Goal: Task Accomplishment & Management: Manage account settings

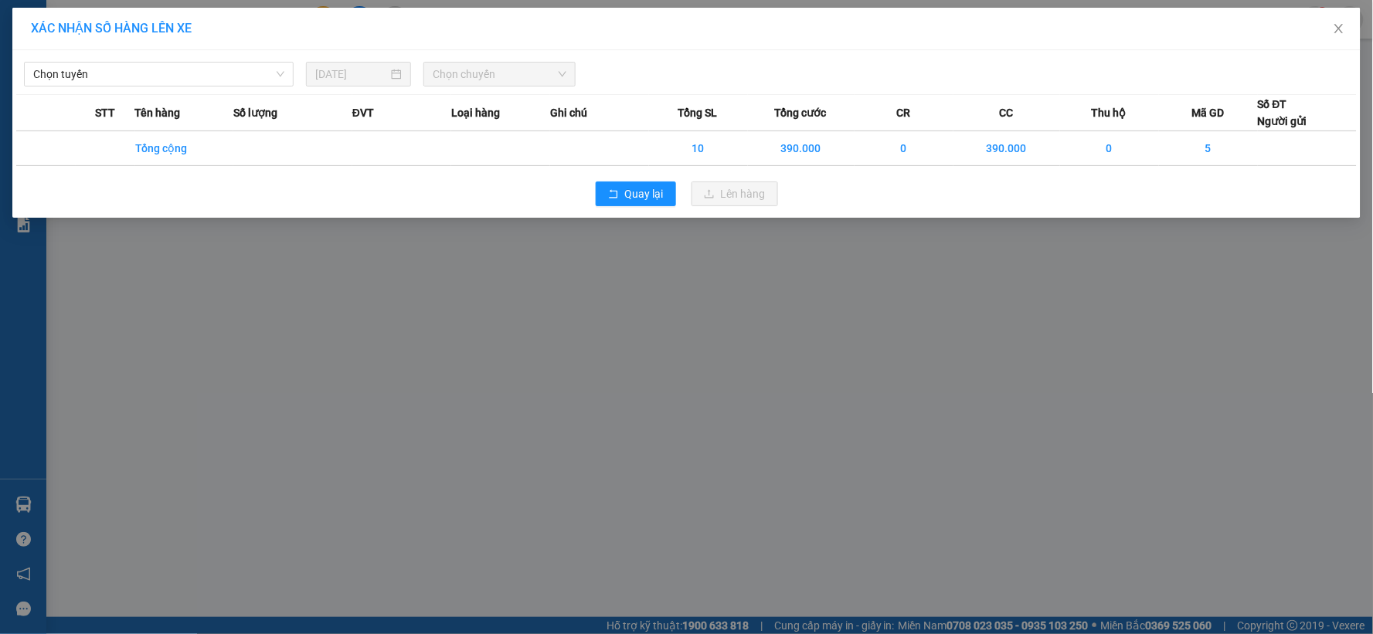
click at [555, 388] on div "XÁC NHẬN SỐ HÀNG LÊN XE Chọn tuyến [DATE] Chọn chuyến STT Tên hàng Số lượng ĐVT…" at bounding box center [686, 317] width 1373 height 634
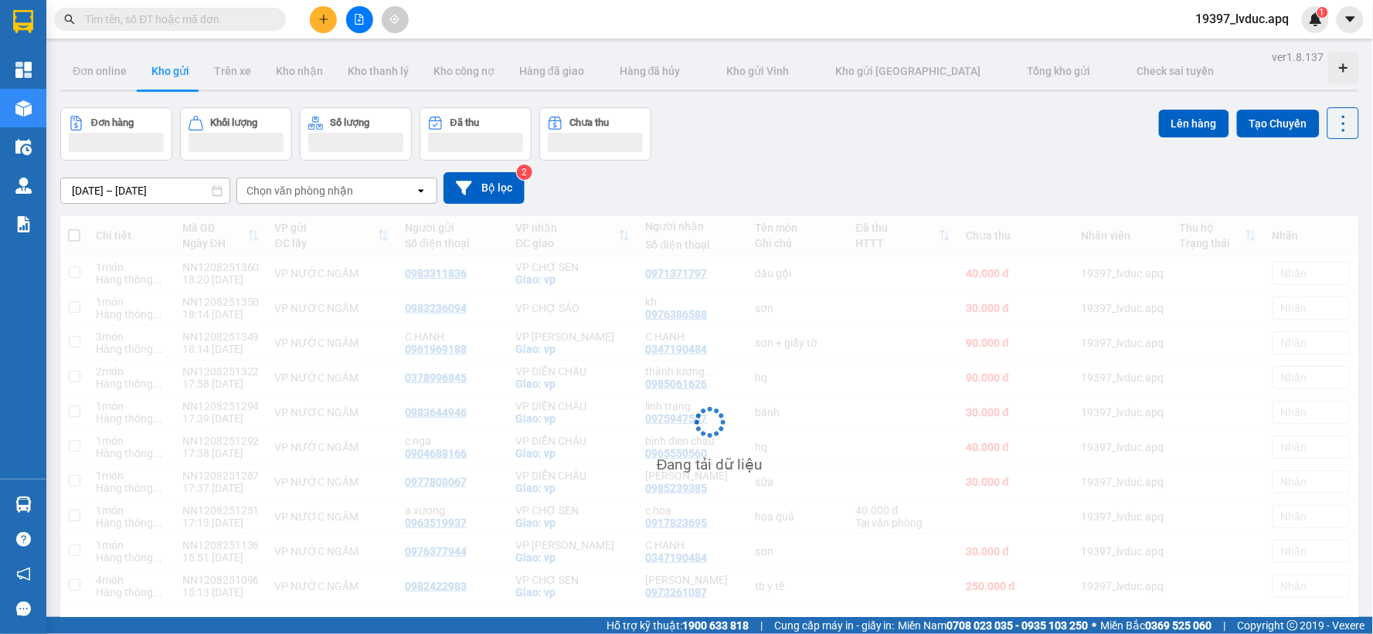
click at [619, 195] on div "[DATE] – [DATE] Press the down arrow key to interact with the calendar and sele…" at bounding box center [709, 188] width 1299 height 32
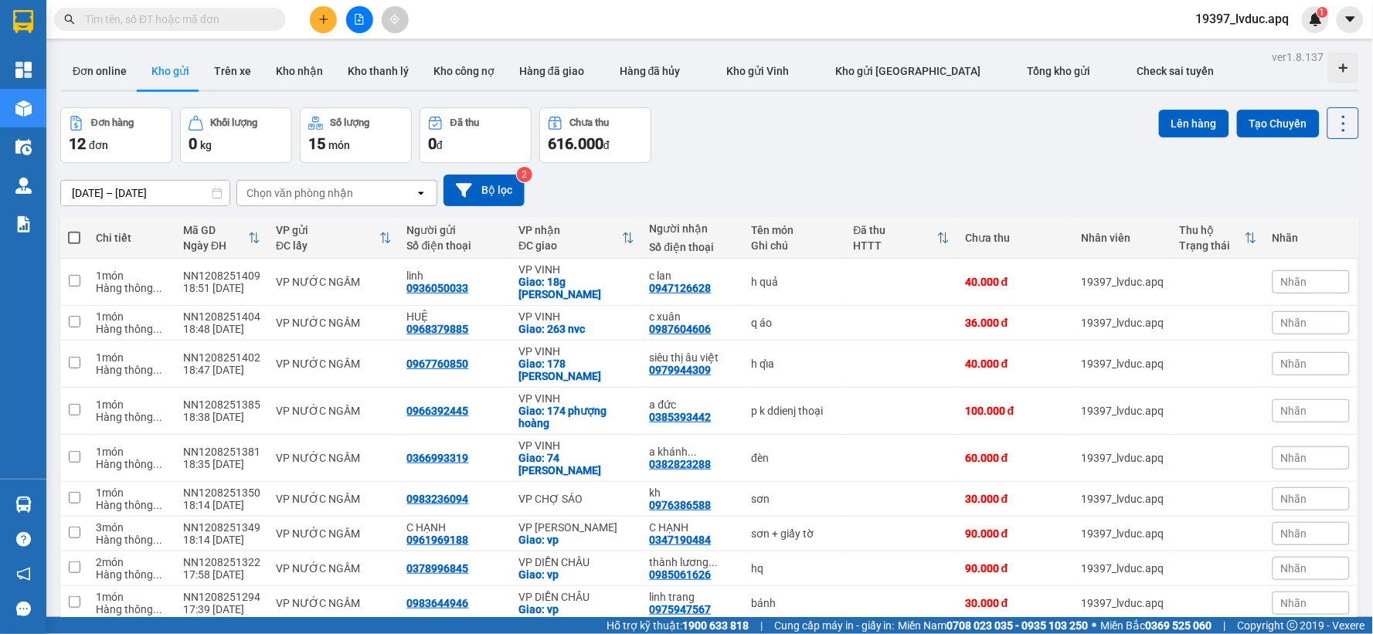
click at [149, 63] on button "Kho gửi" at bounding box center [170, 71] width 63 height 37
click at [126, 67] on button "Đơn online" at bounding box center [99, 71] width 79 height 37
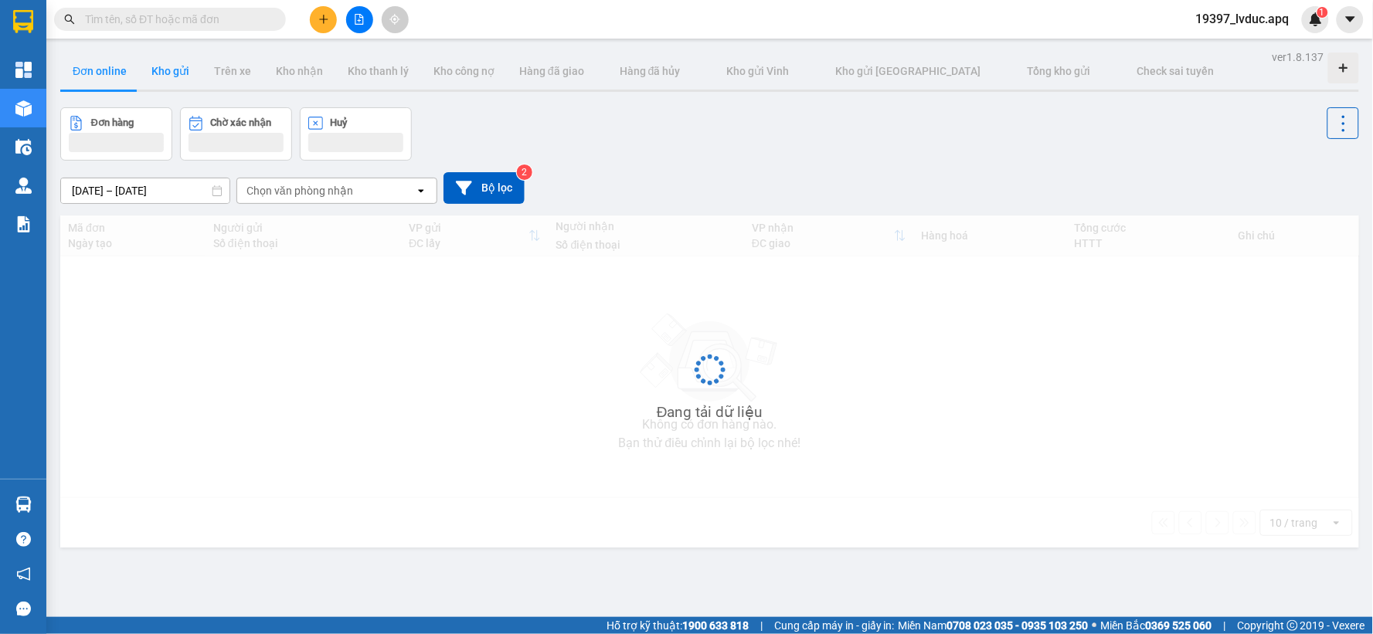
click at [163, 70] on button "Kho gửi" at bounding box center [170, 71] width 63 height 37
type input "[DATE] – [DATE]"
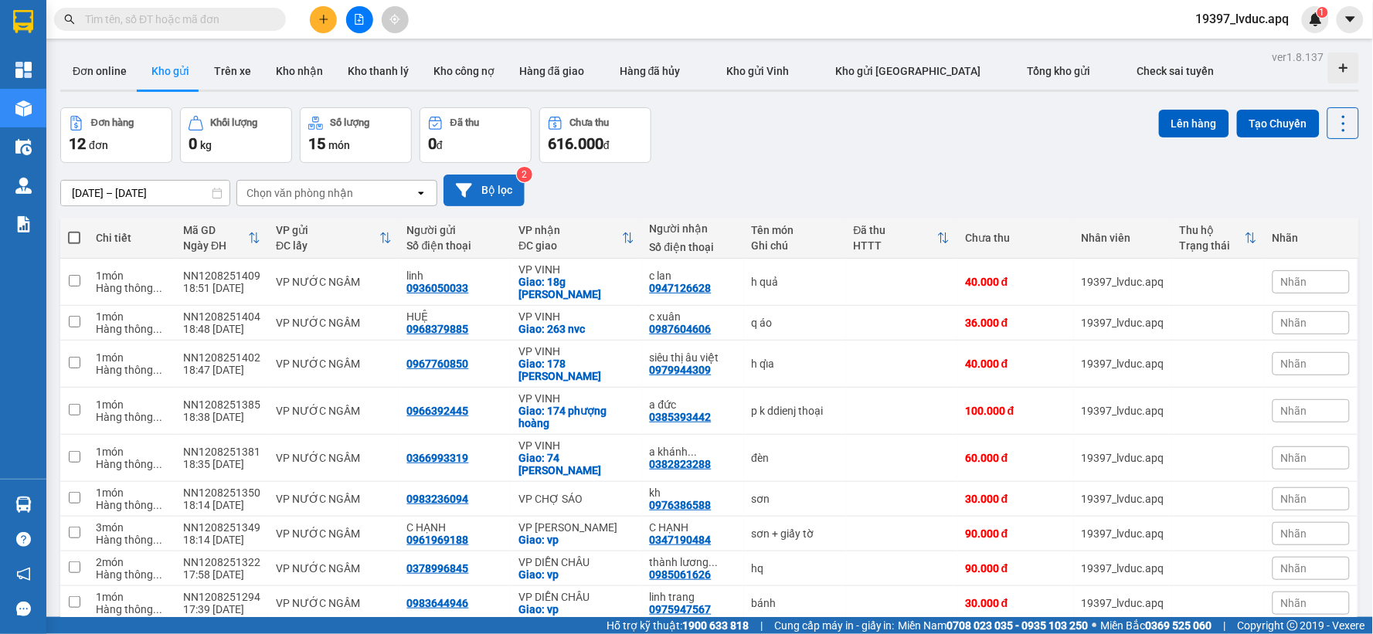
click at [501, 191] on button "Bộ lọc" at bounding box center [484, 191] width 81 height 32
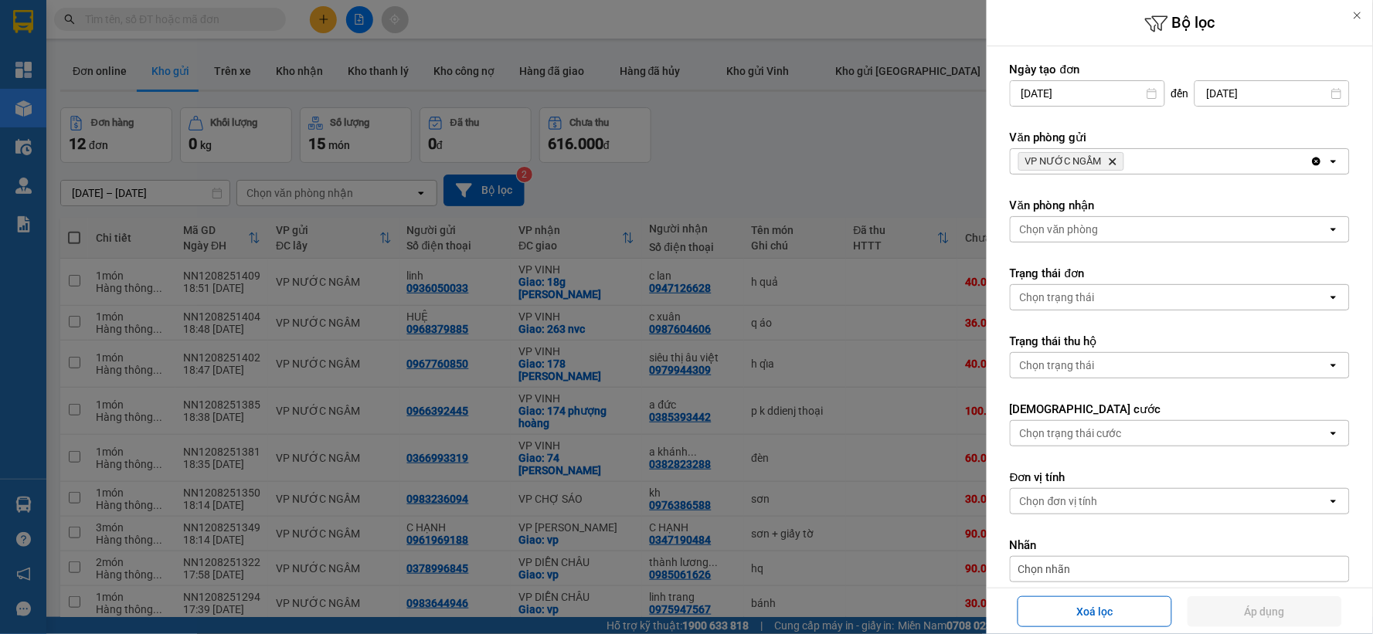
drag, startPoint x: 1122, startPoint y: 612, endPoint x: 1111, endPoint y: 559, distance: 54.4
click at [1123, 610] on button "Xoá lọc" at bounding box center [1095, 612] width 155 height 31
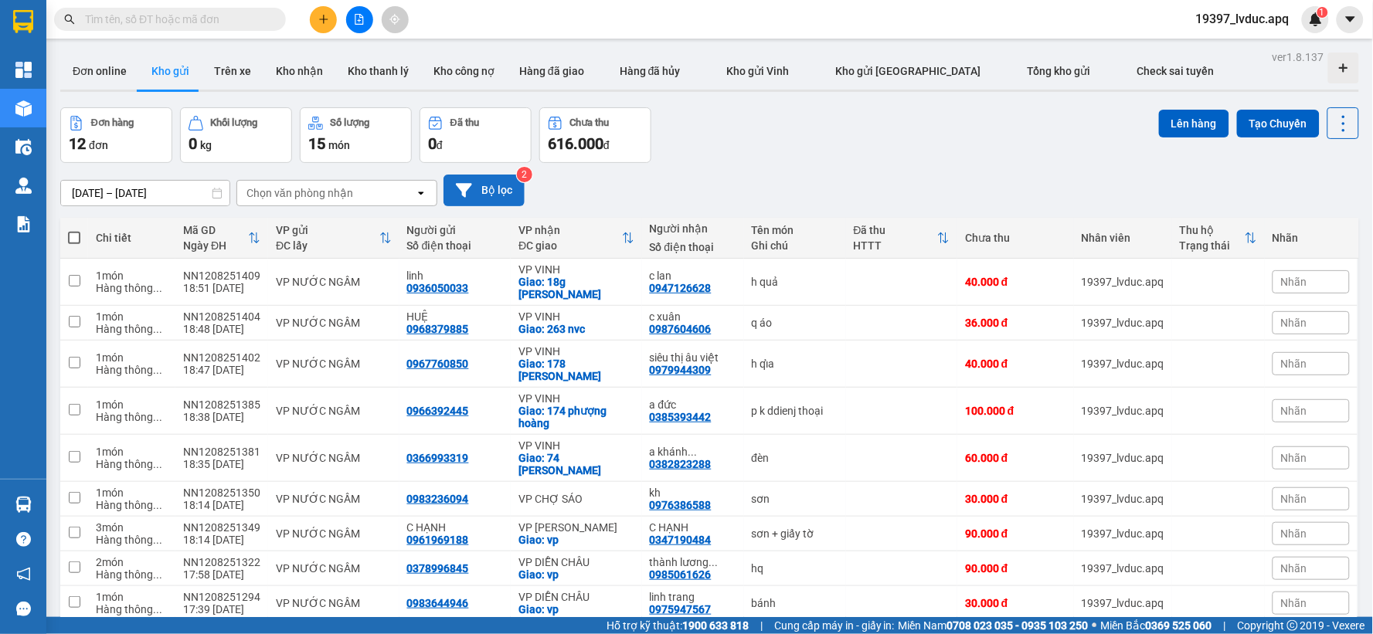
click at [488, 202] on button "Bộ lọc" at bounding box center [484, 191] width 81 height 32
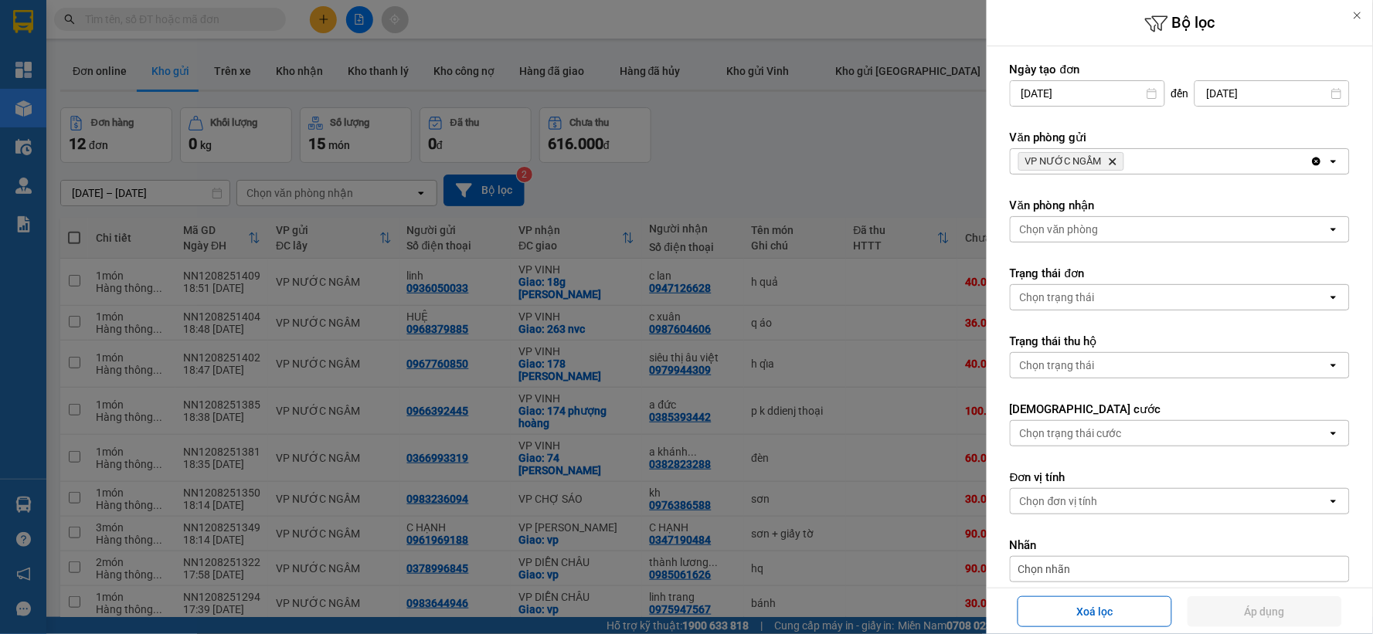
drag, startPoint x: 1182, startPoint y: 159, endPoint x: 1145, endPoint y: 168, distance: 38.1
click at [1182, 158] on div "VP NƯỚC NGẦM Delete" at bounding box center [1161, 161] width 300 height 25
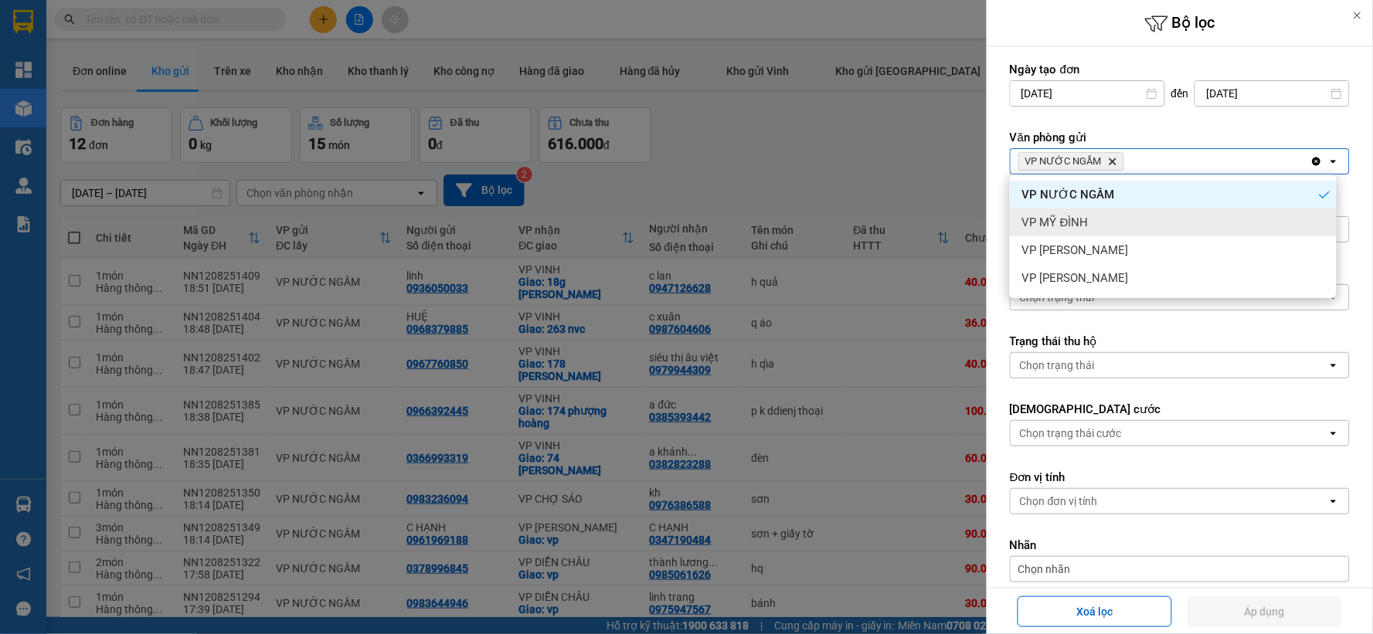
drag, startPoint x: 1090, startPoint y: 210, endPoint x: 1107, endPoint y: 203, distance: 18.4
click at [1091, 209] on div "VP MỸ ĐÌNH" at bounding box center [1173, 223] width 327 height 28
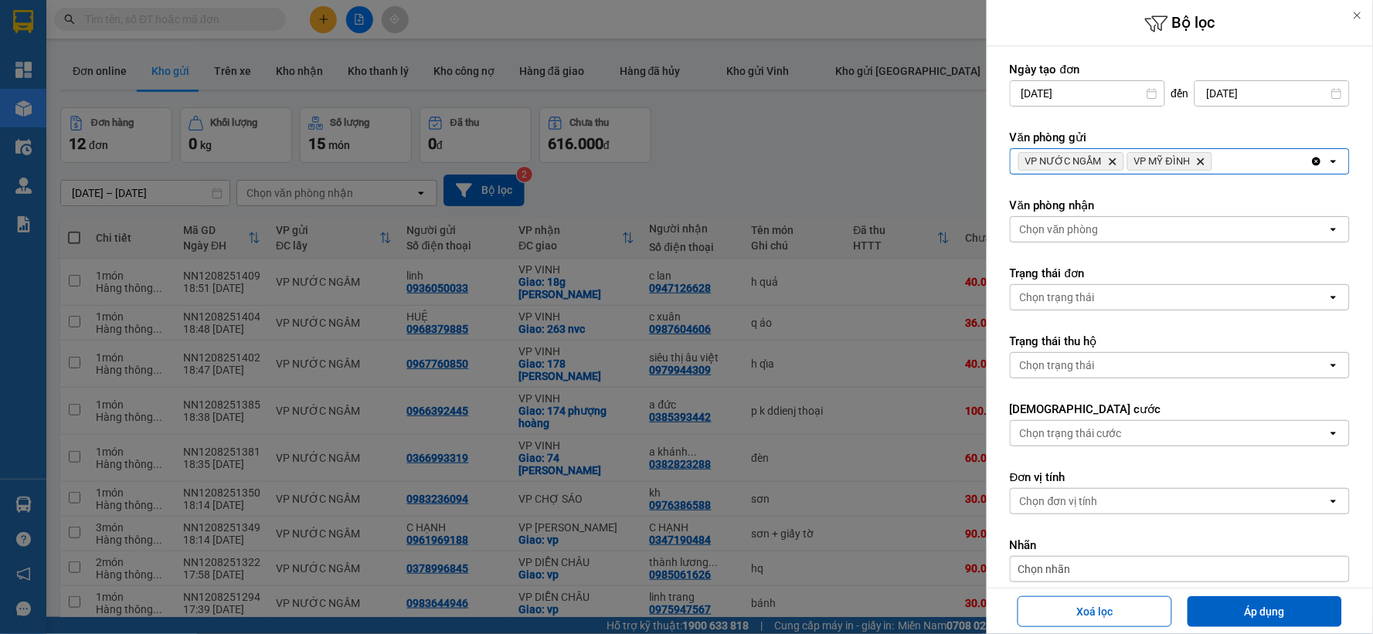
click at [1243, 149] on div "VP NƯỚC NGẦM Delete VP MỸ ĐÌNH Delete" at bounding box center [1161, 161] width 300 height 25
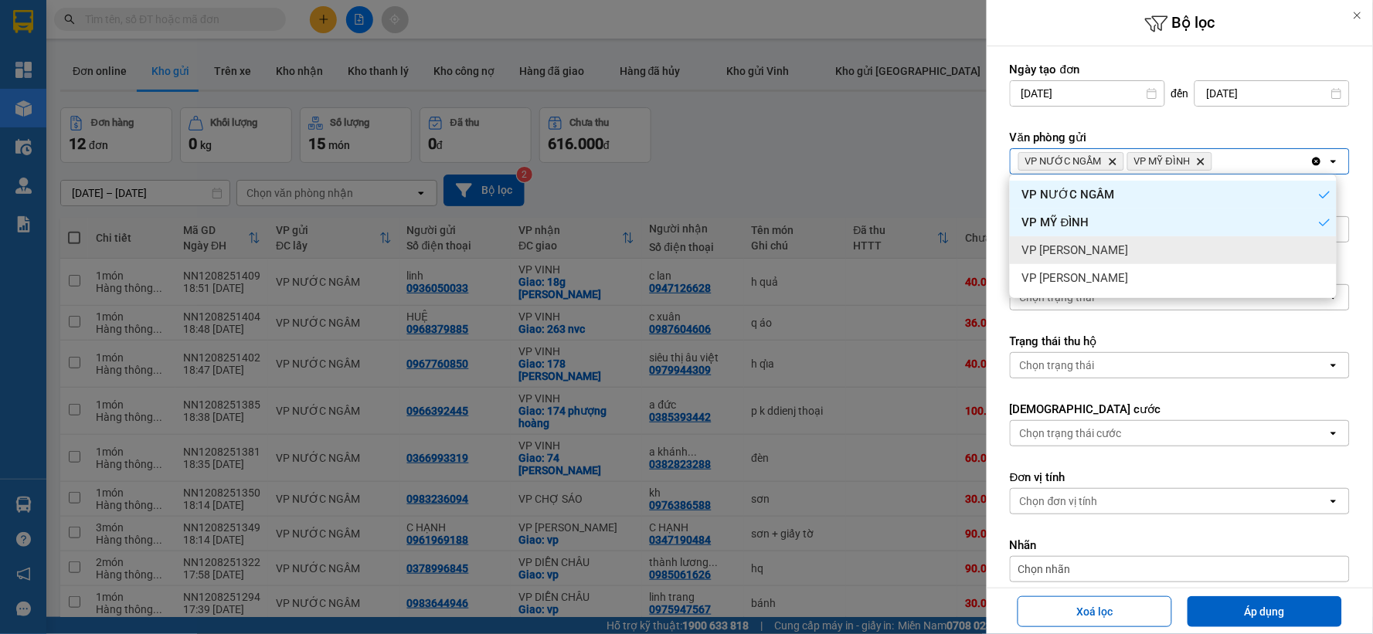
click at [1172, 243] on div "VP [PERSON_NAME]" at bounding box center [1173, 250] width 327 height 28
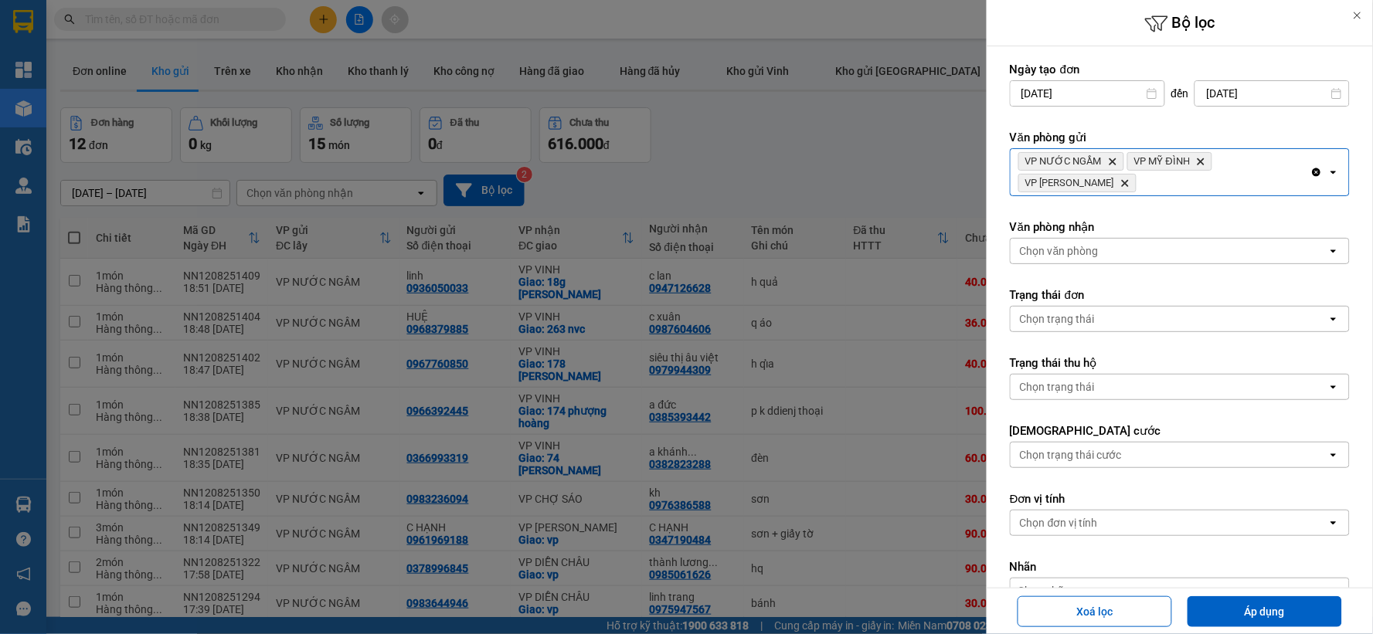
click at [1255, 164] on div "VP NƯỚC NGẦM Delete VP MỸ ĐÌNH Delete VP NGỌC HỒI Delete" at bounding box center [1161, 172] width 300 height 46
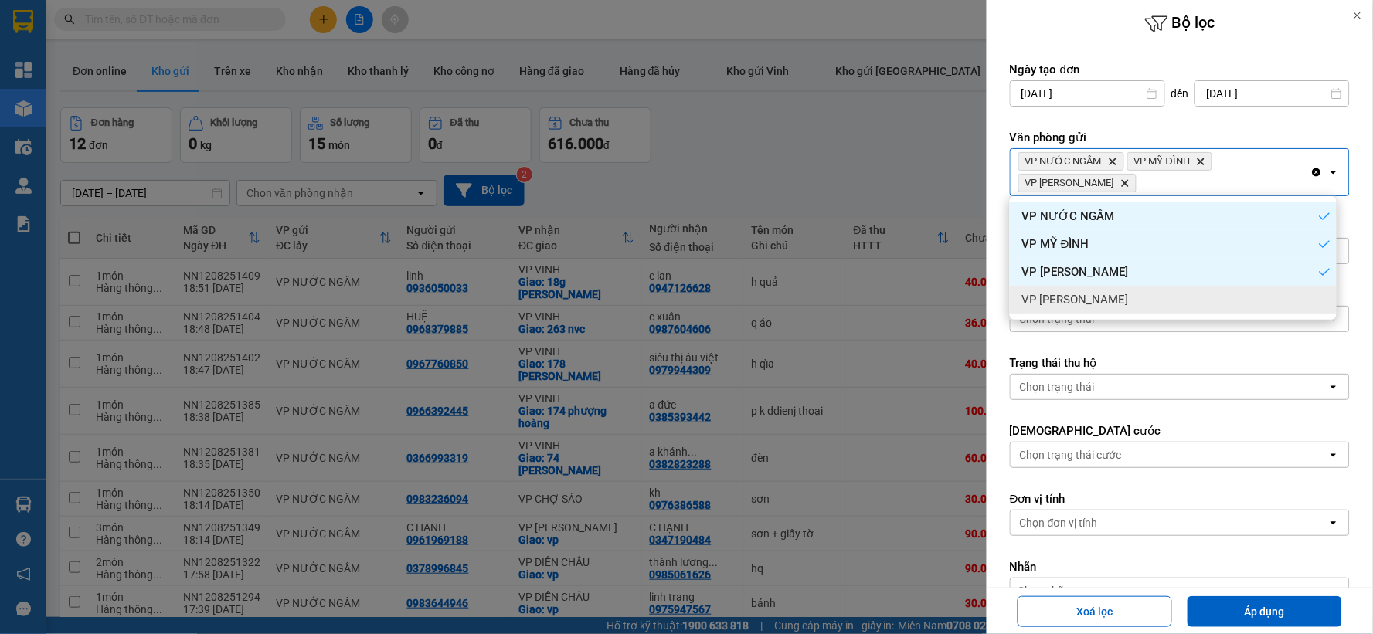
drag, startPoint x: 1184, startPoint y: 303, endPoint x: 1172, endPoint y: 303, distance: 11.6
click at [1182, 303] on div "VP [PERSON_NAME]" at bounding box center [1173, 300] width 327 height 28
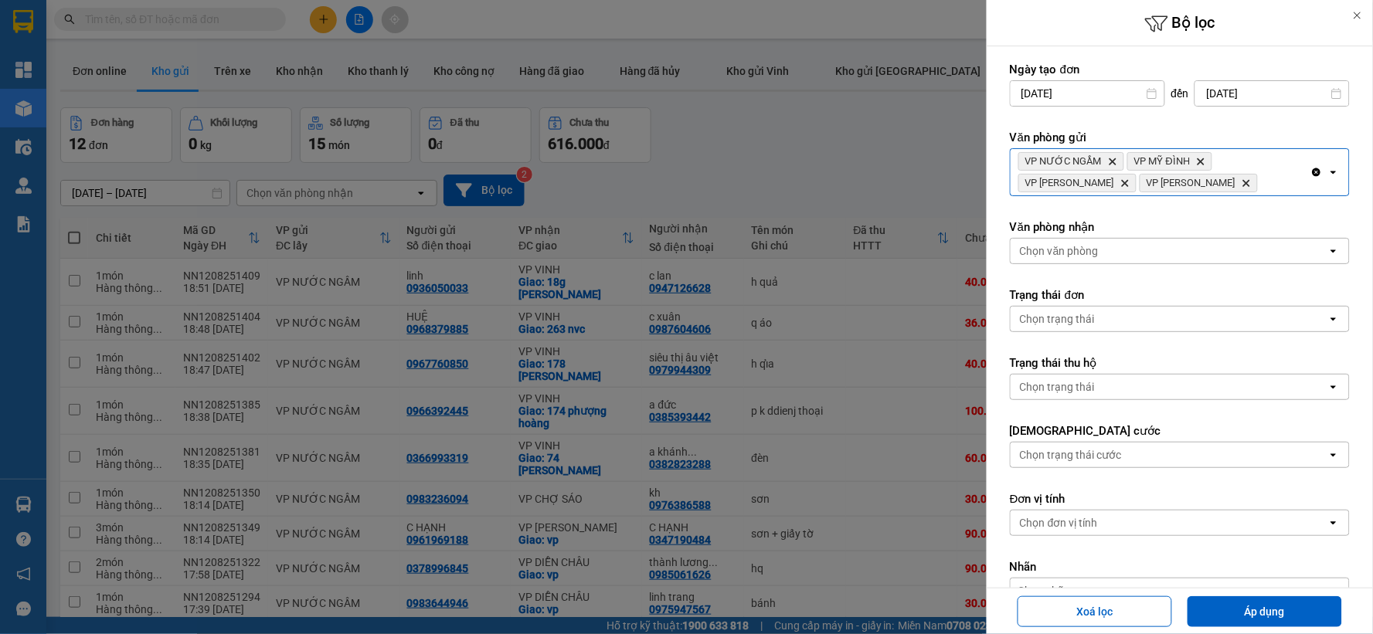
click at [1075, 258] on div "Chọn văn phòng" at bounding box center [1059, 250] width 79 height 15
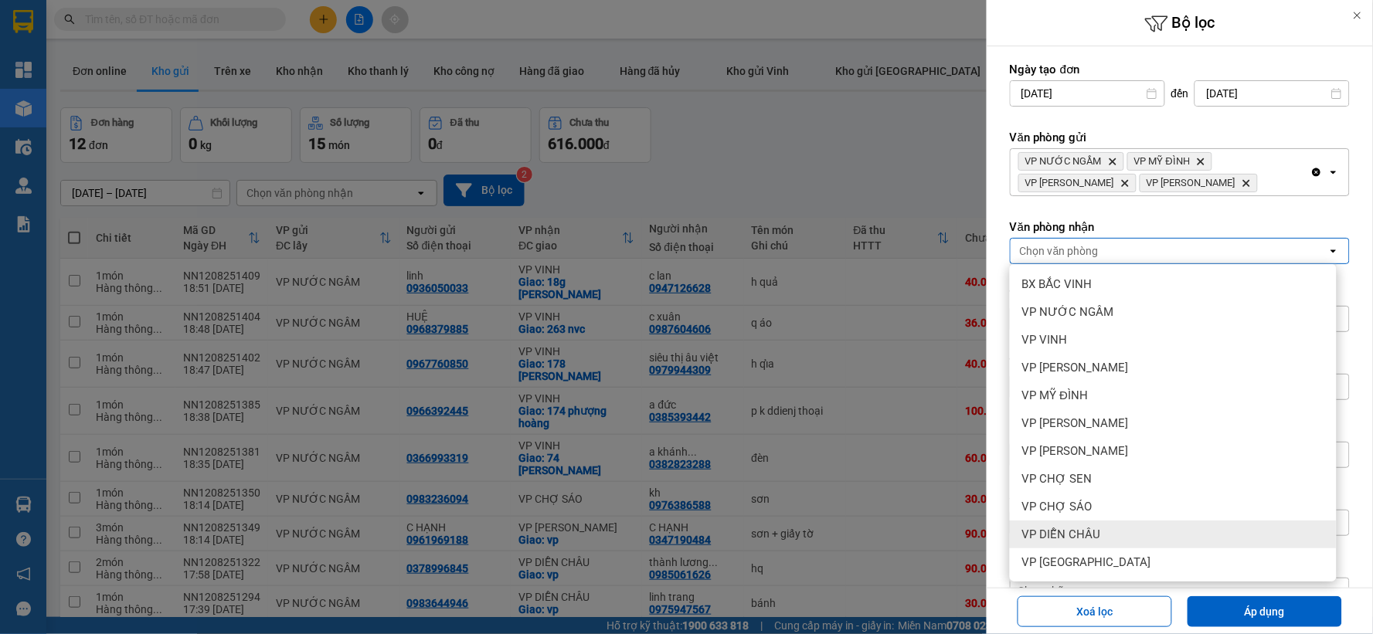
click at [1111, 524] on div "VP DIỄN CHÂU" at bounding box center [1173, 535] width 327 height 28
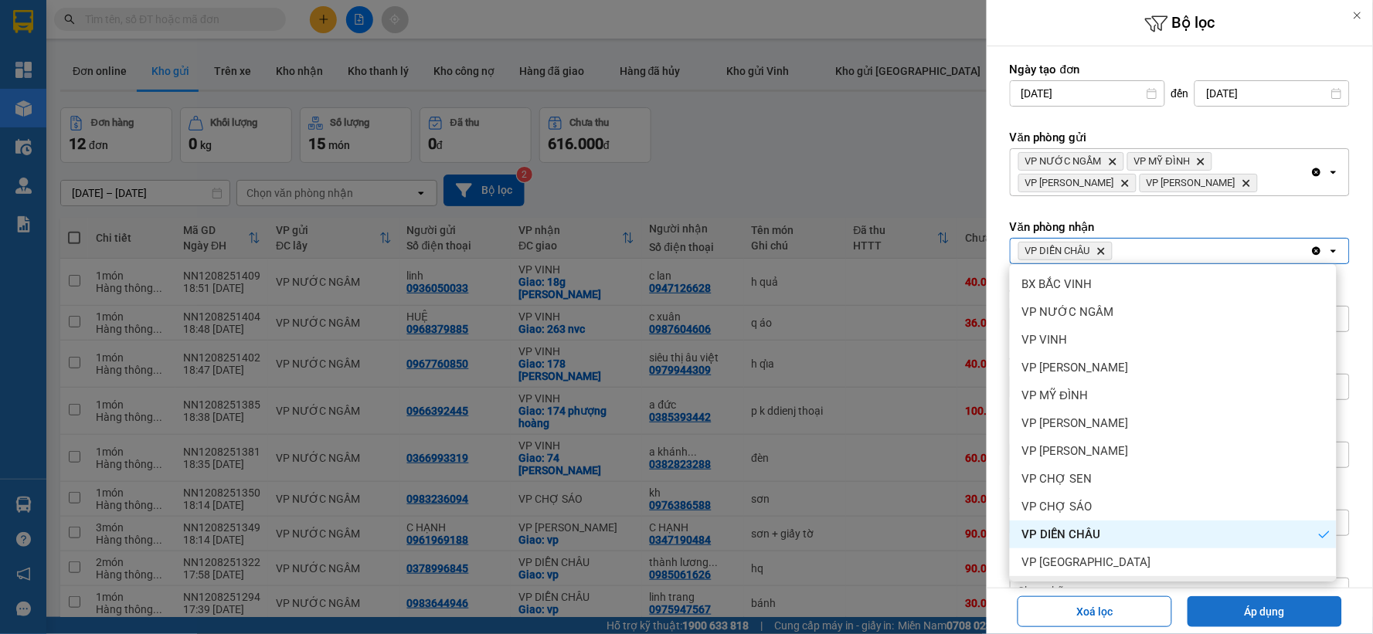
click at [1238, 614] on button "Áp dụng" at bounding box center [1265, 612] width 155 height 31
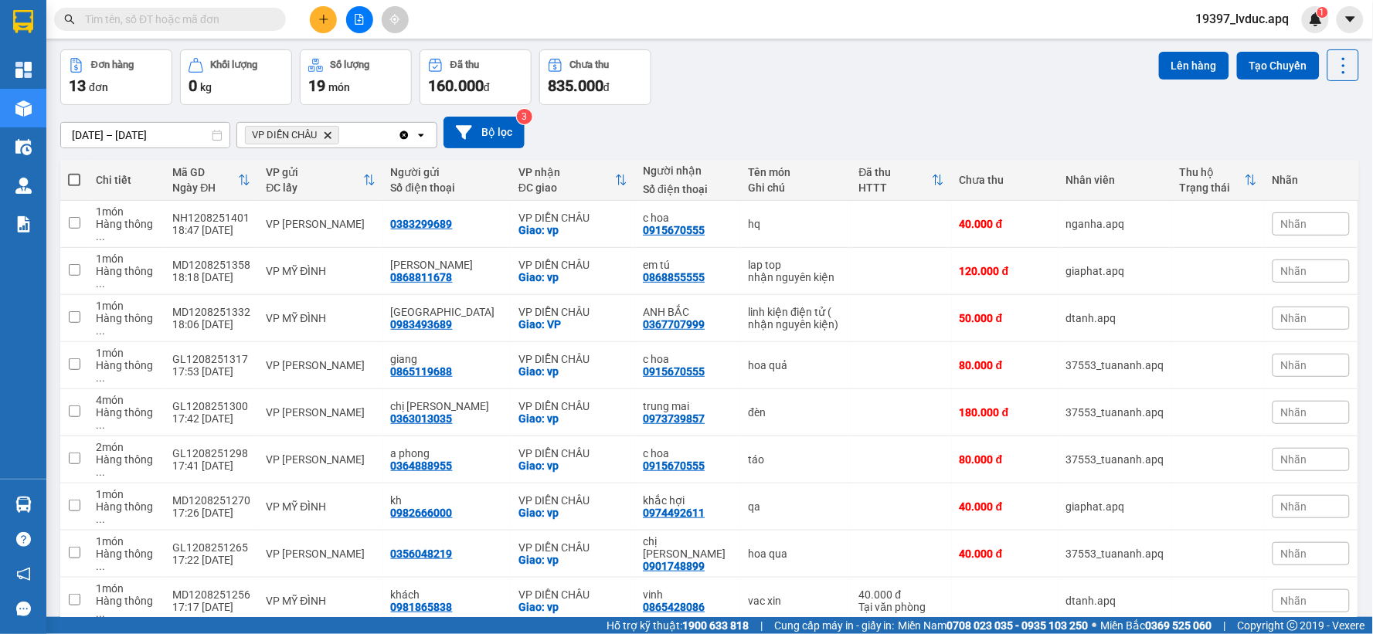
scroll to position [90, 0]
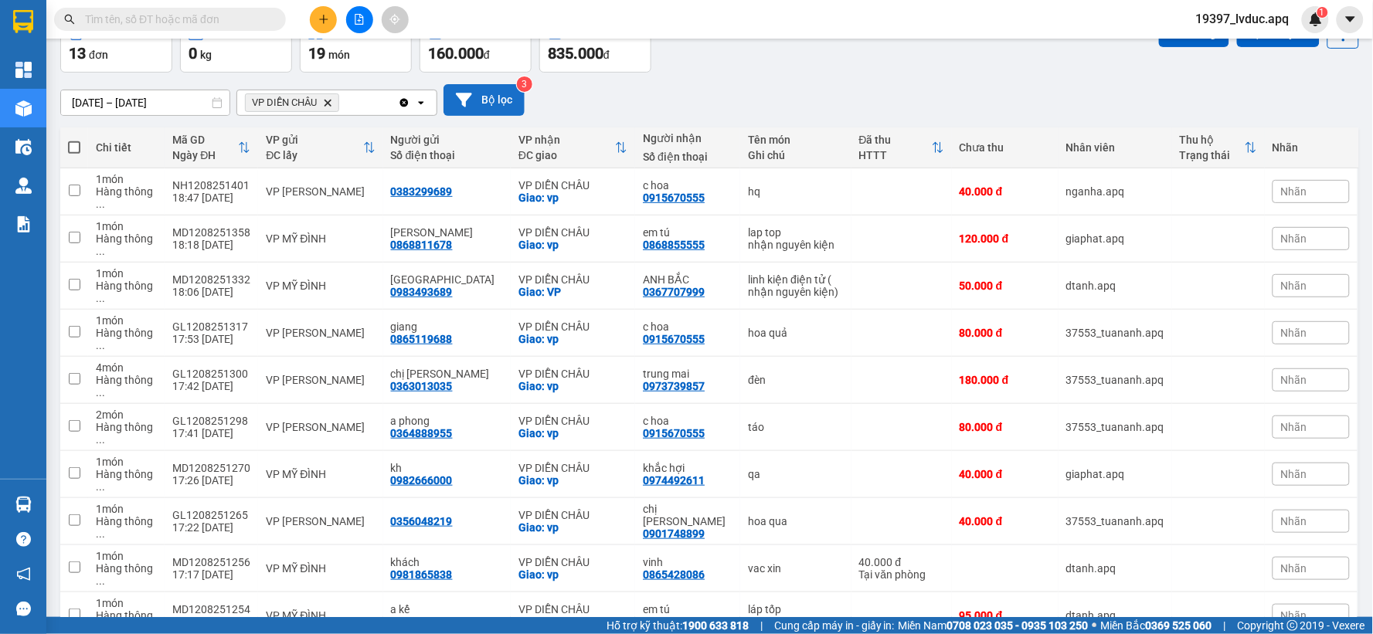
click at [477, 102] on button "Bộ lọc" at bounding box center [484, 100] width 81 height 32
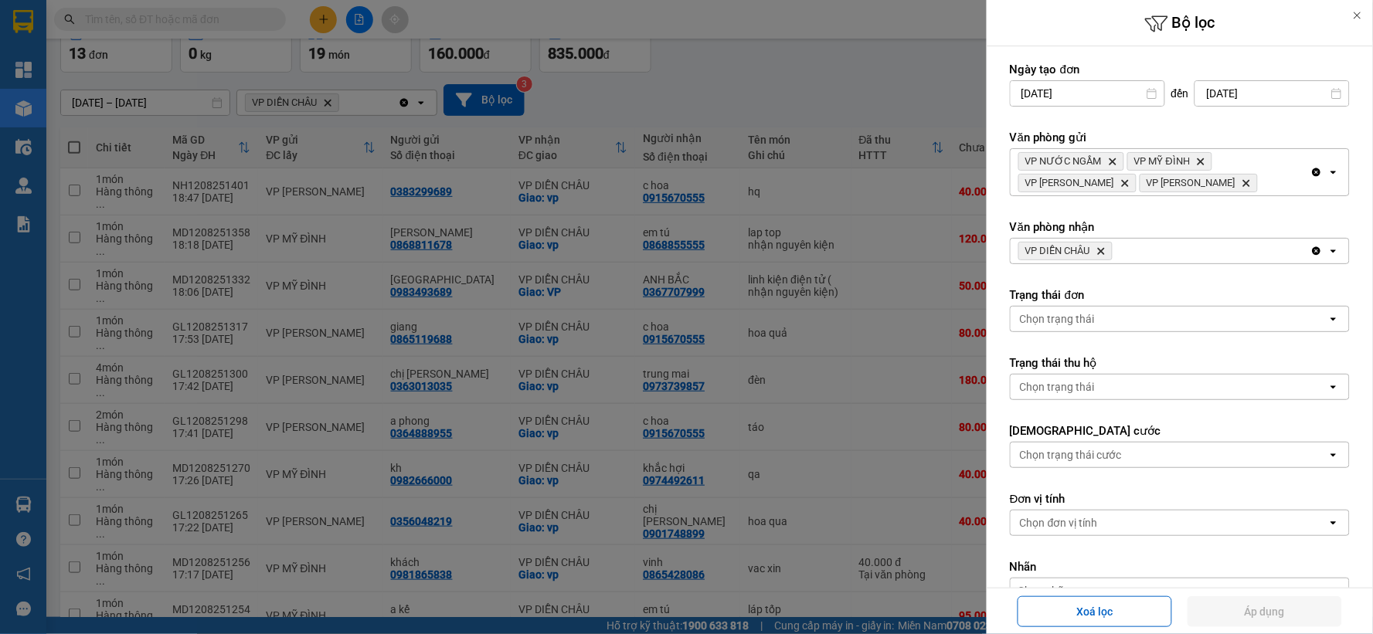
click at [1100, 249] on icon "VP DIỄN CHÂU, close by backspace" at bounding box center [1101, 251] width 7 height 7
click at [1100, 249] on div "VP DIỄN [PERSON_NAME]" at bounding box center [1161, 251] width 300 height 25
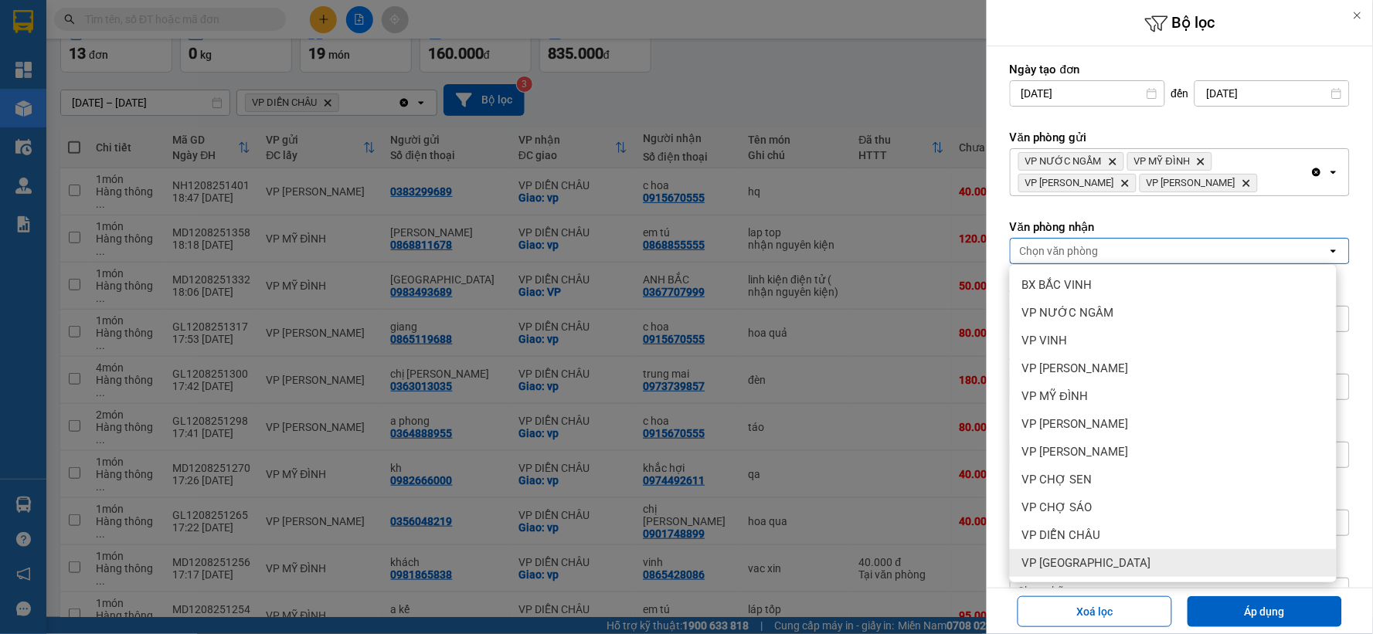
click at [1121, 553] on div "VP [GEOGRAPHIC_DATA]" at bounding box center [1173, 563] width 327 height 28
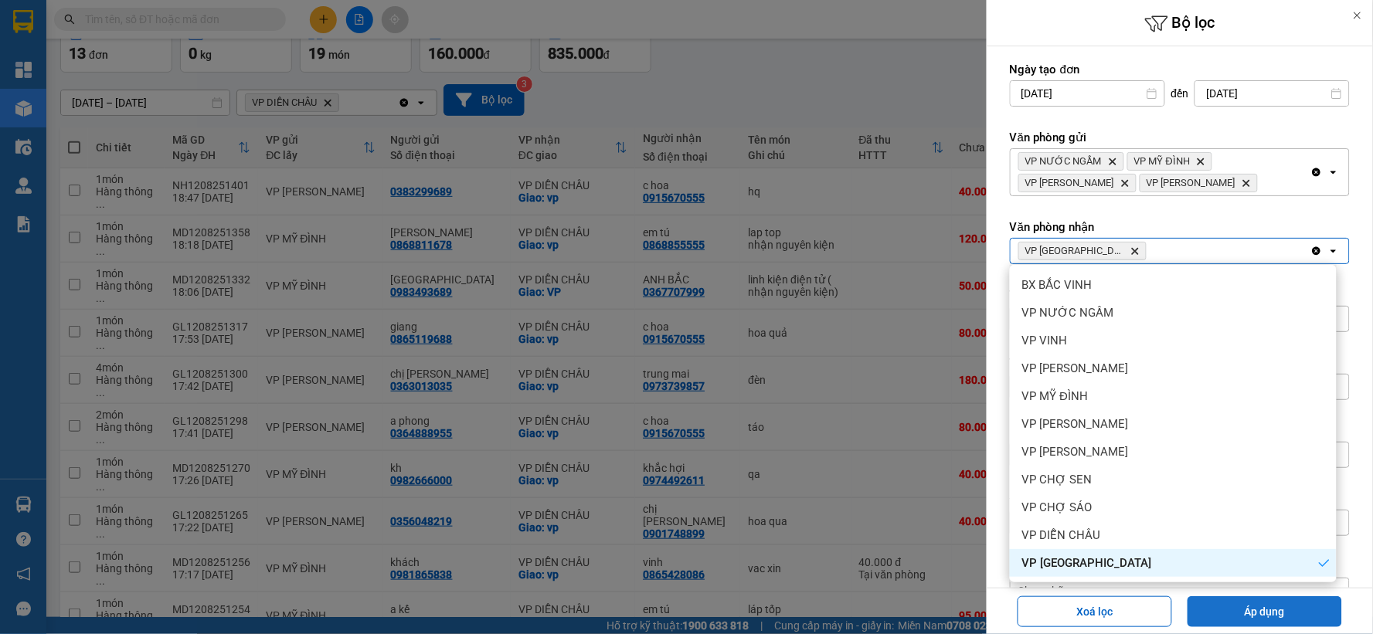
click at [1255, 615] on button "Áp dụng" at bounding box center [1265, 612] width 155 height 31
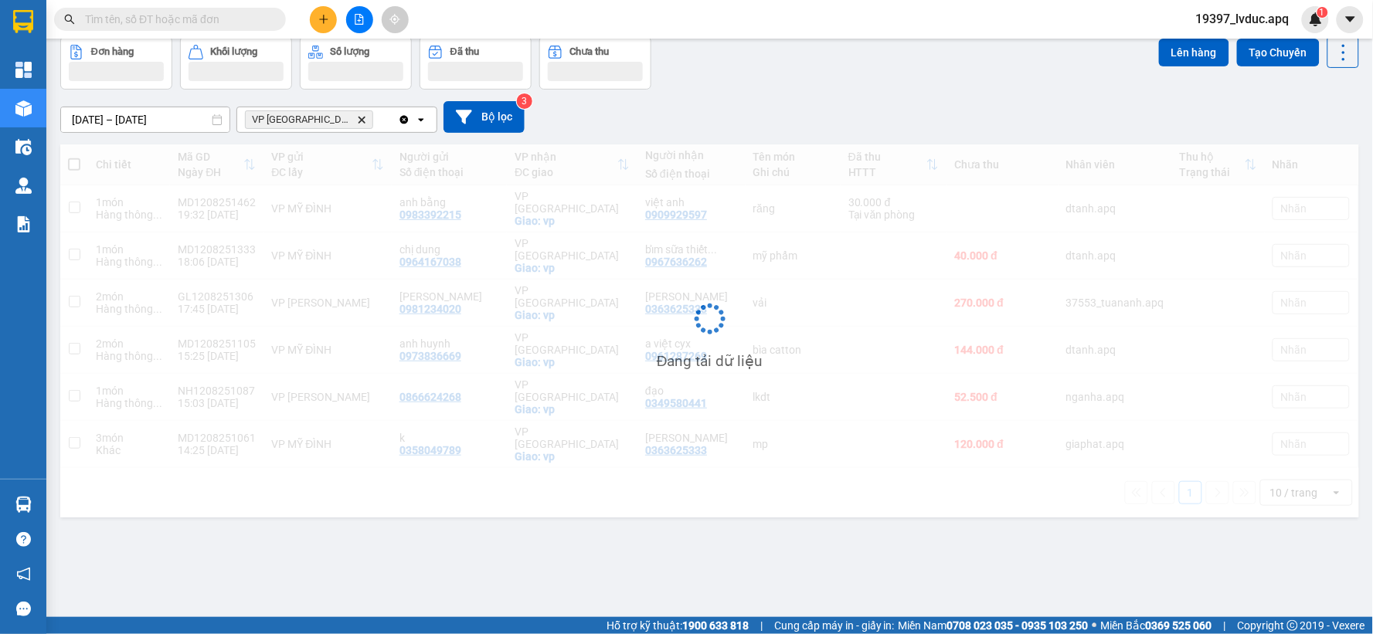
scroll to position [71, 0]
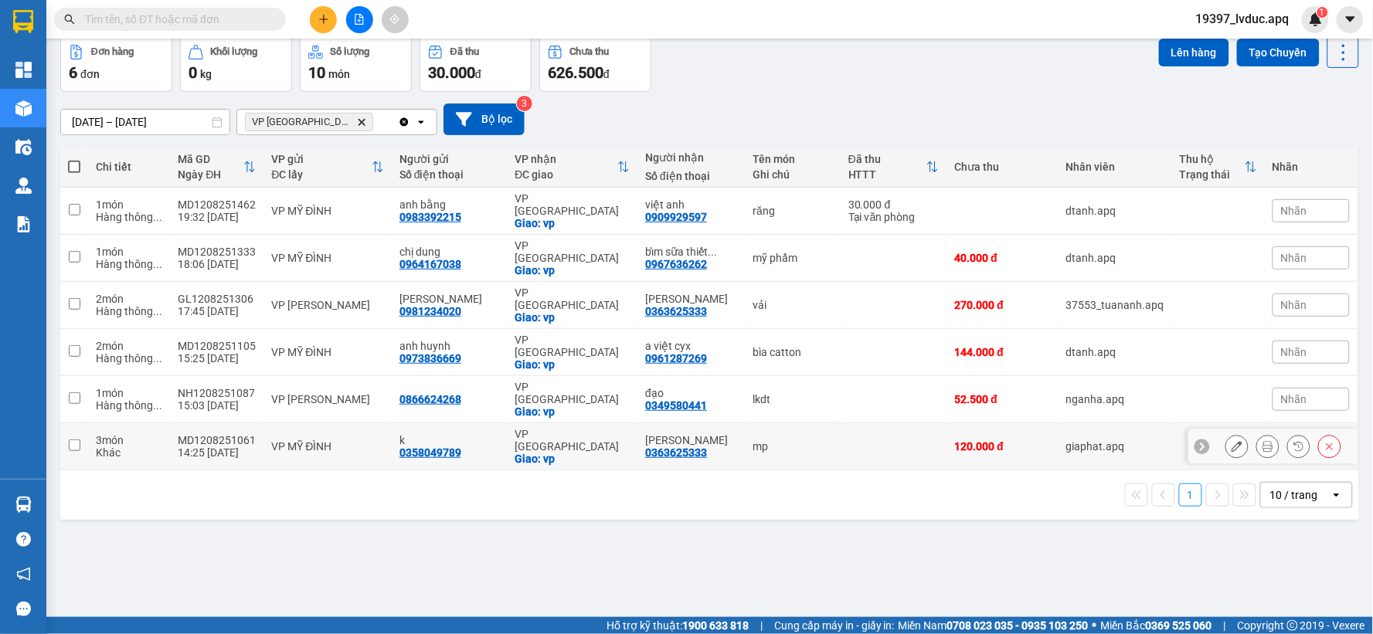
click at [616, 453] on div "Giao: vp" at bounding box center [572, 459] width 115 height 12
checkbox input "true"
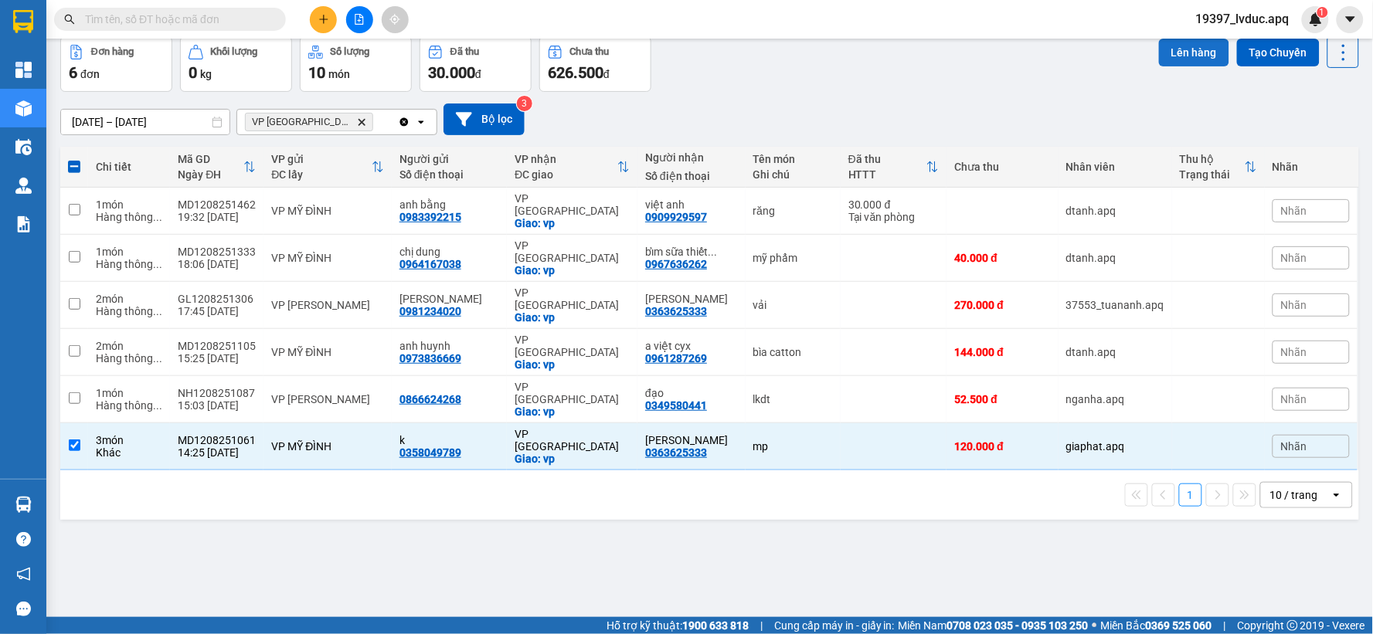
click at [1172, 49] on button "Lên hàng" at bounding box center [1194, 53] width 70 height 28
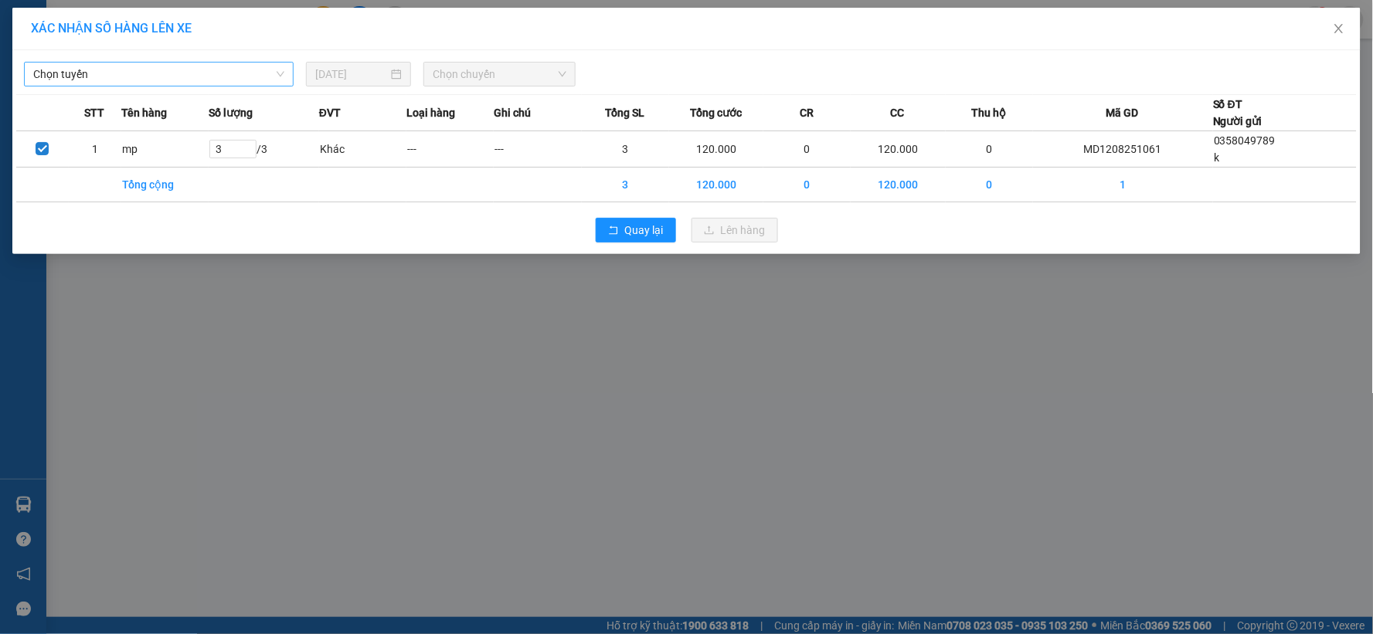
click at [226, 68] on span "Chọn tuyến" at bounding box center [158, 74] width 251 height 23
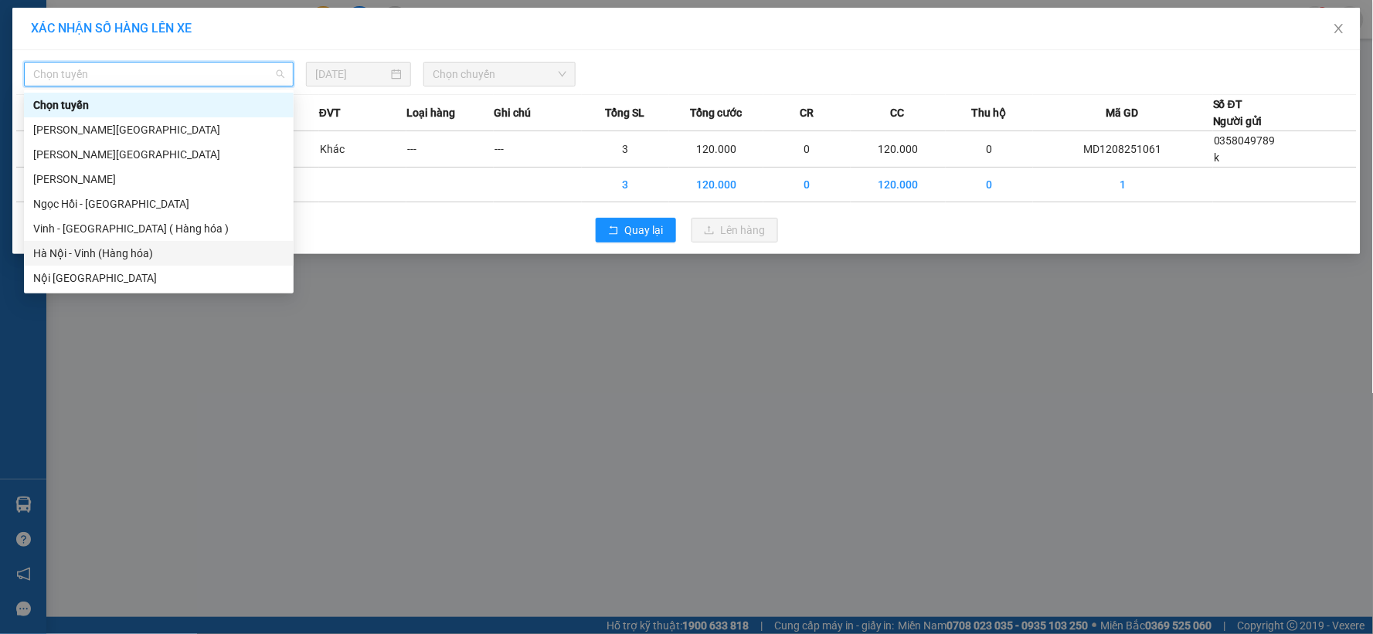
click at [112, 253] on div "Hà Nội - Vinh (Hàng hóa)" at bounding box center [158, 253] width 251 height 17
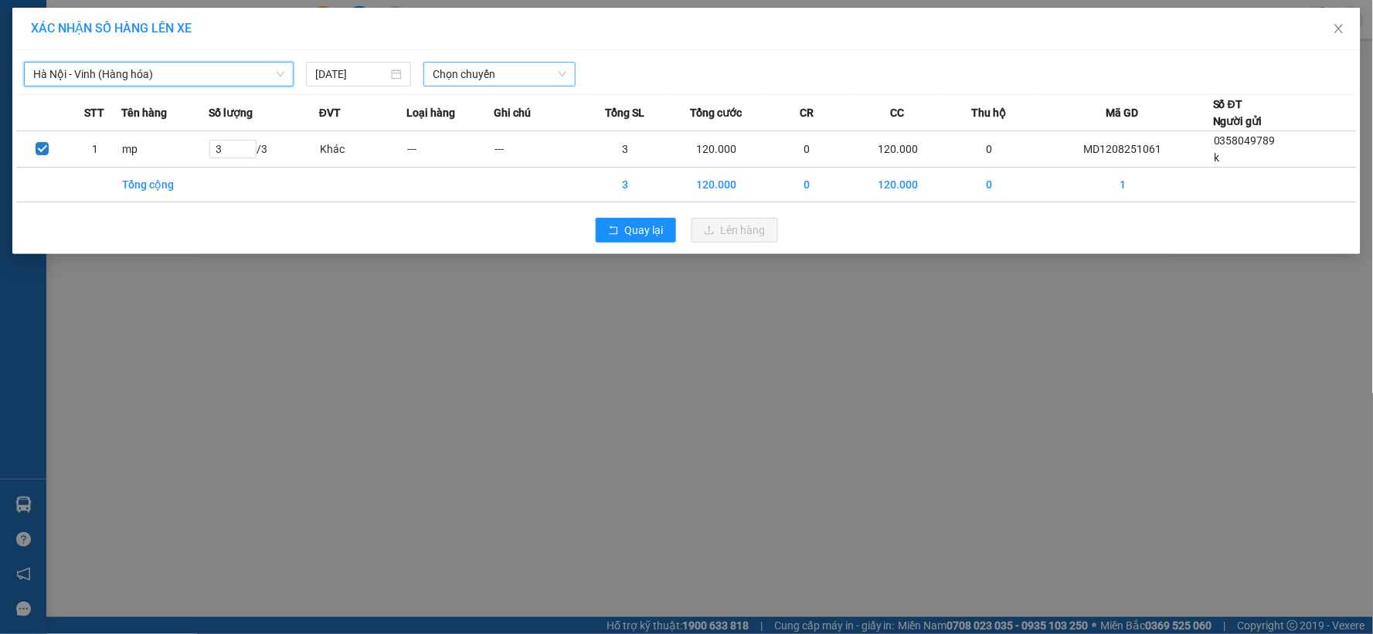
click at [480, 75] on span "Chọn chuyến" at bounding box center [500, 74] width 134 height 23
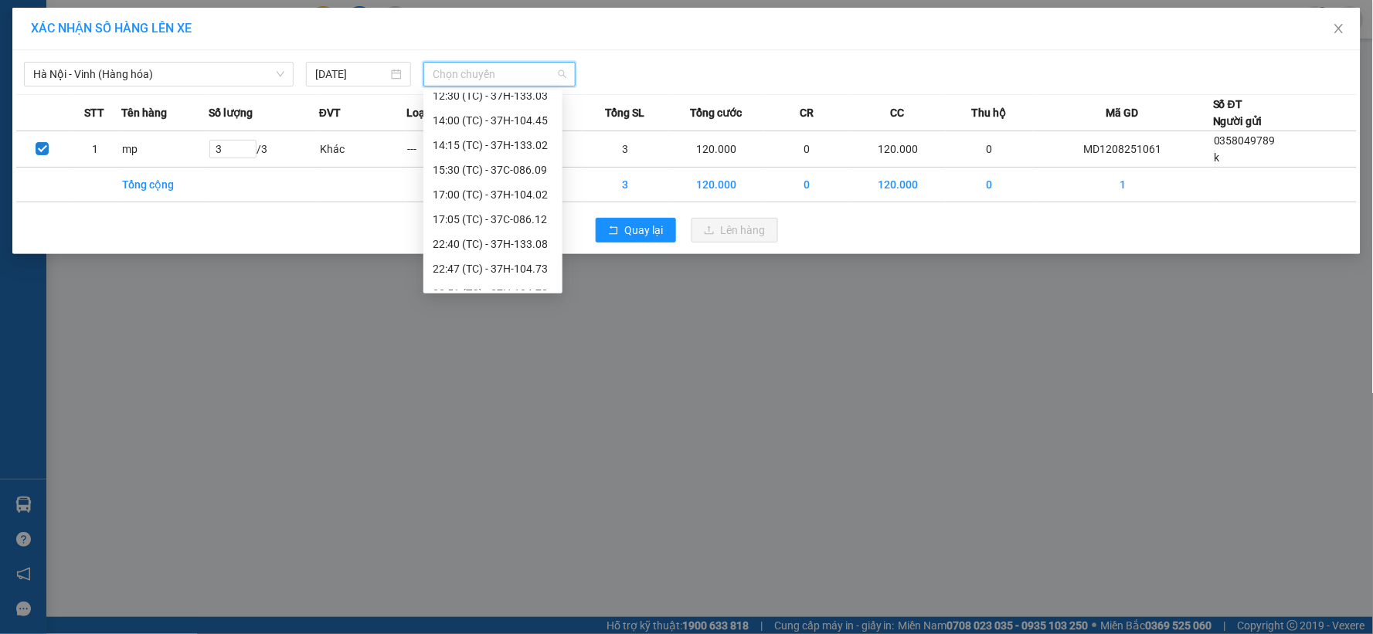
scroll to position [173, 0]
click at [510, 278] on div "23:02 (TC) - 37H-104.81" at bounding box center [493, 278] width 121 height 17
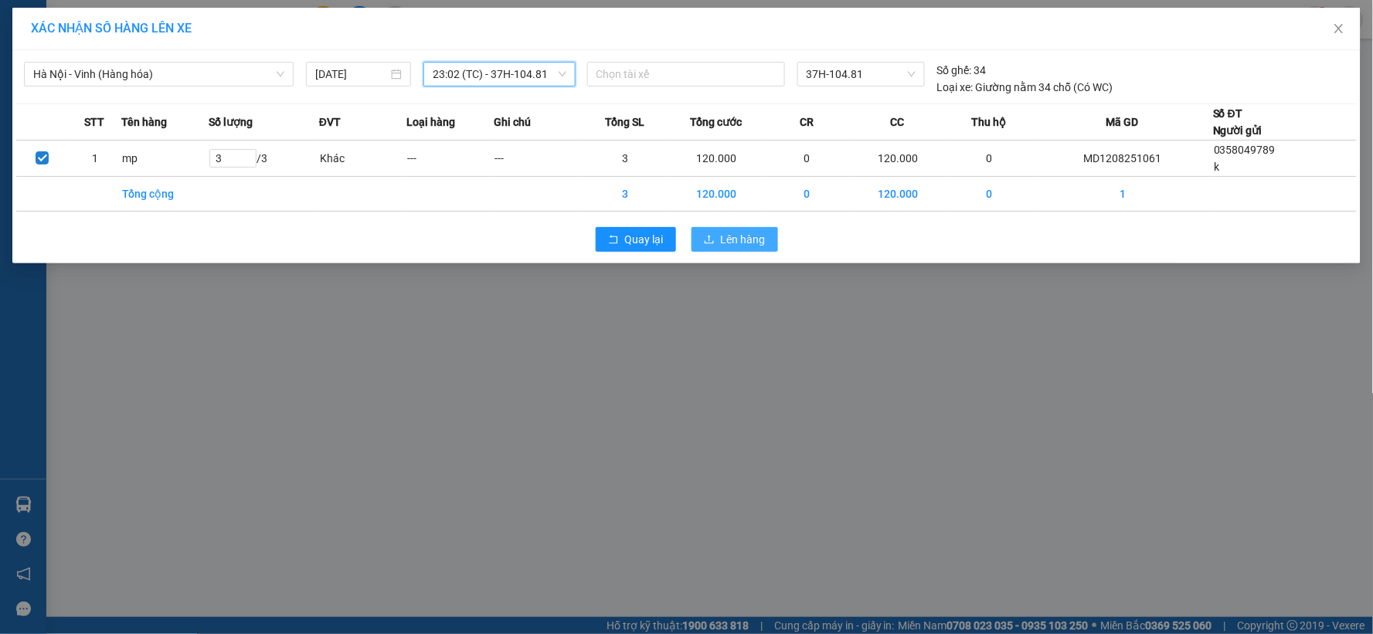
click at [728, 241] on span "Lên hàng" at bounding box center [743, 239] width 45 height 17
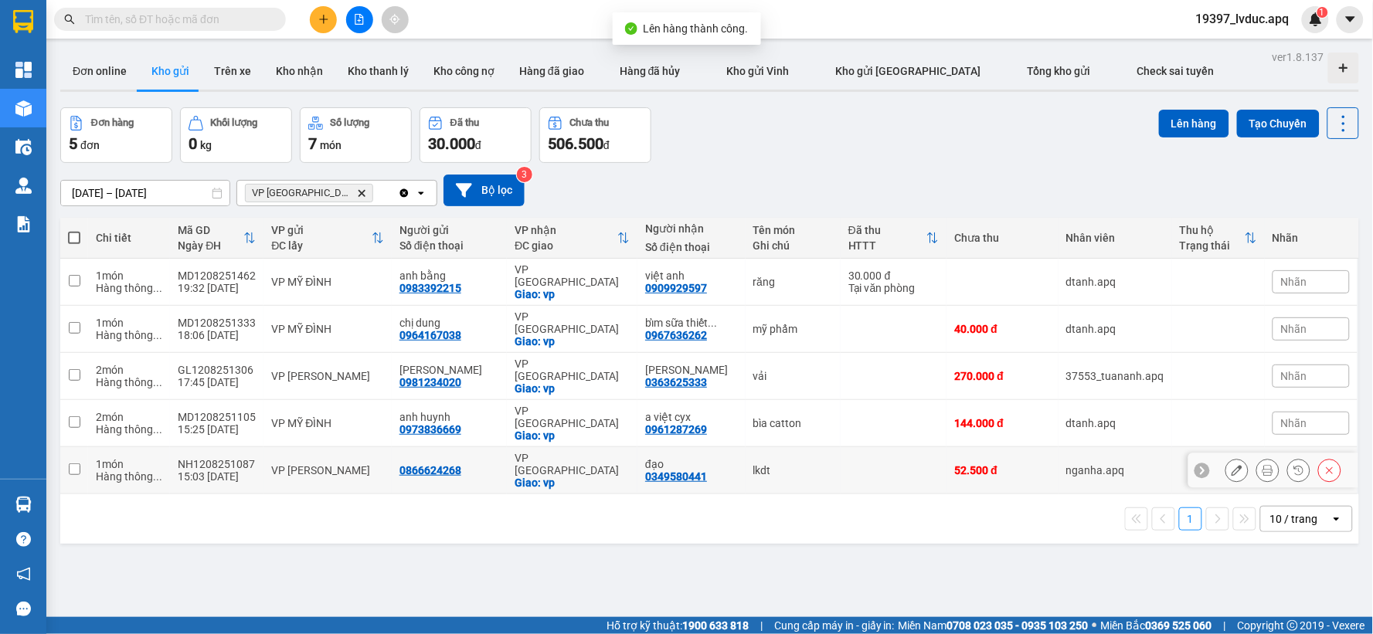
click at [728, 447] on td "đạo 0349580441" at bounding box center [691, 470] width 107 height 47
checkbox input "true"
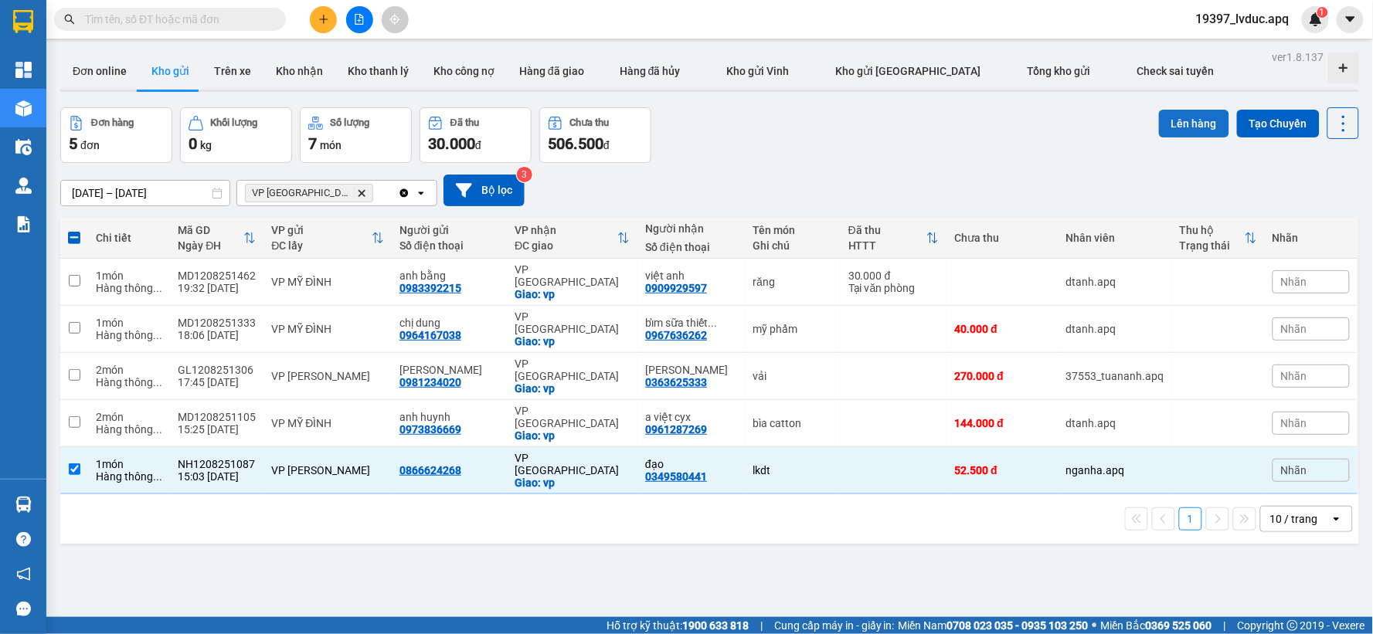
click at [1163, 124] on button "Lên hàng" at bounding box center [1194, 124] width 70 height 28
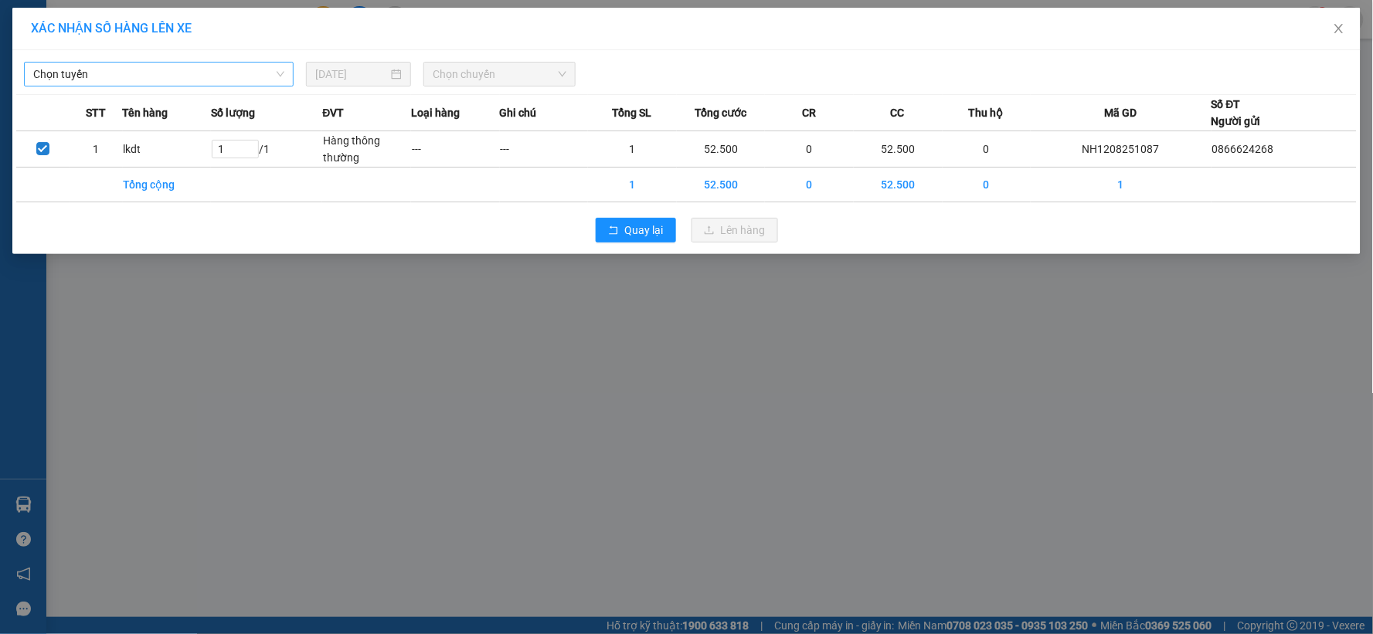
click at [243, 80] on span "Chọn tuyến" at bounding box center [158, 74] width 251 height 23
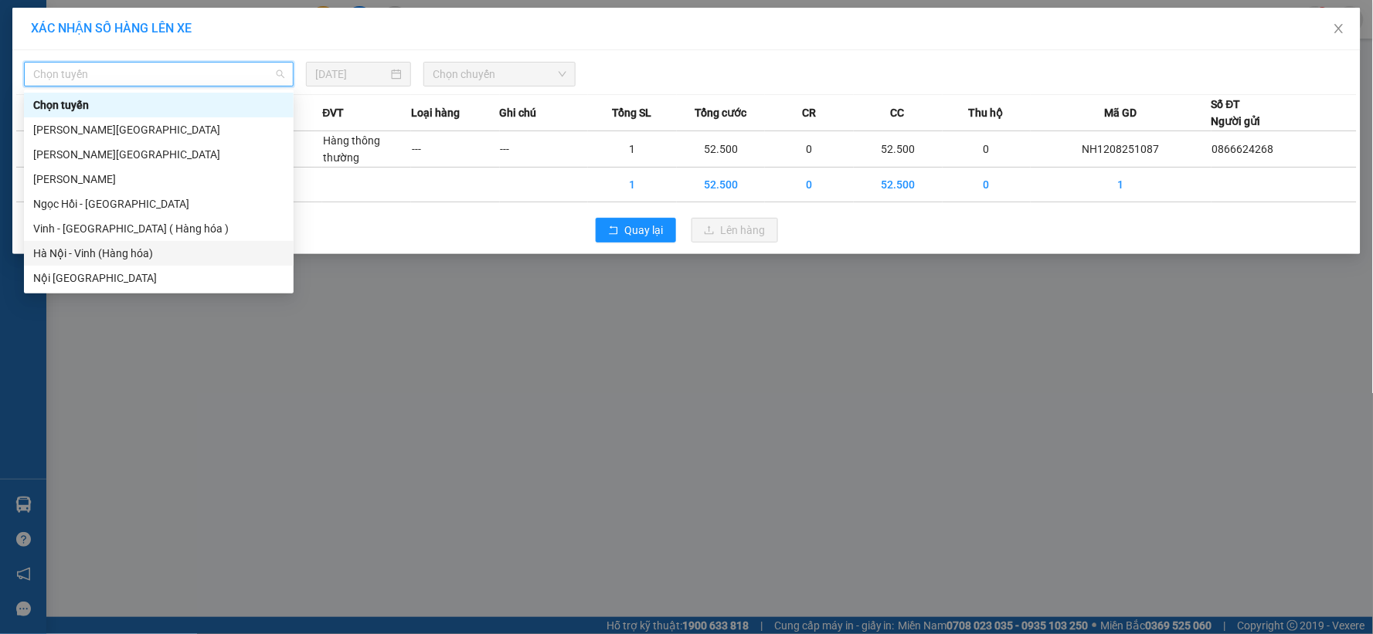
click at [99, 253] on div "Hà Nội - Vinh (Hàng hóa)" at bounding box center [158, 253] width 251 height 17
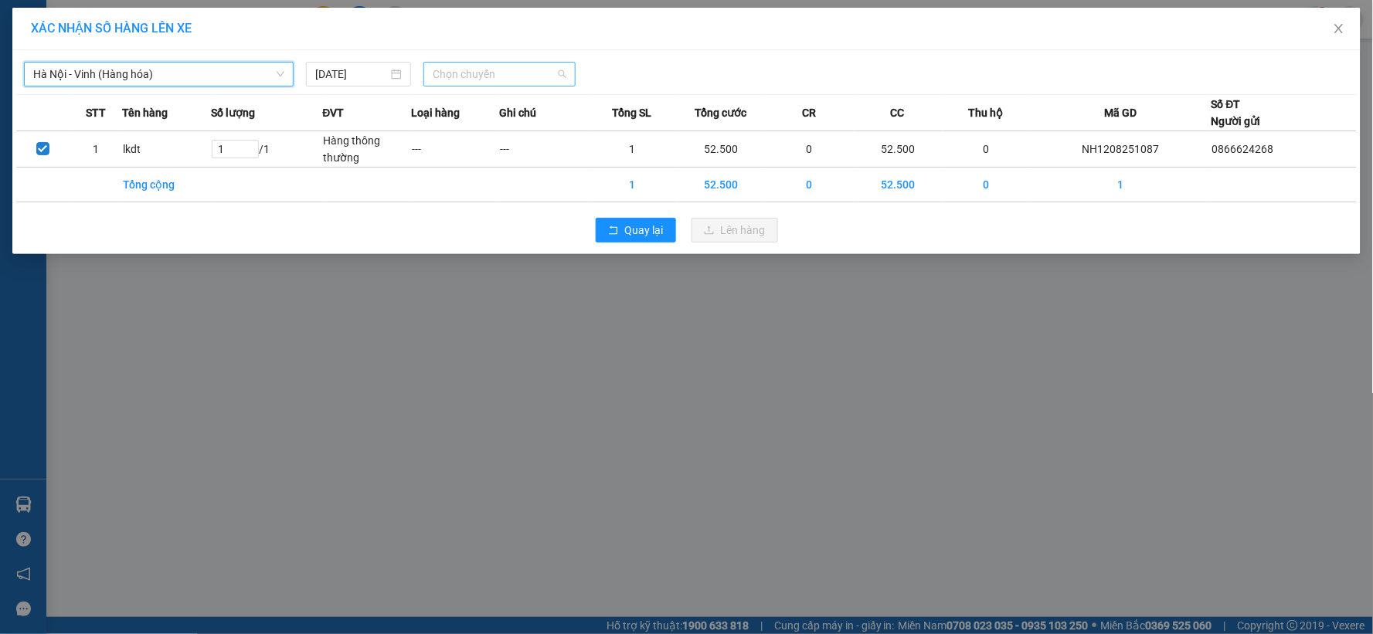
click at [550, 82] on span "Chọn chuyến" at bounding box center [500, 74] width 134 height 23
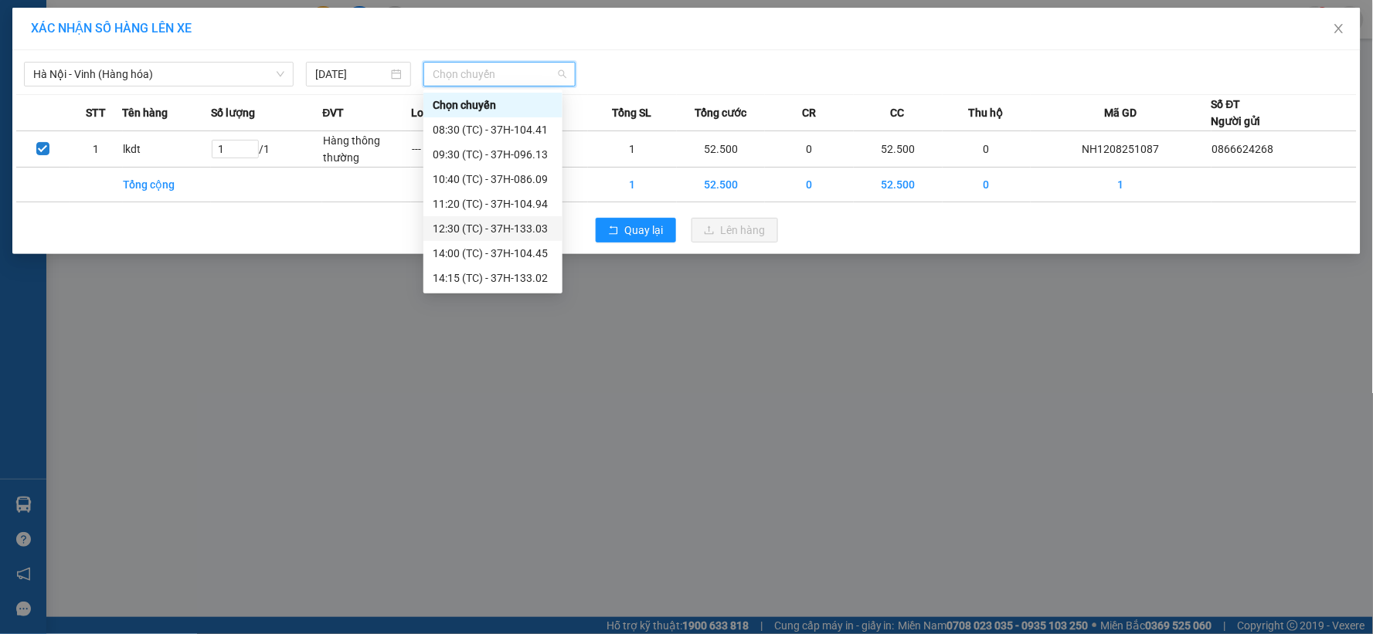
scroll to position [173, 0]
click at [536, 274] on div "23:02 (TC) - 37H-104.81" at bounding box center [493, 278] width 121 height 17
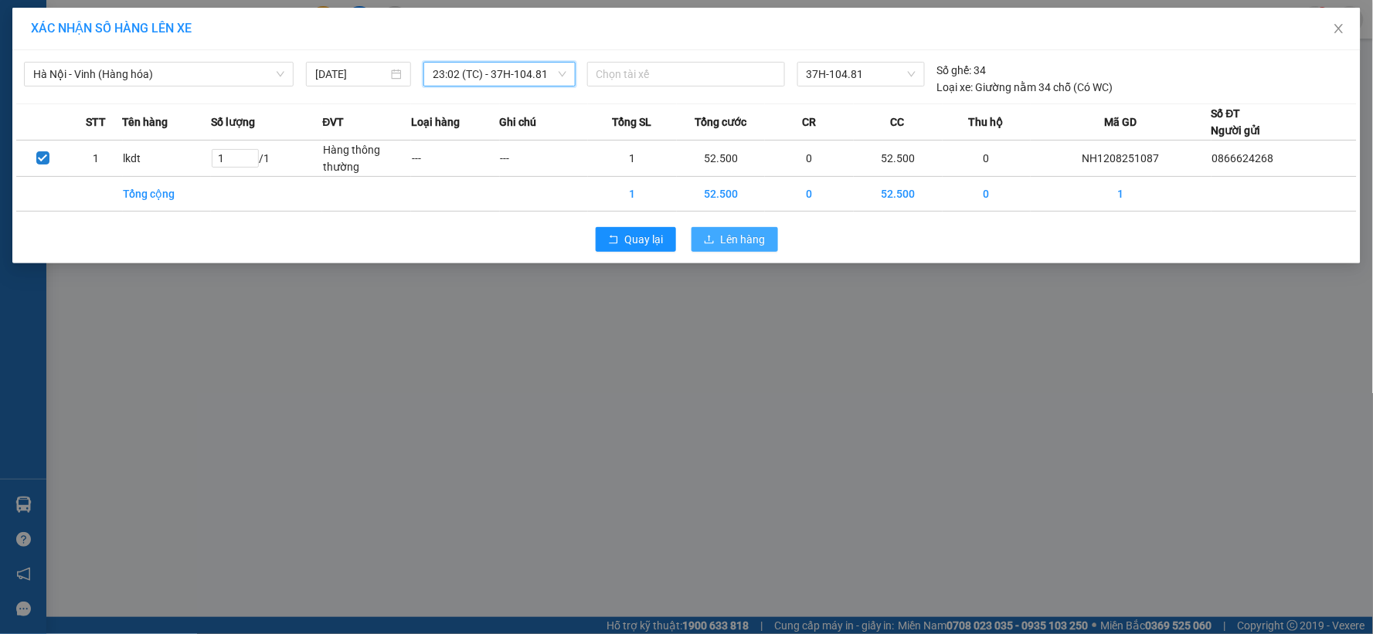
click at [766, 248] on button "Lên hàng" at bounding box center [735, 239] width 87 height 25
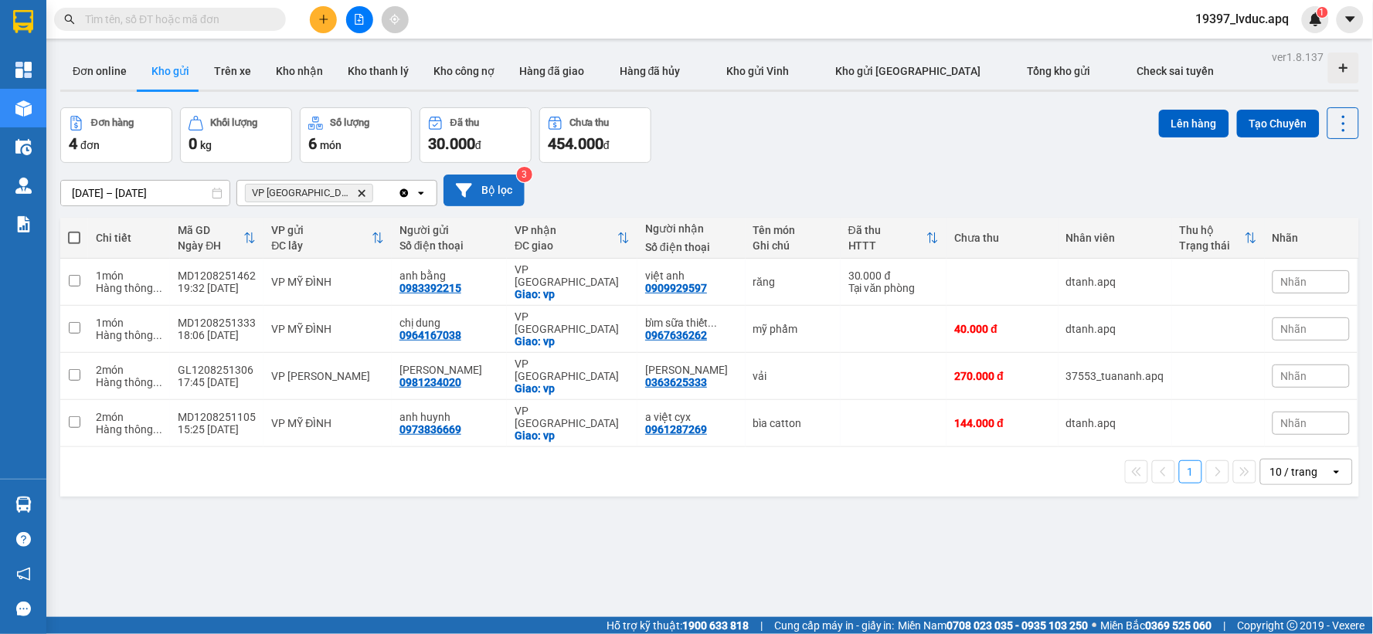
click at [498, 190] on button "Bộ lọc" at bounding box center [484, 191] width 81 height 32
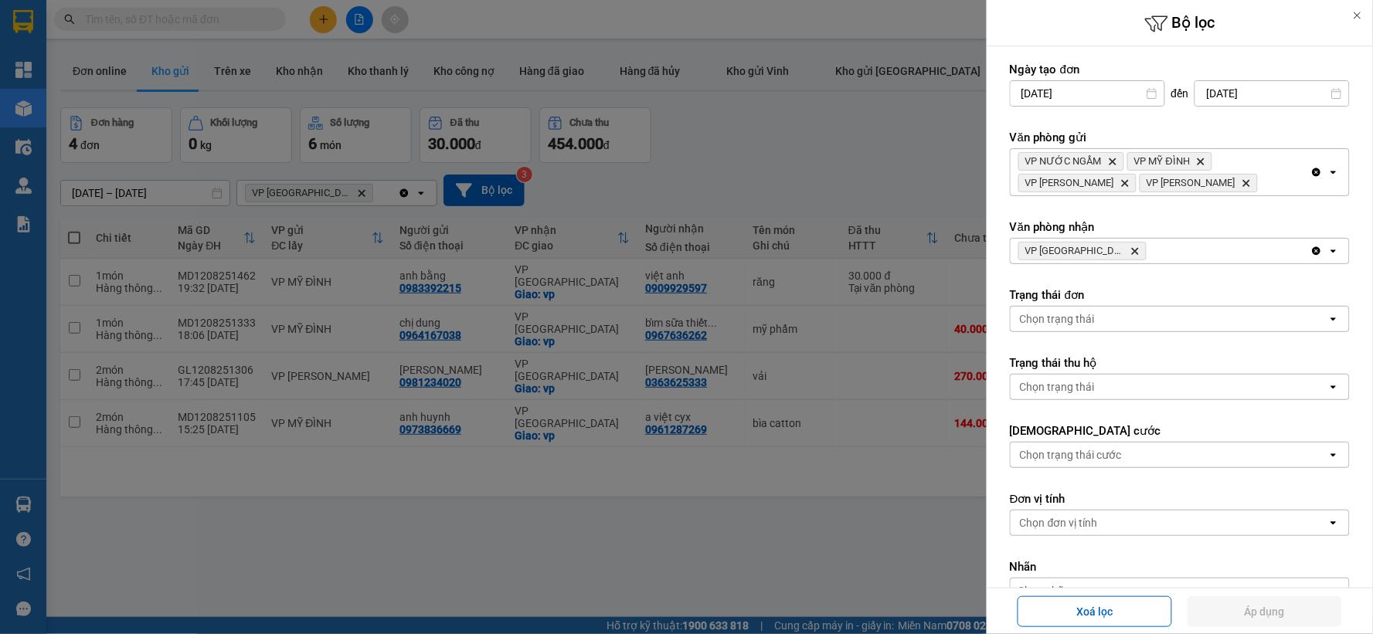
click at [1132, 250] on icon "VP Cầu Yên Xuân, close by backspace" at bounding box center [1135, 251] width 7 height 7
click at [1114, 250] on div "VP Cầu [PERSON_NAME]" at bounding box center [1161, 251] width 300 height 25
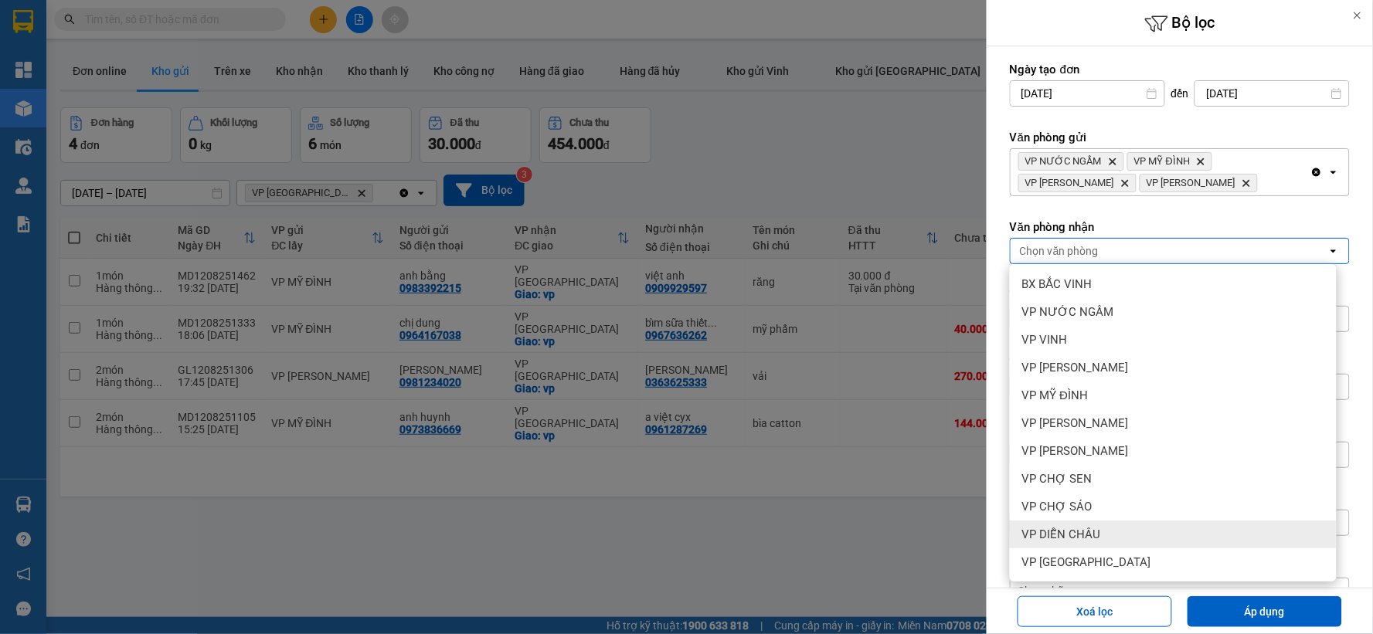
click at [1115, 534] on div "VP DIỄN CHÂU" at bounding box center [1173, 535] width 327 height 28
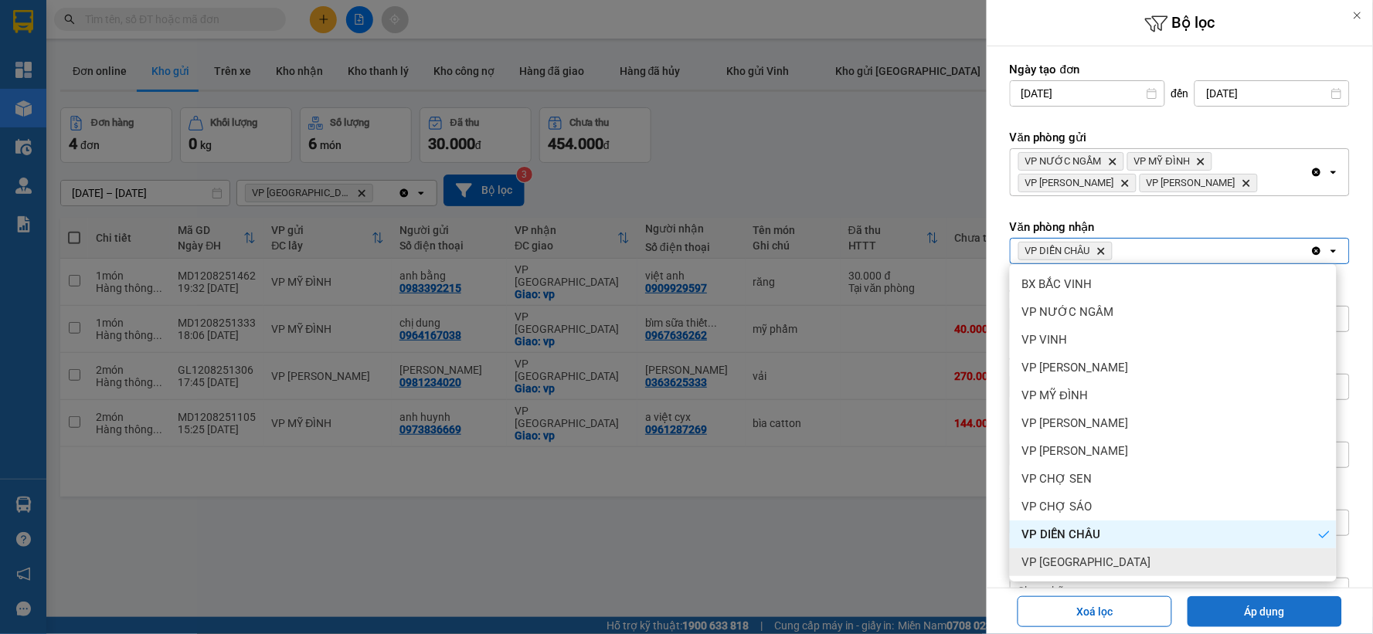
click at [1250, 619] on button "Áp dụng" at bounding box center [1265, 612] width 155 height 31
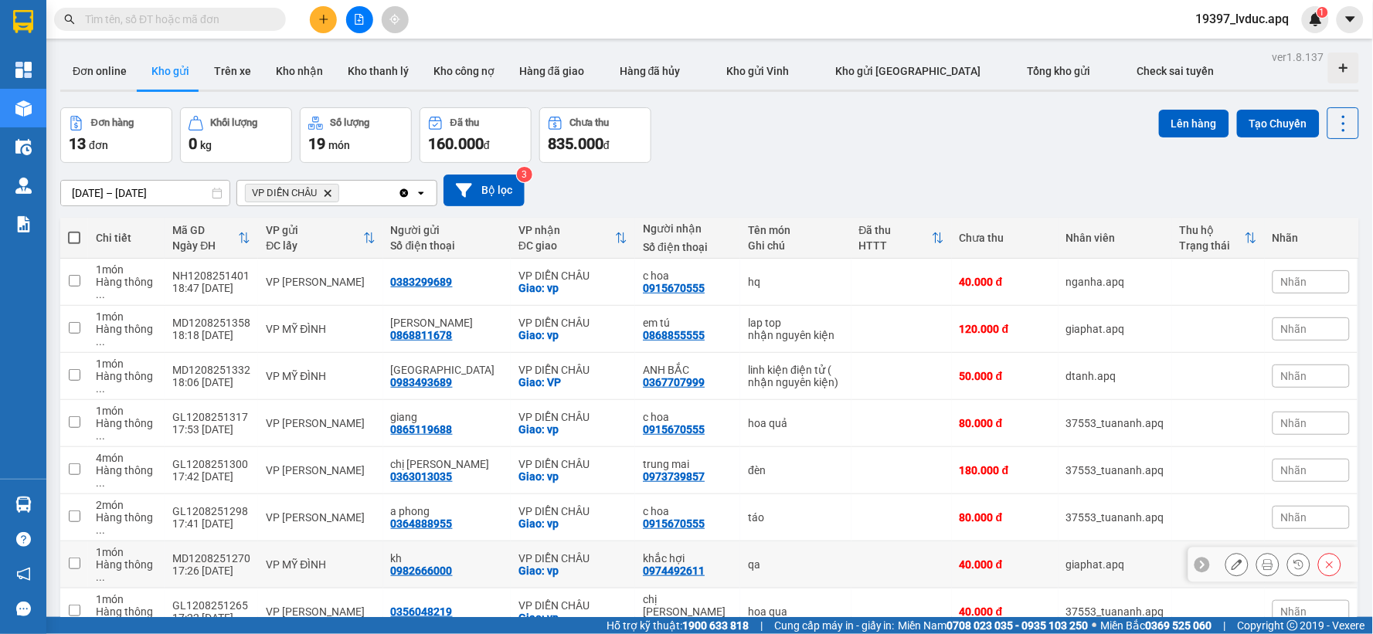
scroll to position [86, 0]
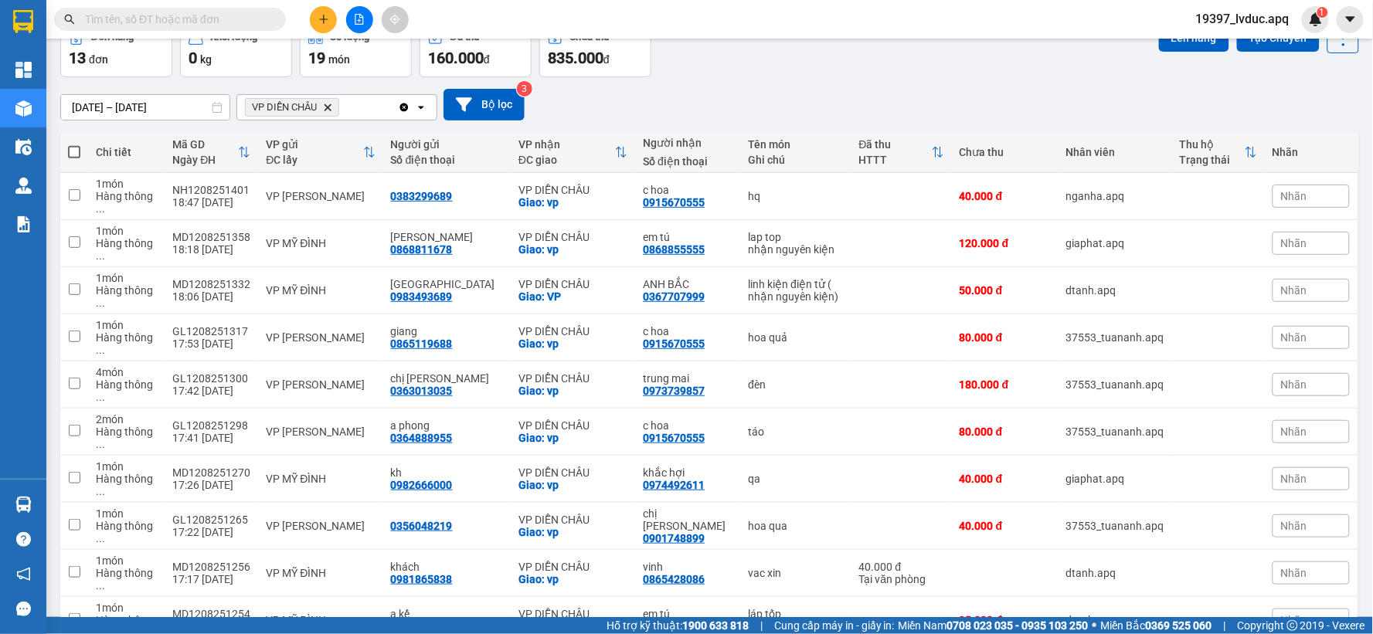
click at [357, 29] on button at bounding box center [359, 19] width 27 height 27
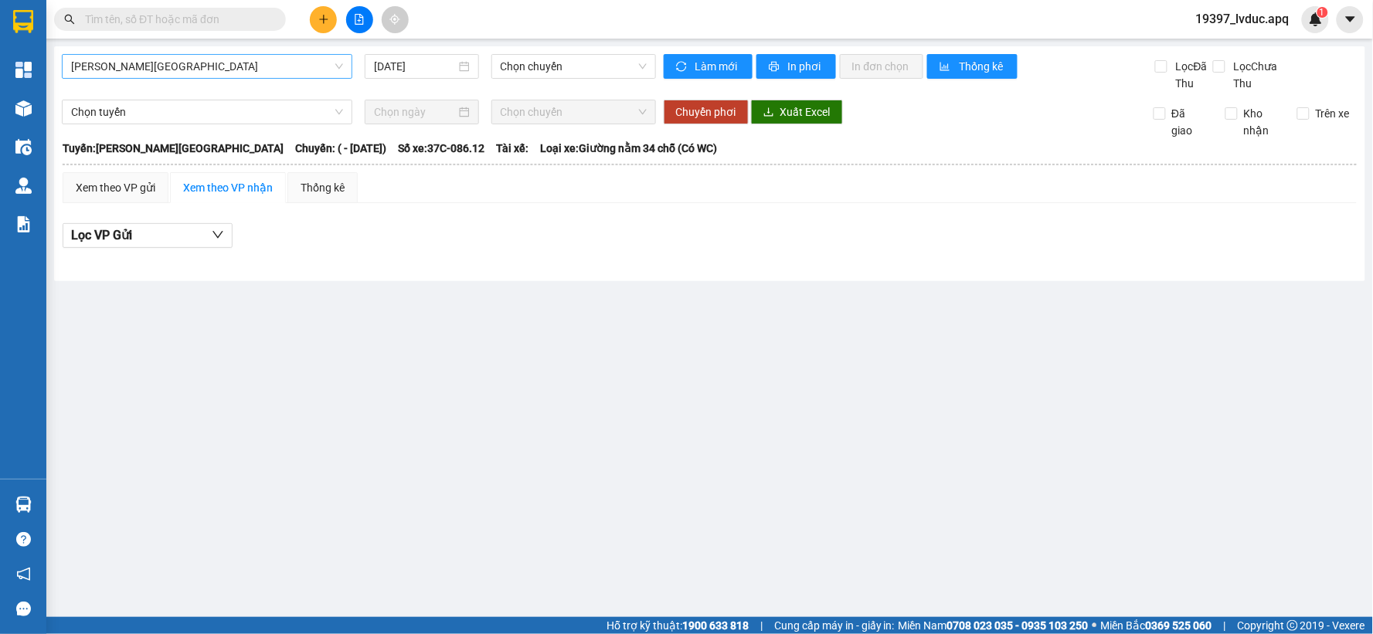
click at [175, 64] on span "[PERSON_NAME][GEOGRAPHIC_DATA]" at bounding box center [207, 66] width 272 height 23
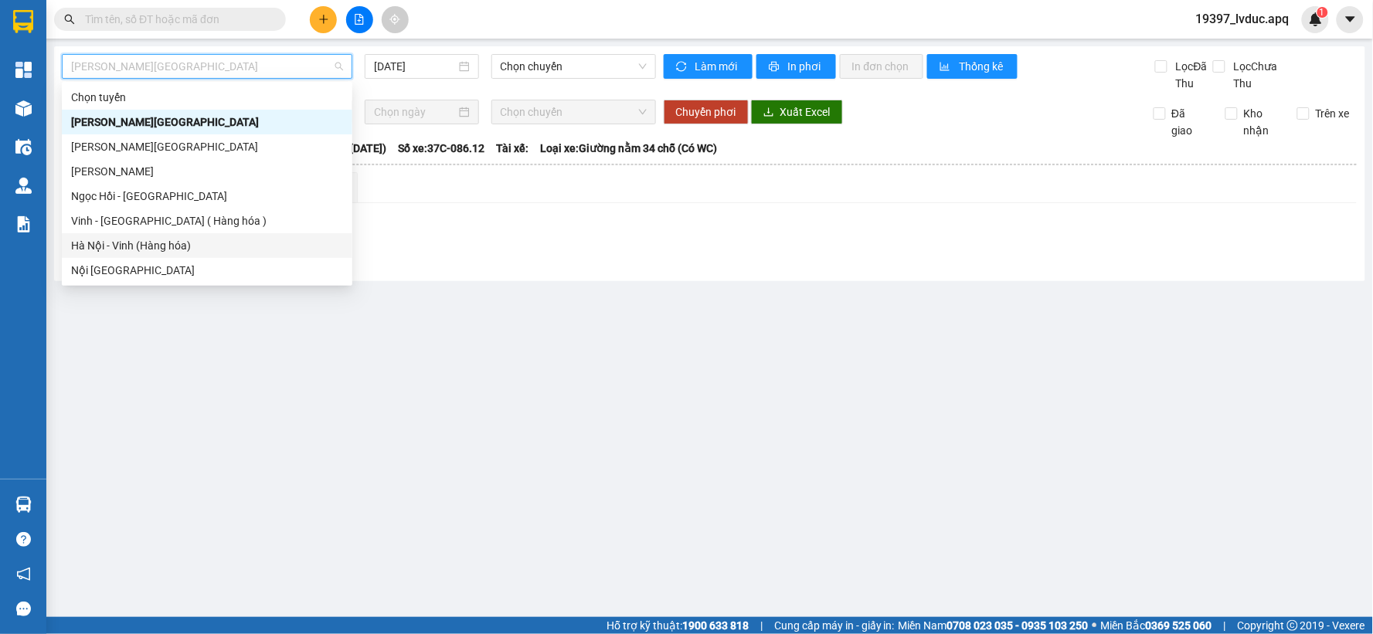
click at [148, 247] on div "Hà Nội - Vinh (Hàng hóa)" at bounding box center [207, 245] width 272 height 17
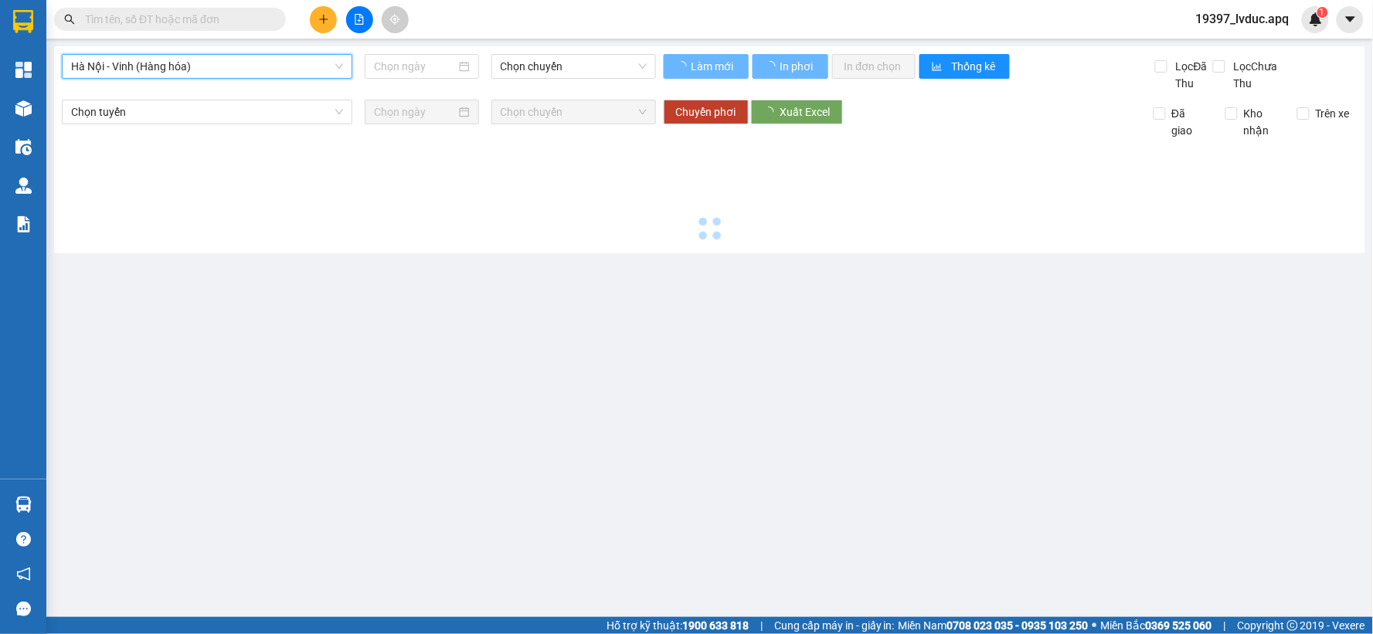
type input "[DATE]"
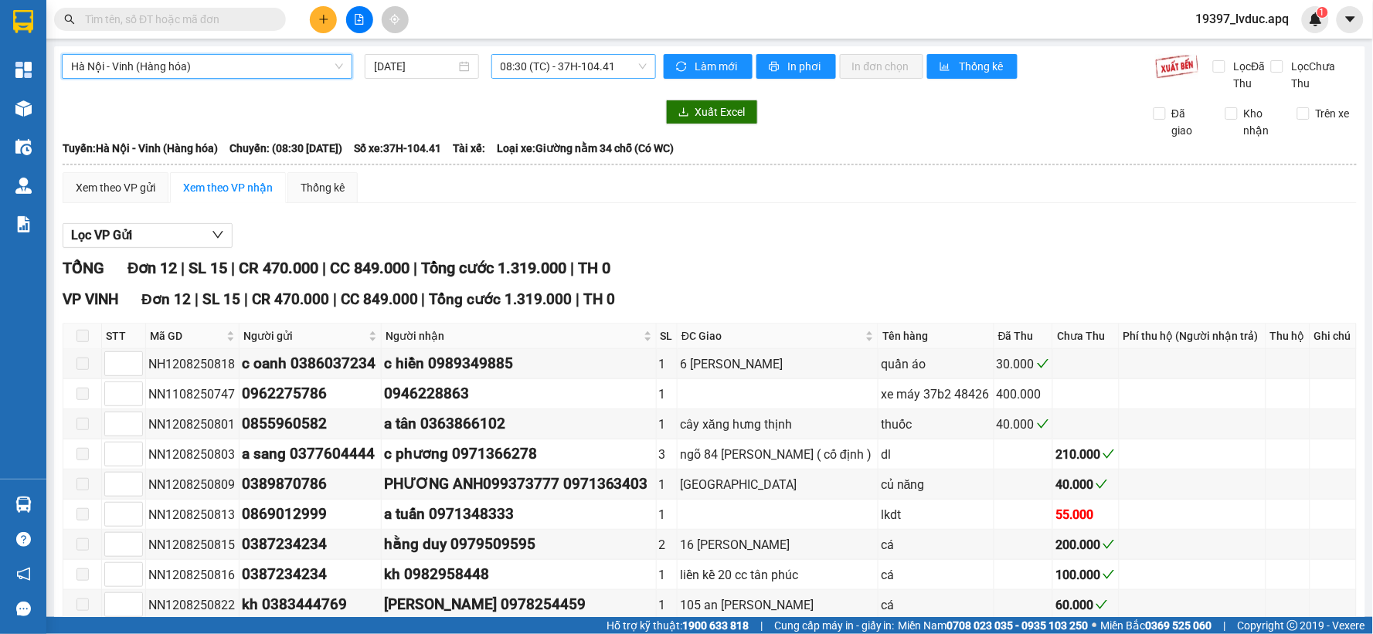
click at [575, 65] on span "08:30 (TC) - 37H-104.41" at bounding box center [574, 66] width 146 height 23
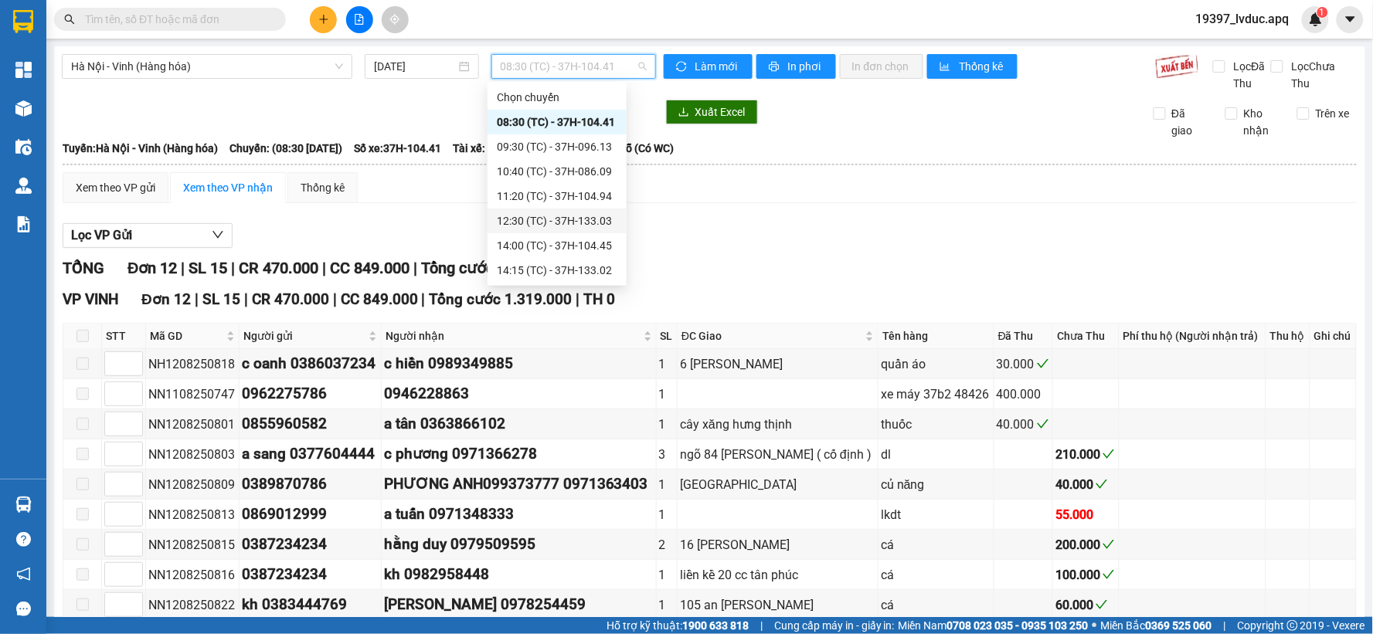
scroll to position [173, 0]
click at [577, 264] on div "23:02 (TC) - 37H-104.81" at bounding box center [557, 270] width 121 height 17
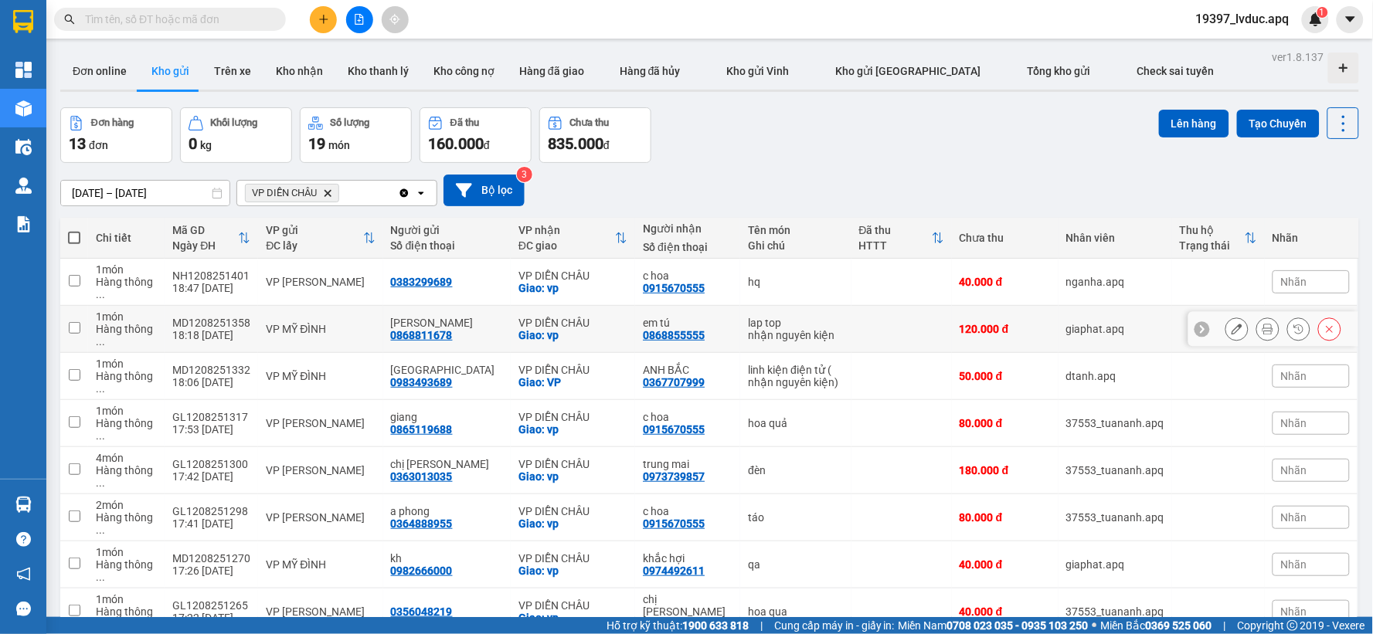
scroll to position [86, 0]
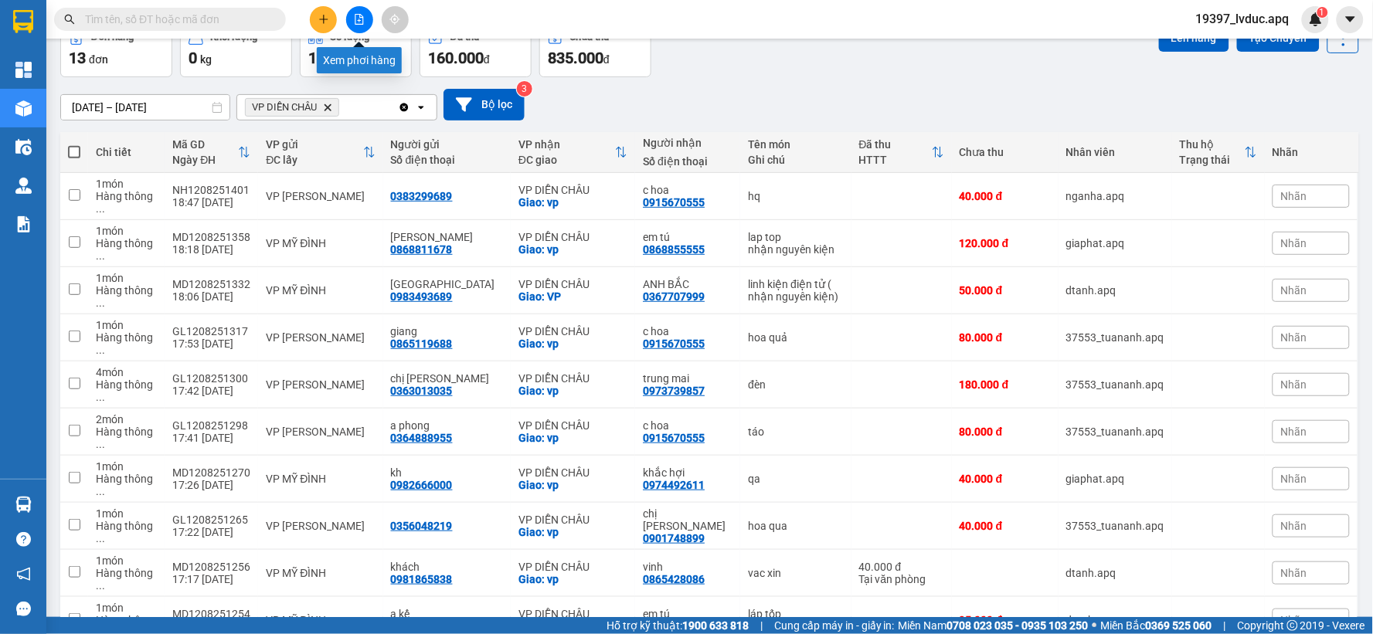
click at [362, 24] on icon "file-add" at bounding box center [359, 19] width 9 height 11
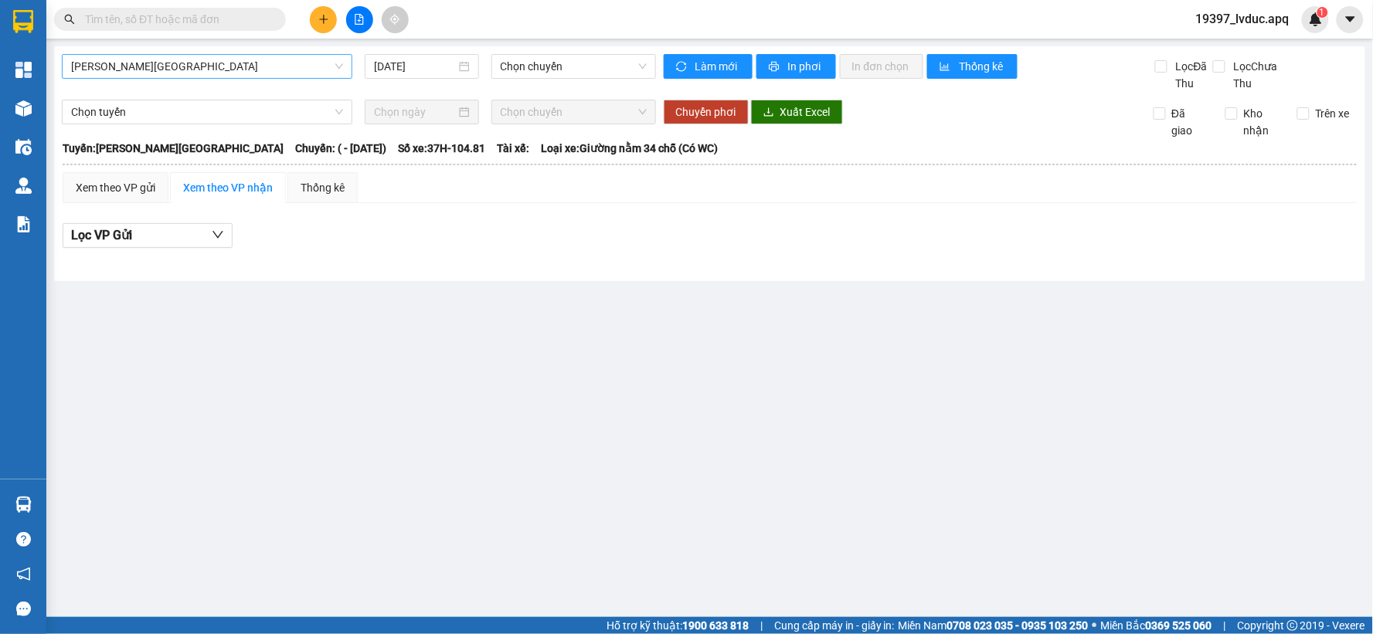
click at [259, 77] on span "[PERSON_NAME][GEOGRAPHIC_DATA]" at bounding box center [207, 66] width 272 height 23
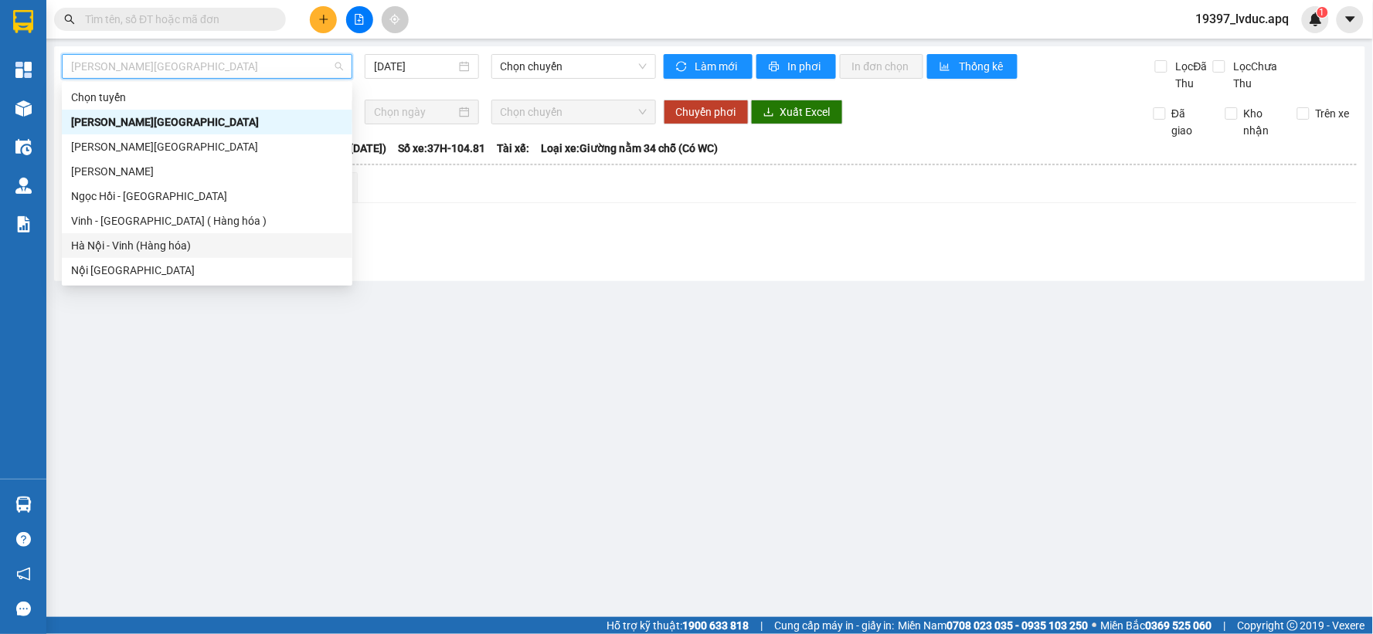
click at [140, 240] on div "Hà Nội - Vinh (Hàng hóa)" at bounding box center [207, 245] width 272 height 17
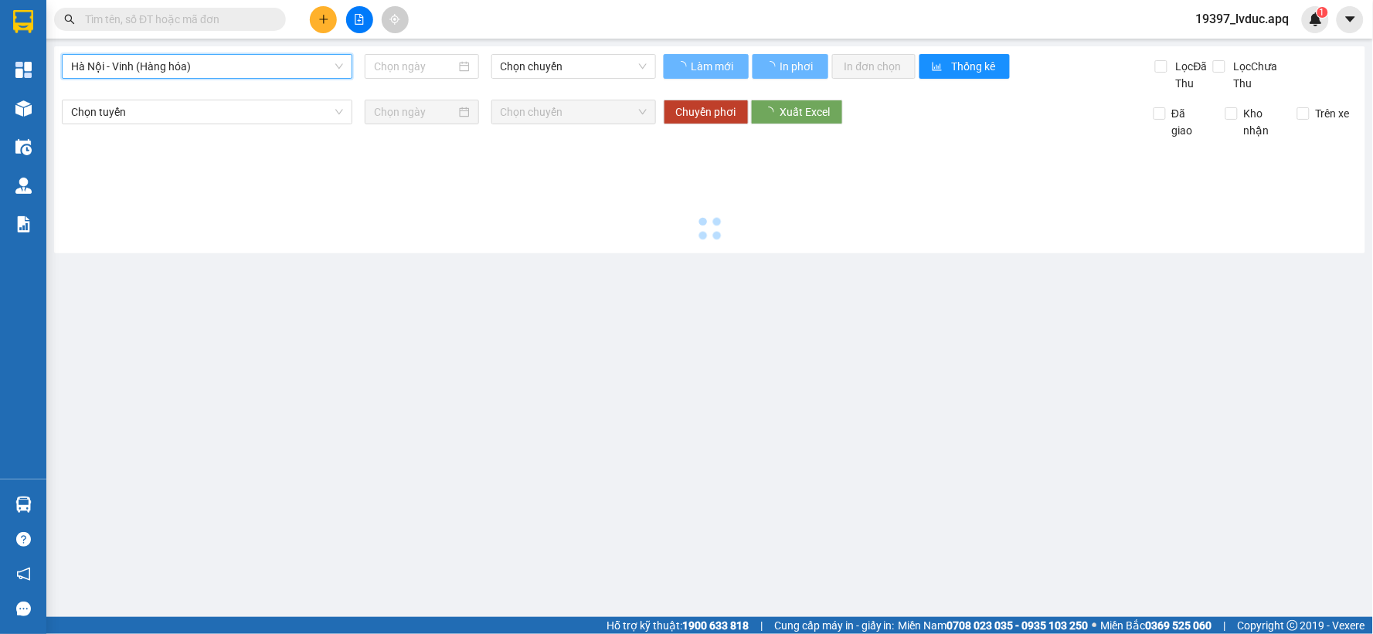
type input "[DATE]"
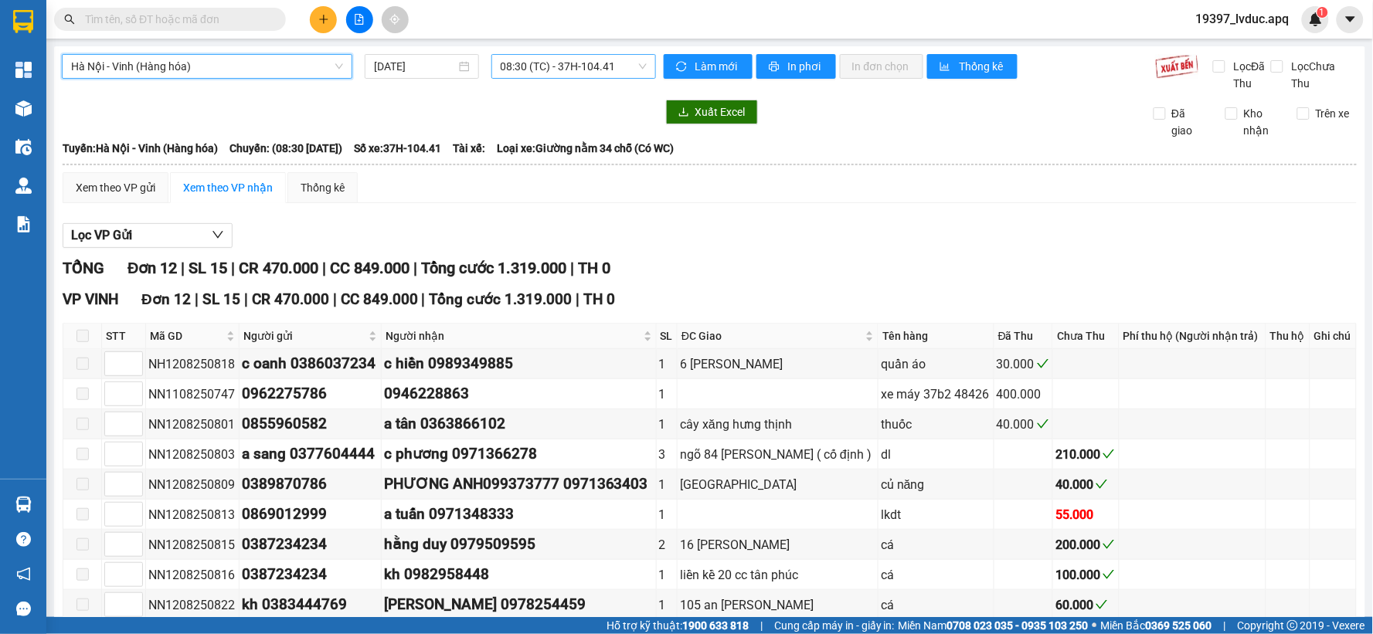
click at [614, 62] on span "08:30 (TC) - 37H-104.41" at bounding box center [574, 66] width 146 height 23
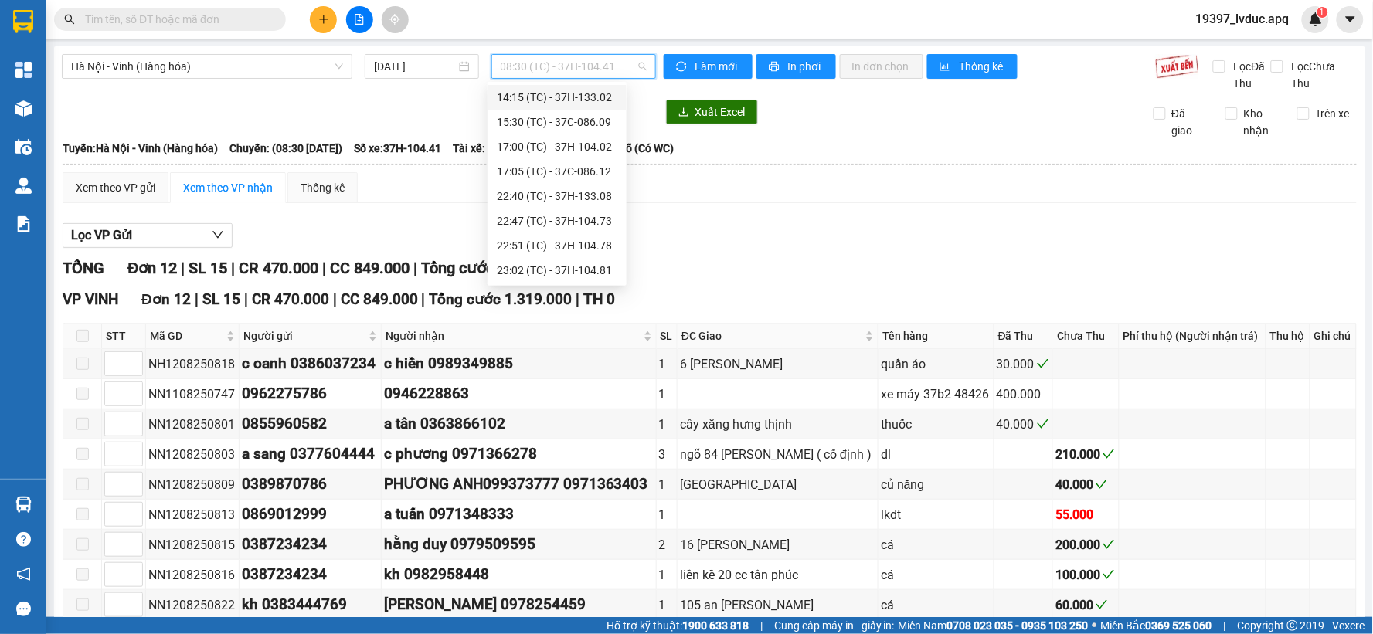
scroll to position [87, 0]
click at [590, 160] on div "14:00 (TC) - 37H-104.45" at bounding box center [557, 158] width 121 height 17
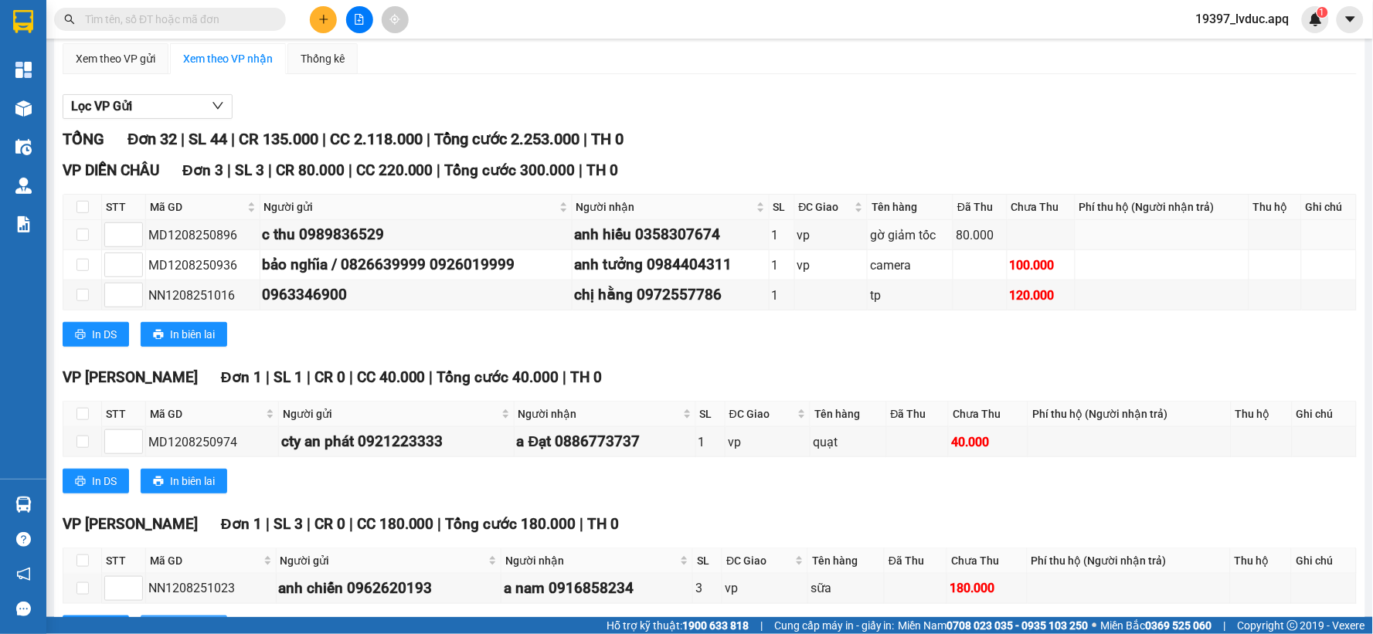
scroll to position [172, 0]
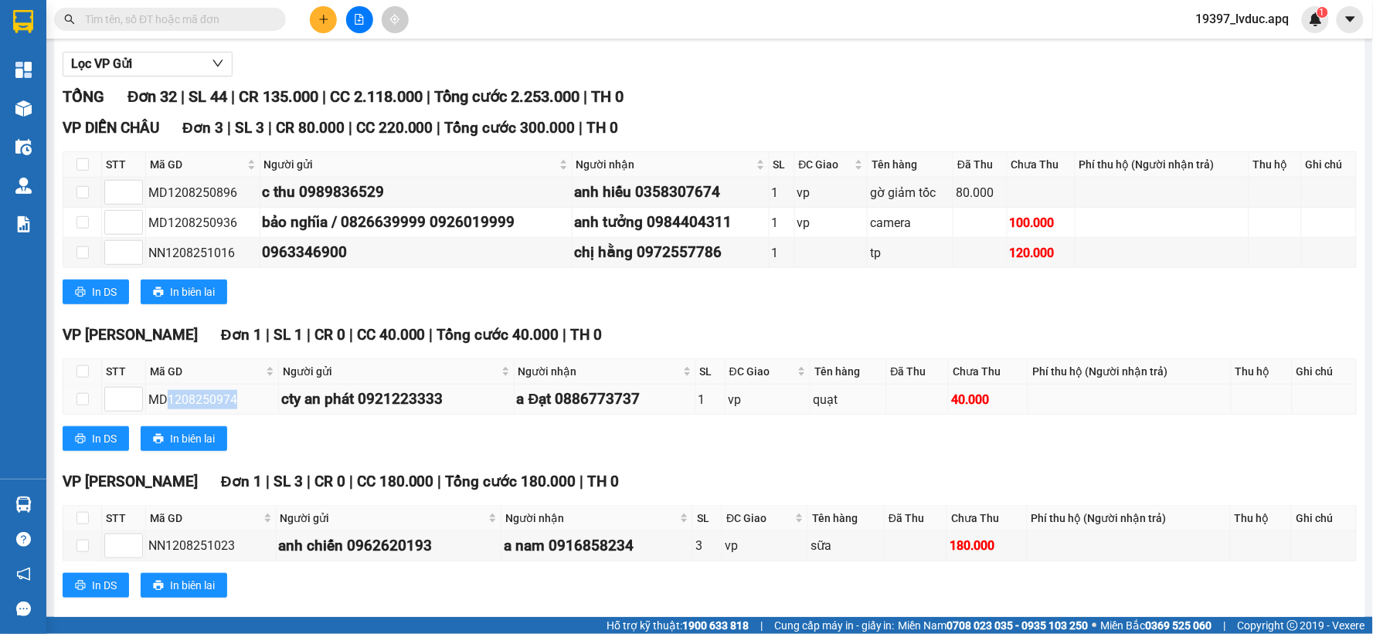
drag, startPoint x: 166, startPoint y: 400, endPoint x: 233, endPoint y: 394, distance: 67.4
click at [242, 394] on div "MD1208250974" at bounding box center [212, 399] width 128 height 19
copy div "1208250974"
paste input "1208250974"
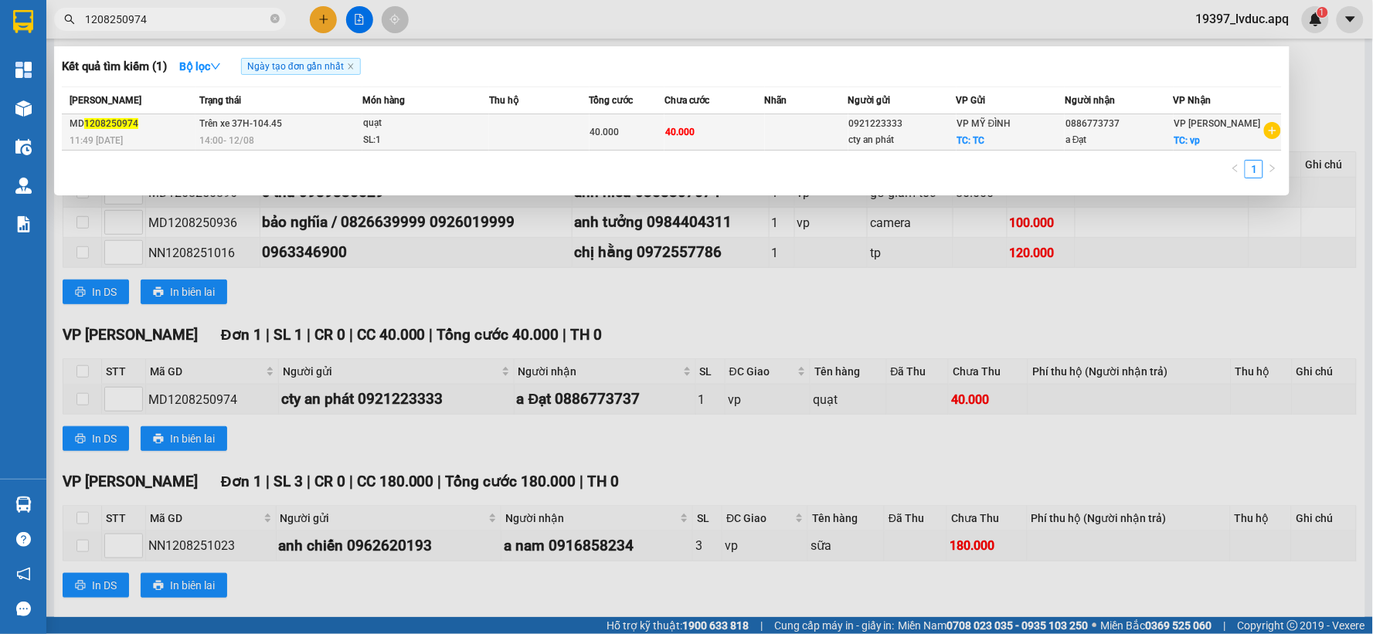
type input "1208250974"
click at [454, 144] on div "SL: 1" at bounding box center [421, 140] width 116 height 17
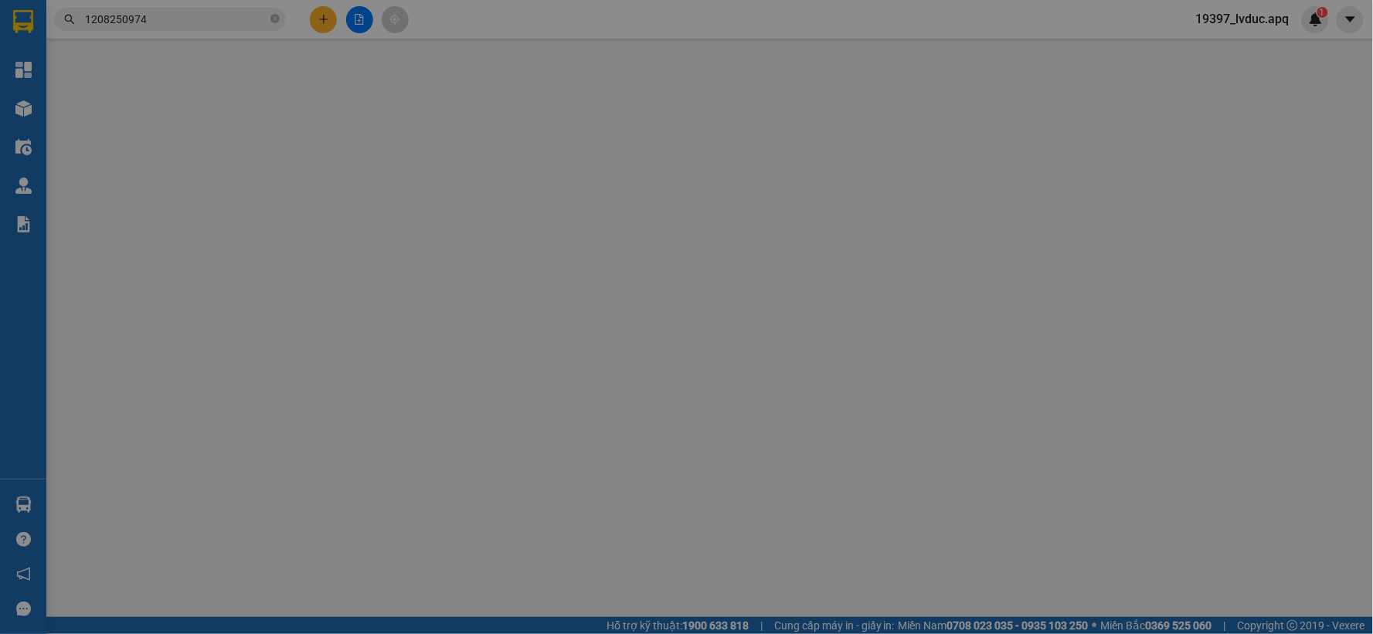
type input "0921223333"
type input "cty an phát"
checkbox input "true"
type input "TC"
type input "0886773737"
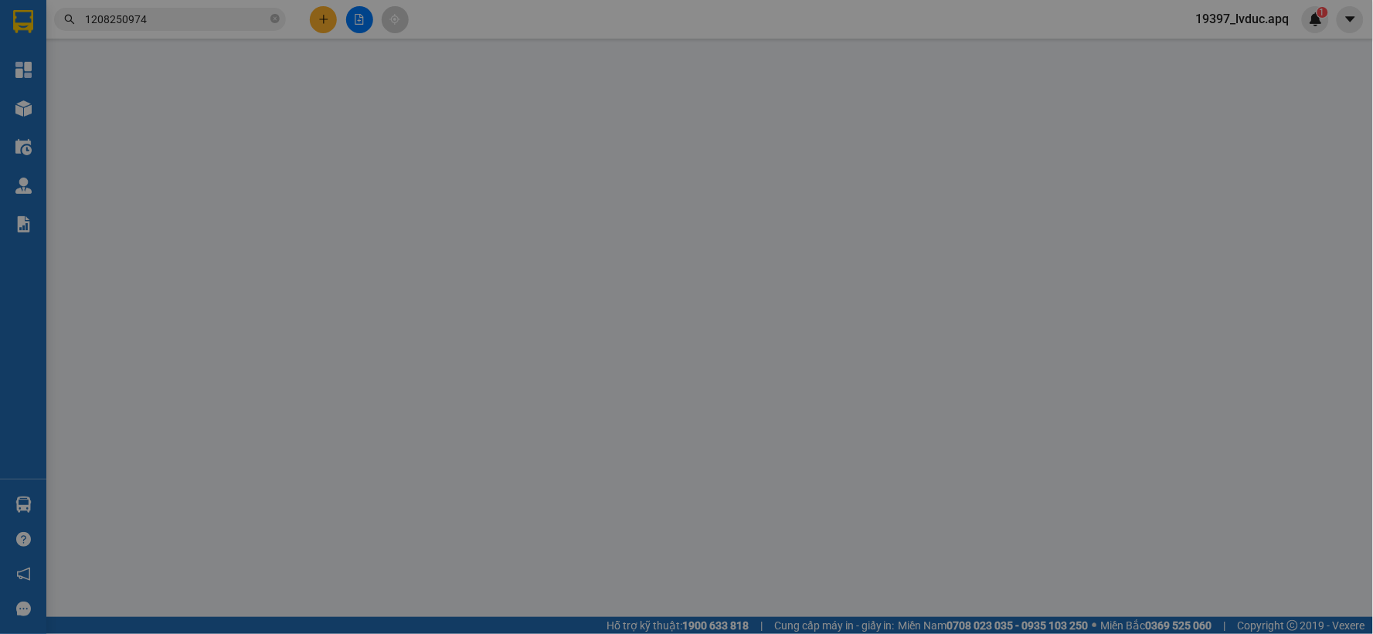
type input "a Đạt"
checkbox input "true"
type input "vp"
type input "40.000"
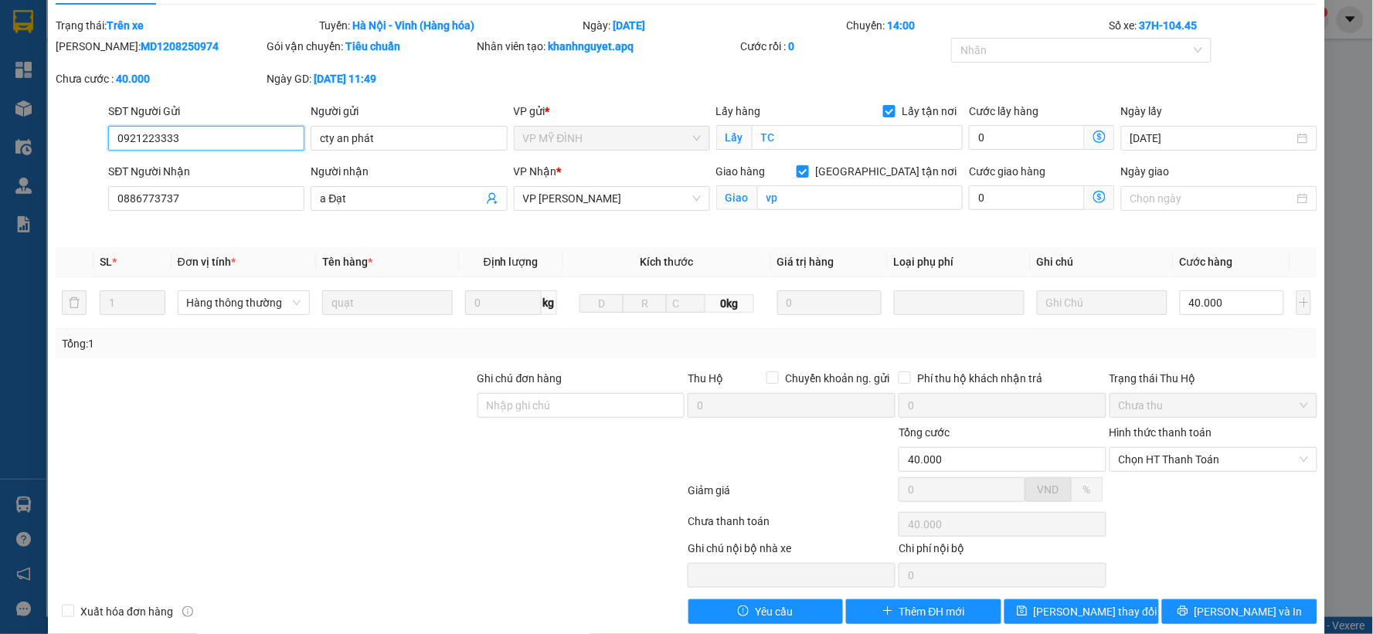
scroll to position [59, 0]
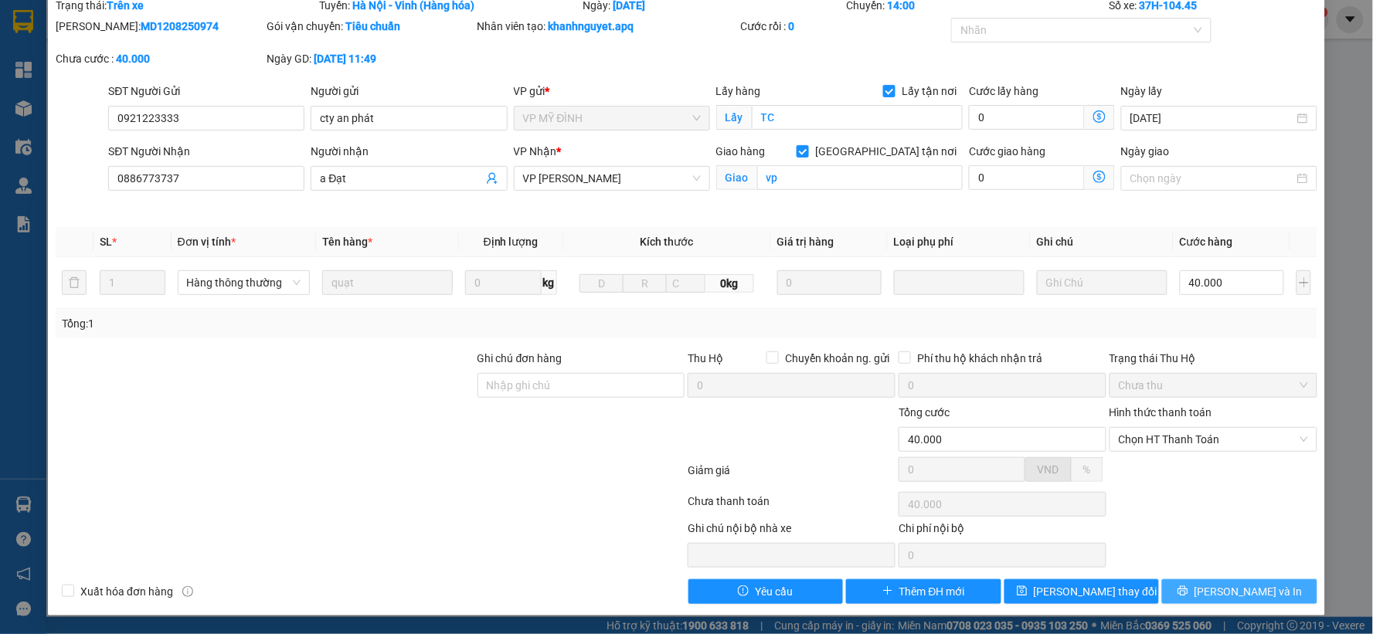
click at [1178, 589] on button "[PERSON_NAME] và In" at bounding box center [1239, 592] width 155 height 25
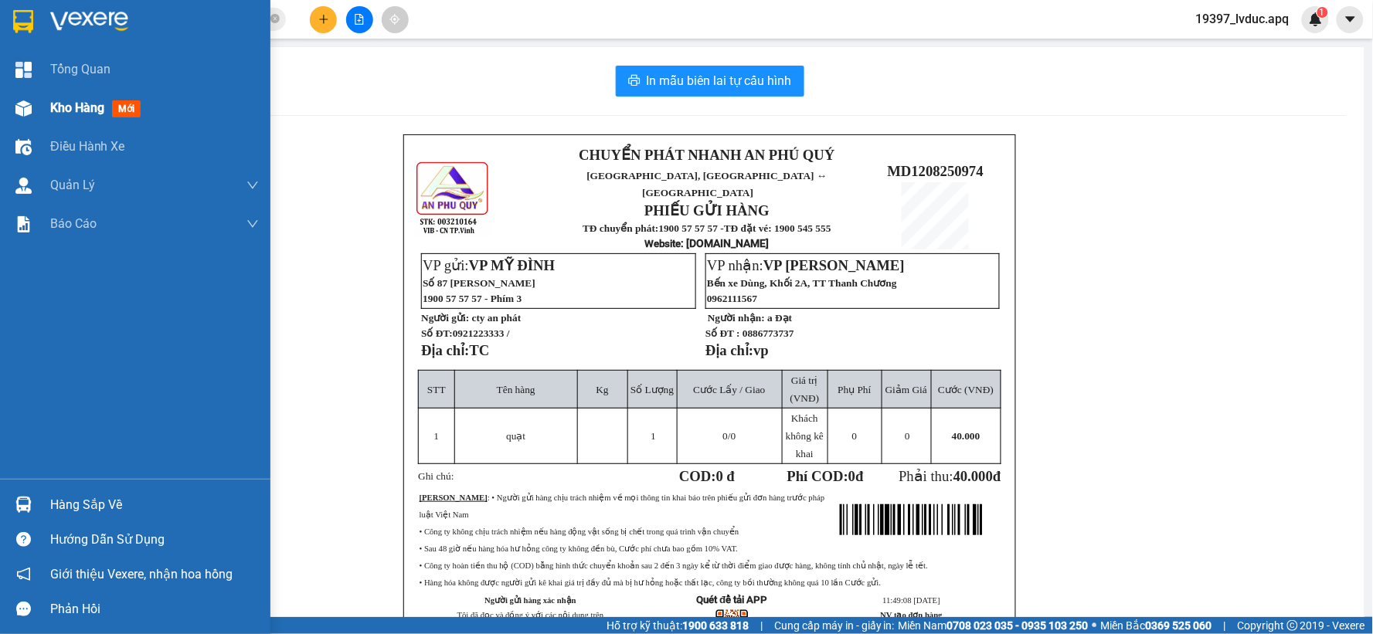
click at [21, 100] on img at bounding box center [23, 108] width 16 height 16
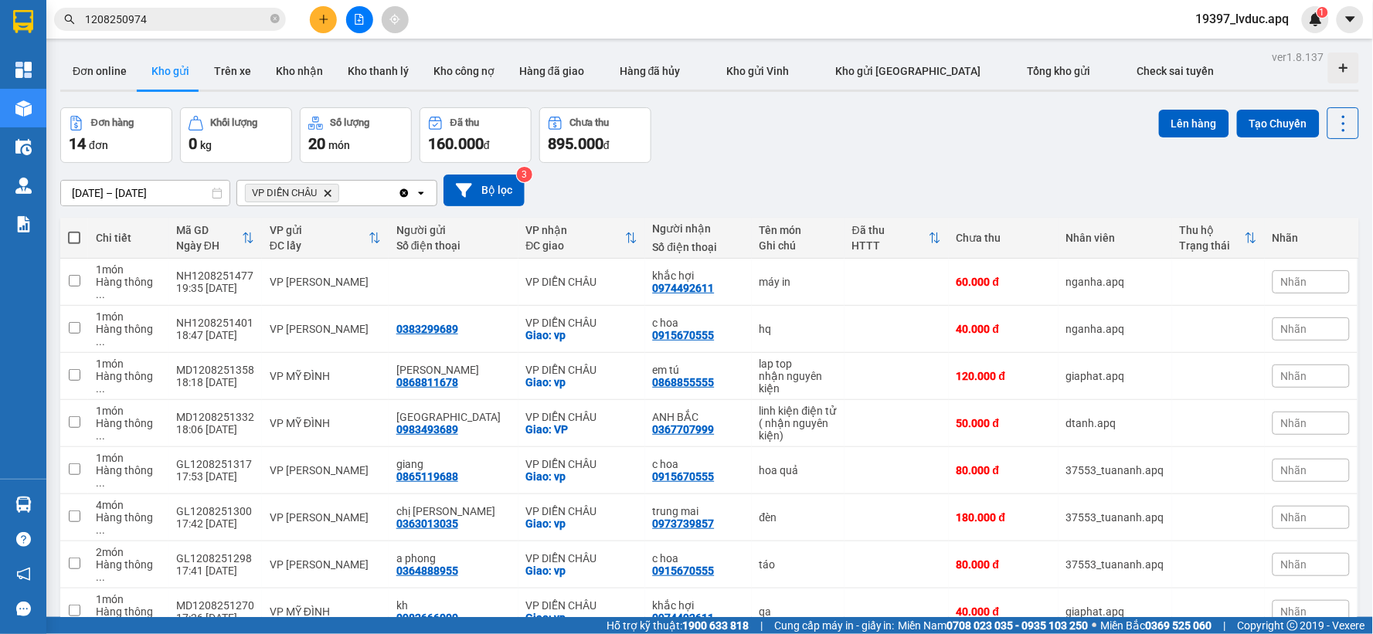
click at [828, 122] on div "Đơn hàng 14 đơn Khối lượng 0 kg Số lượng 20 món Đã thu 160.000 đ Chưa thu 895.0…" at bounding box center [709, 135] width 1299 height 56
drag, startPoint x: 158, startPoint y: 18, endPoint x: 28, endPoint y: 22, distance: 129.9
click at [34, 22] on section "Kết quả tìm kiếm ( 1 ) Bộ lọc Ngày tạo đơn gần nhất Mã ĐH Trạng thái Món hàng T…" at bounding box center [686, 317] width 1373 height 634
click at [274, 27] on span at bounding box center [274, 19] width 9 height 17
click at [269, 20] on span at bounding box center [170, 19] width 232 height 23
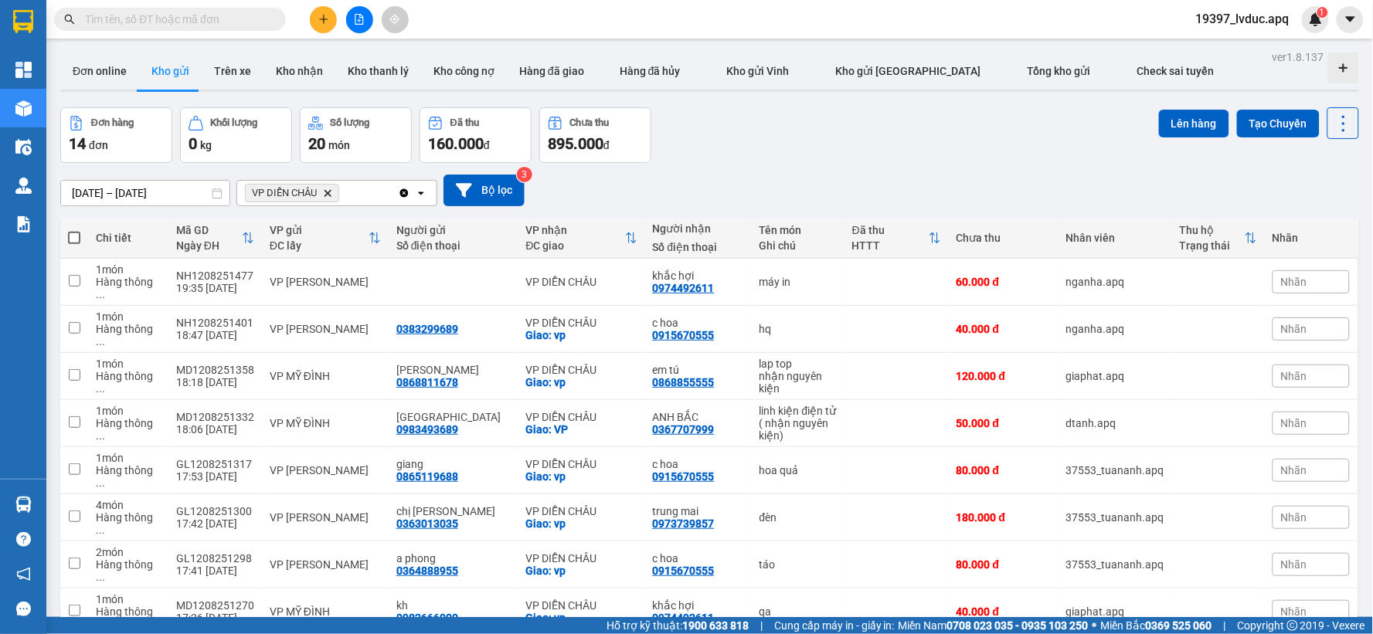
click at [244, 23] on input "text" at bounding box center [176, 19] width 182 height 17
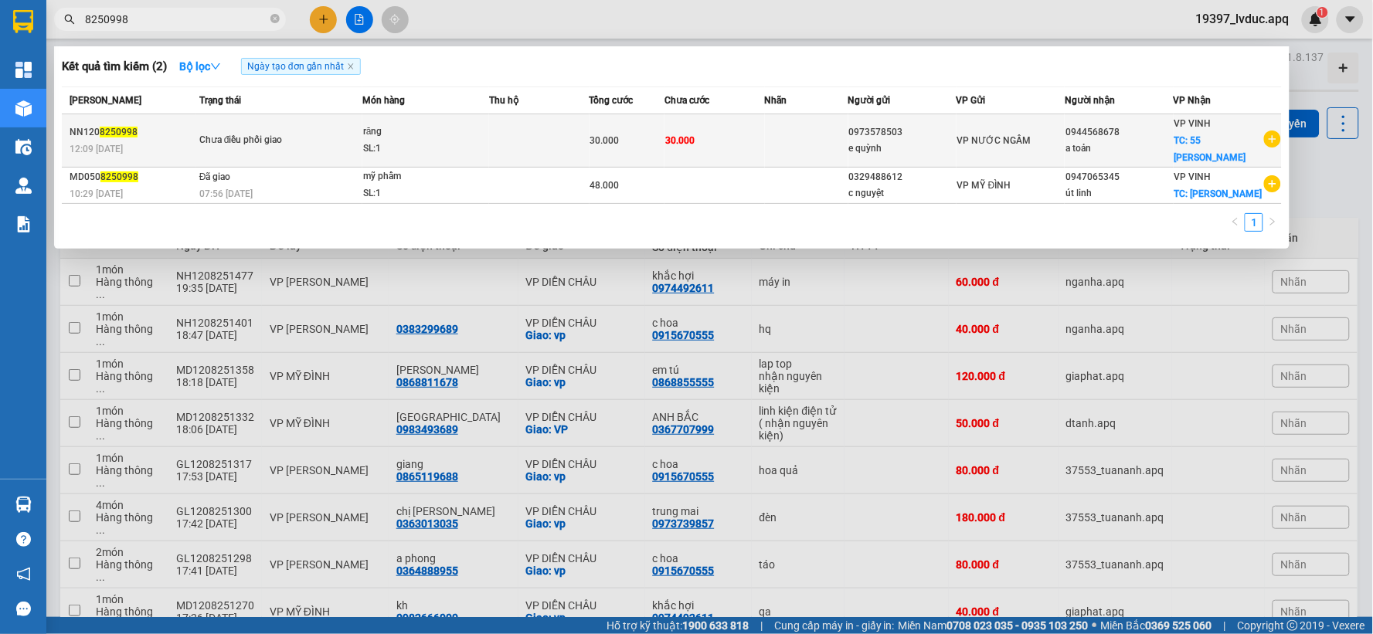
type input "8250998"
click at [472, 141] on div "SL: 1" at bounding box center [421, 149] width 116 height 17
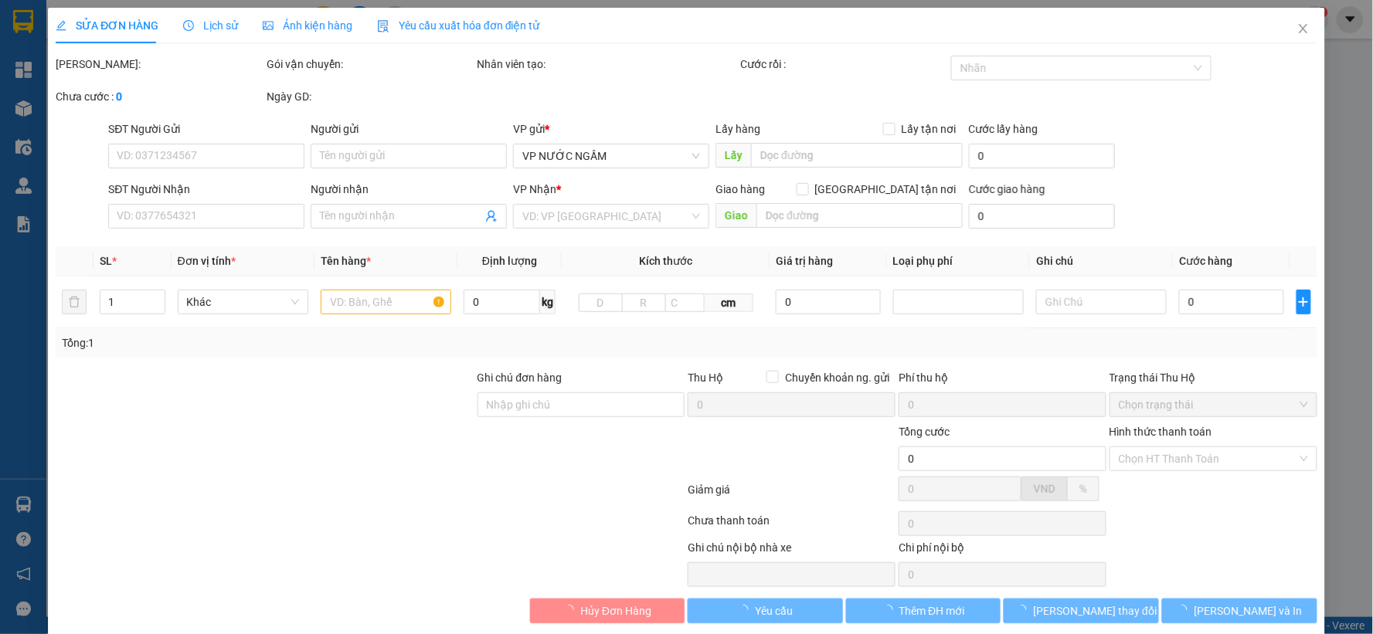
type input "0973578503"
type input "e quỳnh"
type input "0944568678"
type input "a toản"
checkbox input "true"
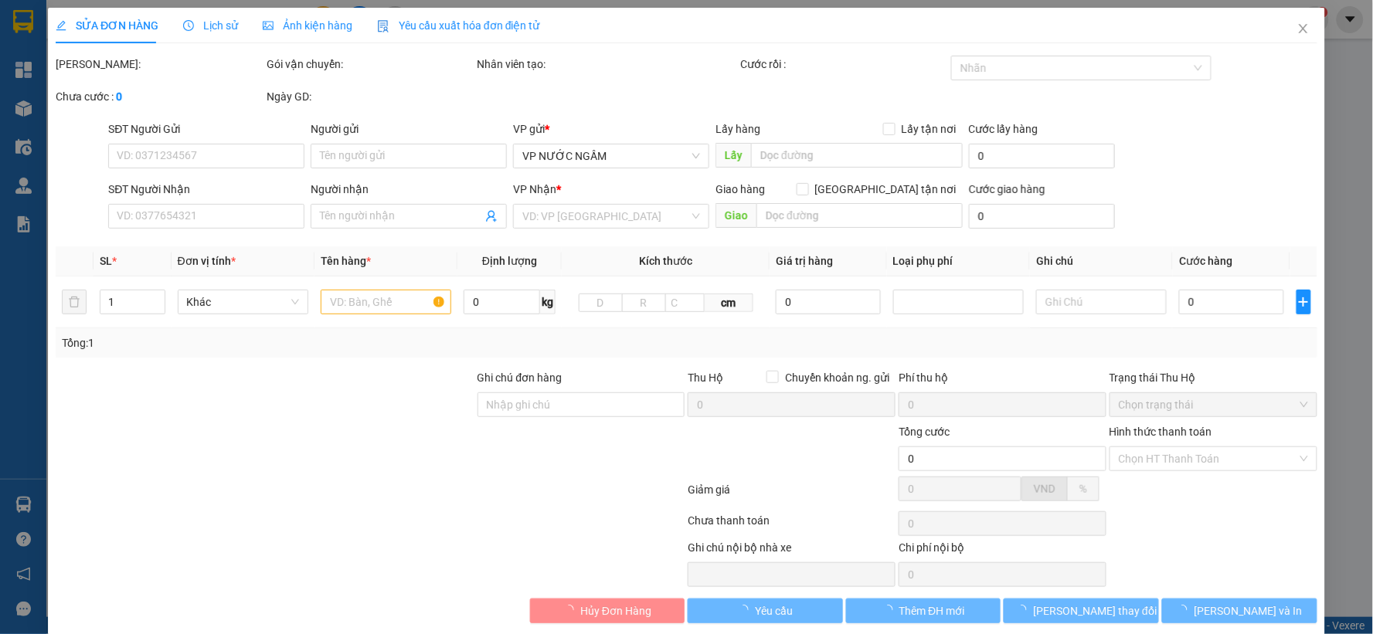
type input "55 [PERSON_NAME]"
type input "30.000"
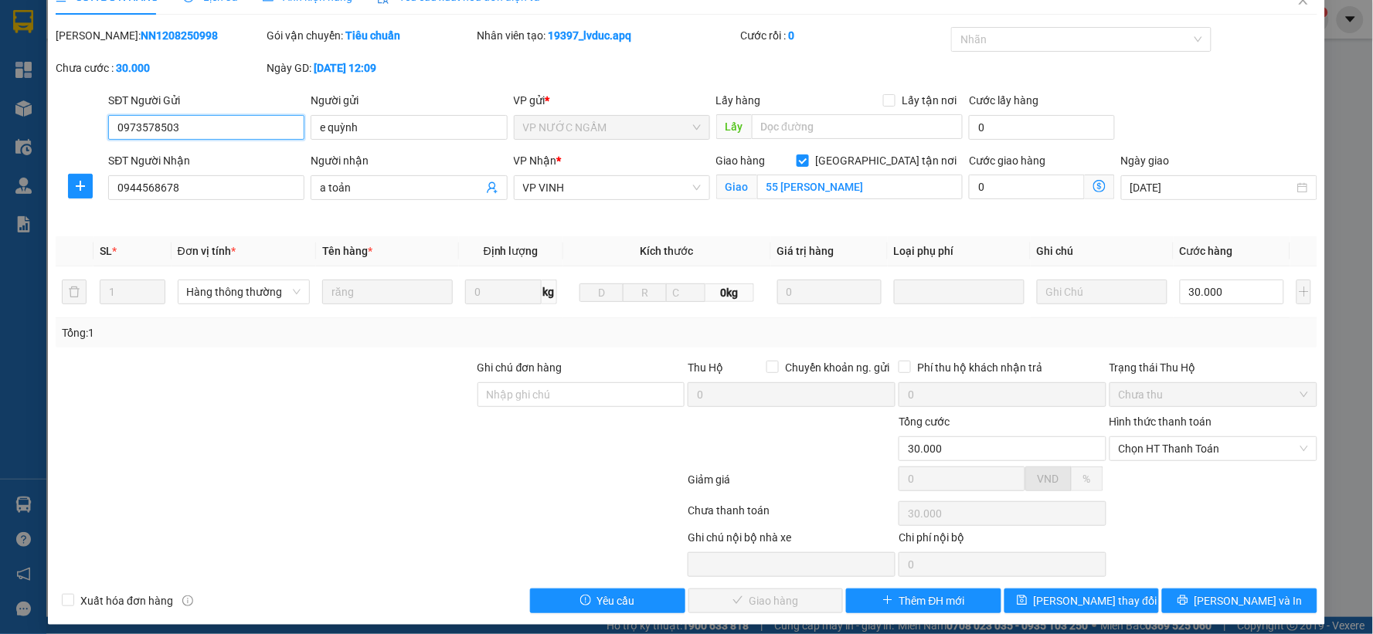
scroll to position [37, 0]
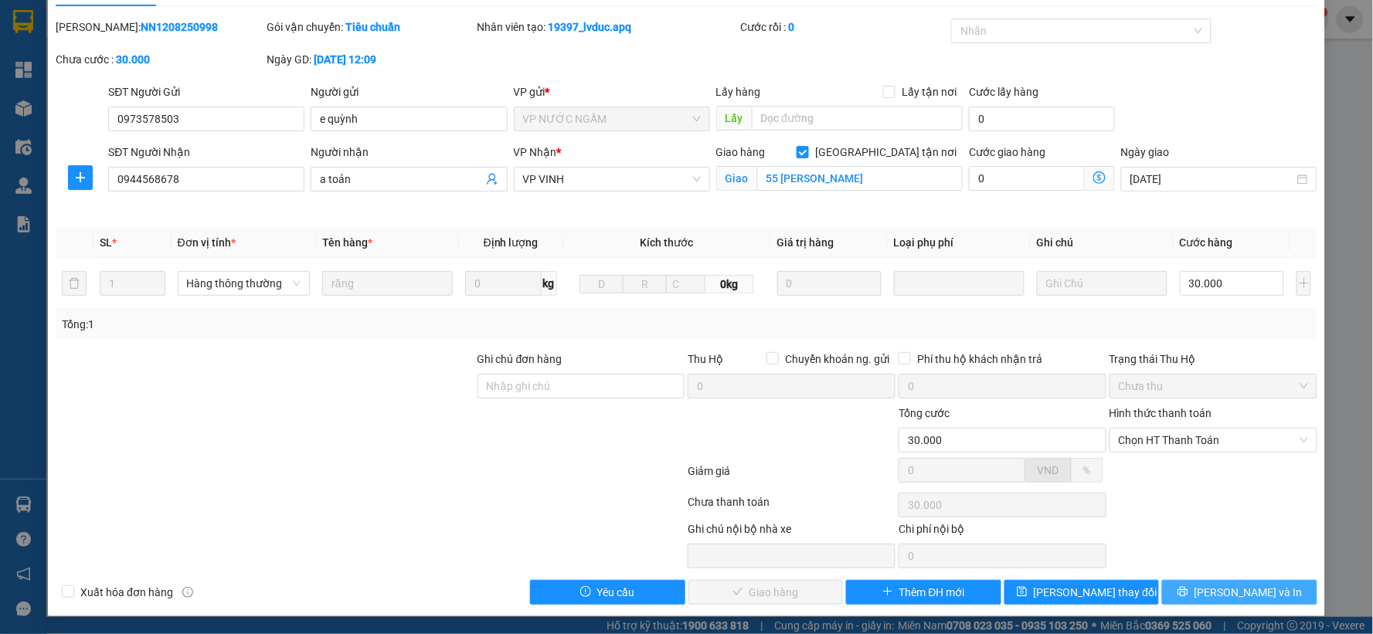
click at [1246, 593] on span "[PERSON_NAME] và In" at bounding box center [1249, 592] width 108 height 17
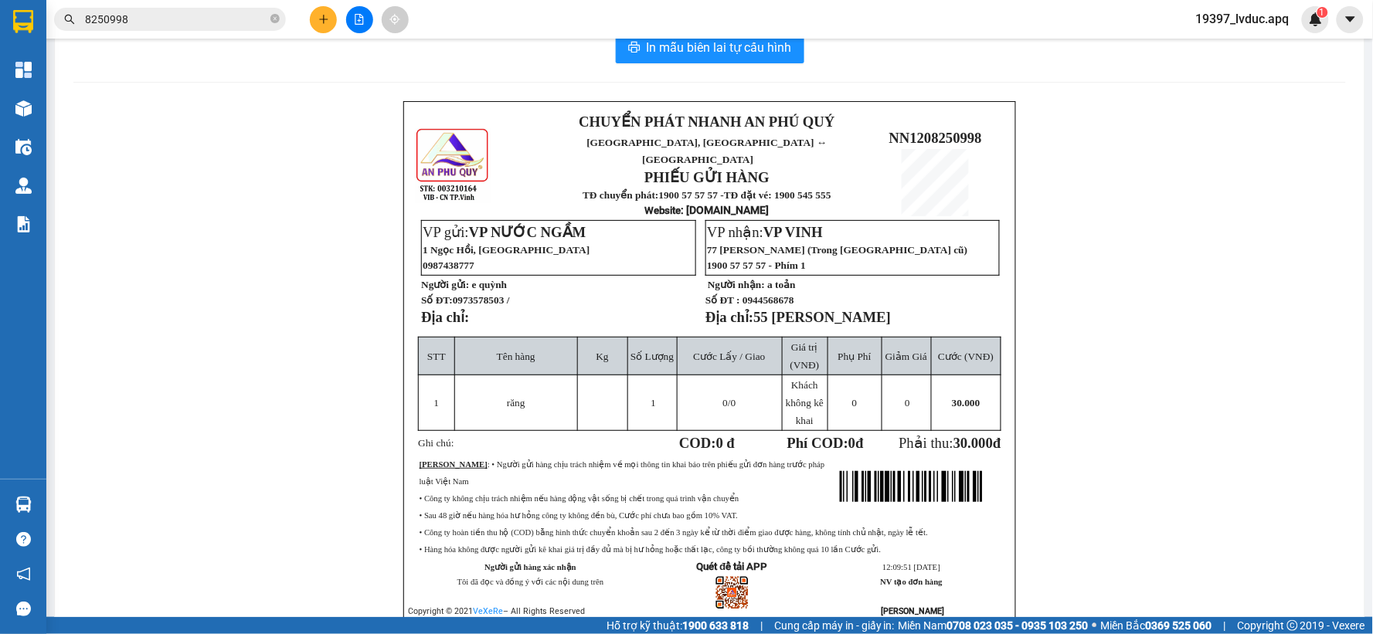
scroll to position [3, 0]
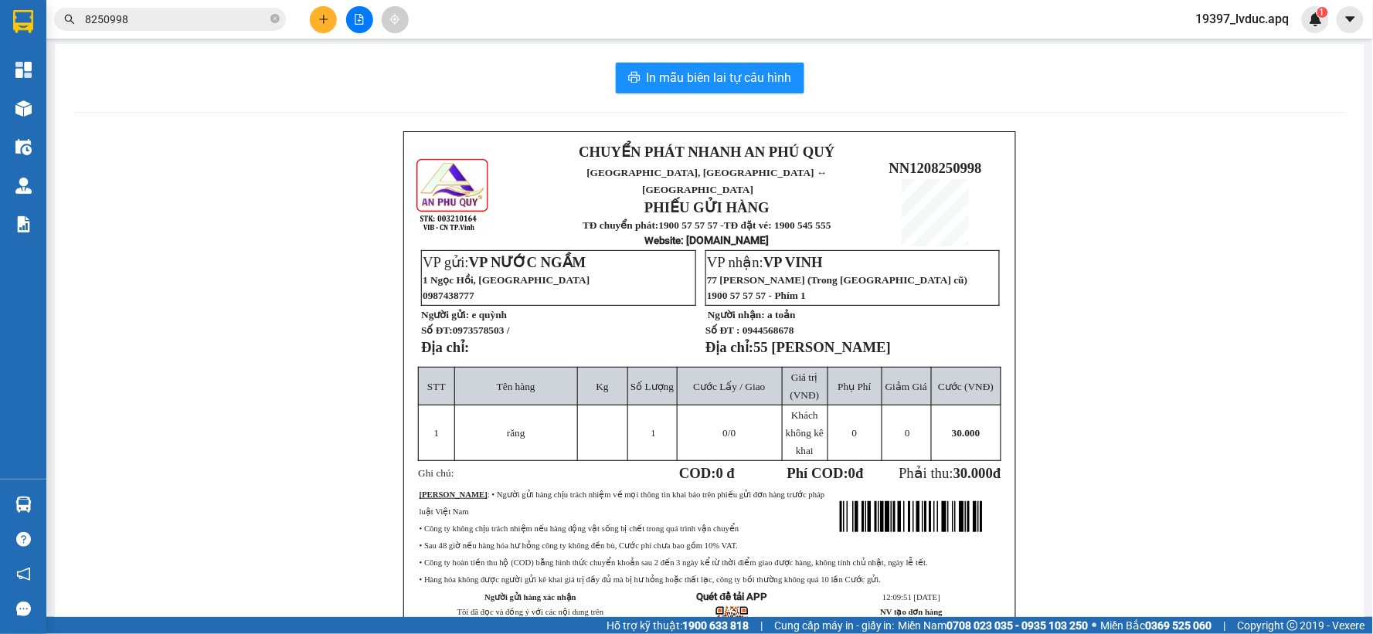
click at [189, 377] on div "CHUYỂN PHÁT NHANH AN PHÚ QUÝ NGHỆ AN, [GEOGRAPHIC_DATA] ↔ [GEOGRAPHIC_DATA] PHI…" at bounding box center [709, 411] width 1273 height 561
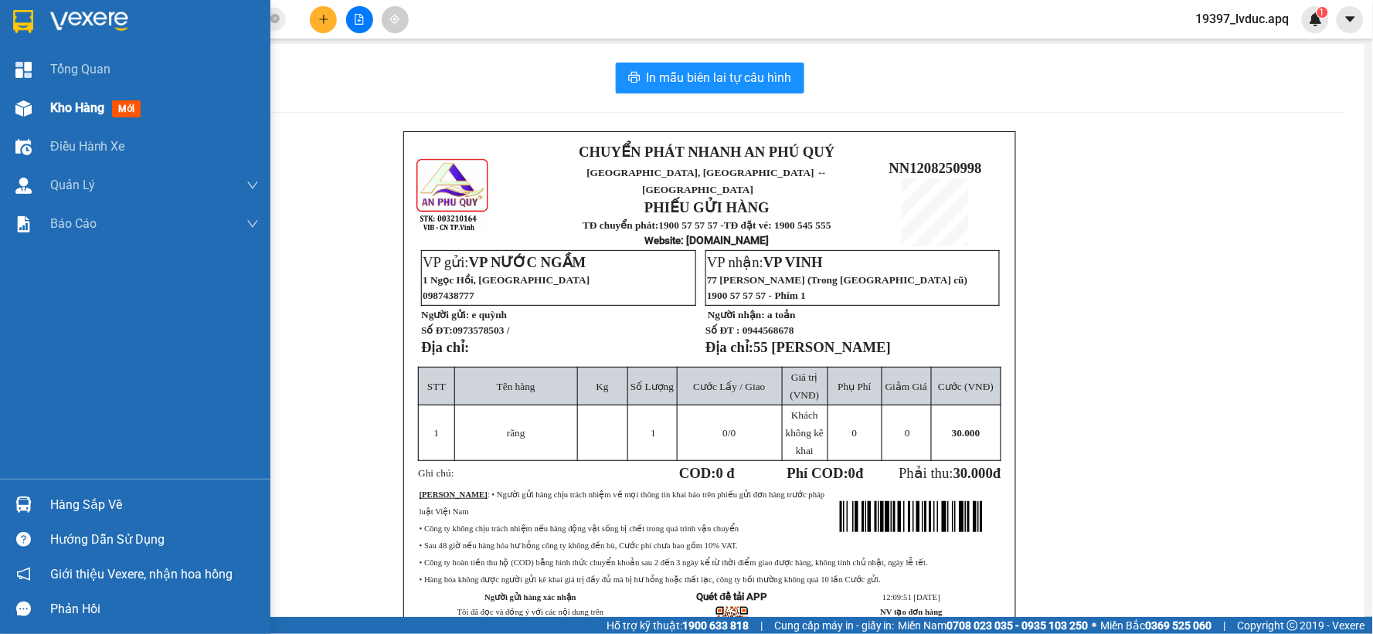
click at [17, 98] on div at bounding box center [23, 108] width 27 height 27
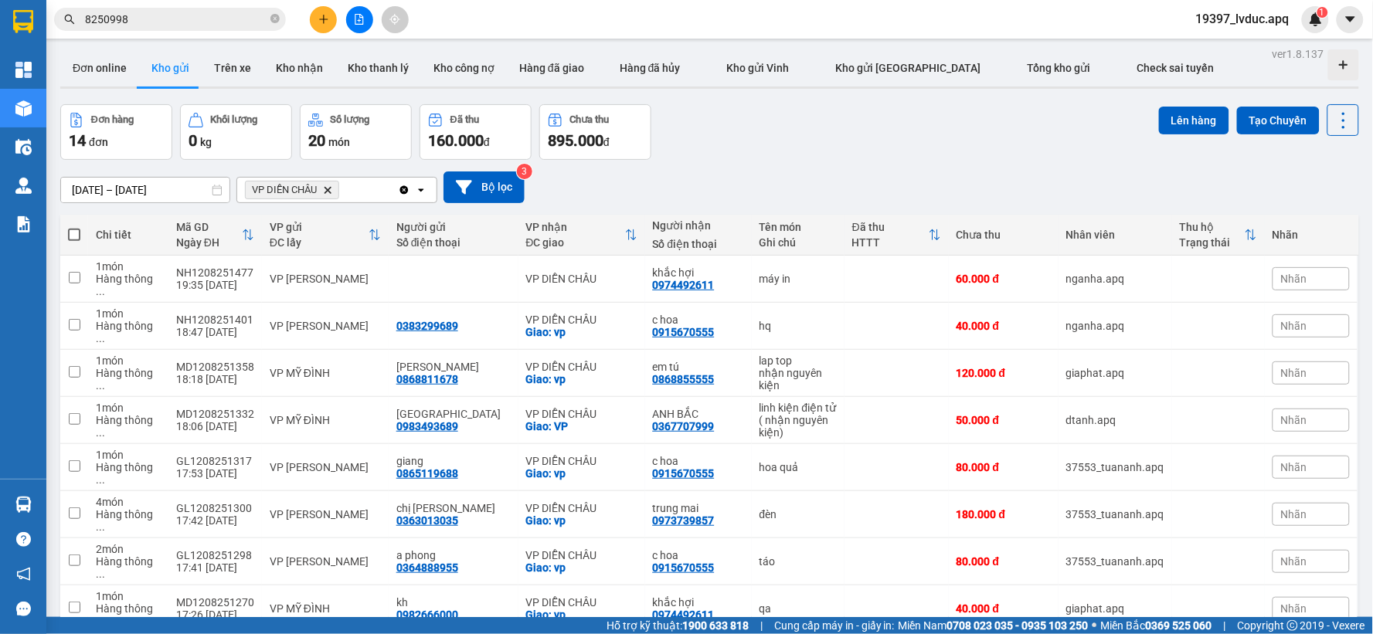
click at [1160, 103] on div "ver 1.8.137 Đơn online Kho gửi Trên xe Kho nhận Kho thanh lý Kho công nợ Hàng đ…" at bounding box center [709, 413] width 1311 height 740
click at [444, 166] on div "[DATE] – [DATE] Press the down arrow key to interact with the calendar and sele…" at bounding box center [709, 187] width 1299 height 55
click at [493, 183] on button "Bộ lọc" at bounding box center [484, 188] width 81 height 32
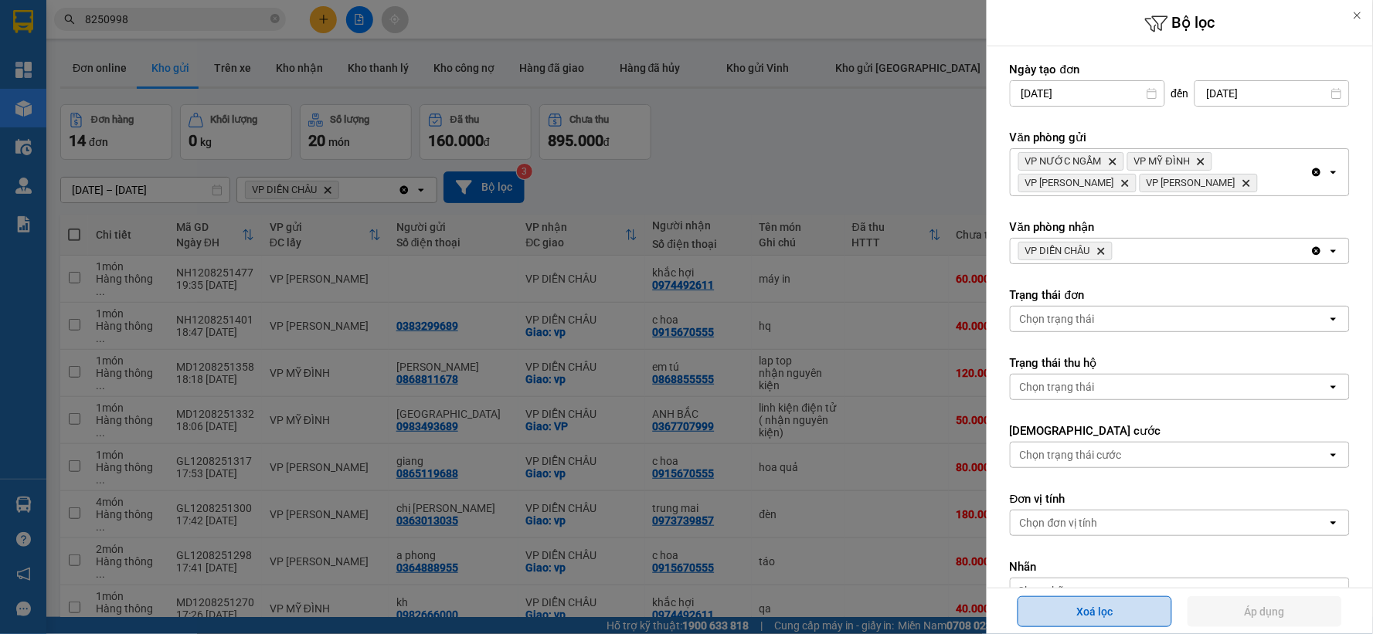
drag, startPoint x: 1099, startPoint y: 620, endPoint x: 1049, endPoint y: 601, distance: 53.5
click at [1099, 619] on button "Xoá lọc" at bounding box center [1095, 612] width 155 height 31
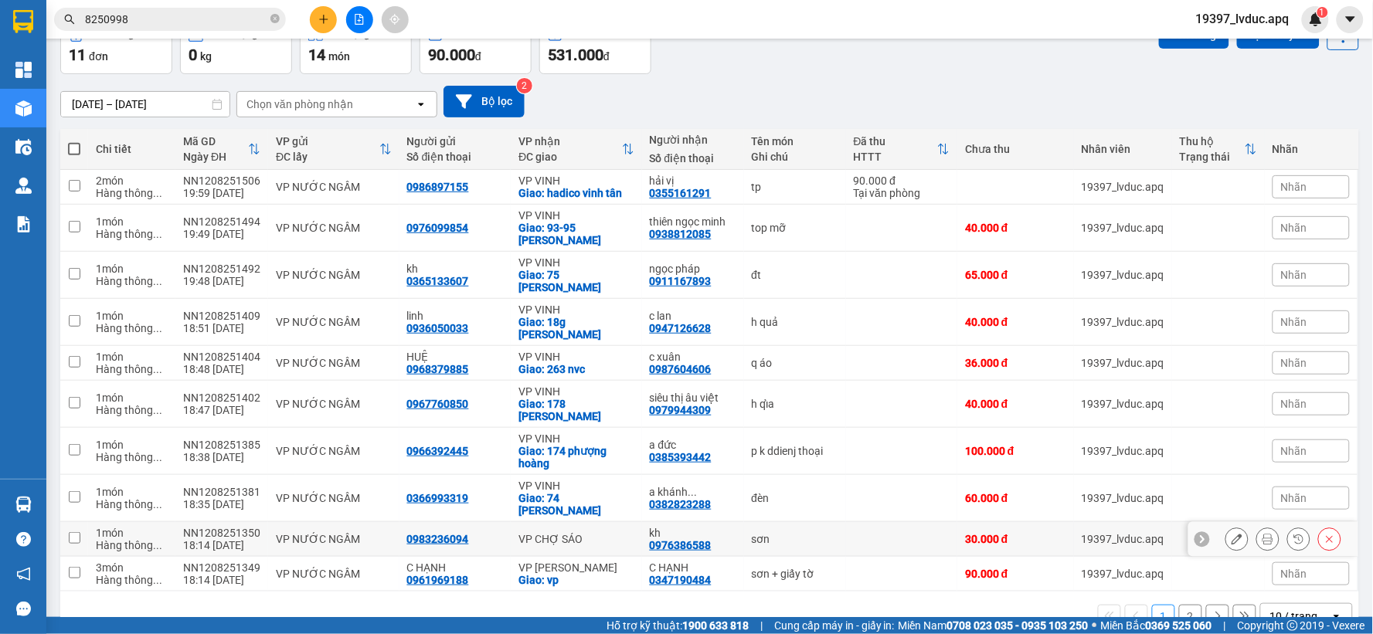
scroll to position [90, 0]
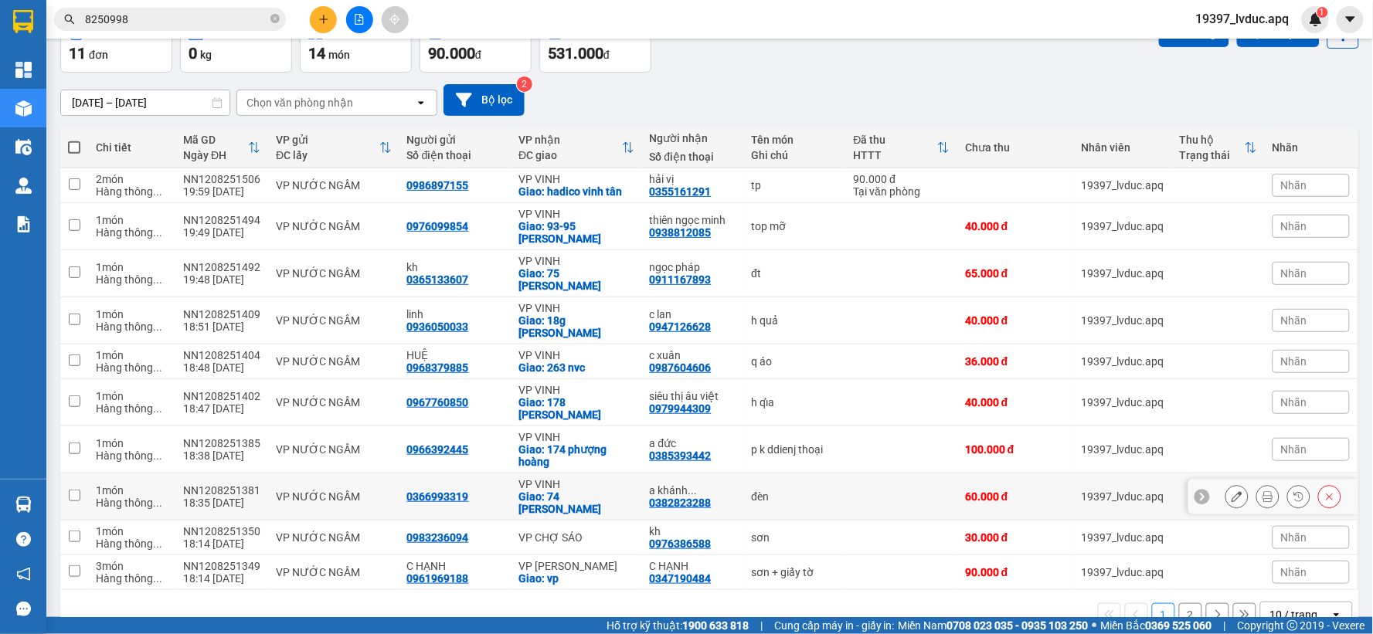
click at [850, 474] on td at bounding box center [902, 497] width 112 height 47
checkbox input "true"
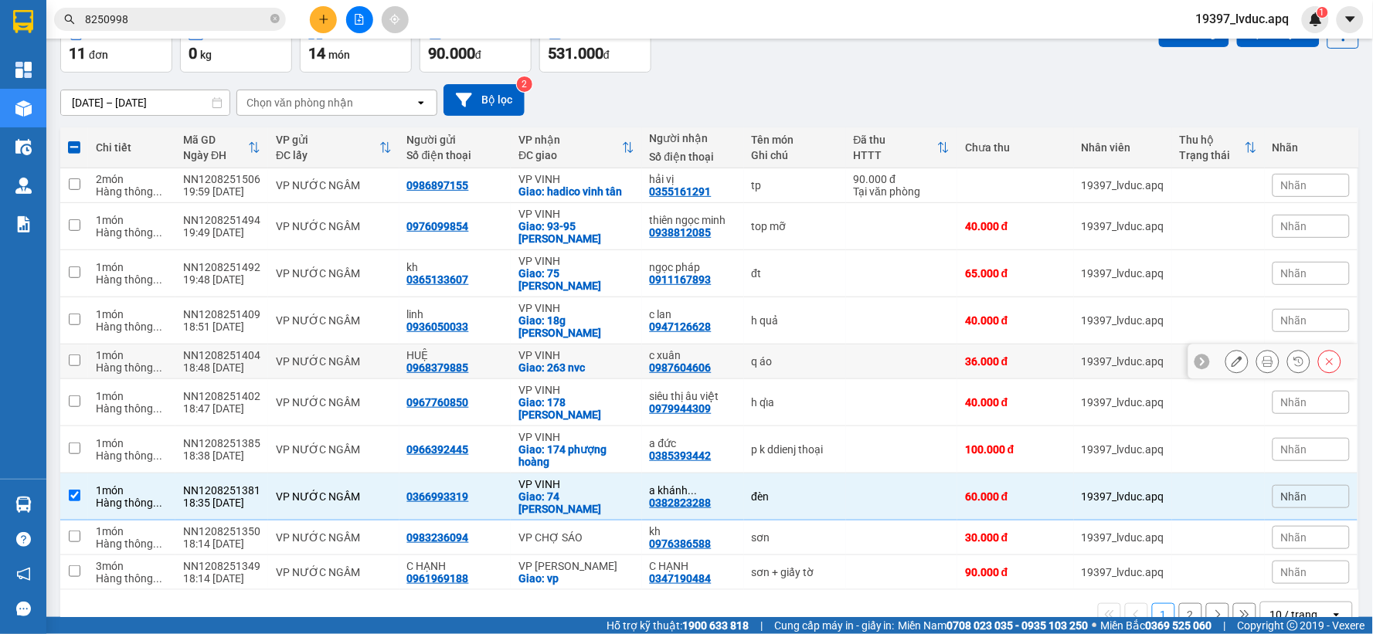
click at [808, 355] on div "q áo" at bounding box center [795, 361] width 87 height 12
checkbox input "true"
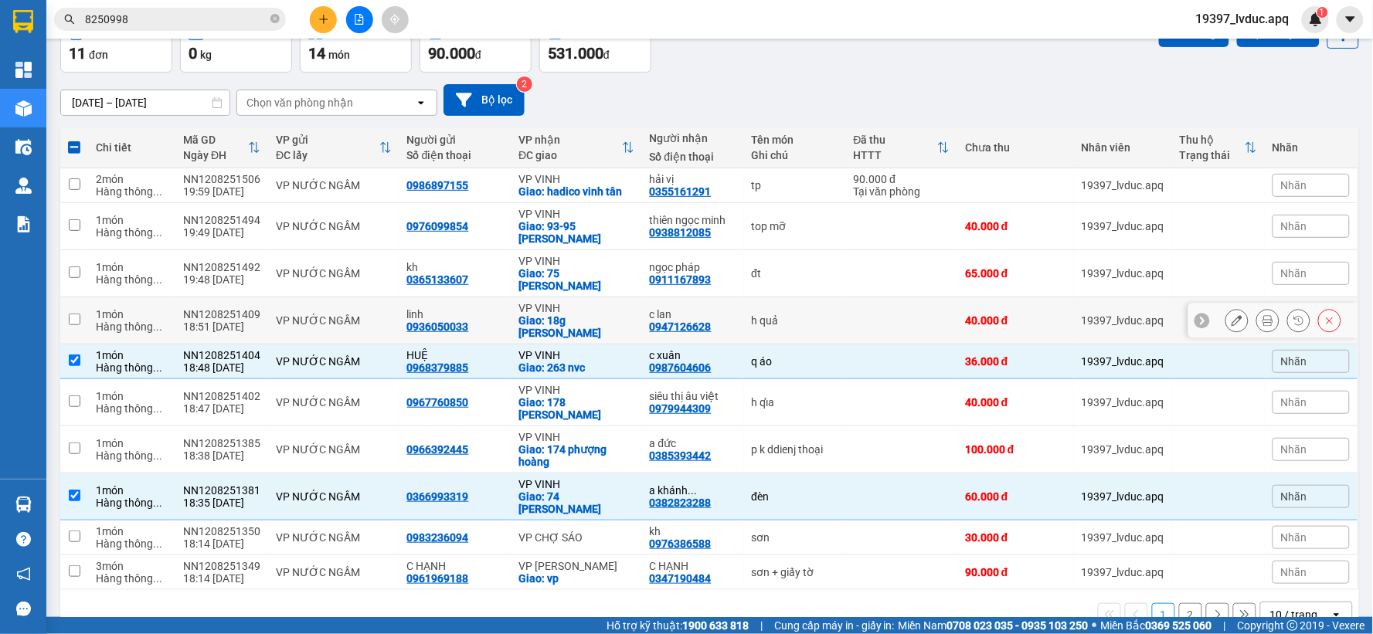
click at [819, 315] on div "h quả" at bounding box center [795, 321] width 87 height 12
checkbox input "true"
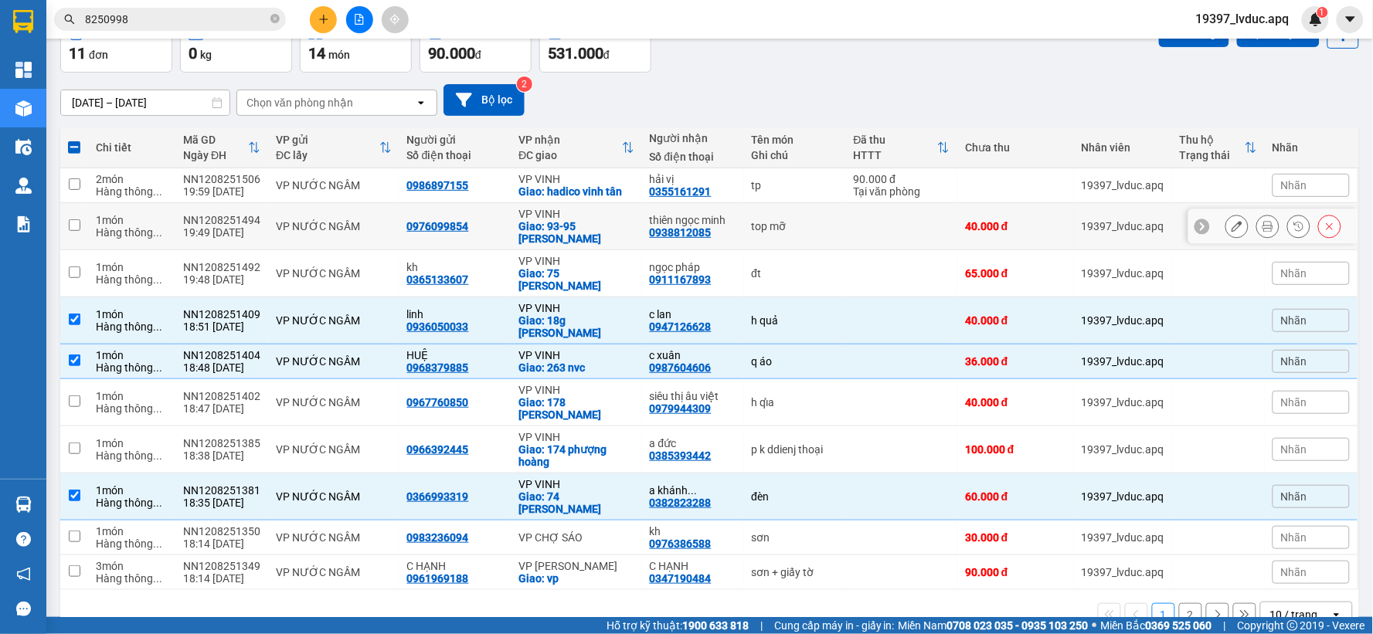
click at [829, 223] on div "top mỡ" at bounding box center [795, 226] width 87 height 12
checkbox input "true"
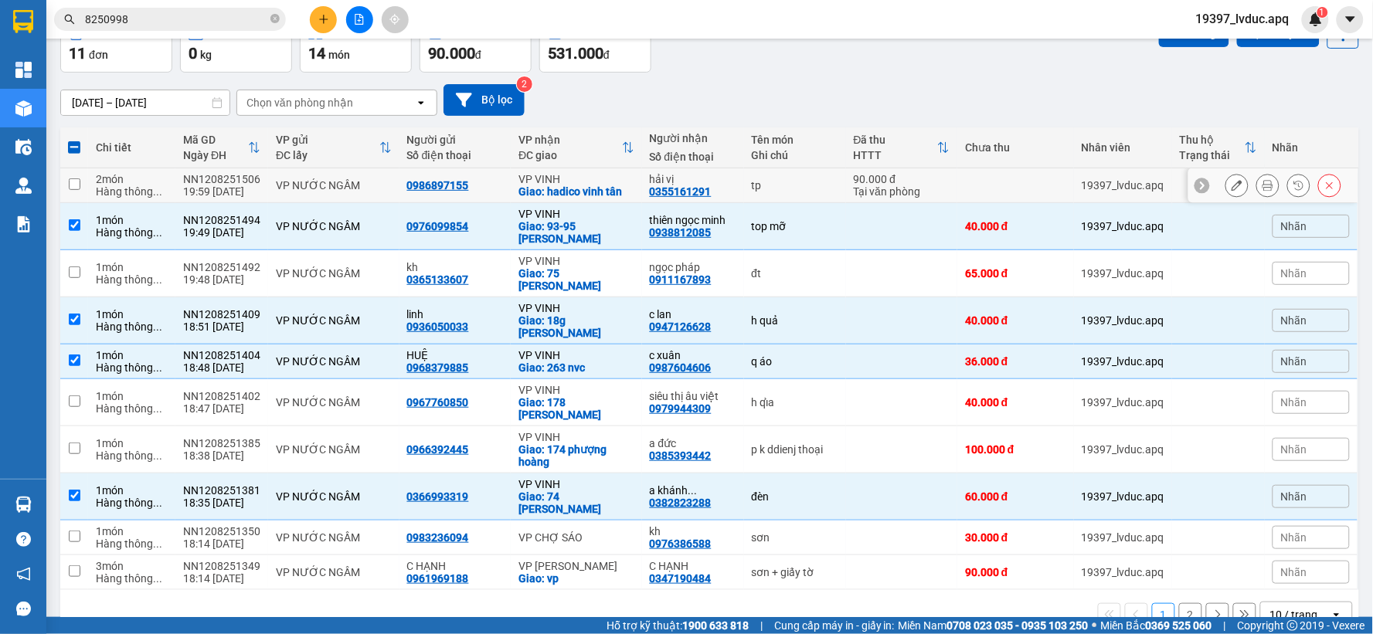
click at [814, 175] on td "tp" at bounding box center [795, 185] width 102 height 35
checkbox input "true"
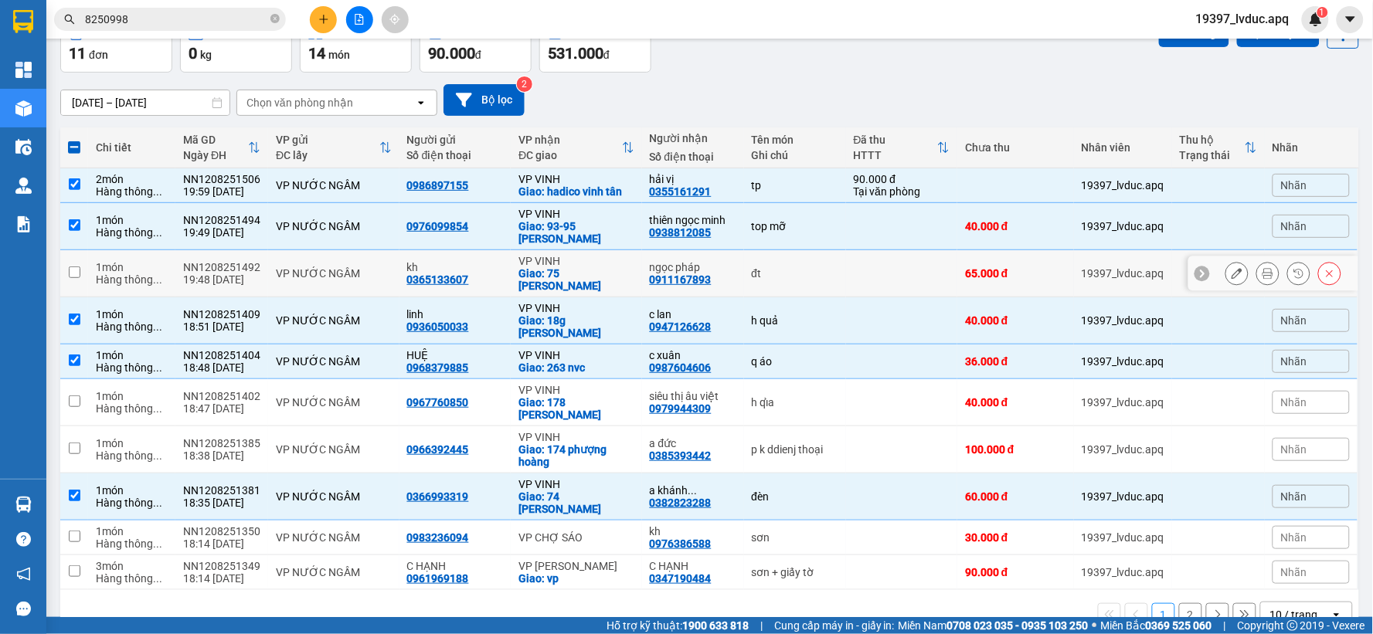
scroll to position [5, 0]
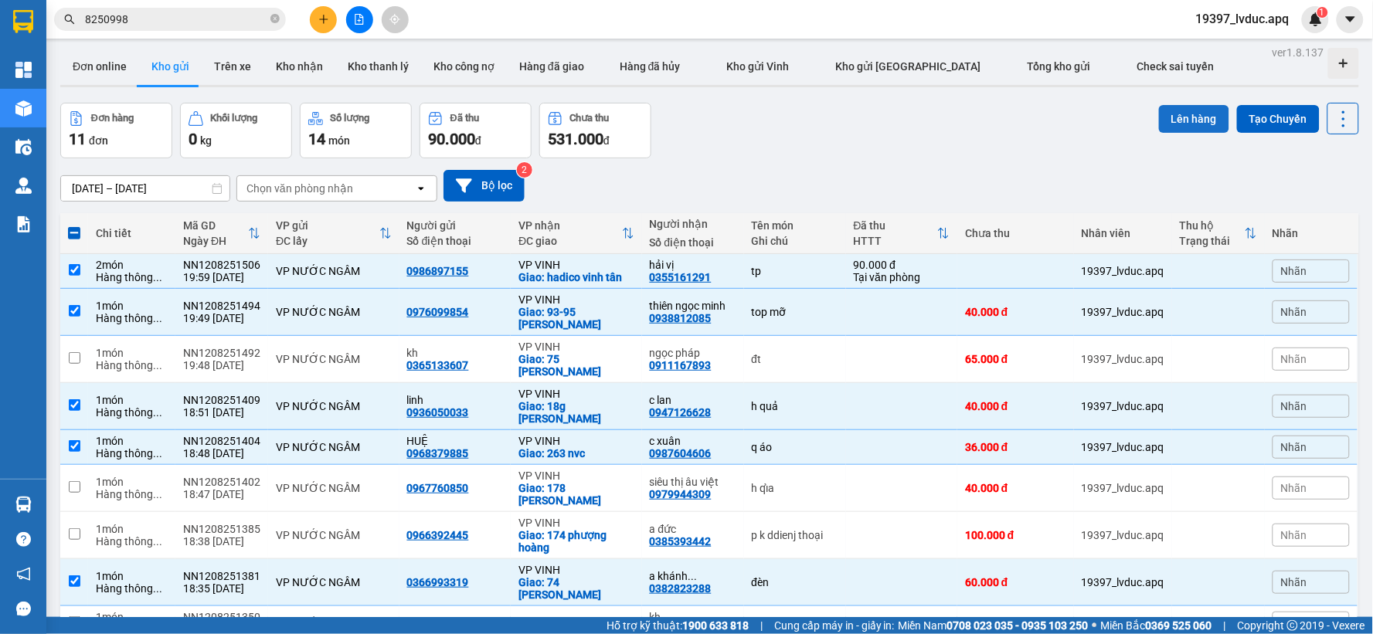
click at [1159, 111] on button "Lên hàng" at bounding box center [1194, 119] width 70 height 28
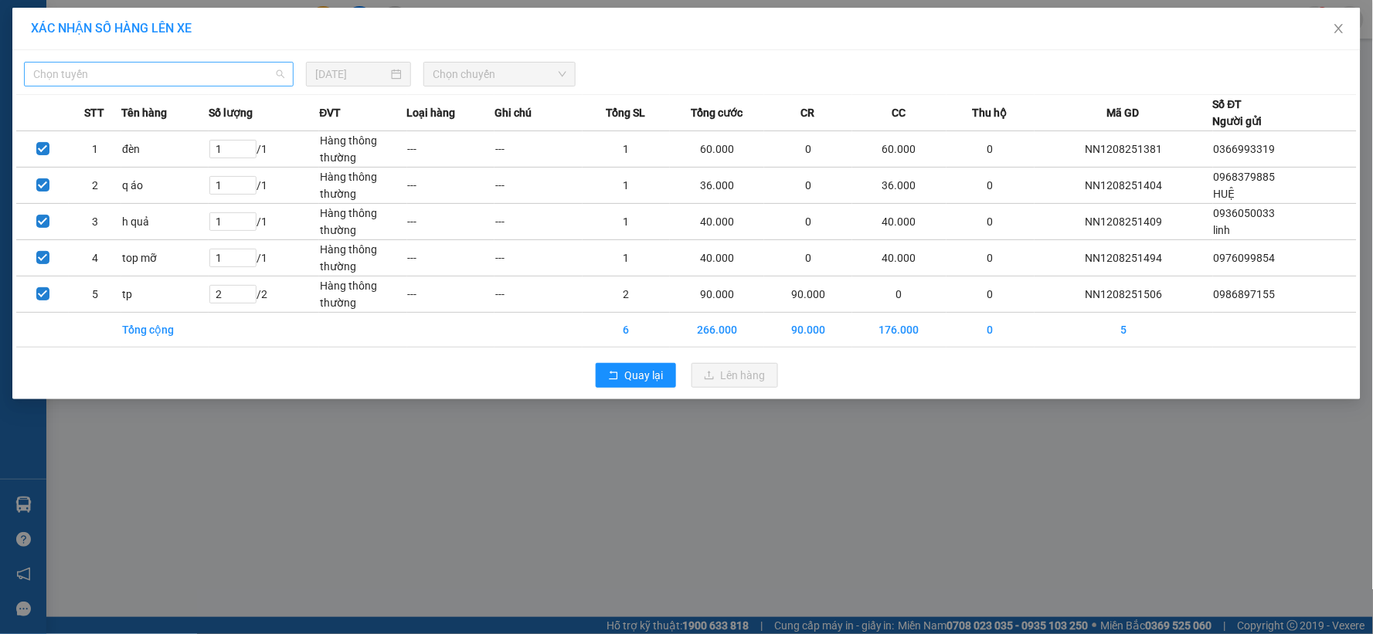
click at [251, 71] on span "Chọn tuyến" at bounding box center [158, 74] width 251 height 23
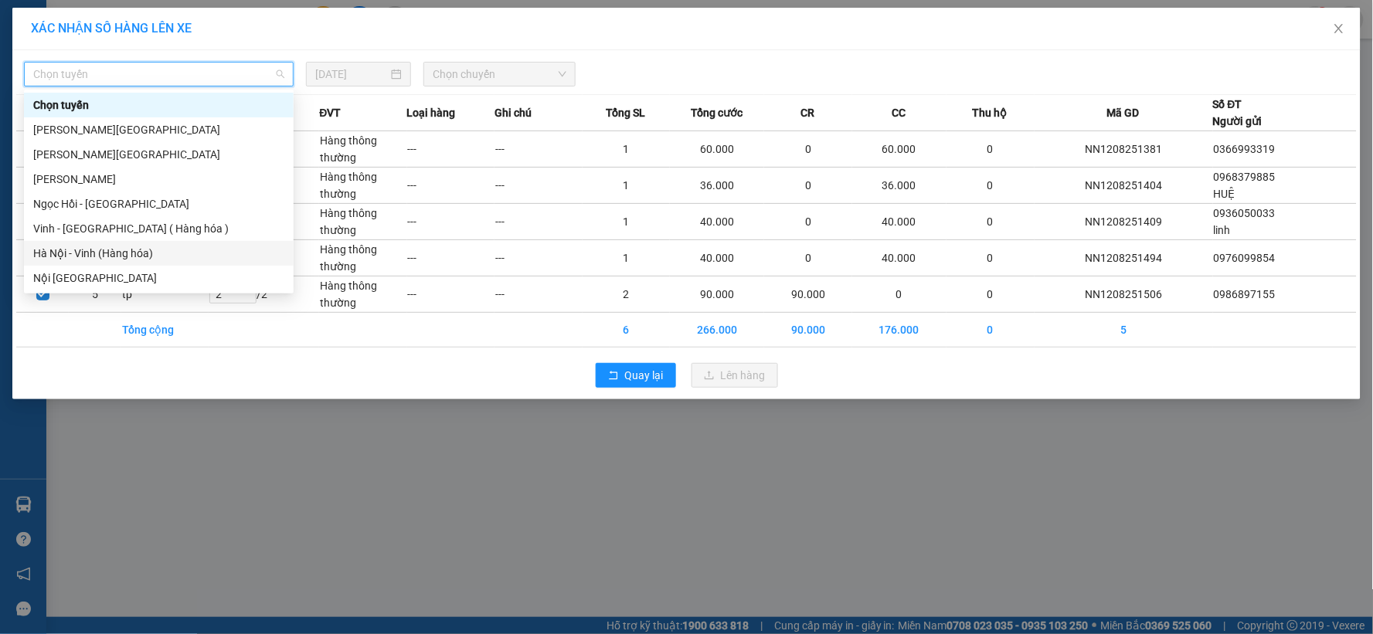
click at [187, 264] on div "Hà Nội - Vinh (Hàng hóa)" at bounding box center [159, 253] width 270 height 25
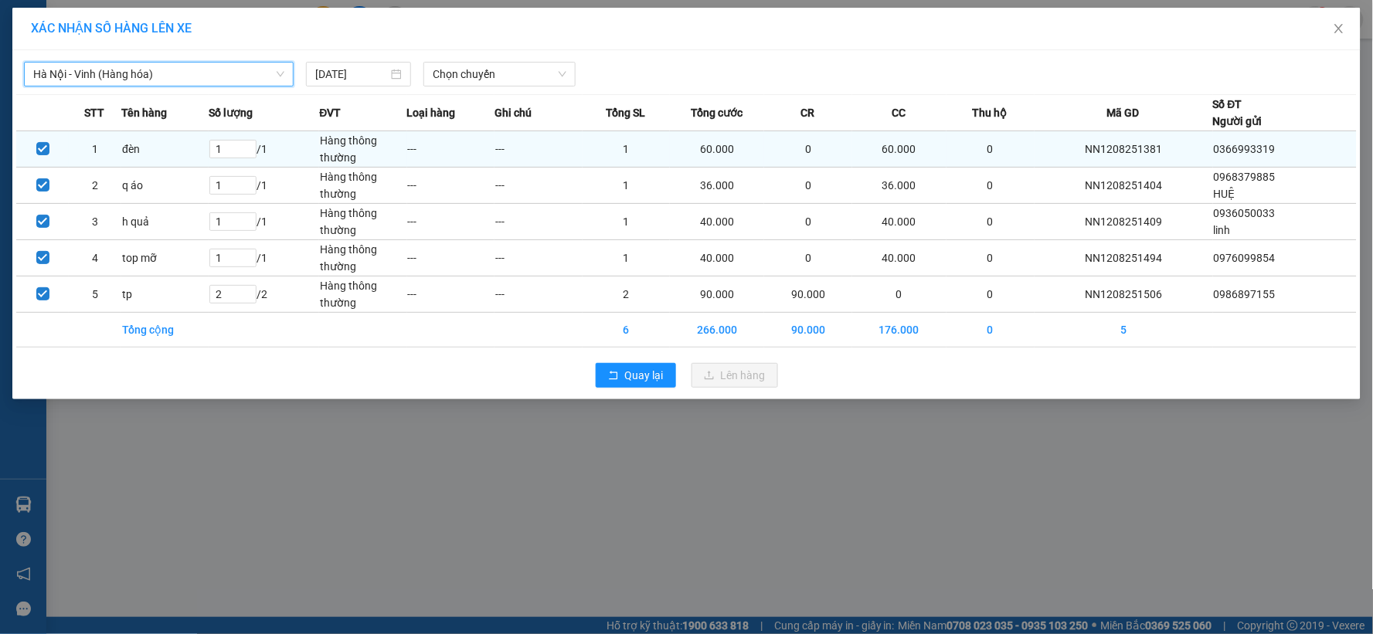
drag, startPoint x: 546, startPoint y: 59, endPoint x: 524, endPoint y: 148, distance: 91.6
click at [546, 60] on div "[GEOGRAPHIC_DATA] - Vinh ([GEOGRAPHIC_DATA]) [GEOGRAPHIC_DATA] - [GEOGRAPHIC_DA…" at bounding box center [686, 70] width 1341 height 32
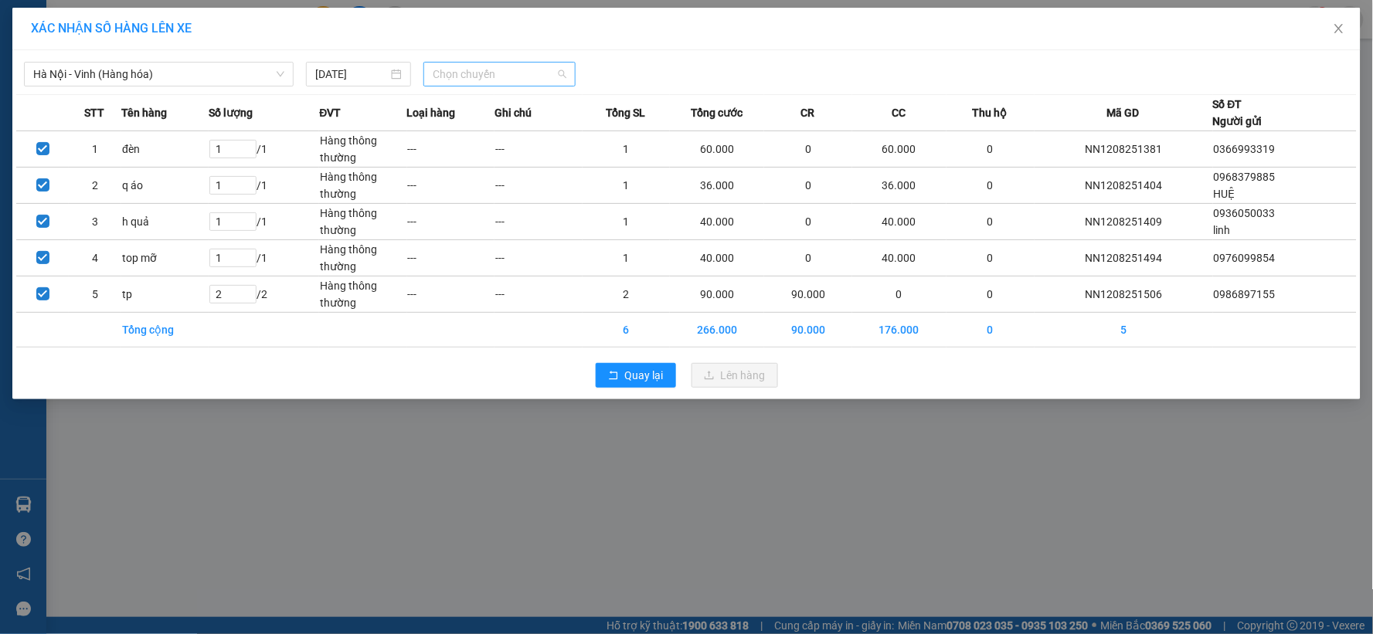
click at [544, 76] on span "Chọn chuyến" at bounding box center [500, 74] width 134 height 23
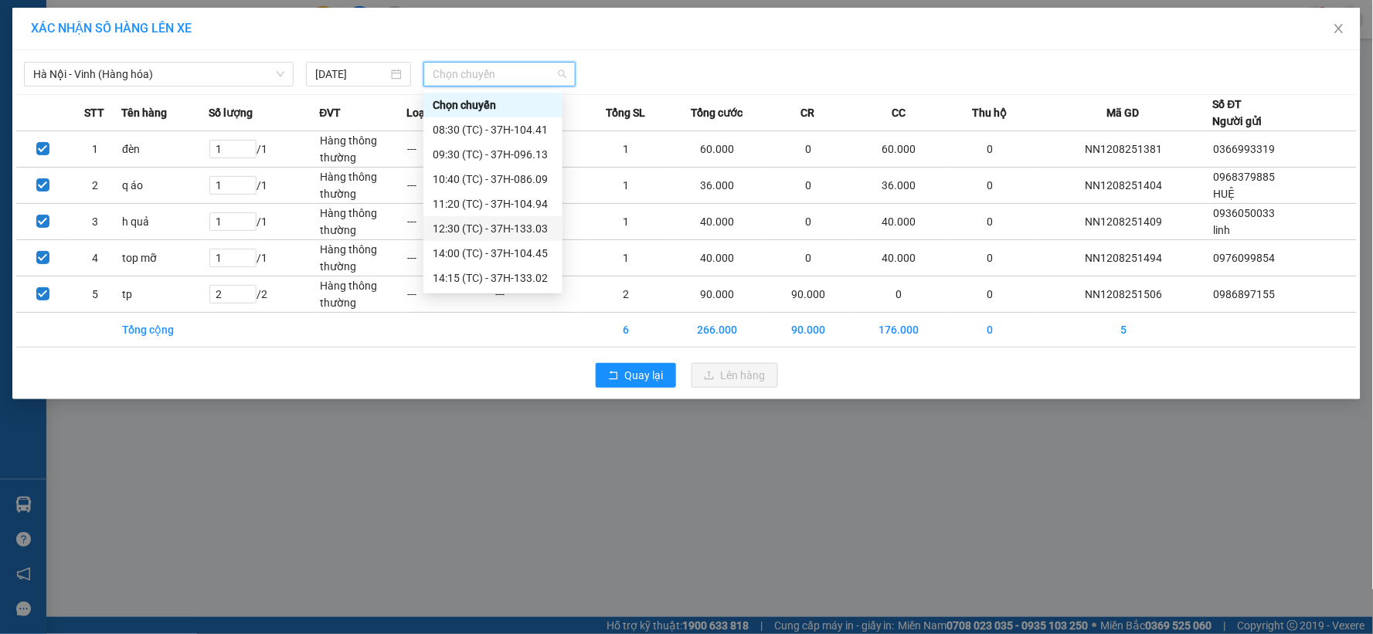
scroll to position [173, 0]
drag, startPoint x: 542, startPoint y: 228, endPoint x: 544, endPoint y: 236, distance: 8.8
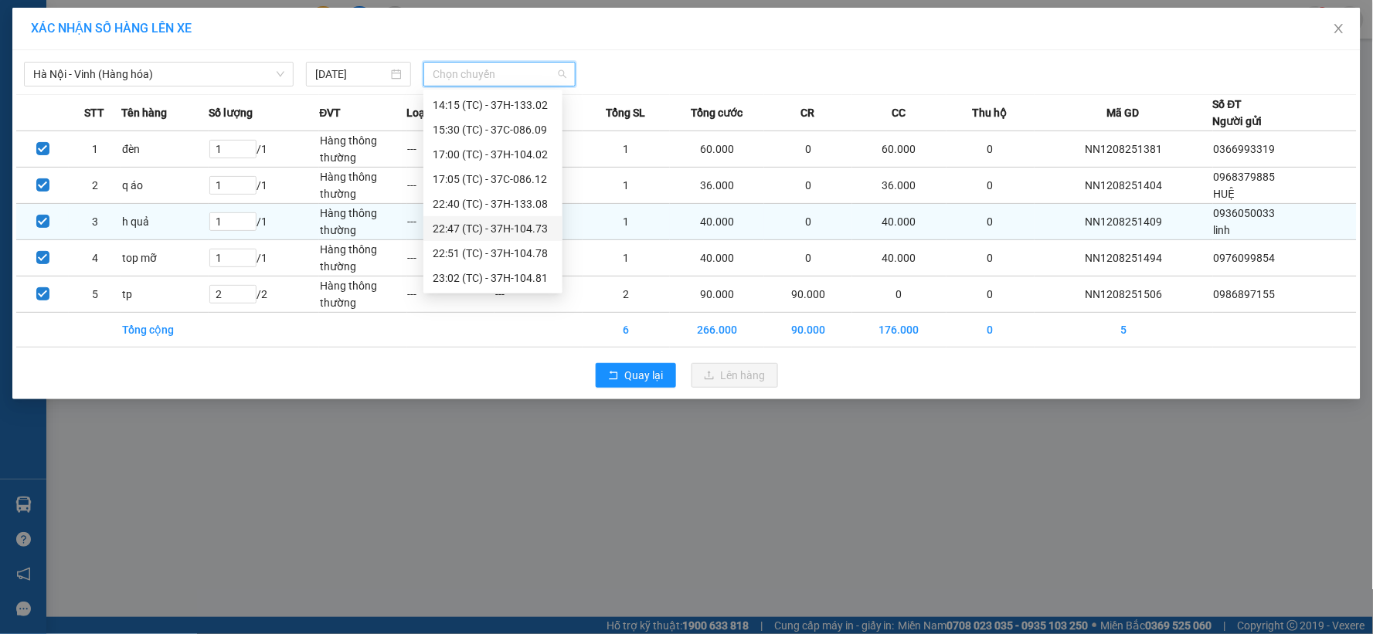
click at [542, 227] on div "22:47 (TC) - 37H-104.73" at bounding box center [493, 228] width 121 height 17
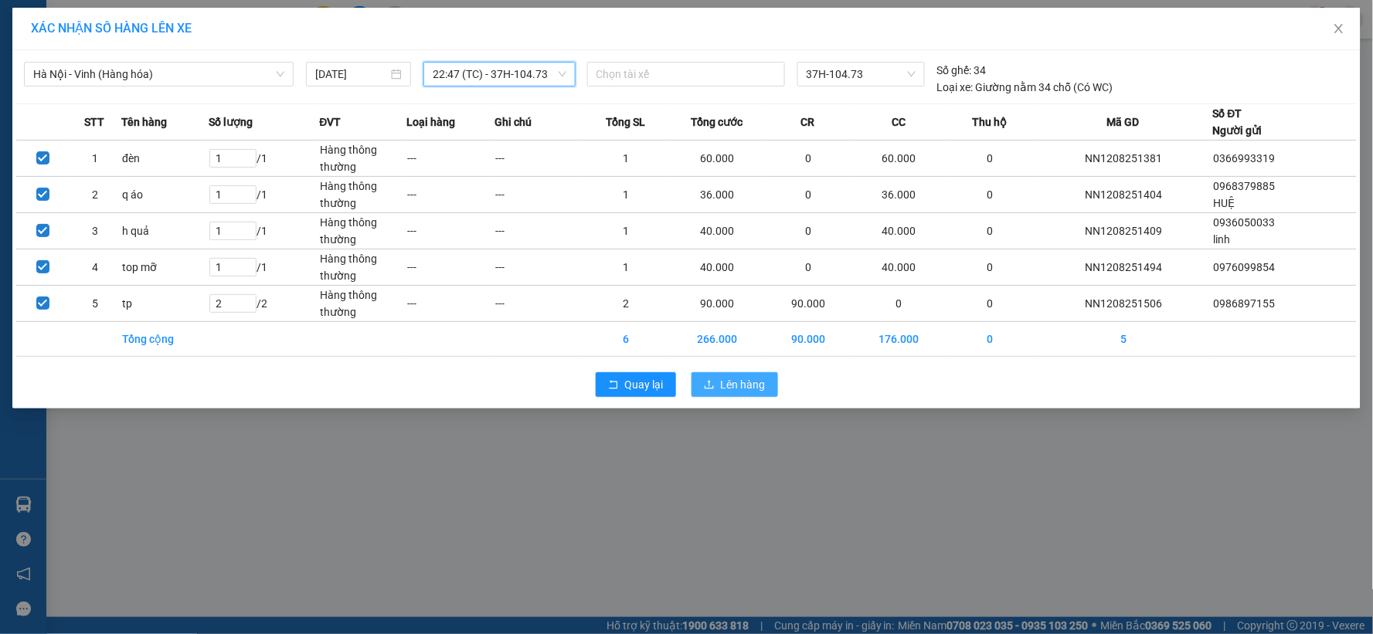
click at [719, 383] on button "Lên hàng" at bounding box center [735, 384] width 87 height 25
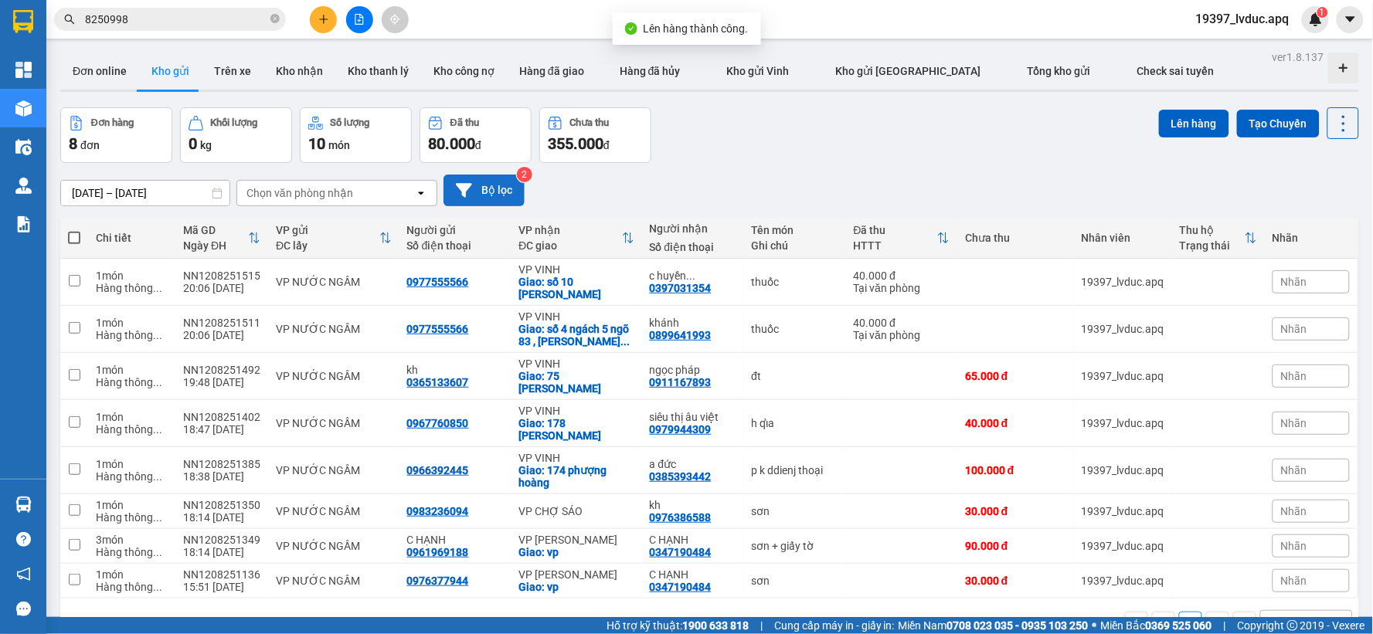
click at [502, 178] on button "Bộ lọc" at bounding box center [484, 191] width 81 height 32
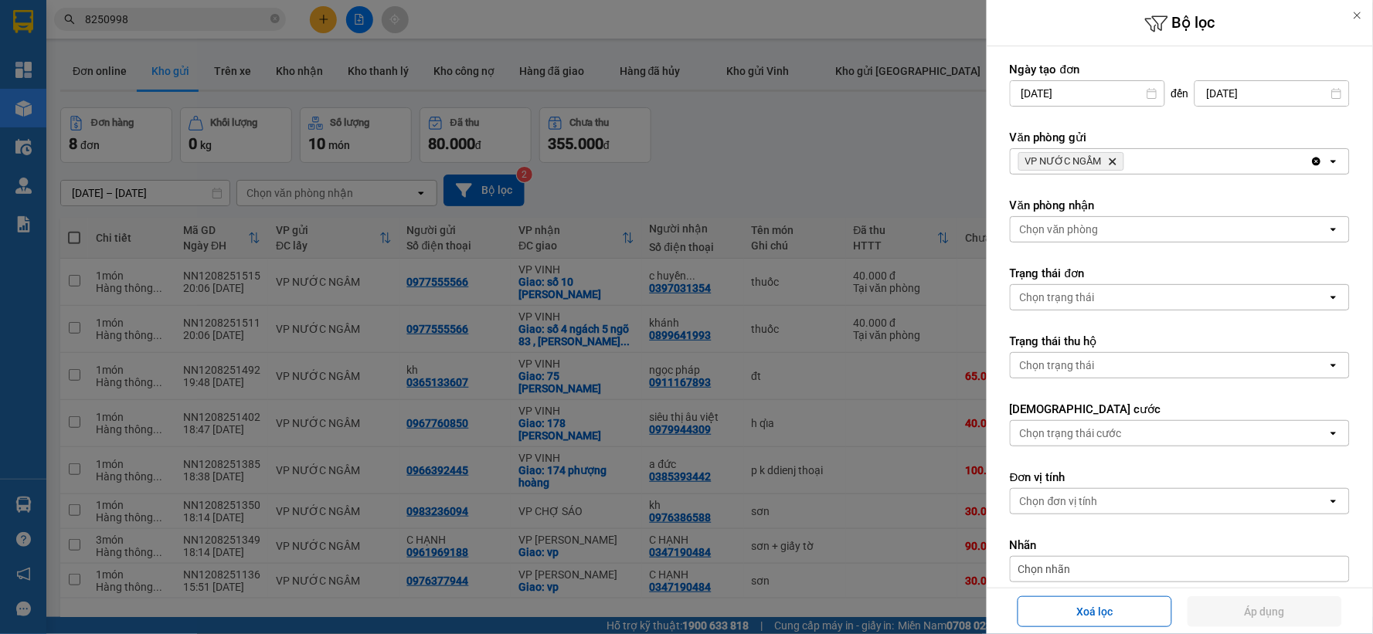
click at [1236, 157] on div "VP NƯỚC NGẦM Delete" at bounding box center [1161, 161] width 300 height 25
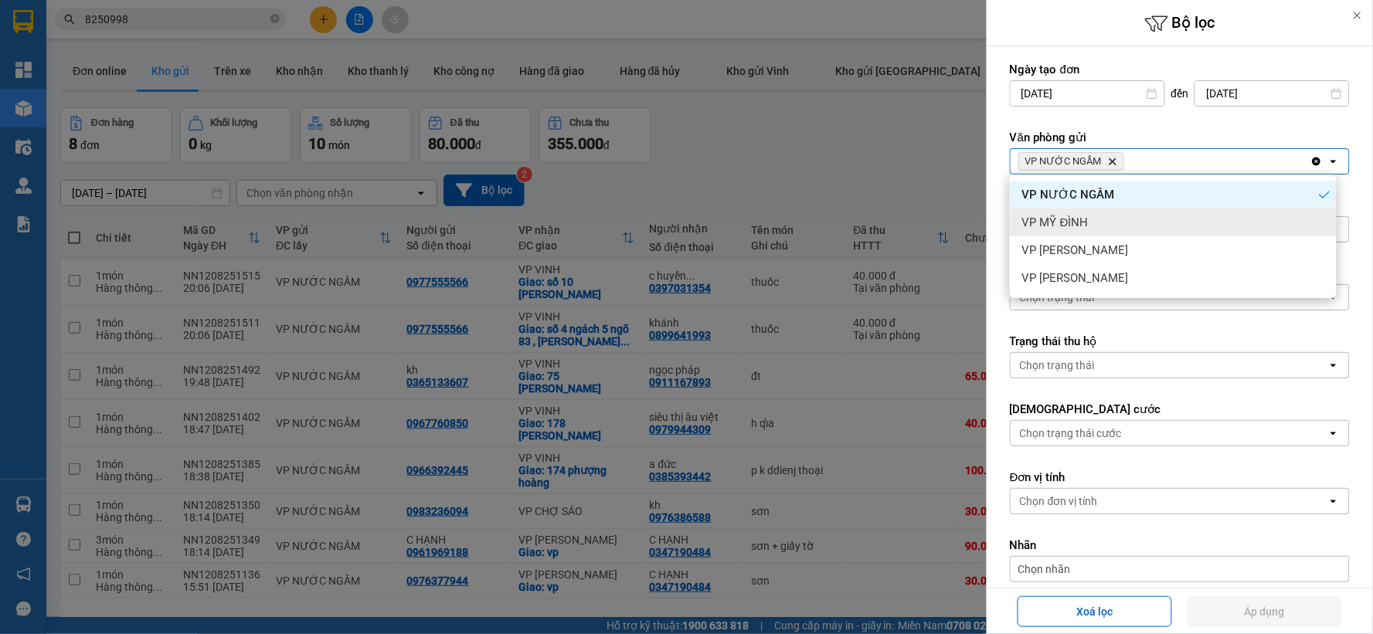
click at [1154, 224] on div "VP MỸ ĐÌNH" at bounding box center [1173, 223] width 327 height 28
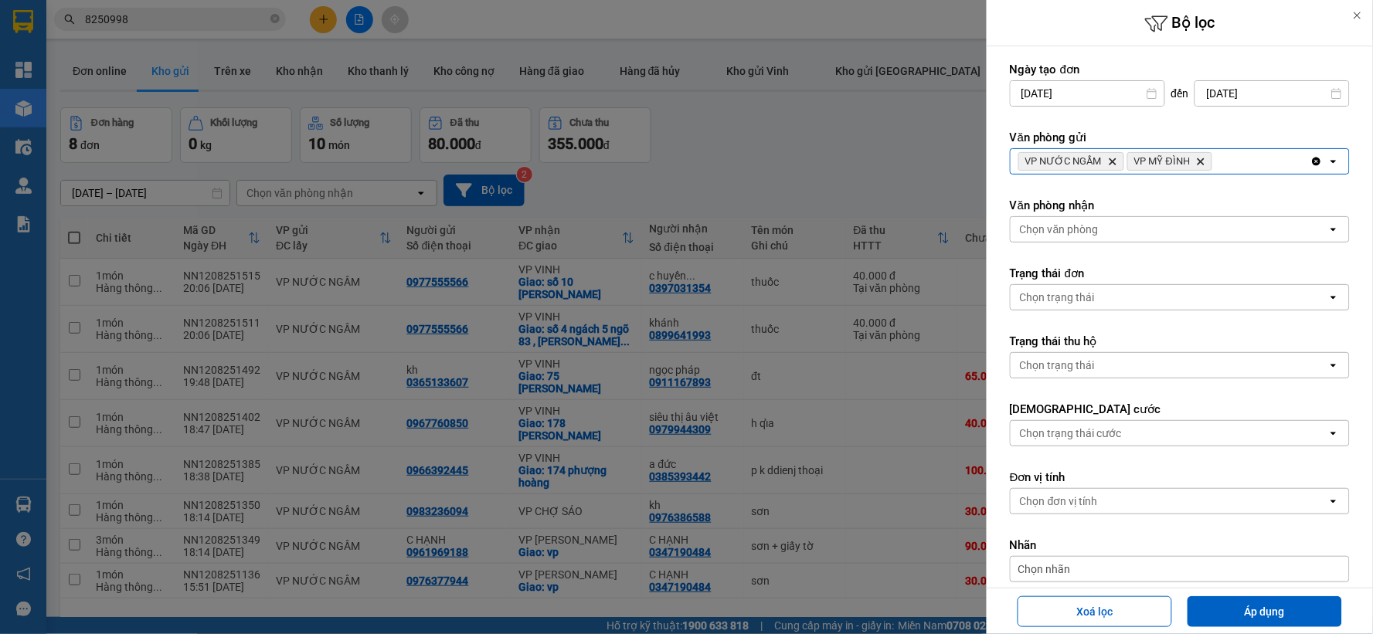
drag, startPoint x: 1250, startPoint y: 165, endPoint x: 1239, endPoint y: 172, distance: 12.5
click at [1250, 166] on div "VP NƯỚC NGẦM Delete VP MỸ ĐÌNH Delete" at bounding box center [1161, 161] width 300 height 25
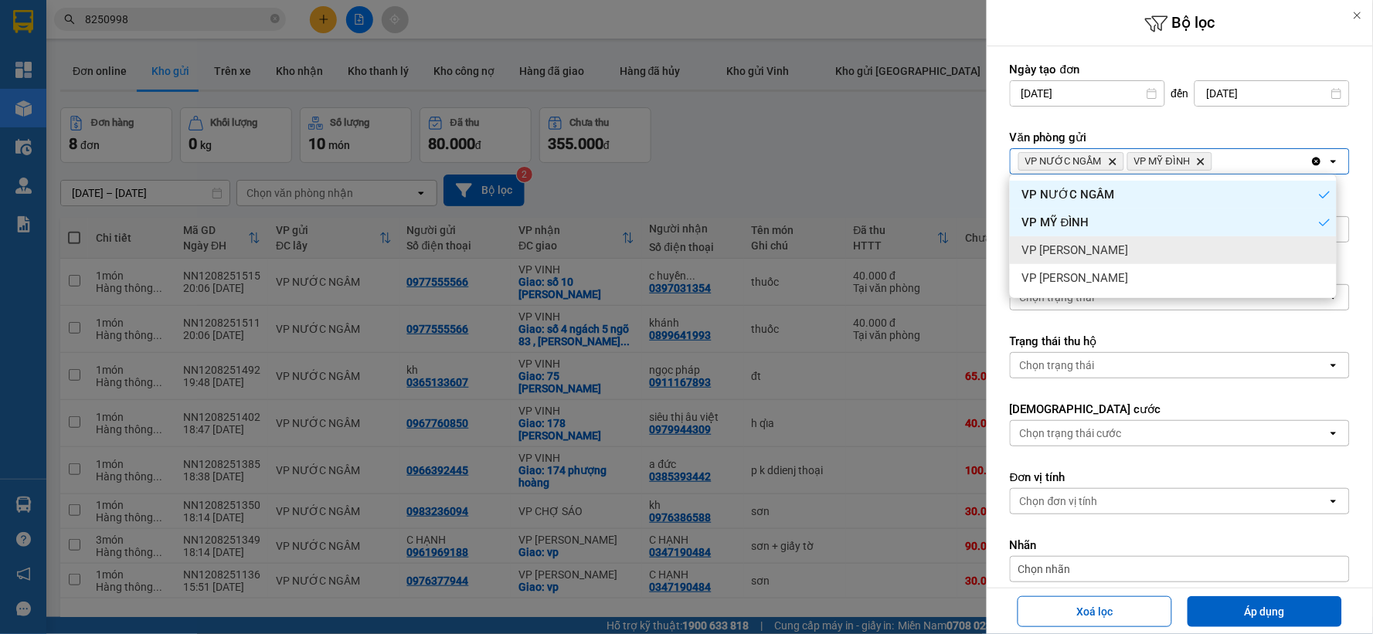
click at [1168, 259] on div "VP [PERSON_NAME]" at bounding box center [1173, 250] width 327 height 28
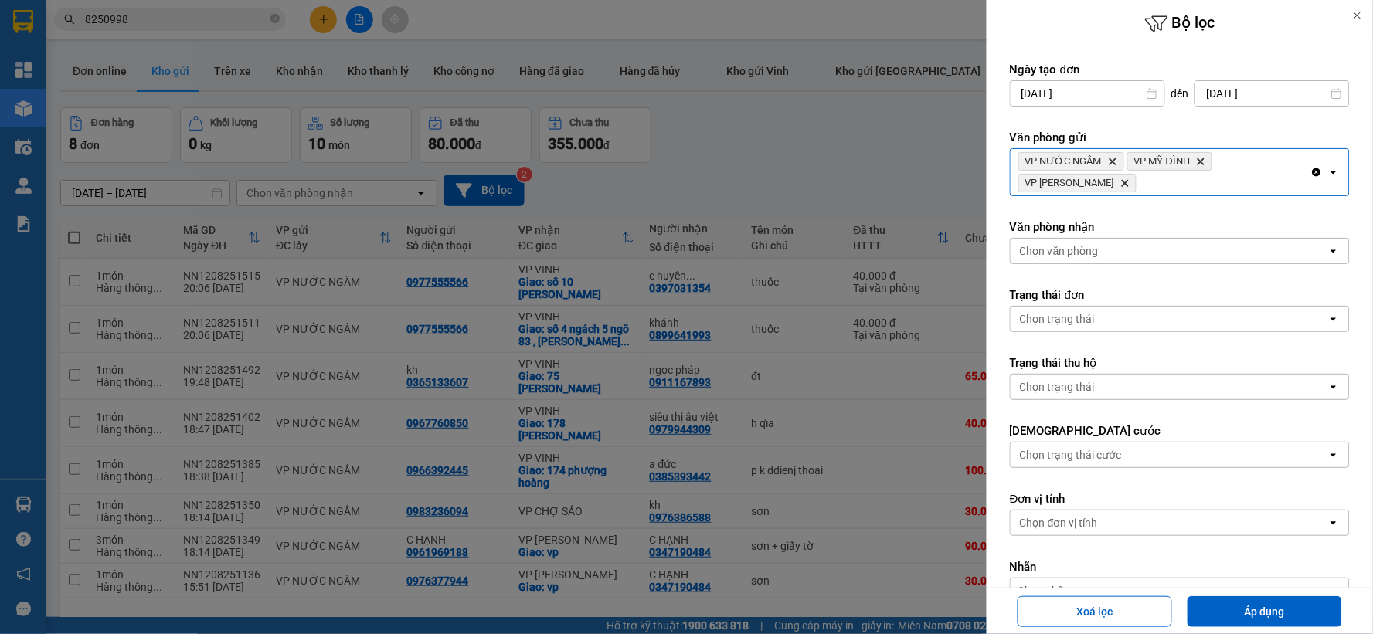
click at [1229, 179] on div "VP NƯỚC NGẦM Delete VP MỸ ĐÌNH Delete VP NGỌC HỒI Delete" at bounding box center [1161, 172] width 300 height 46
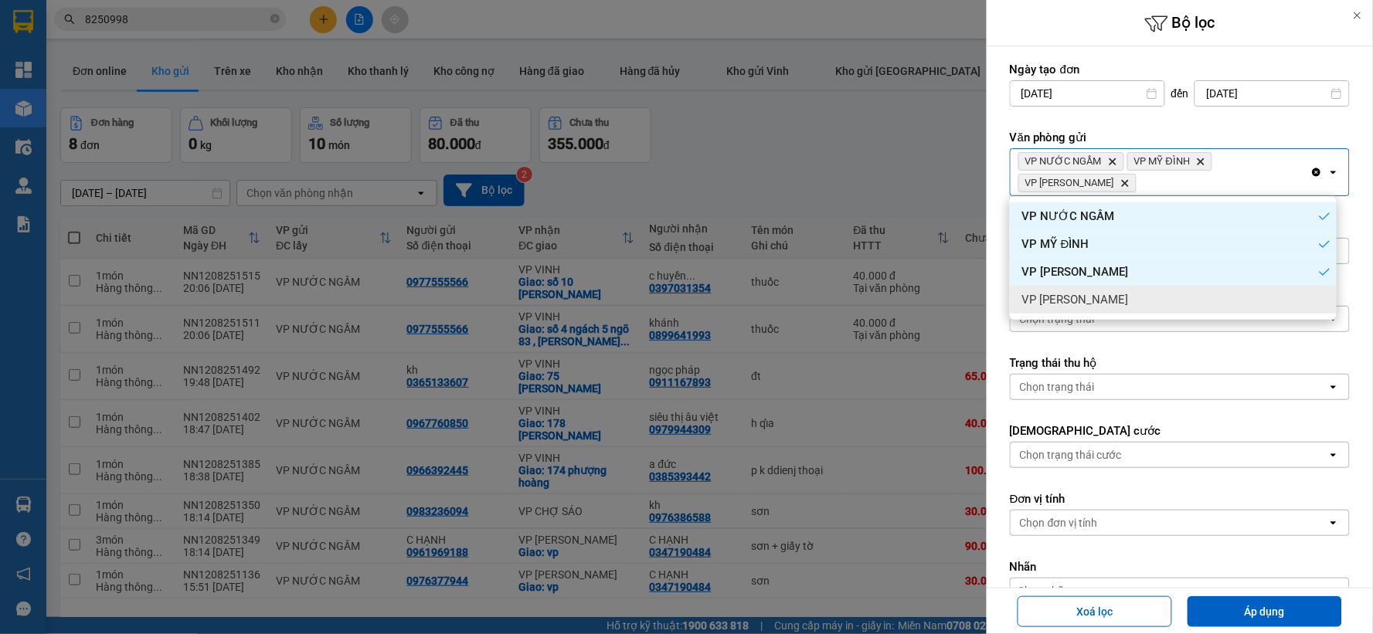
click at [1119, 301] on div "VP [PERSON_NAME]" at bounding box center [1173, 300] width 327 height 28
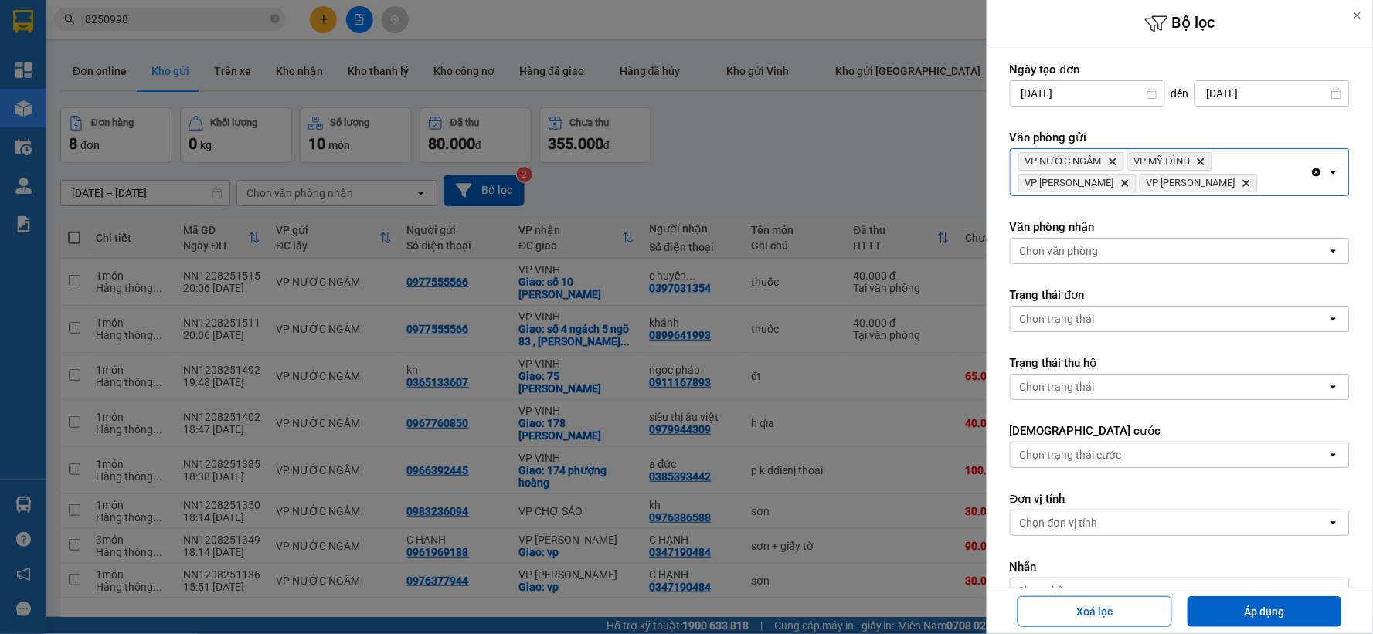
click at [1114, 260] on div "Chọn văn phòng" at bounding box center [1169, 251] width 317 height 25
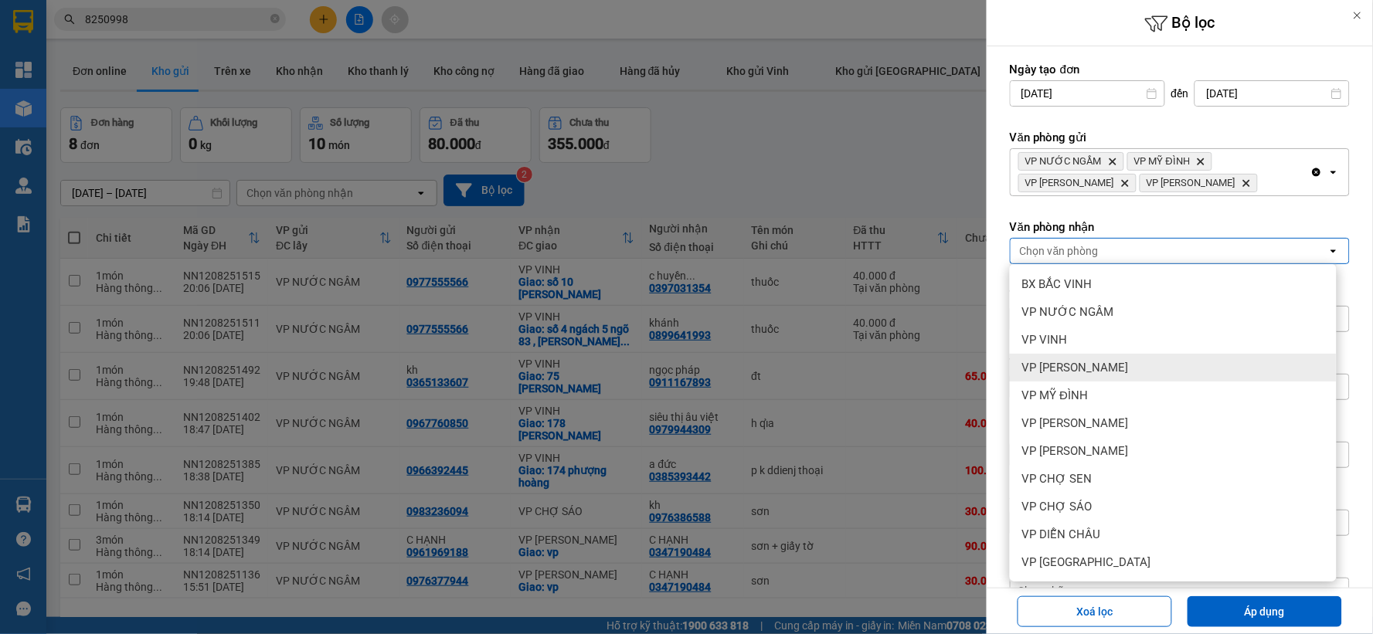
click at [1136, 357] on div "VP [PERSON_NAME]" at bounding box center [1173, 368] width 327 height 28
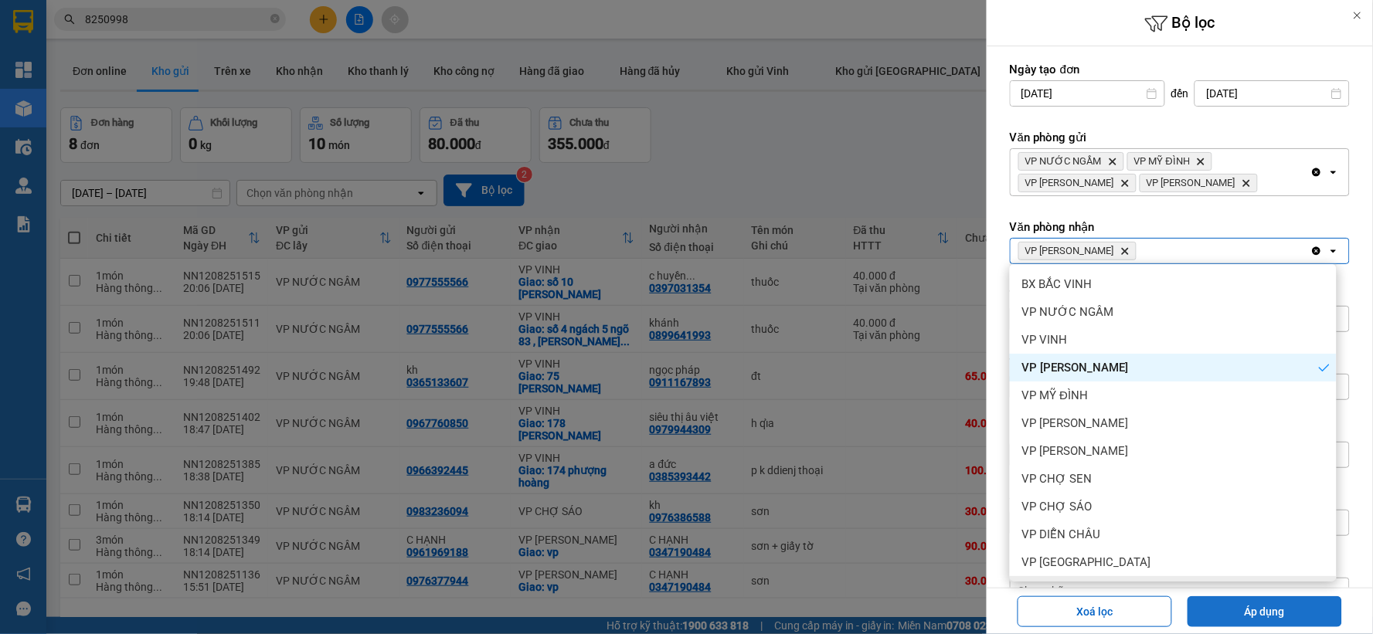
click at [1262, 607] on button "Áp dụng" at bounding box center [1265, 612] width 155 height 31
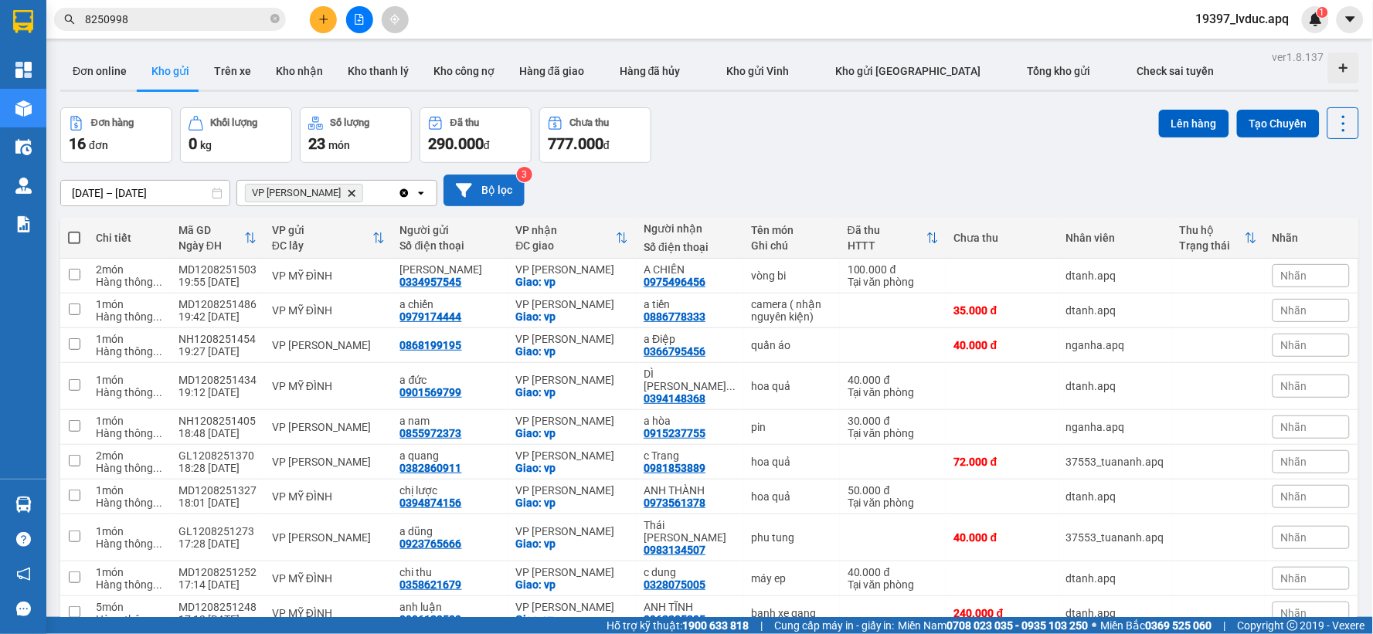
click at [490, 185] on button "Bộ lọc" at bounding box center [484, 191] width 81 height 32
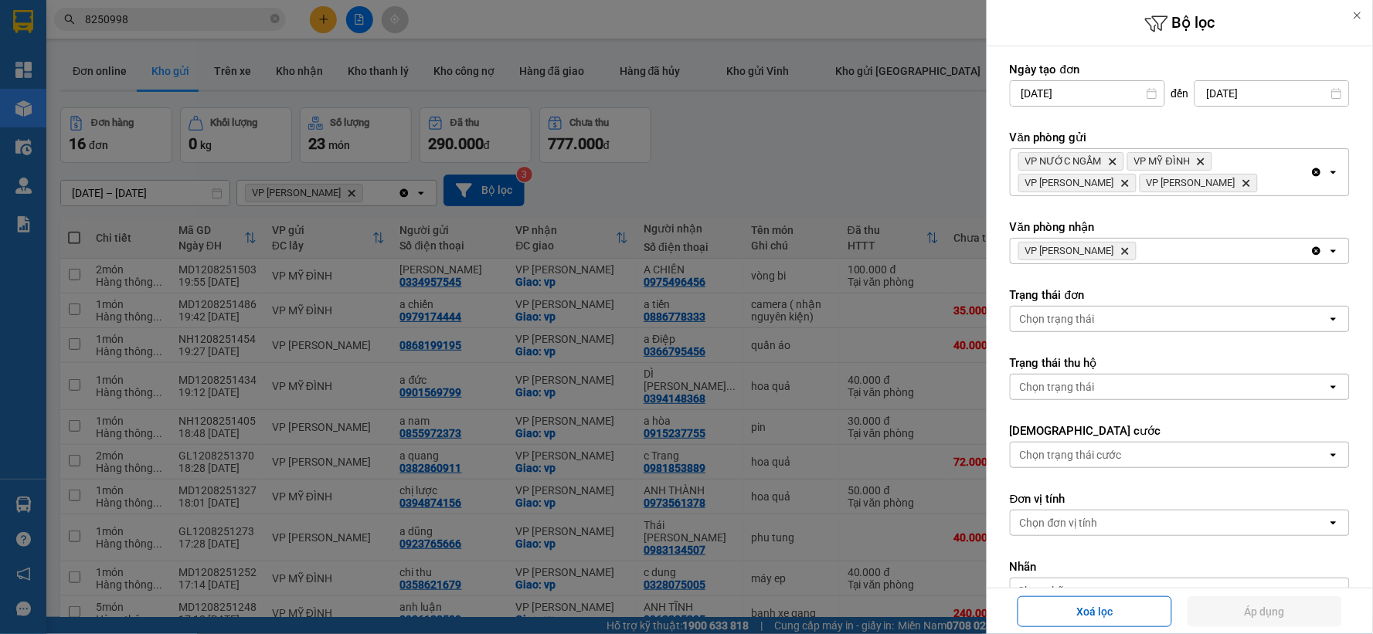
click at [1127, 250] on icon "Delete" at bounding box center [1124, 251] width 9 height 9
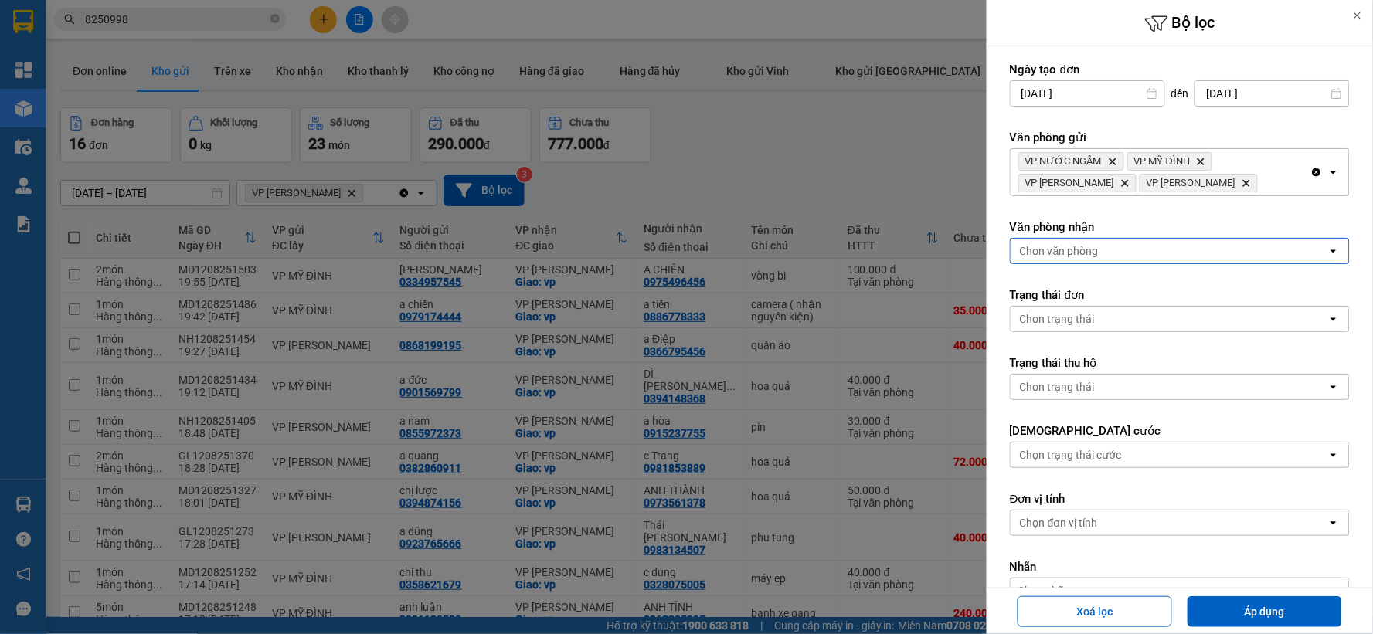
click at [1127, 250] on div "Chọn văn phòng" at bounding box center [1169, 251] width 317 height 25
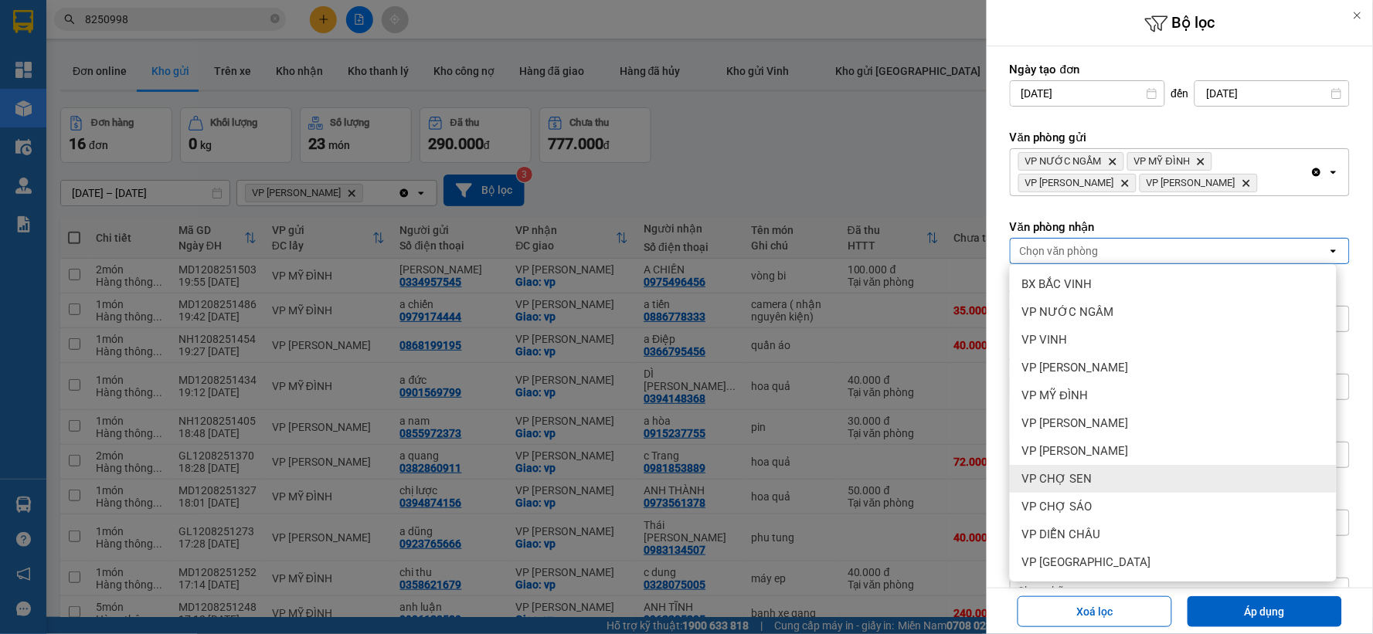
click at [1074, 482] on span "VP CHỢ SEN" at bounding box center [1057, 478] width 70 height 15
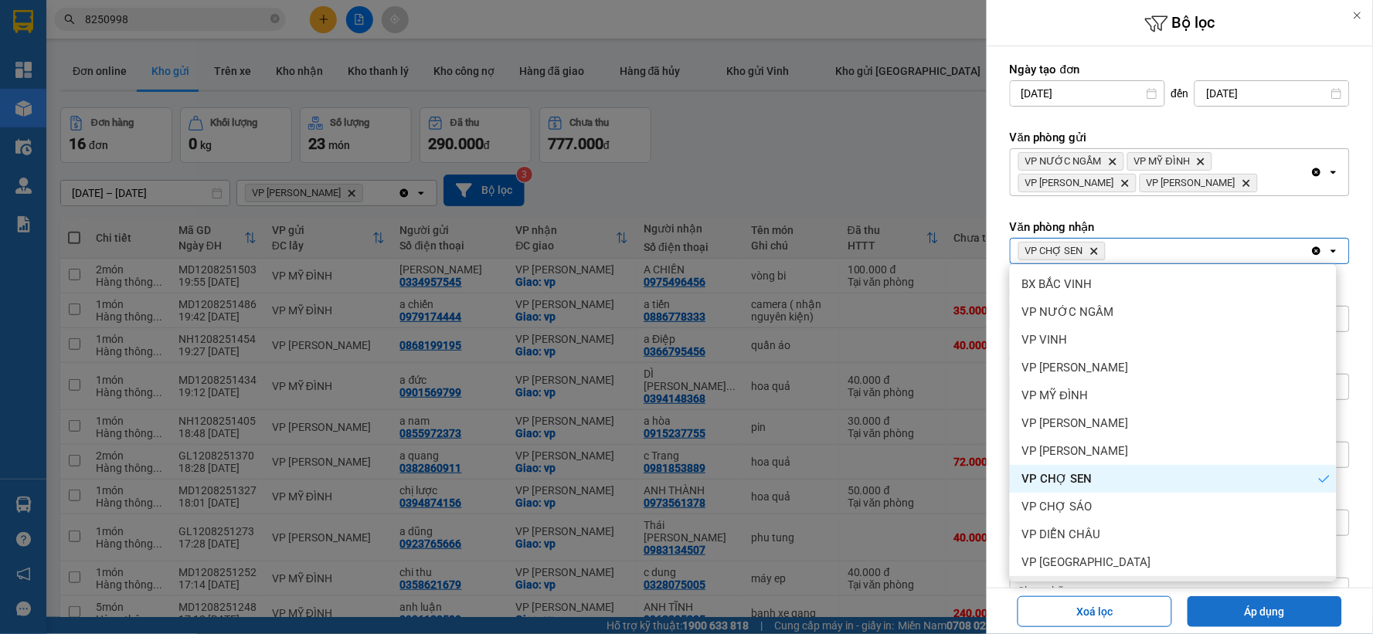
click at [1224, 609] on button "Áp dụng" at bounding box center [1265, 612] width 155 height 31
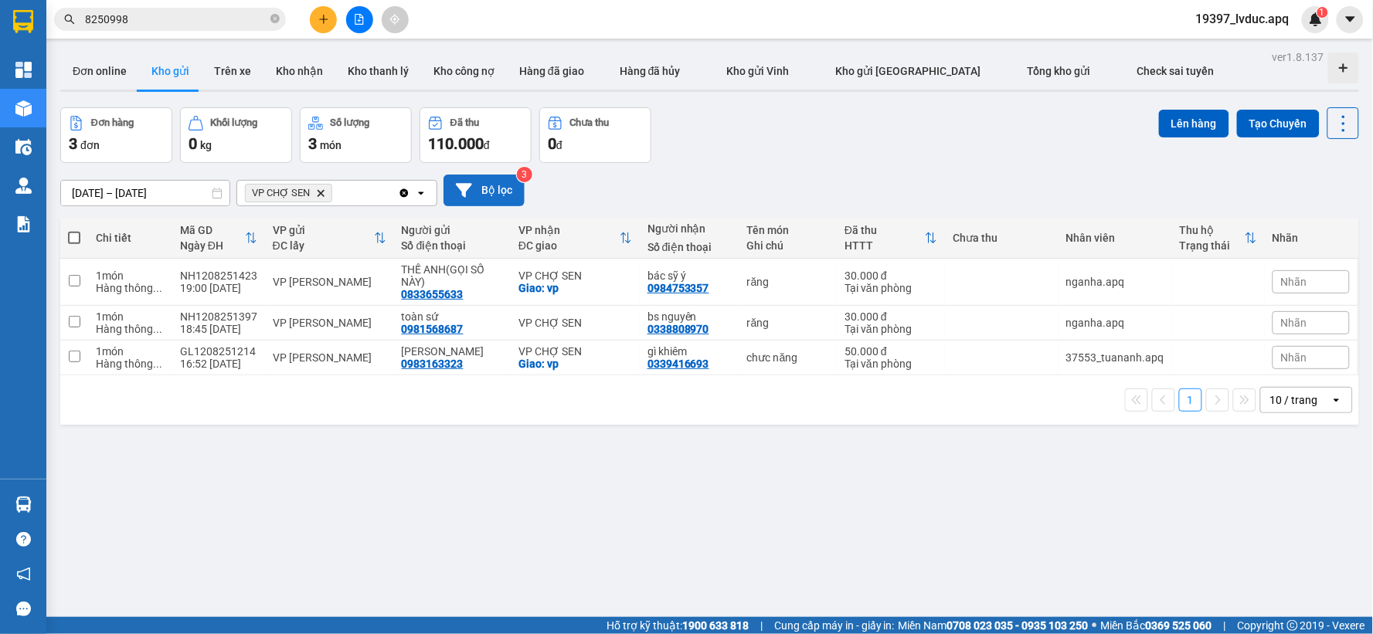
click at [485, 197] on button "Bộ lọc" at bounding box center [484, 191] width 81 height 32
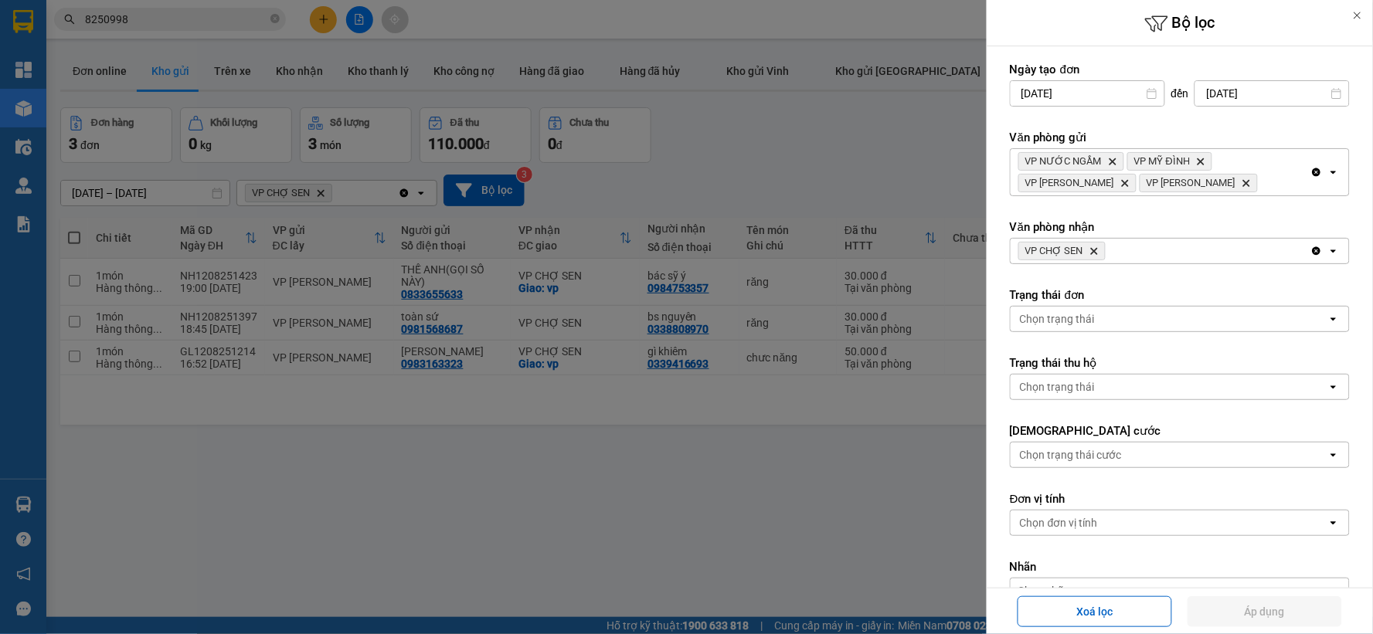
click at [1093, 250] on icon "VP CHỢ SEN, close by backspace" at bounding box center [1094, 251] width 7 height 7
click at [1093, 250] on div "Chọn văn phòng" at bounding box center [1059, 250] width 79 height 15
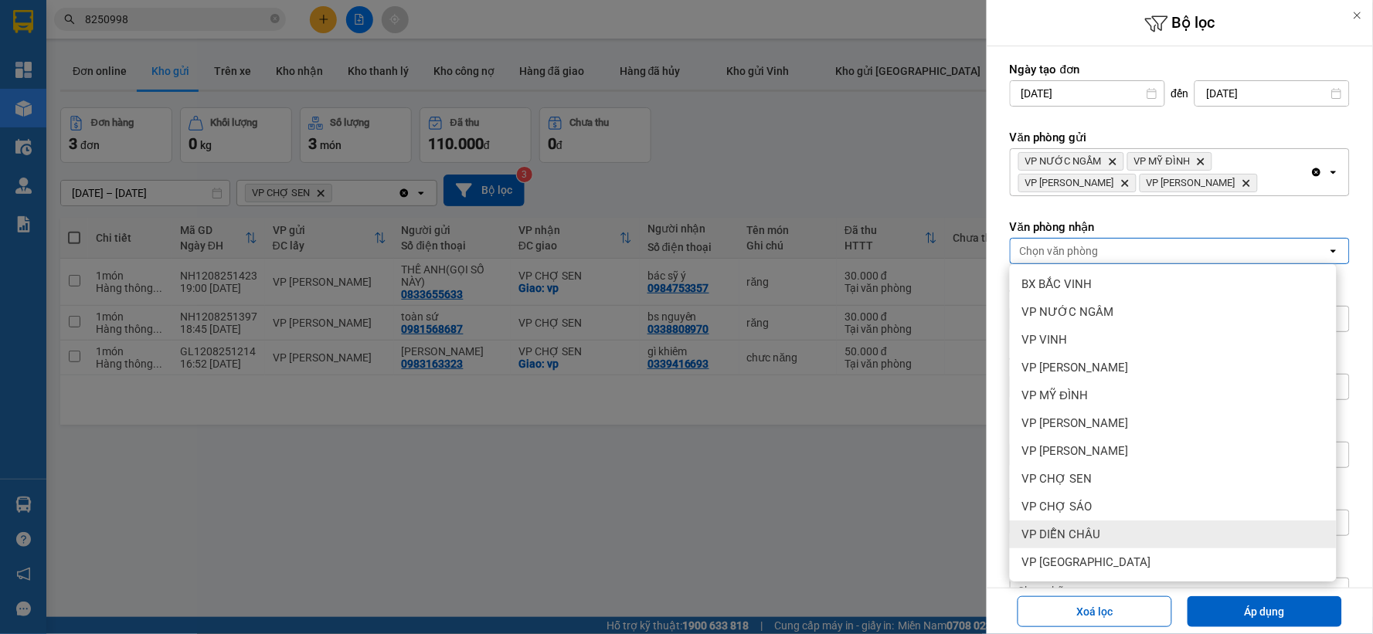
click at [1100, 534] on div "VP DIỄN CHÂU" at bounding box center [1173, 535] width 327 height 28
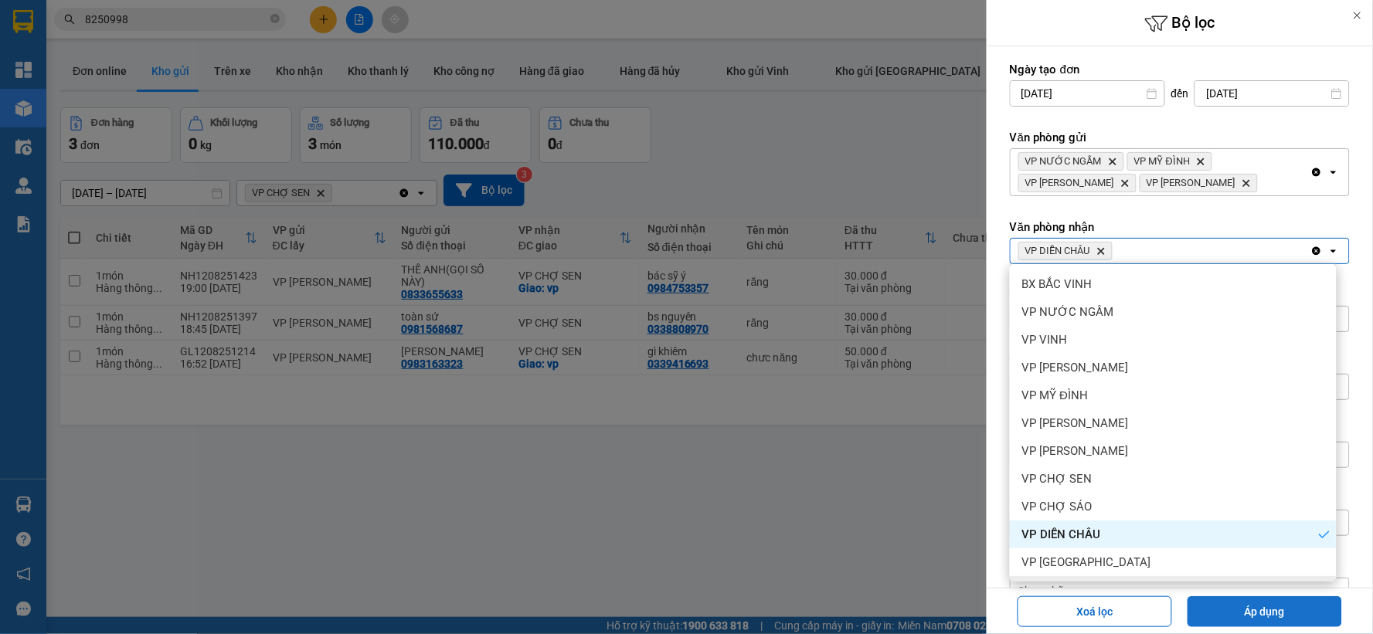
click at [1214, 606] on button "Áp dụng" at bounding box center [1265, 612] width 155 height 31
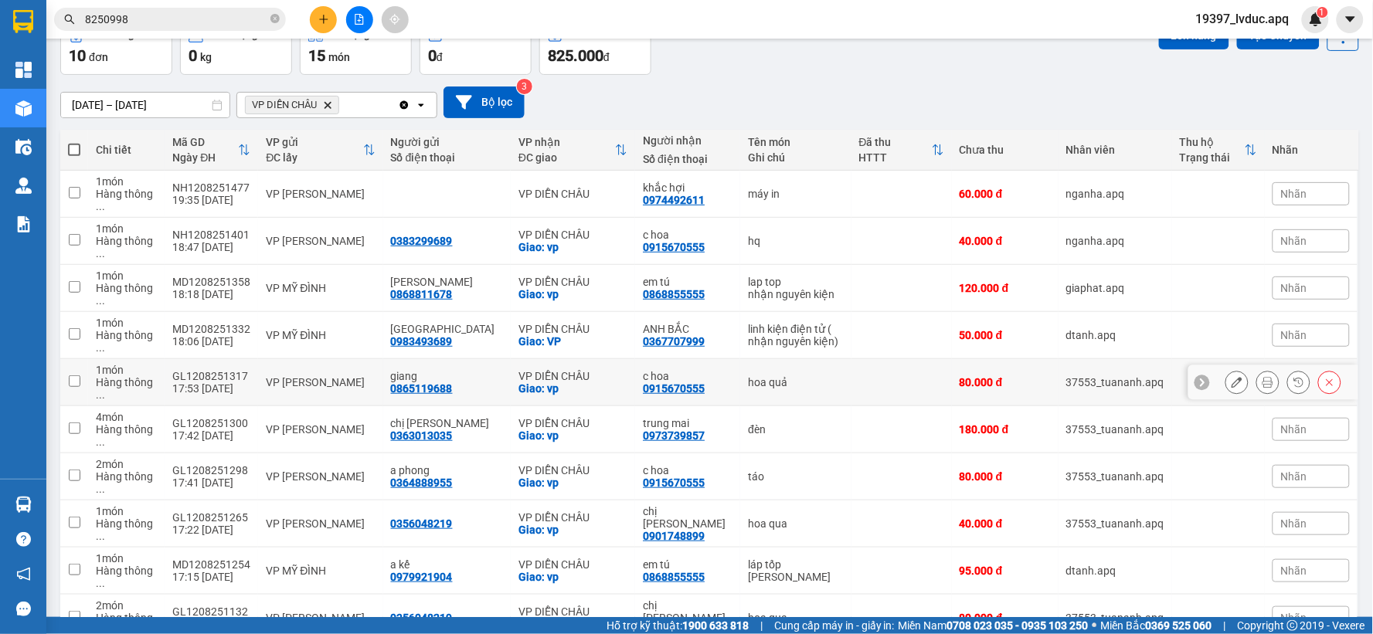
scroll to position [90, 0]
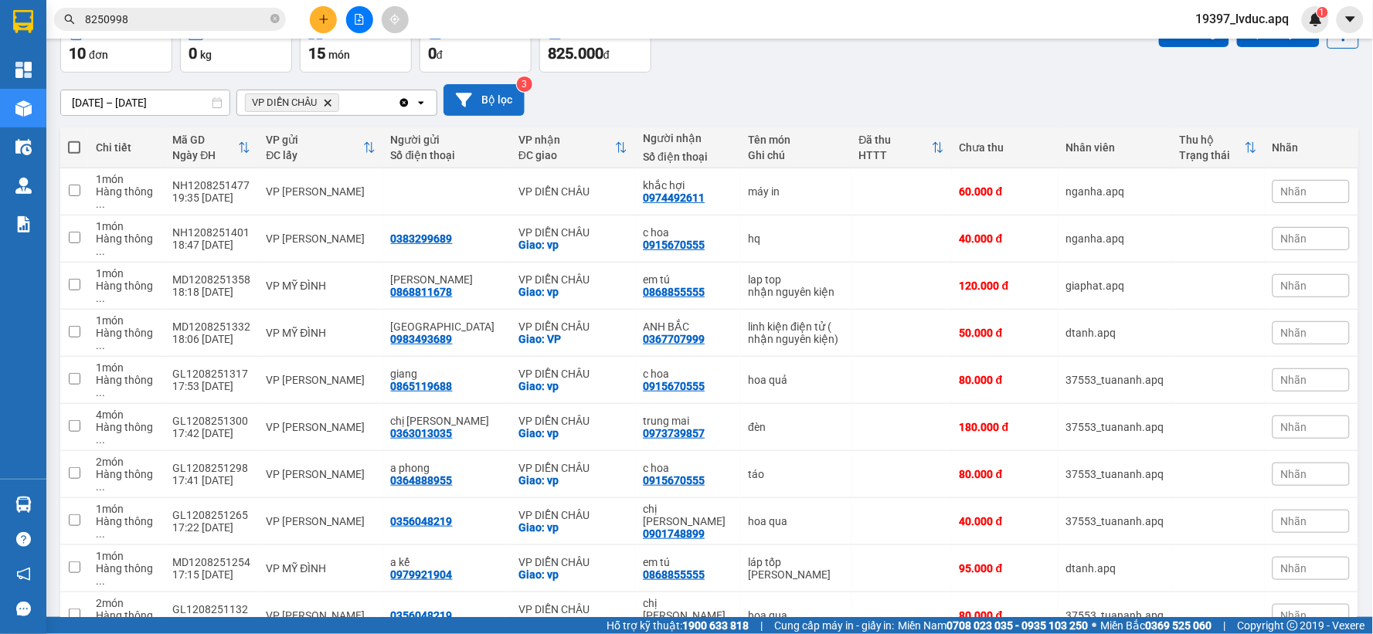
click at [489, 100] on button "Bộ lọc" at bounding box center [484, 100] width 81 height 32
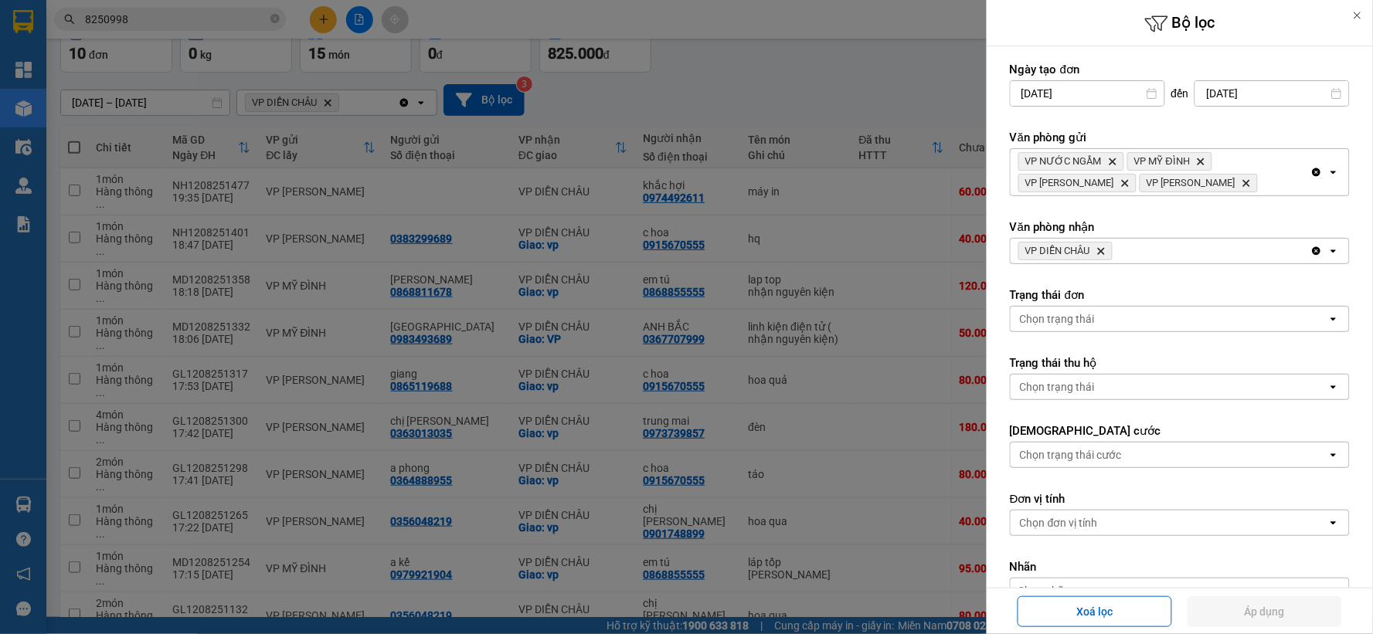
click at [1105, 249] on icon "VP DIỄN CHÂU, close by backspace" at bounding box center [1101, 251] width 7 height 7
click at [1107, 249] on div "Chọn văn phòng" at bounding box center [1169, 251] width 317 height 25
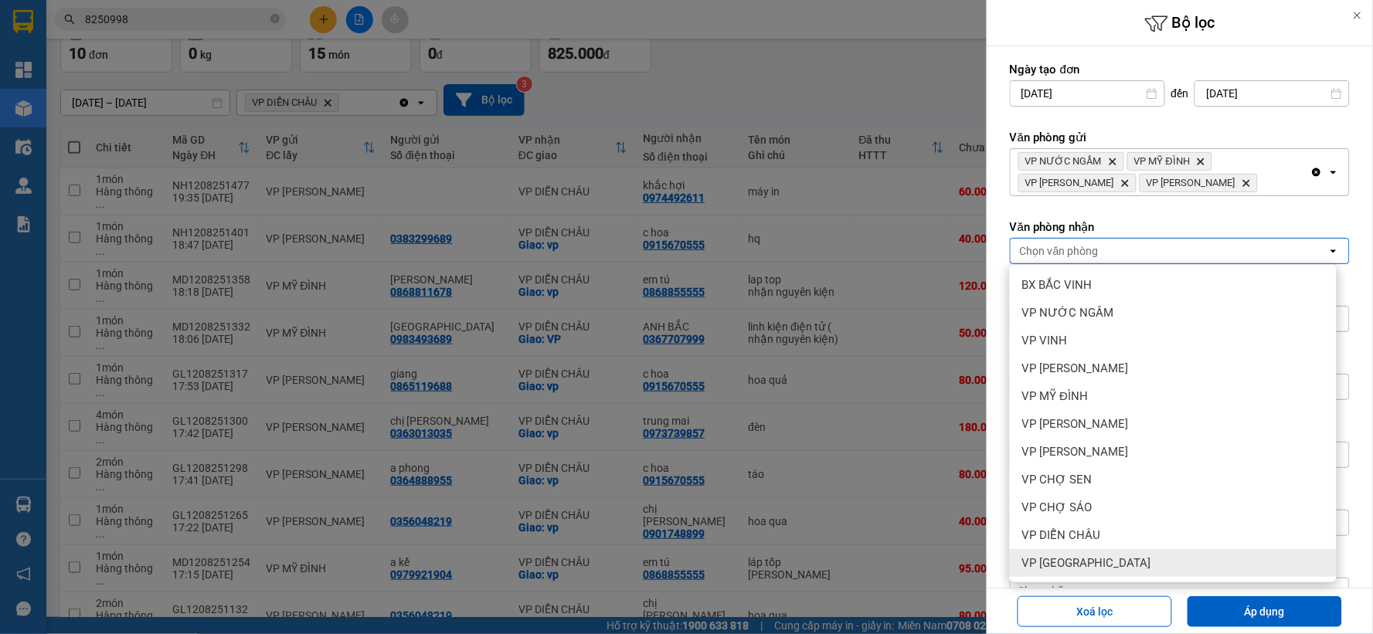
click at [1120, 559] on div "VP [GEOGRAPHIC_DATA]" at bounding box center [1173, 563] width 327 height 28
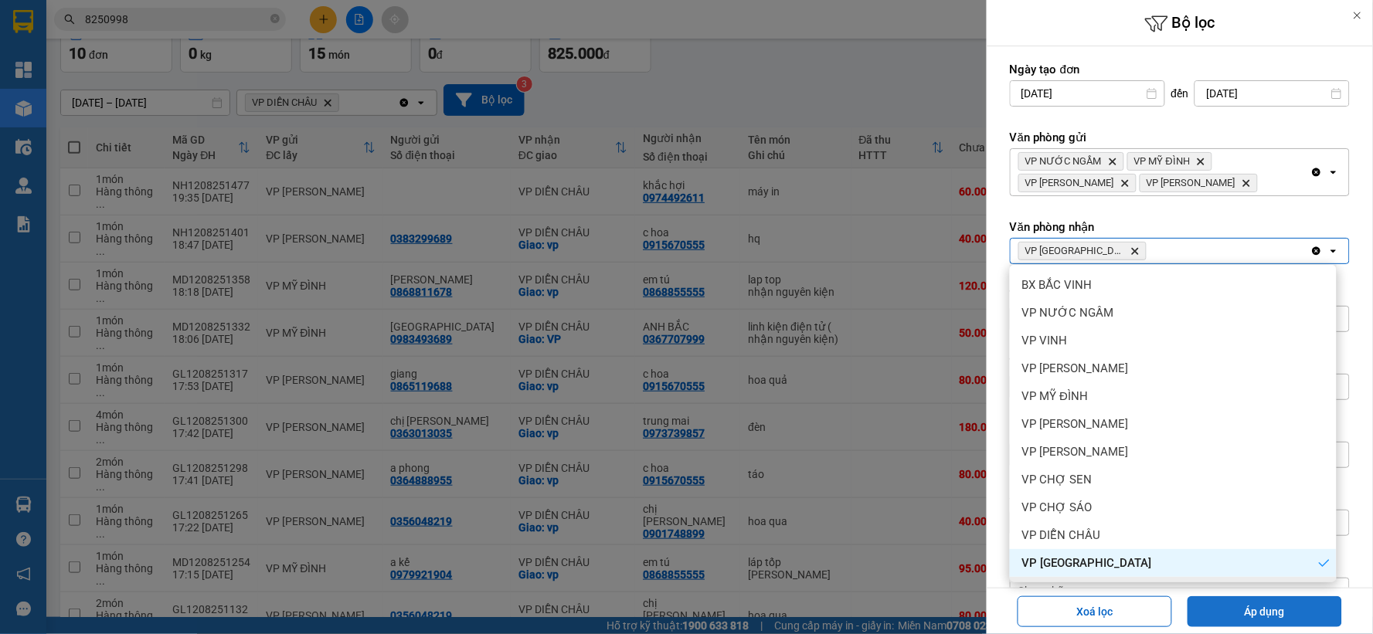
click at [1231, 599] on button "Áp dụng" at bounding box center [1265, 612] width 155 height 31
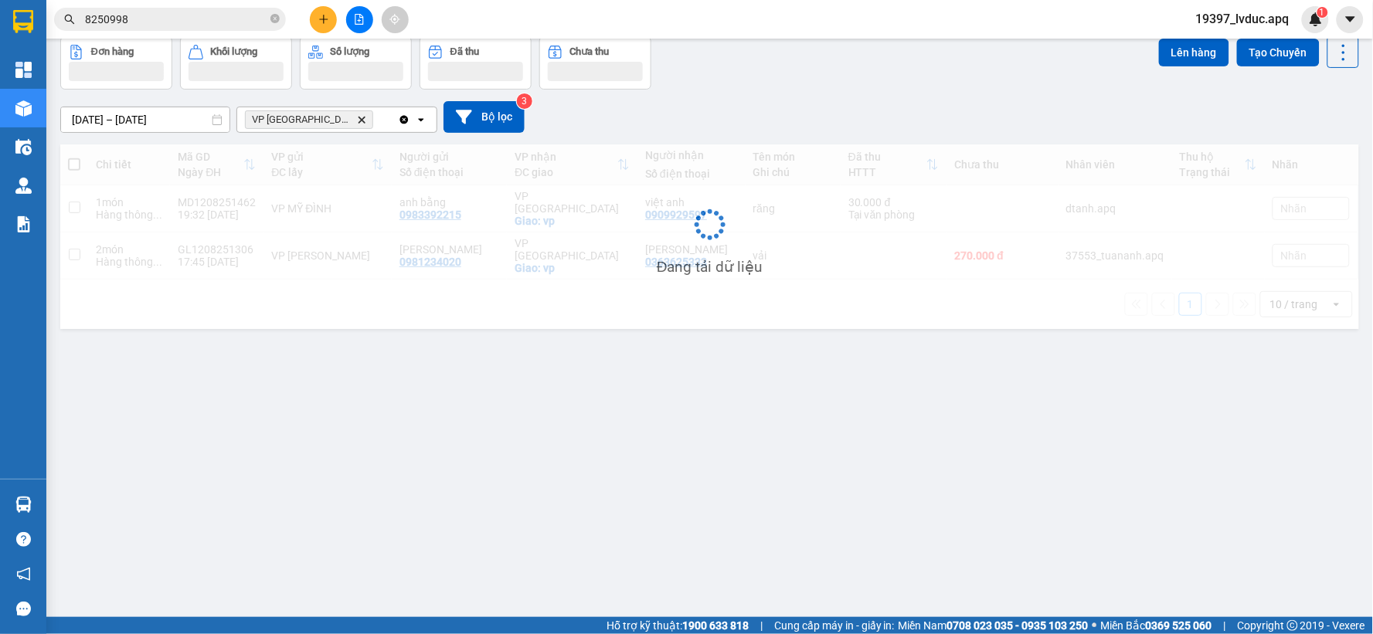
scroll to position [71, 0]
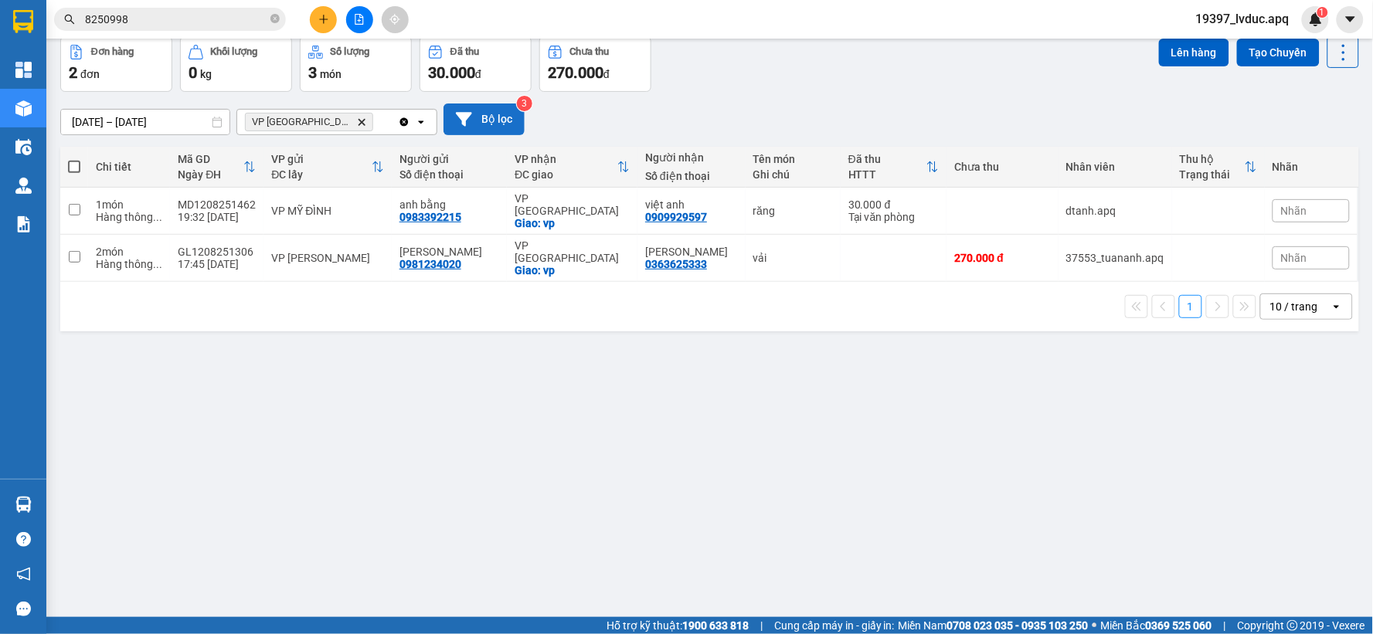
click at [488, 124] on button "Bộ lọc" at bounding box center [484, 120] width 81 height 32
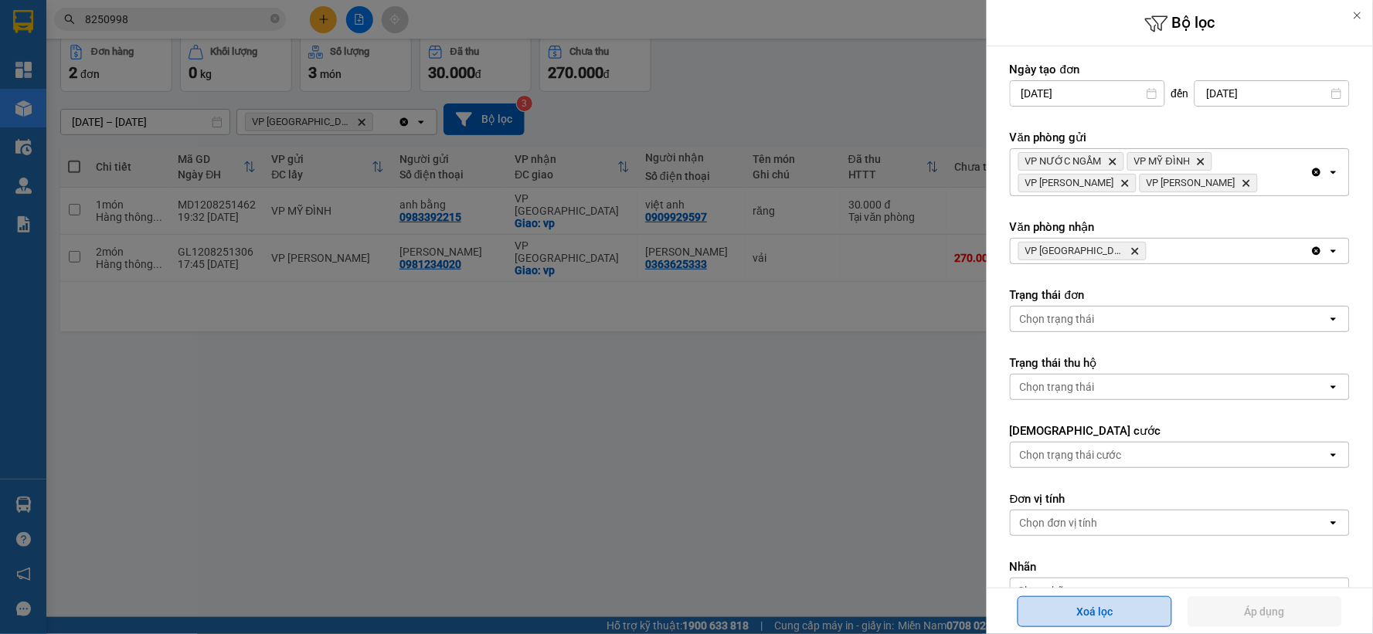
click at [1118, 606] on button "Xoá lọc" at bounding box center [1095, 612] width 155 height 31
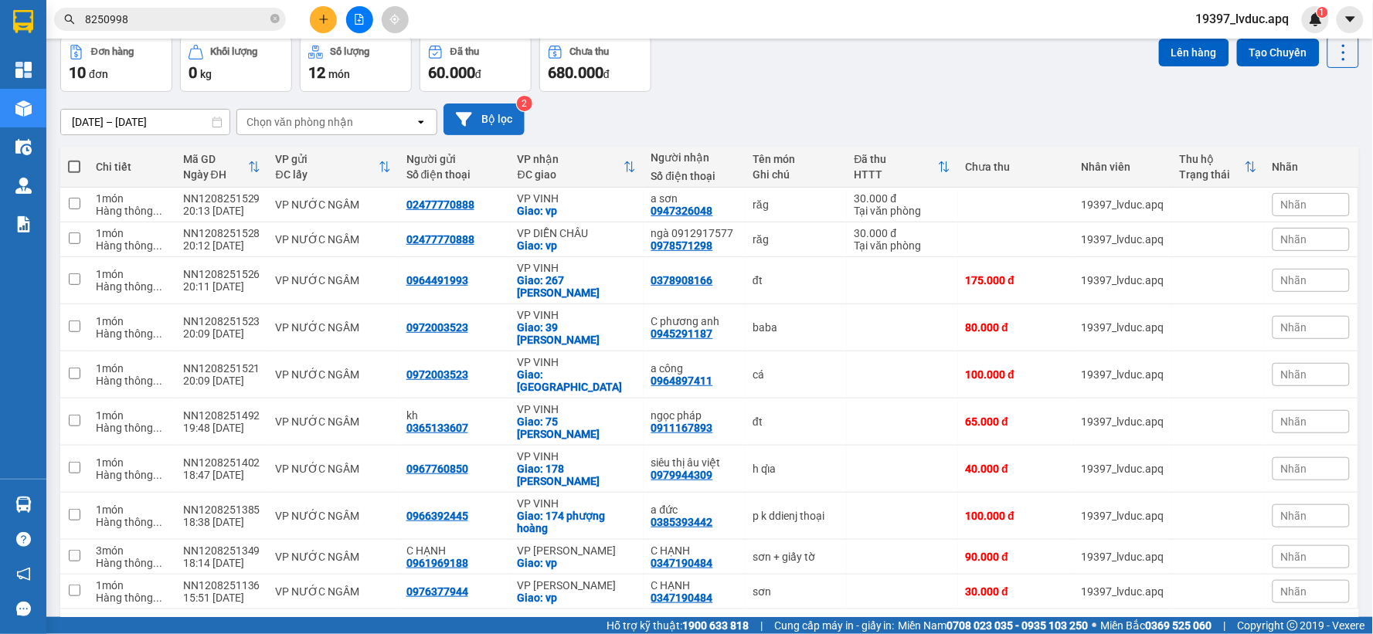
click at [489, 112] on button "Bộ lọc" at bounding box center [484, 120] width 81 height 32
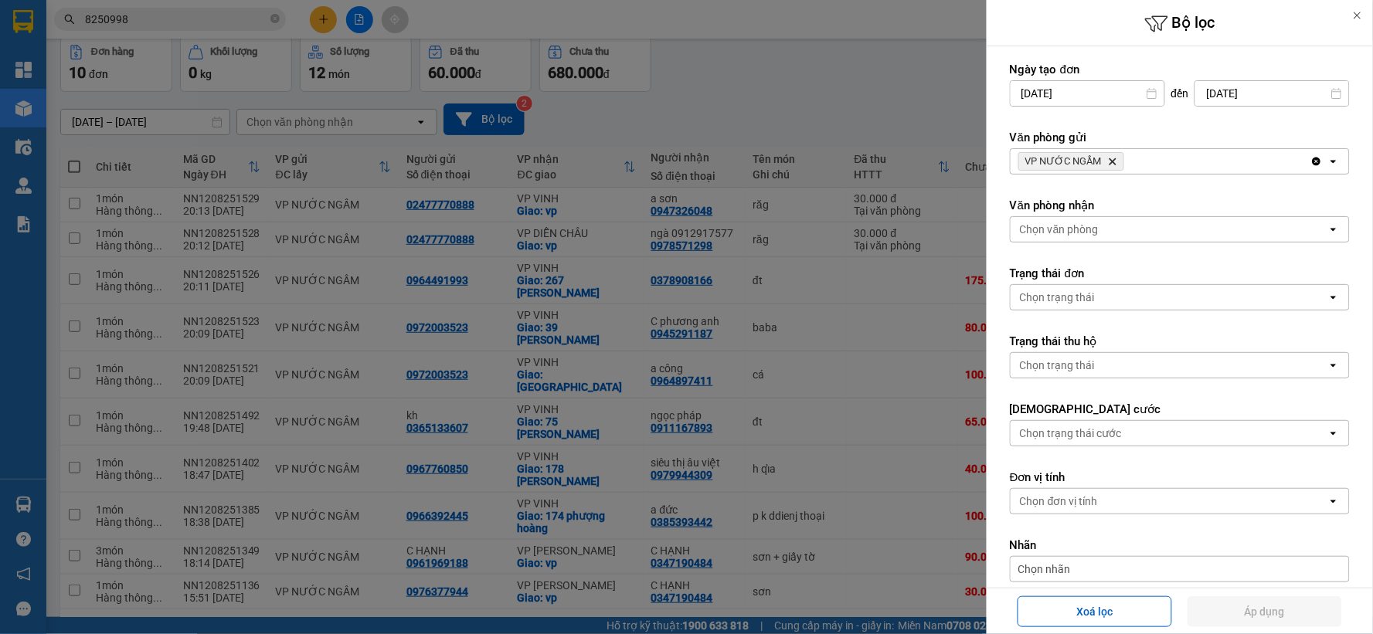
click at [1153, 158] on div "VP NƯỚC NGẦM Delete" at bounding box center [1161, 161] width 300 height 25
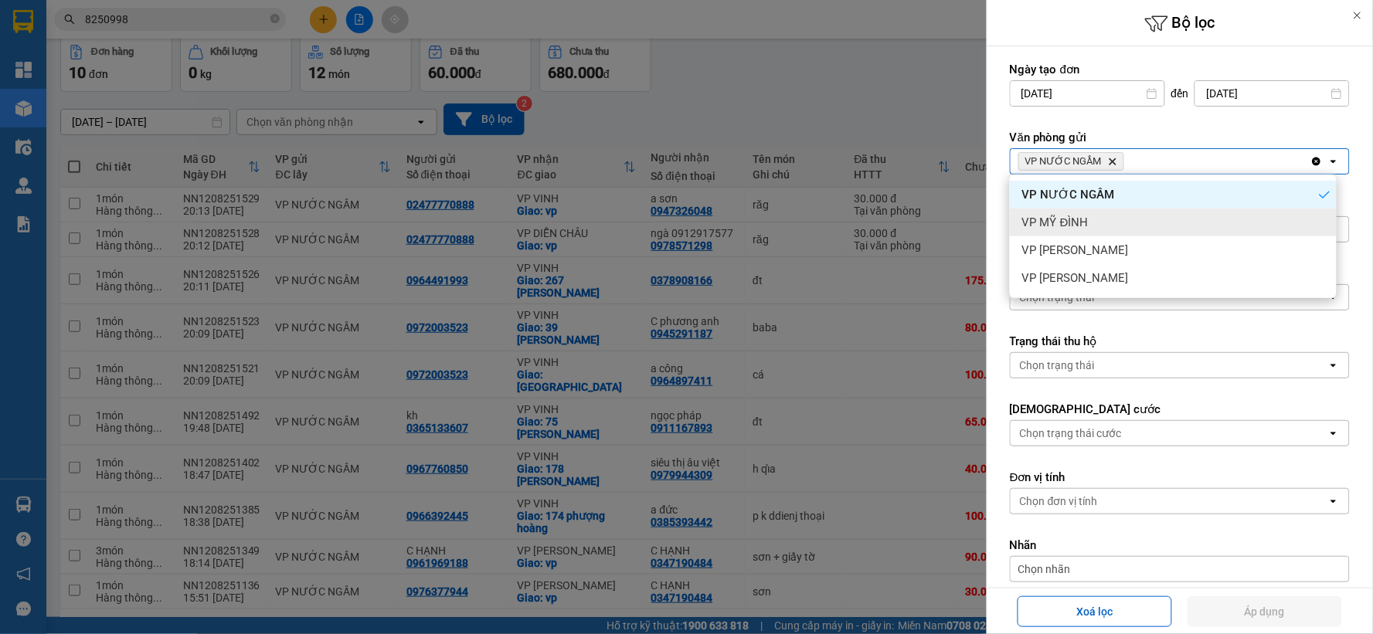
drag, startPoint x: 1121, startPoint y: 215, endPoint x: 1142, endPoint y: 203, distance: 23.9
click at [1121, 214] on div "VP MỸ ĐÌNH" at bounding box center [1173, 223] width 327 height 28
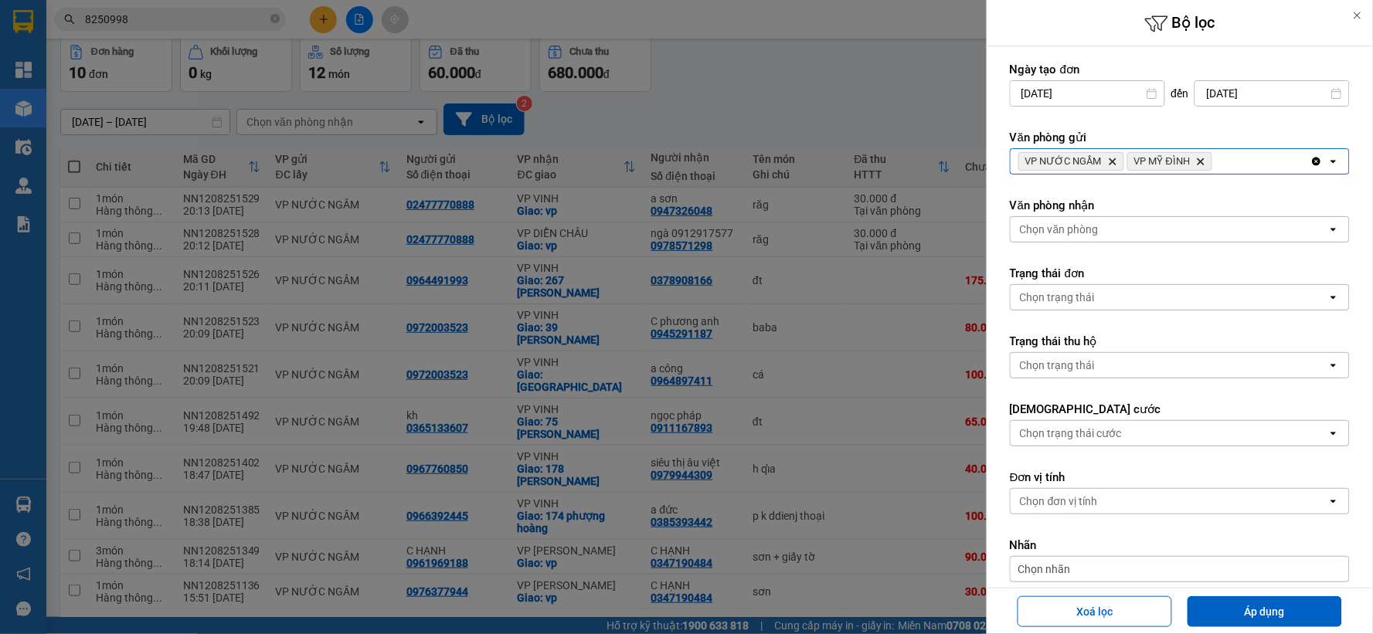
click at [1233, 172] on div "VP NƯỚC NGẦM Delete VP MỸ ĐÌNH Delete" at bounding box center [1161, 161] width 300 height 25
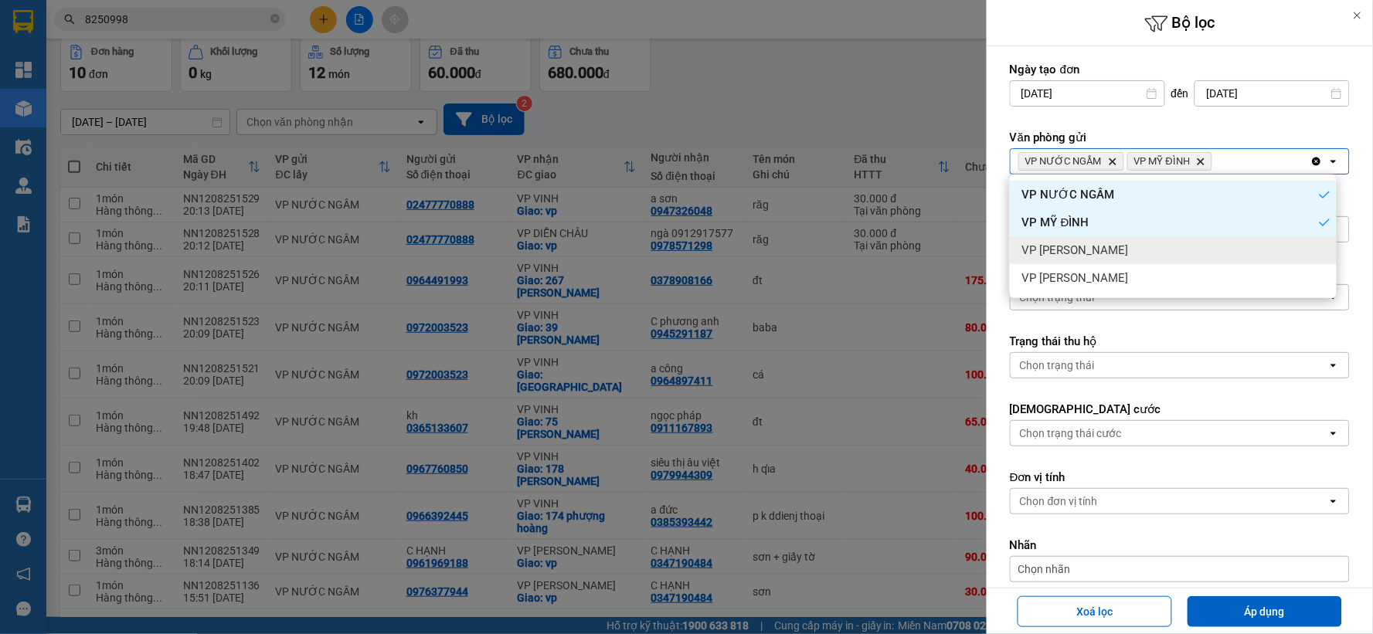
drag, startPoint x: 1159, startPoint y: 241, endPoint x: 1184, endPoint y: 214, distance: 36.6
click at [1164, 236] on div "VP [PERSON_NAME]" at bounding box center [1173, 250] width 327 height 28
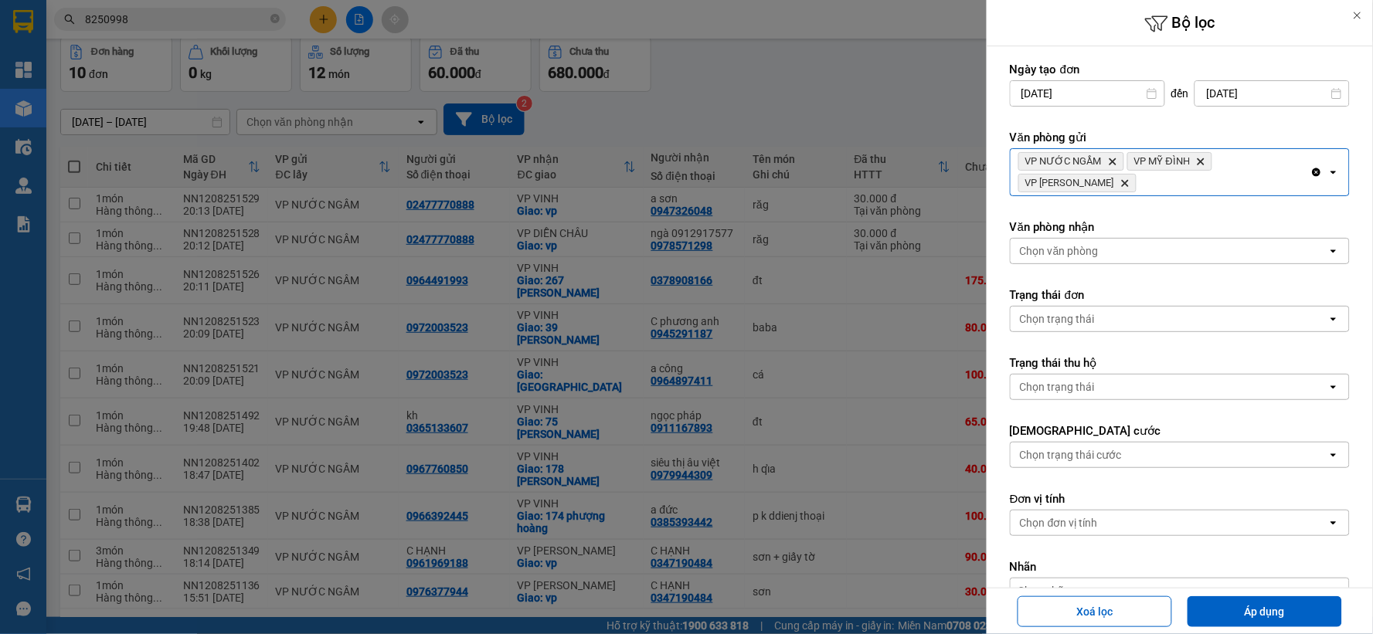
click at [1243, 163] on div "VP NƯỚC NGẦM Delete VP MỸ ĐÌNH Delete VP NGỌC HỒI Delete" at bounding box center [1161, 172] width 300 height 46
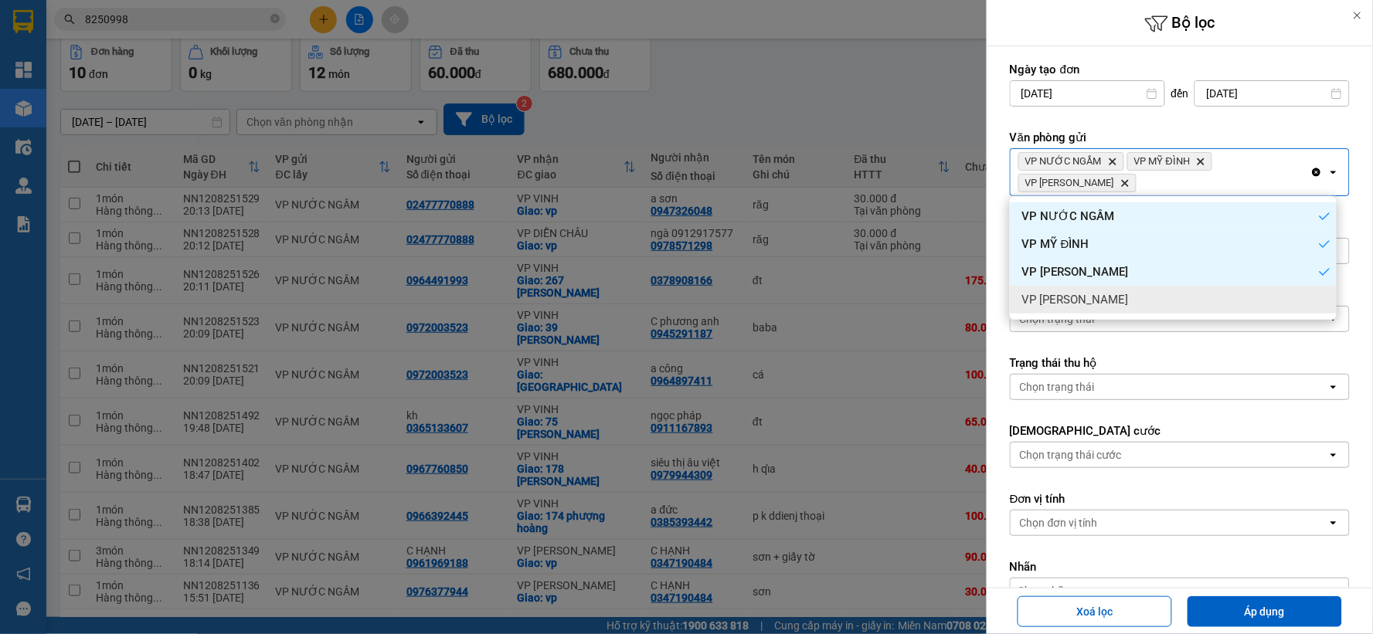
click at [1110, 302] on div "VP [PERSON_NAME]" at bounding box center [1173, 300] width 327 height 28
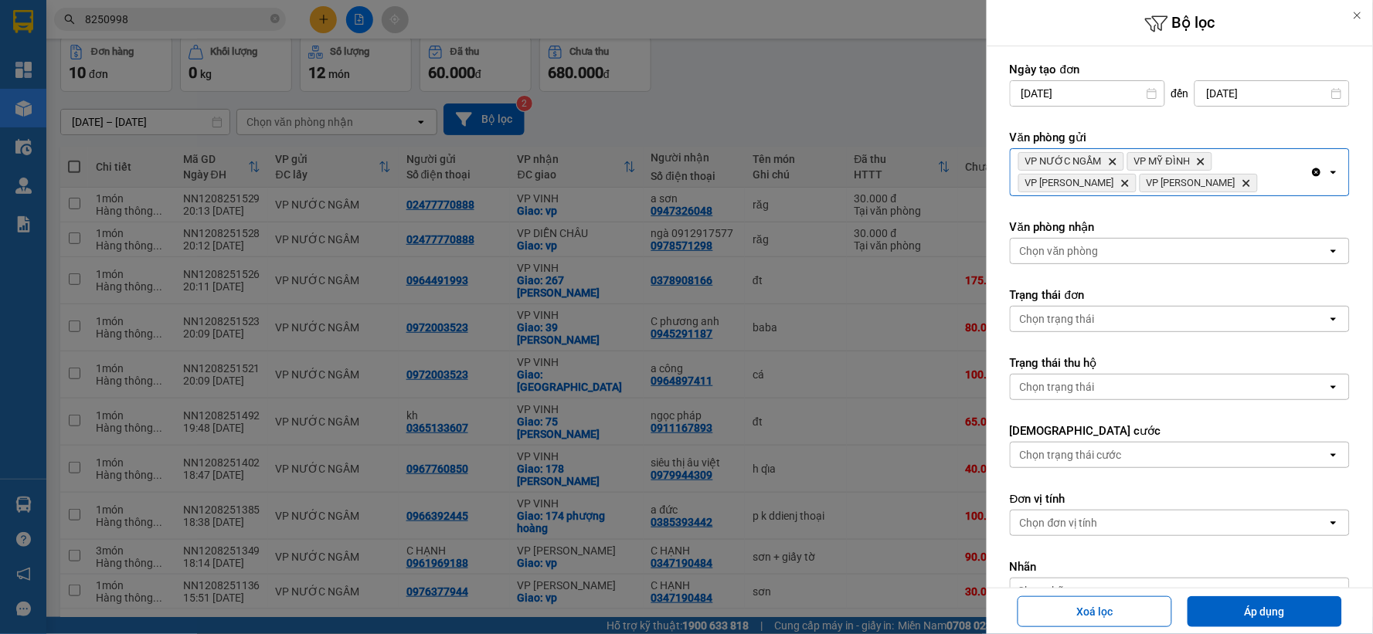
click at [1126, 249] on div "Chọn văn phòng" at bounding box center [1169, 251] width 317 height 25
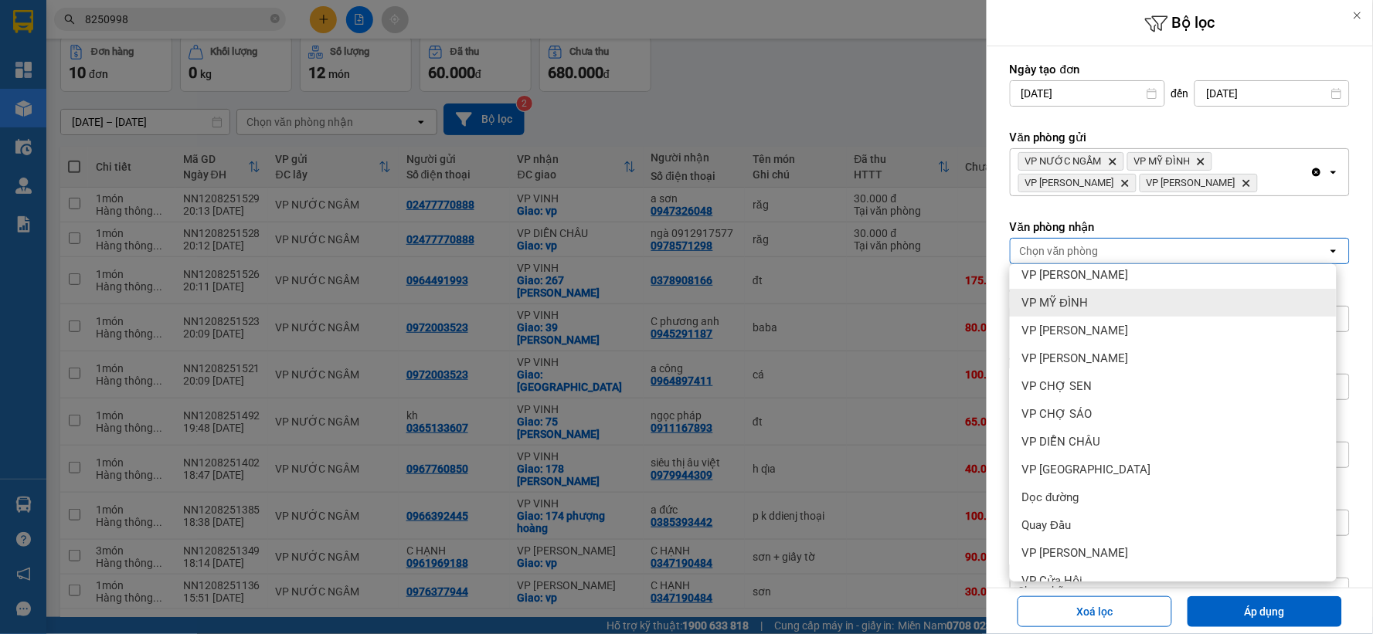
scroll to position [167, 0]
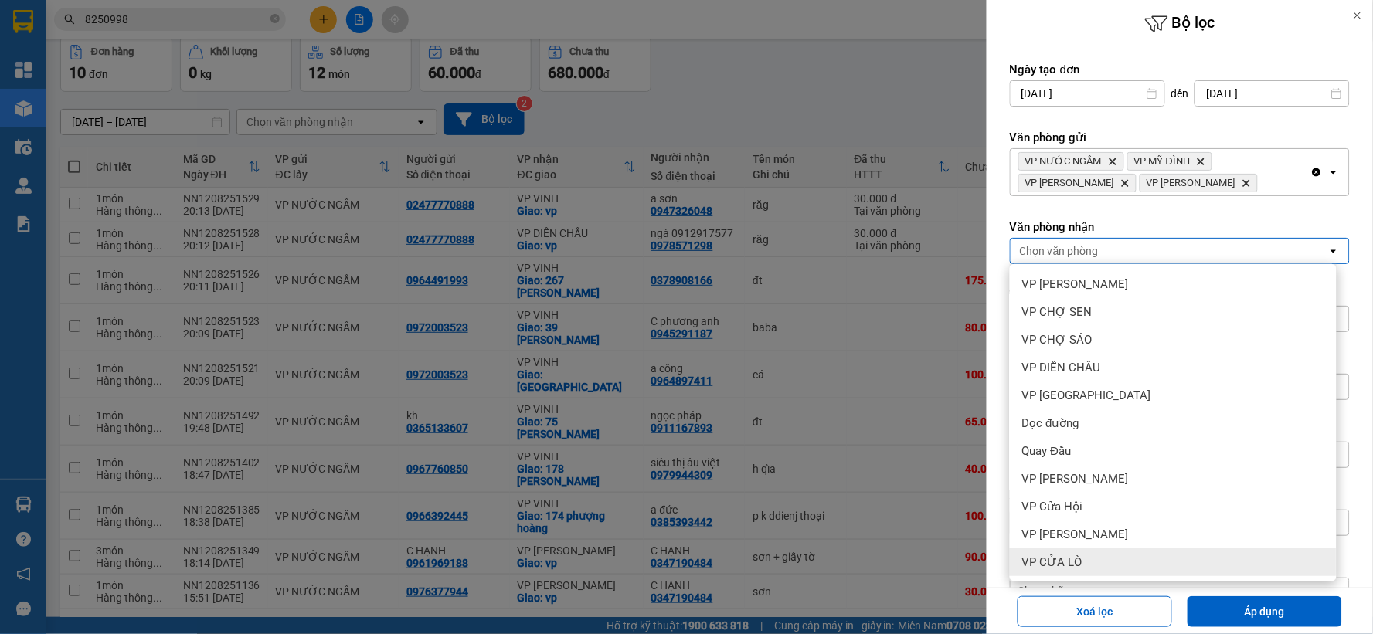
click at [1088, 553] on div "VP CỬA LÒ" at bounding box center [1173, 563] width 327 height 28
click at [1098, 521] on div "VP [PERSON_NAME]" at bounding box center [1173, 535] width 327 height 28
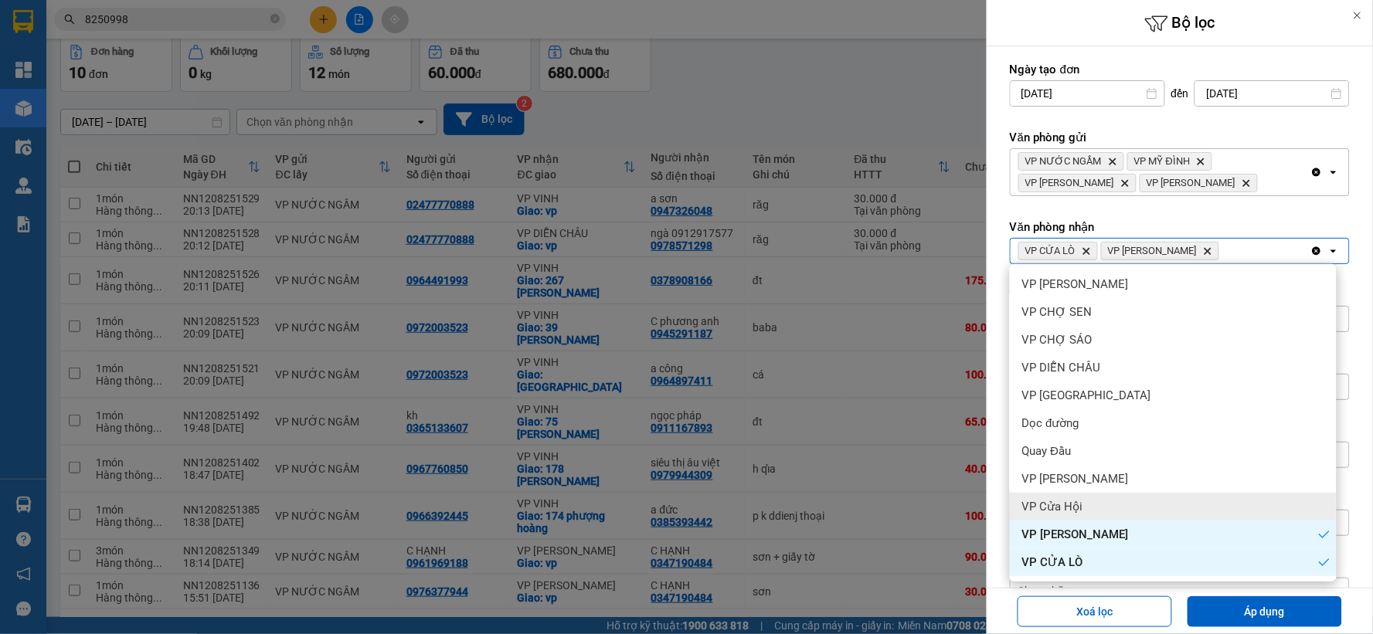
drag, startPoint x: 1098, startPoint y: 521, endPoint x: 1100, endPoint y: 512, distance: 8.8
click at [1100, 512] on div "VP Cửa Hội" at bounding box center [1173, 507] width 327 height 28
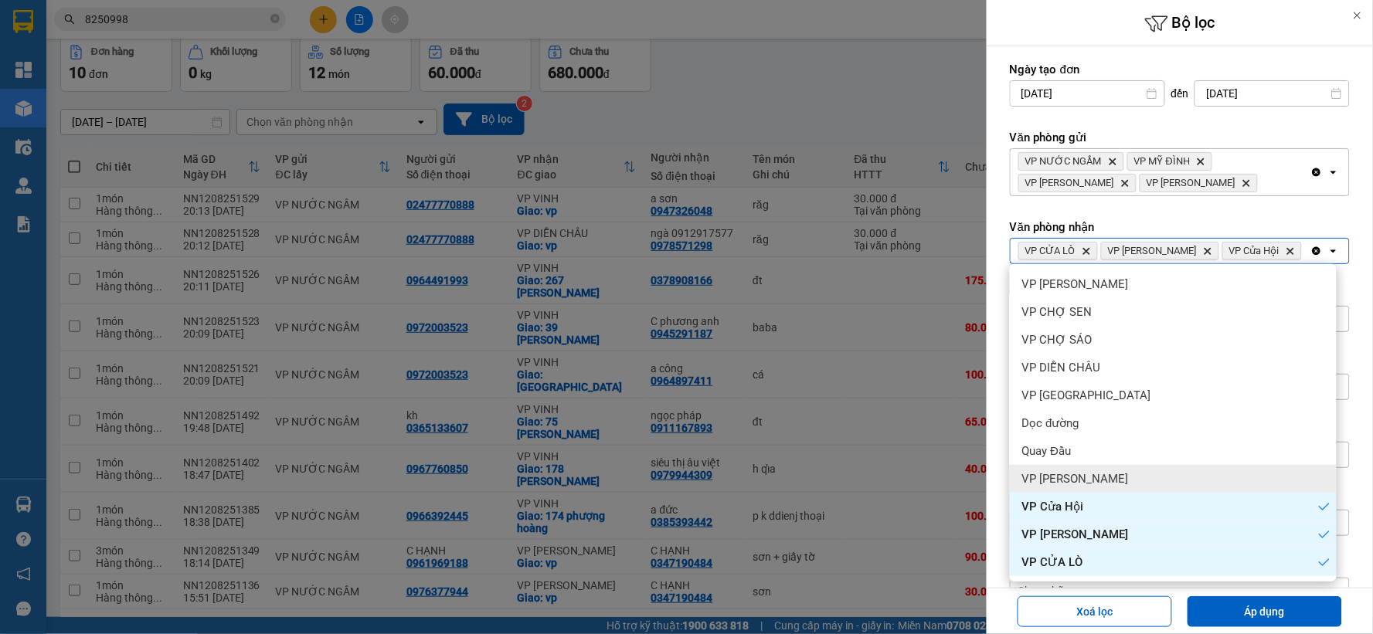
click at [1110, 490] on div "VP [PERSON_NAME]" at bounding box center [1173, 479] width 327 height 28
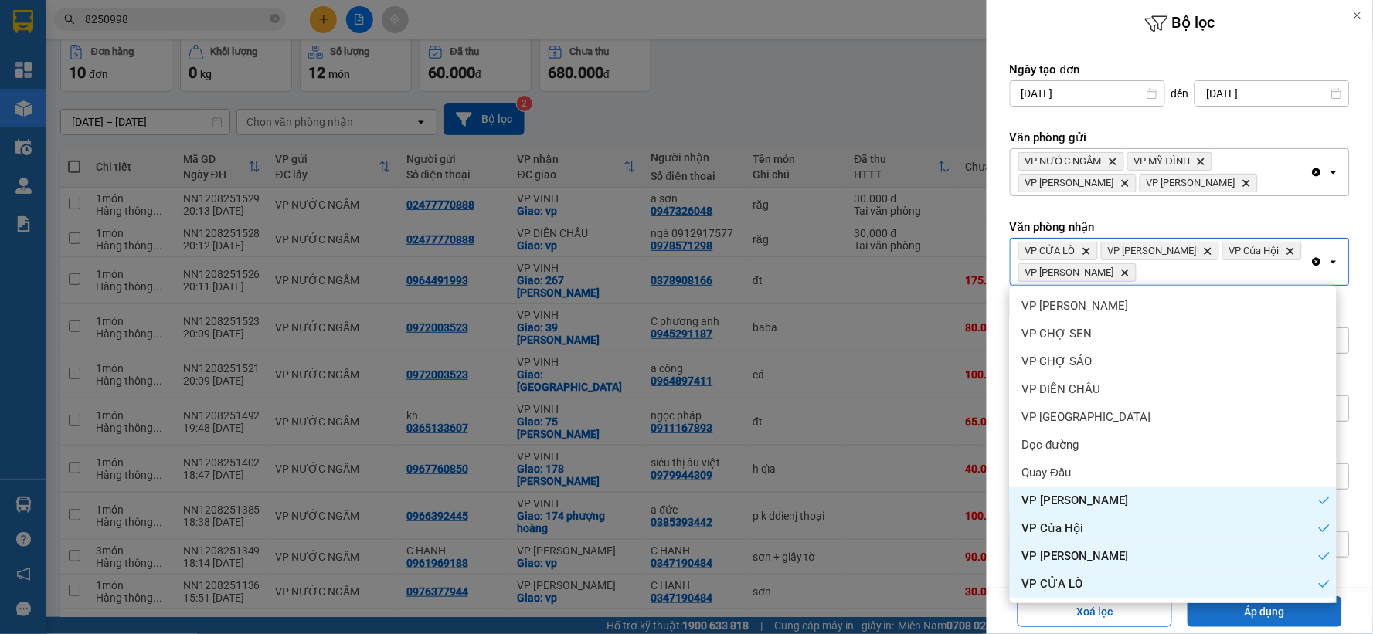
click at [1242, 617] on button "Áp dụng" at bounding box center [1265, 612] width 155 height 31
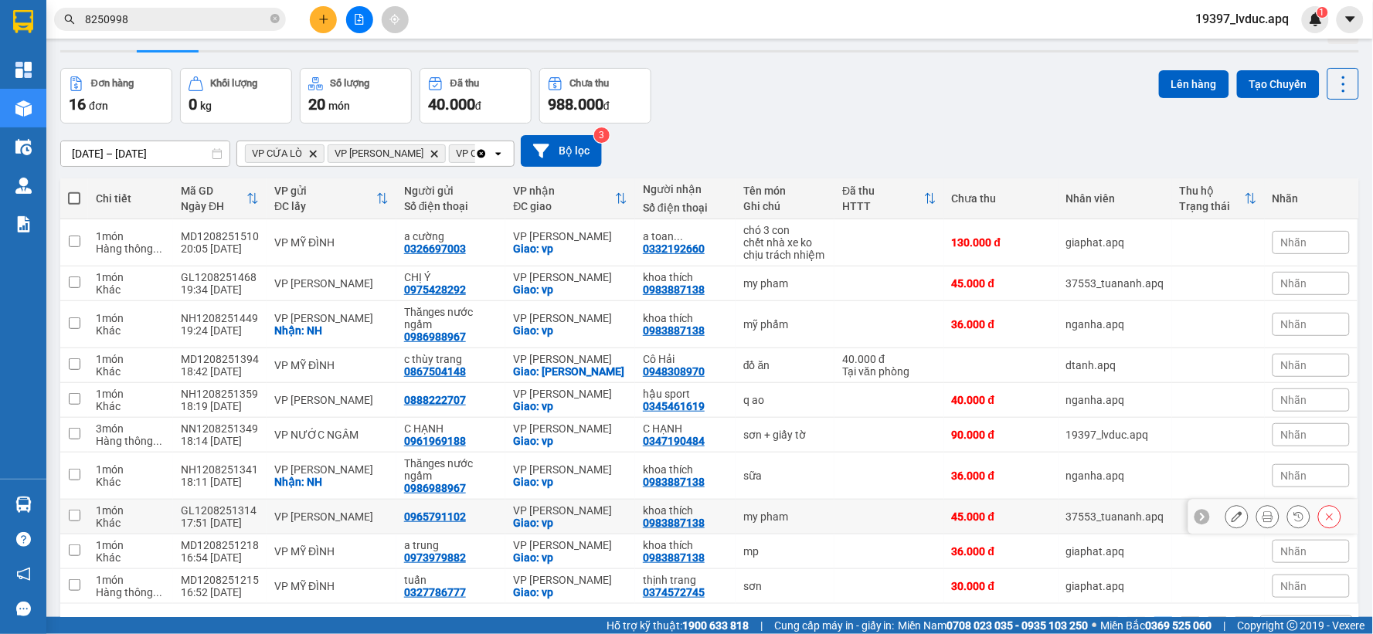
scroll to position [0, 0]
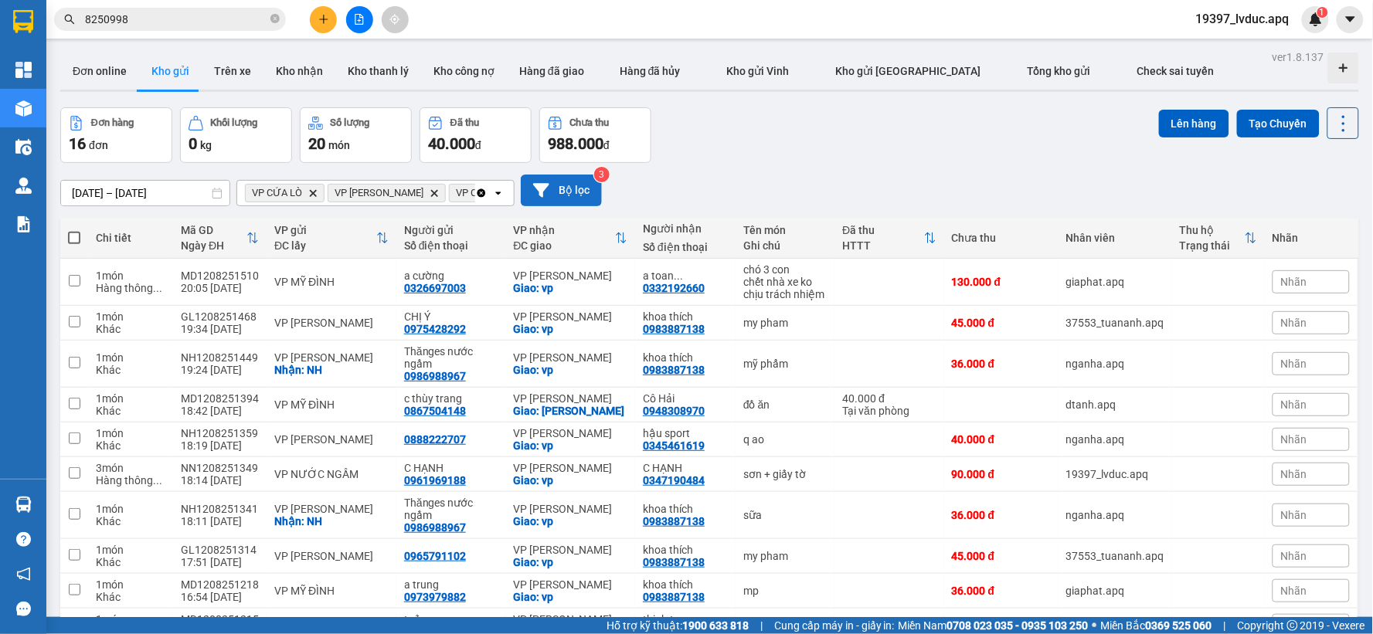
click at [563, 193] on button "Bộ lọc" at bounding box center [561, 191] width 81 height 32
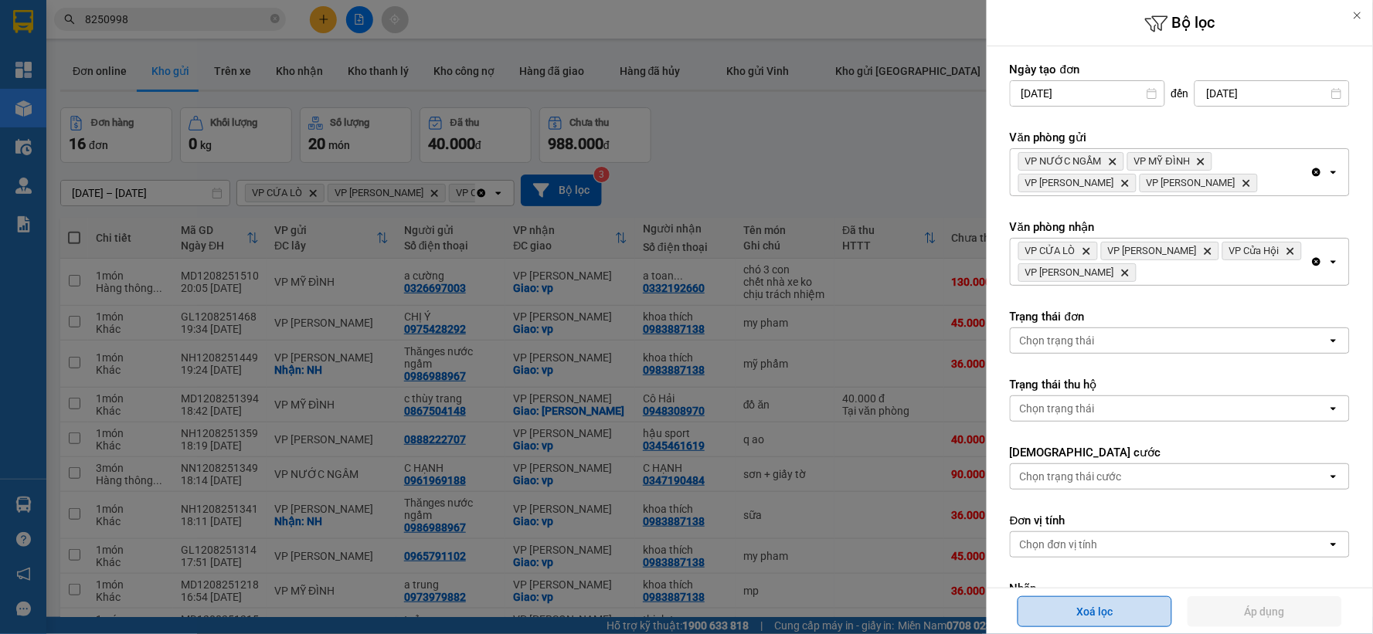
click at [1114, 601] on button "Xoá lọc" at bounding box center [1095, 612] width 155 height 31
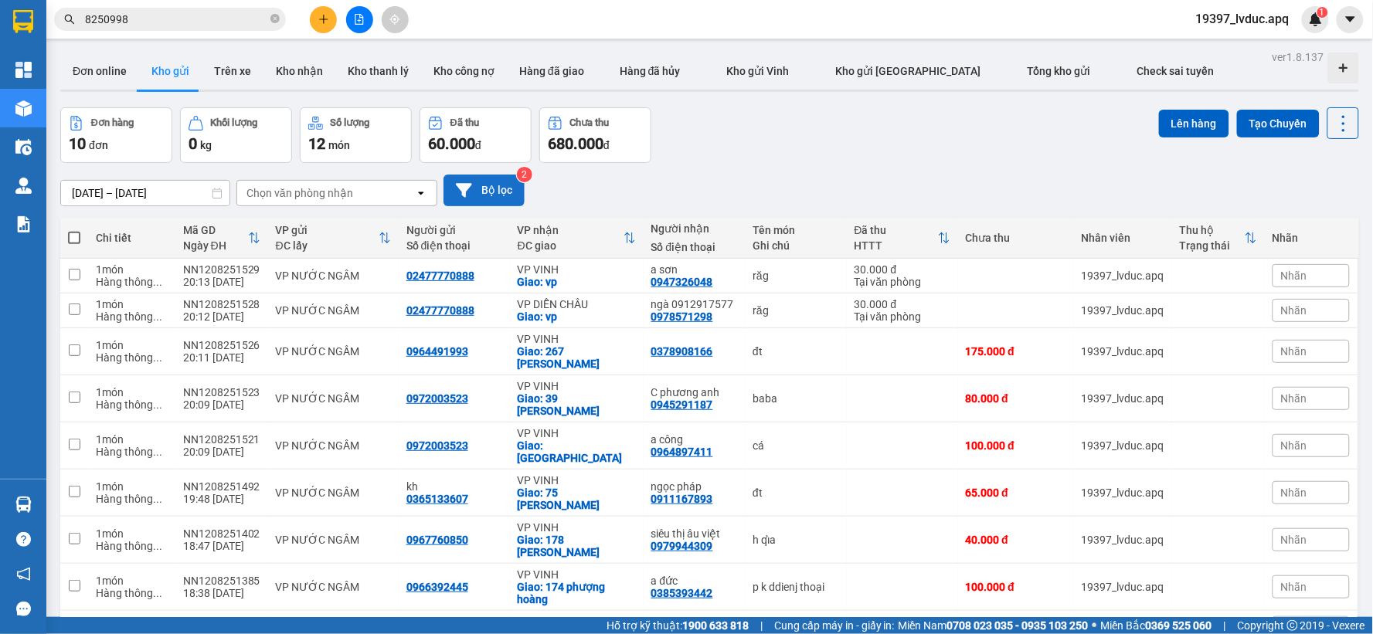
click at [487, 198] on button "Bộ lọc" at bounding box center [484, 191] width 81 height 32
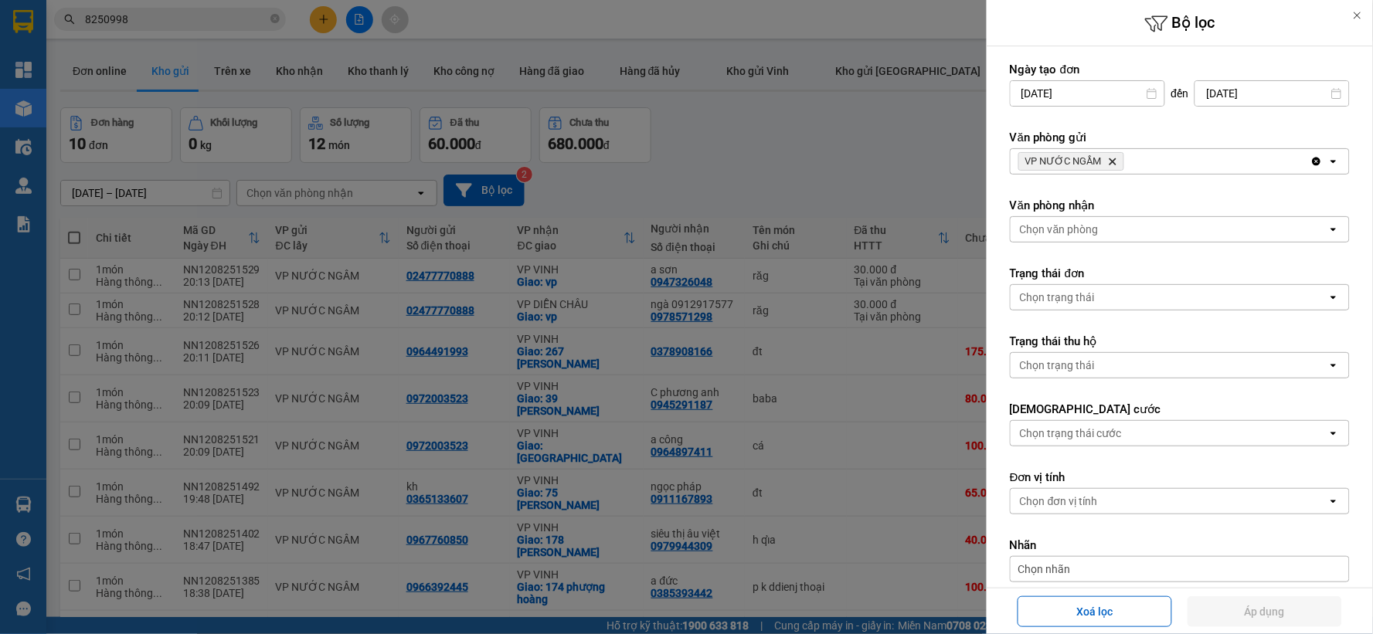
click at [678, 179] on div at bounding box center [686, 317] width 1373 height 634
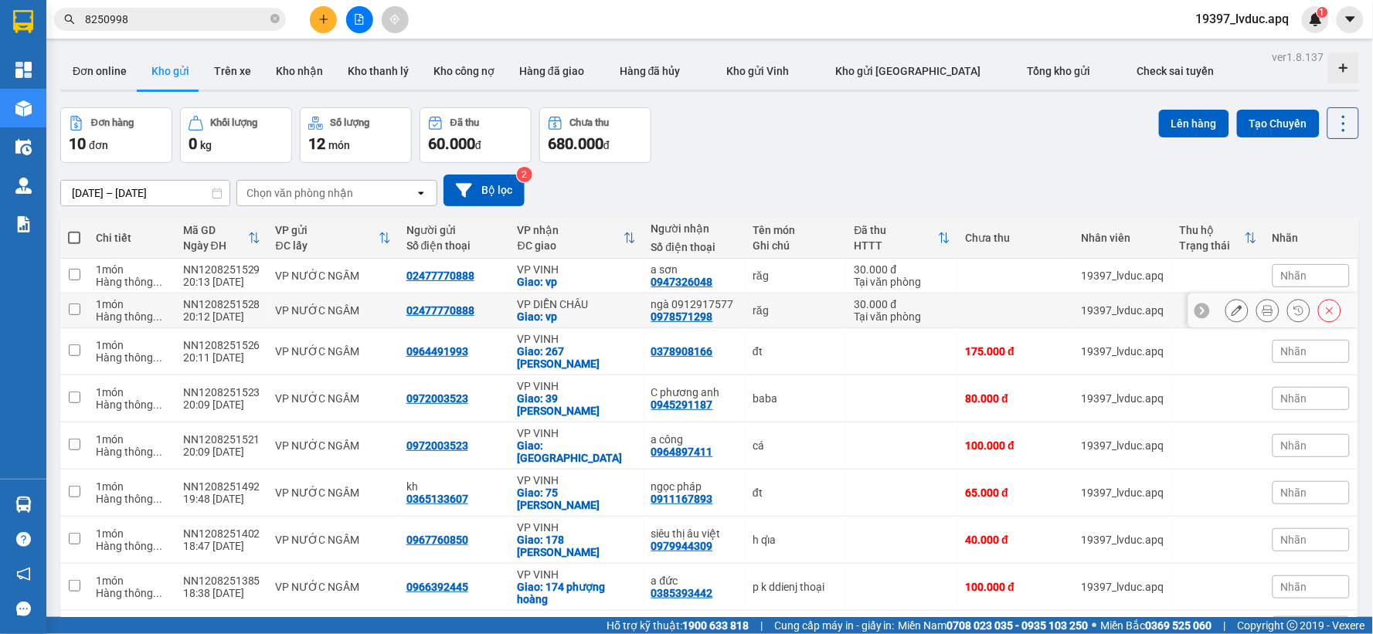
click at [583, 301] on div "VP DIỄN CHÂU" at bounding box center [577, 304] width 118 height 12
checkbox input "true"
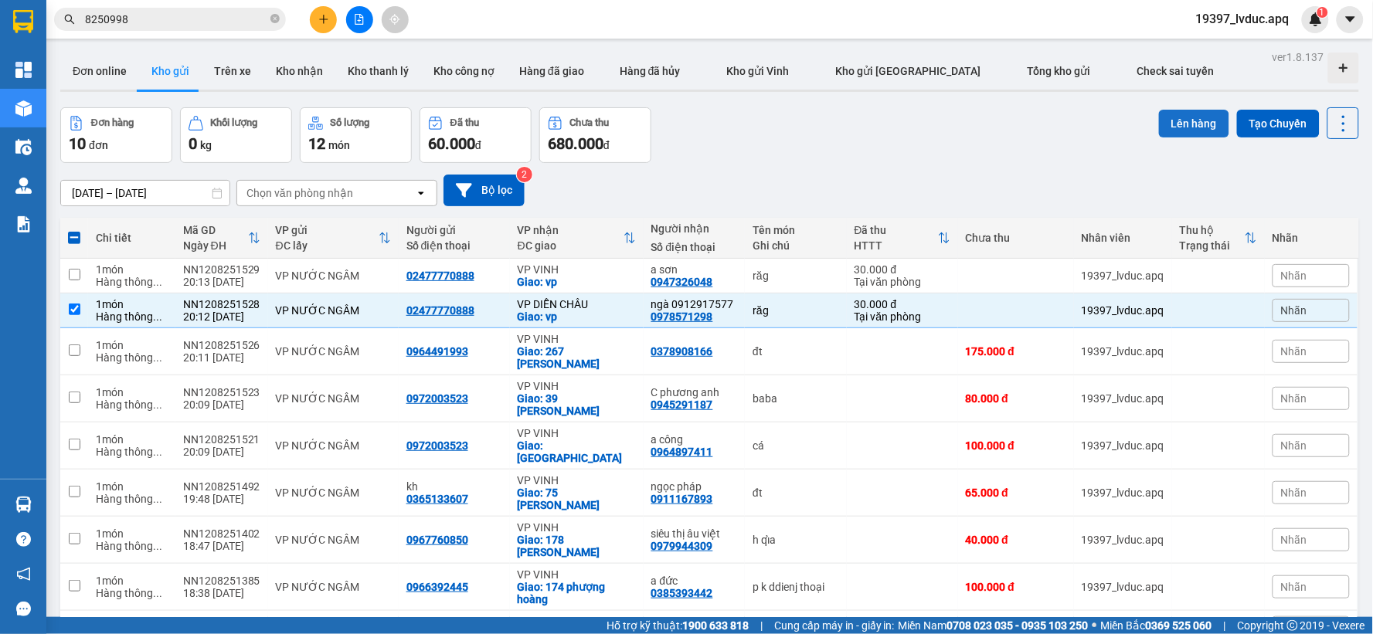
click at [1167, 126] on button "Lên hàng" at bounding box center [1194, 124] width 70 height 28
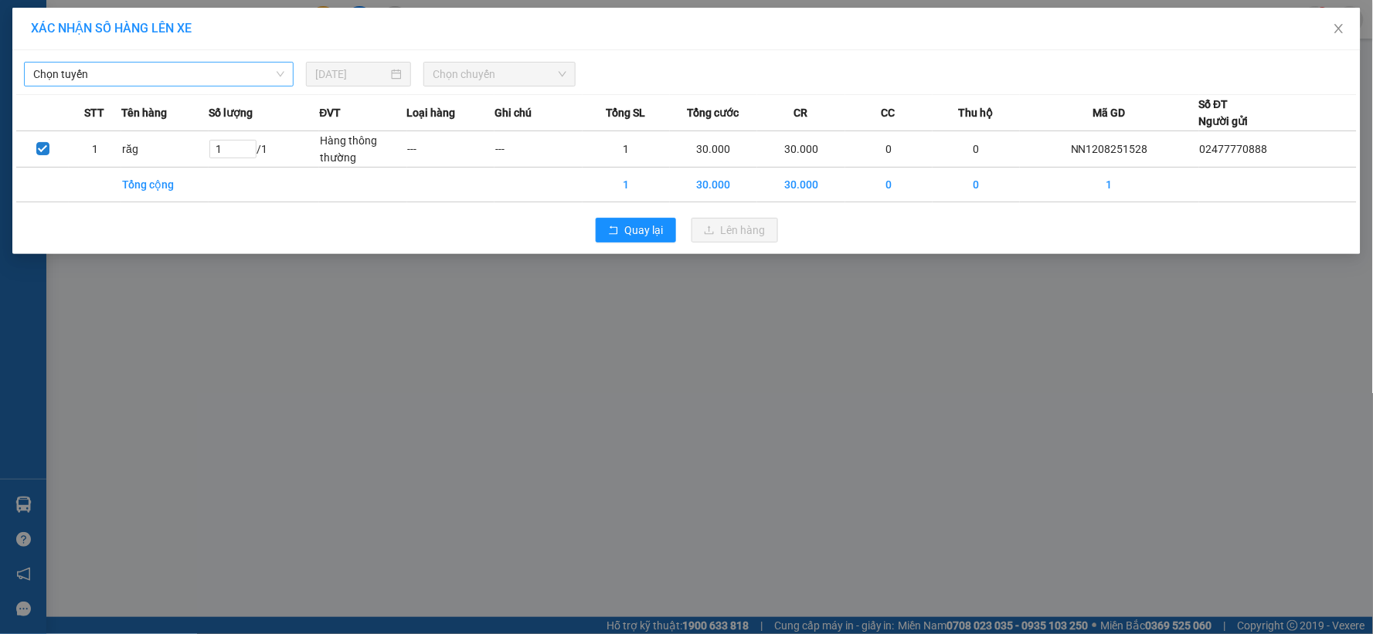
click at [195, 73] on span "Chọn tuyến" at bounding box center [158, 74] width 251 height 23
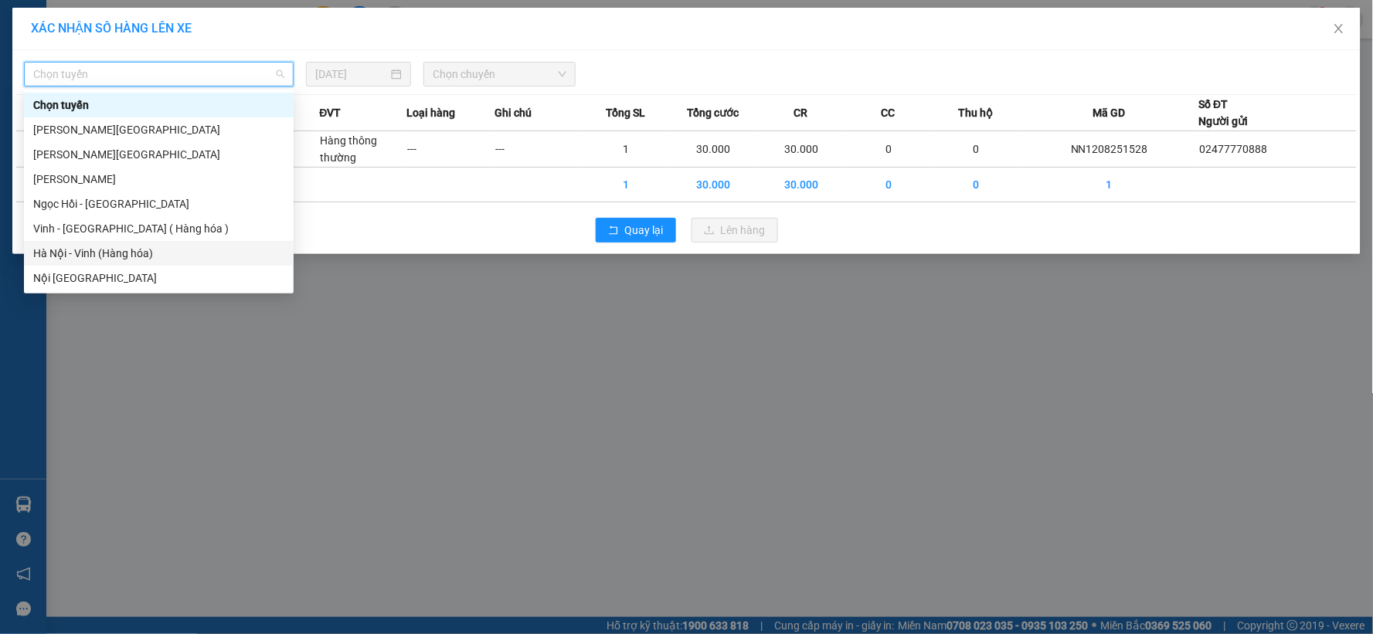
drag, startPoint x: 134, startPoint y: 251, endPoint x: 368, endPoint y: 178, distance: 245.4
click at [148, 246] on div "Hà Nội - Vinh (Hàng hóa)" at bounding box center [158, 253] width 251 height 17
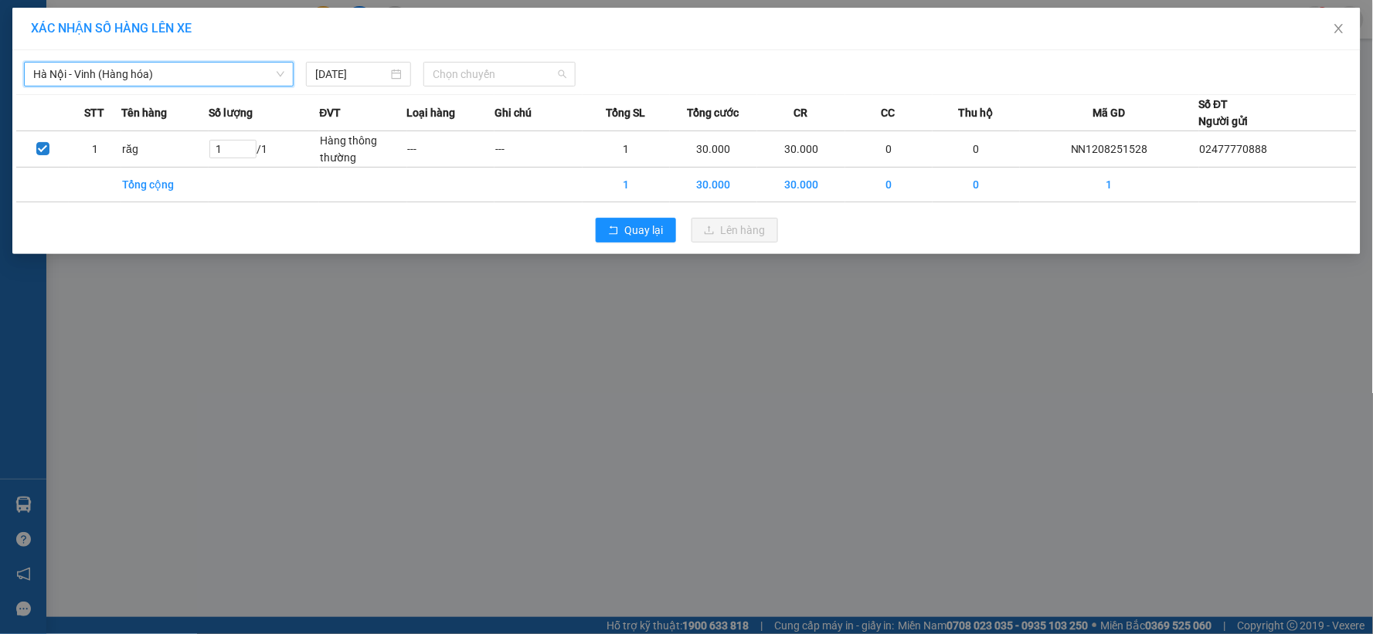
drag, startPoint x: 493, startPoint y: 80, endPoint x: 441, endPoint y: 270, distance: 197.8
click at [491, 80] on span "Chọn chuyến" at bounding box center [500, 74] width 134 height 23
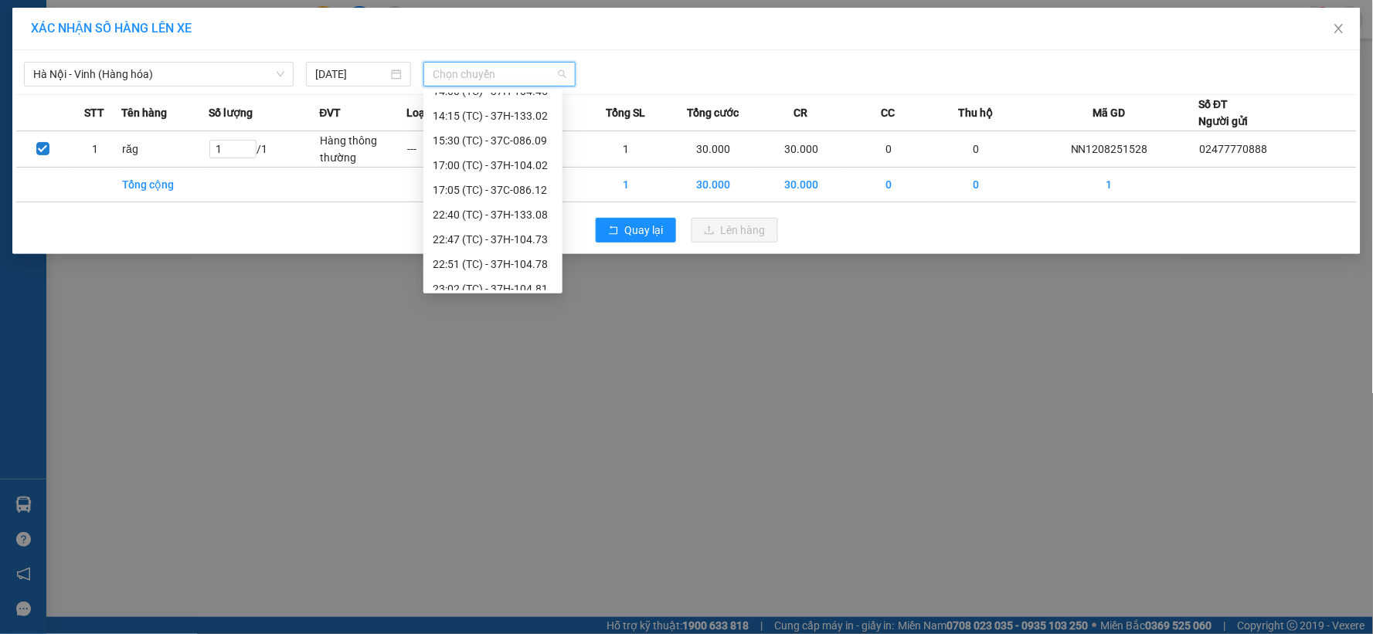
scroll to position [198, 0]
click at [510, 261] on div "23:02 (TC) - 37H-104.81" at bounding box center [492, 253] width 139 height 25
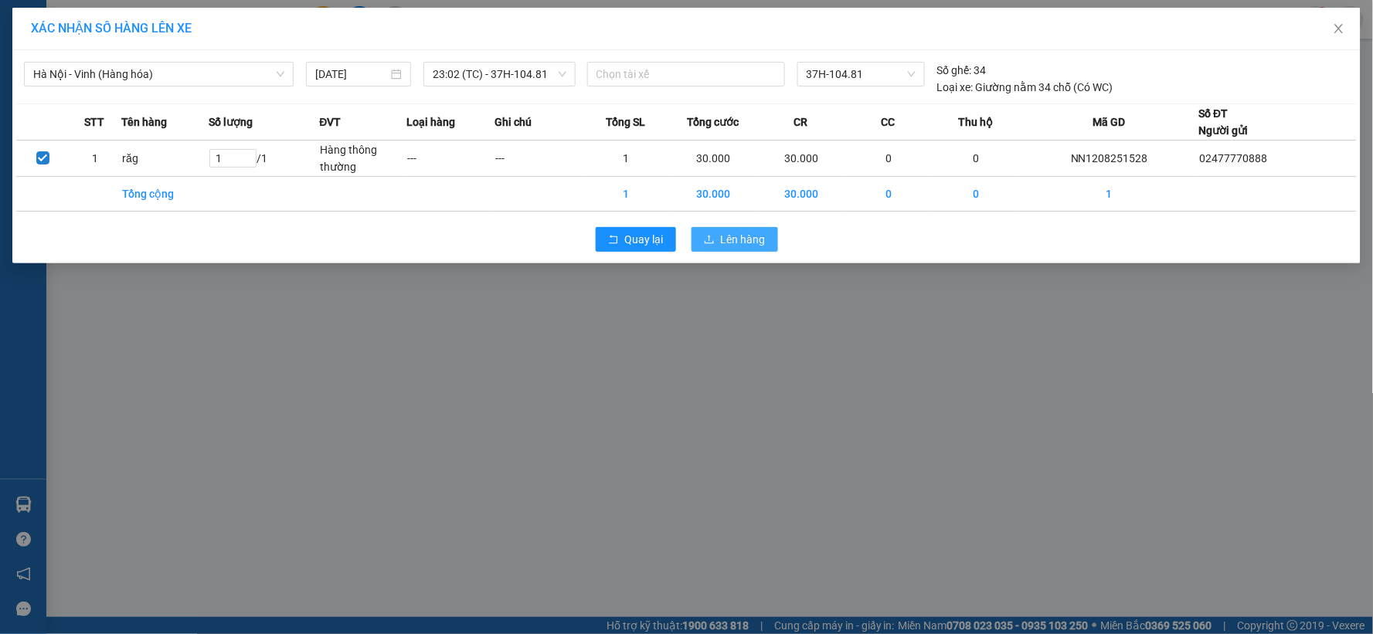
drag, startPoint x: 729, startPoint y: 234, endPoint x: 693, endPoint y: 256, distance: 41.6
click at [728, 235] on span "Lên hàng" at bounding box center [743, 239] width 45 height 17
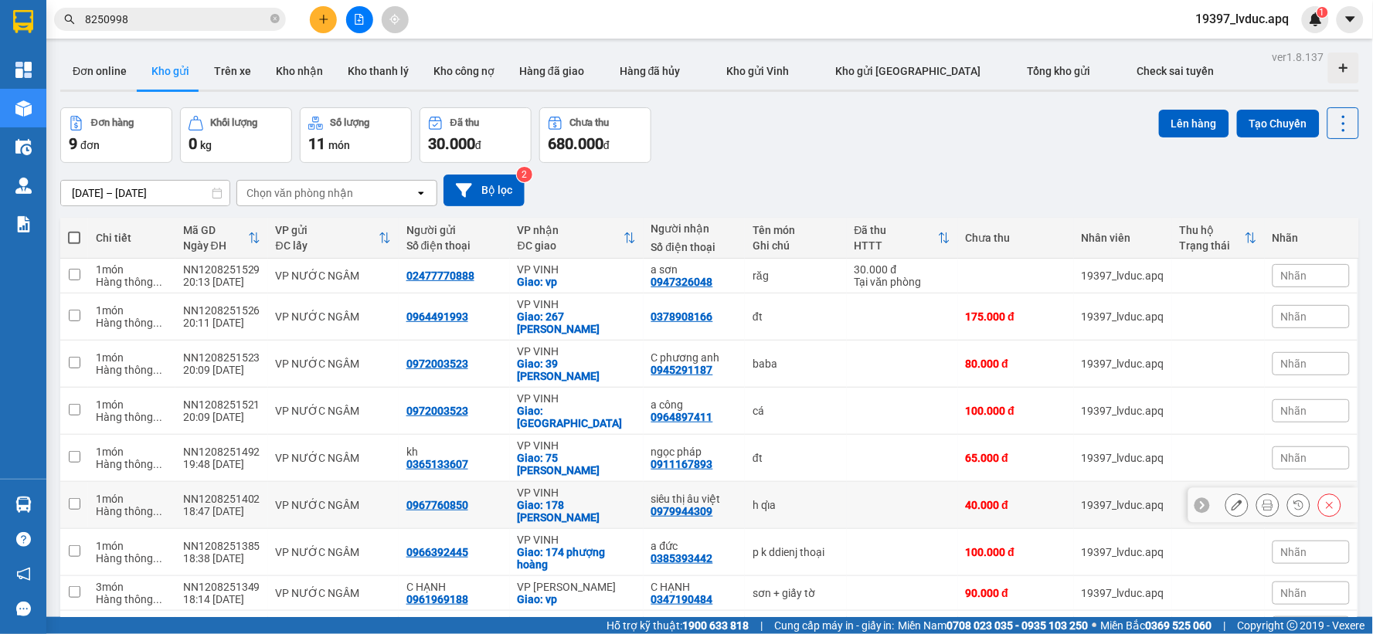
click at [501, 482] on td "0967760850" at bounding box center [454, 505] width 111 height 47
checkbox input "true"
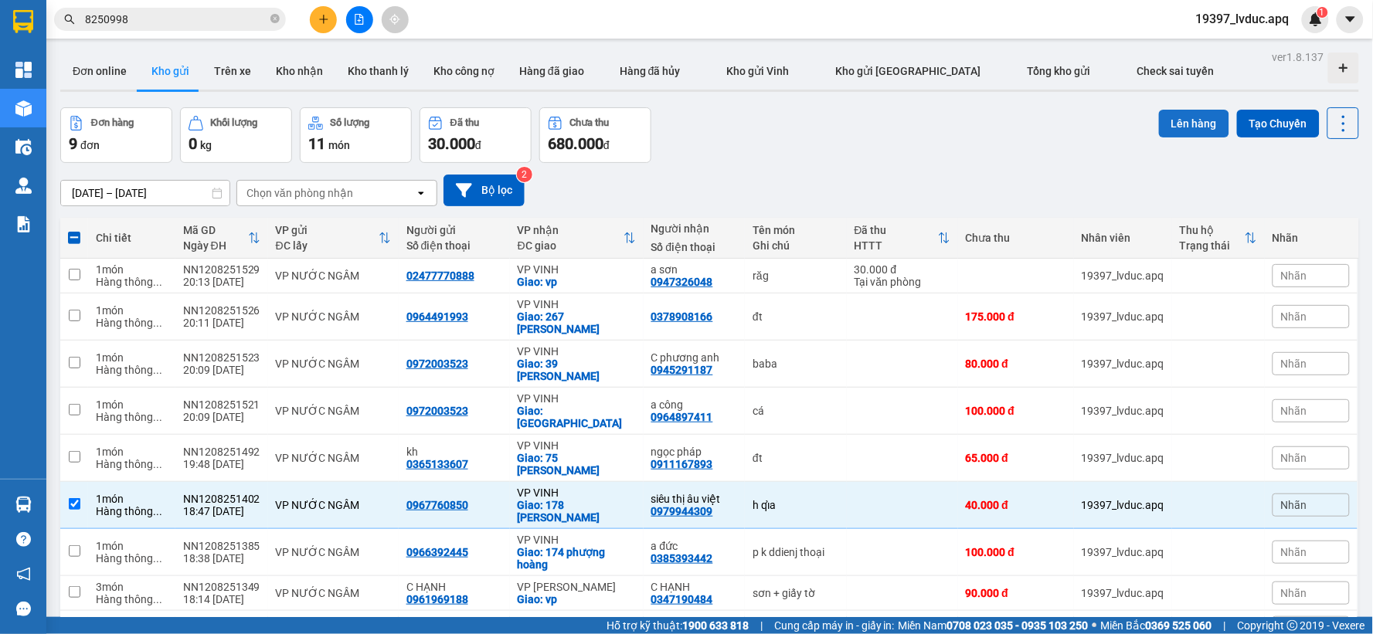
click at [1172, 126] on button "Lên hàng" at bounding box center [1194, 124] width 70 height 28
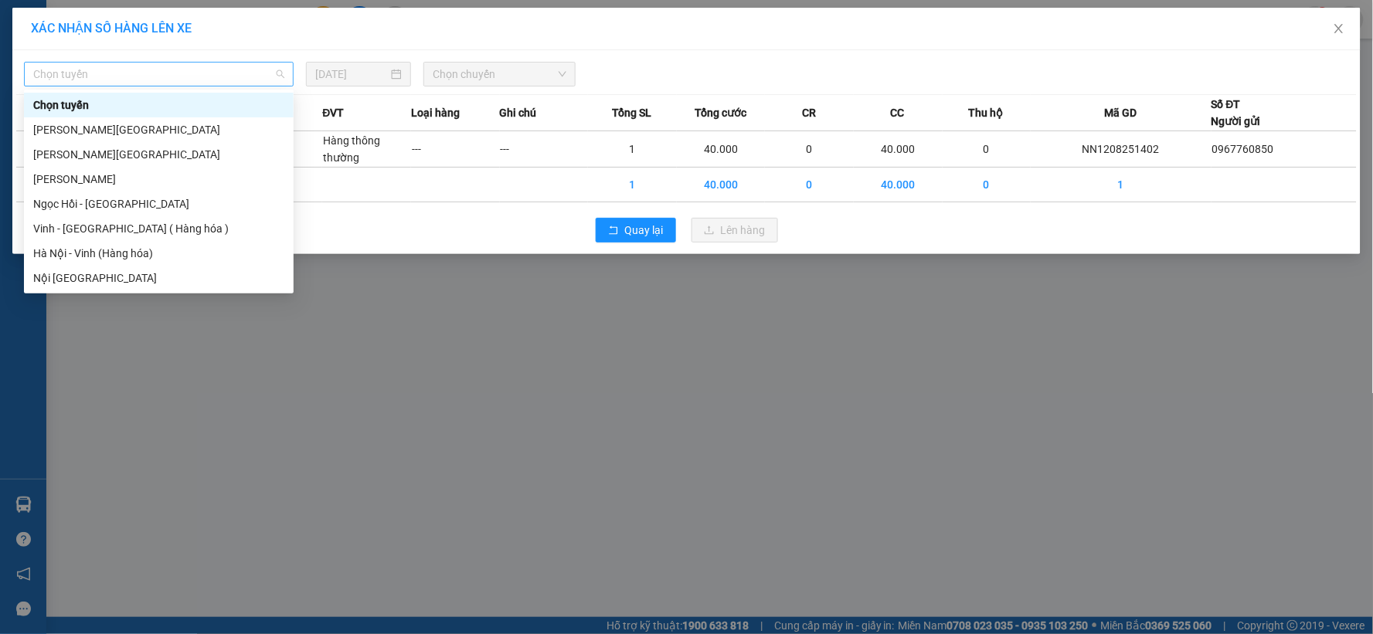
click at [243, 80] on span "Chọn tuyến" at bounding box center [158, 74] width 251 height 23
click at [148, 260] on div "Hà Nội - Vinh (Hàng hóa)" at bounding box center [158, 253] width 251 height 17
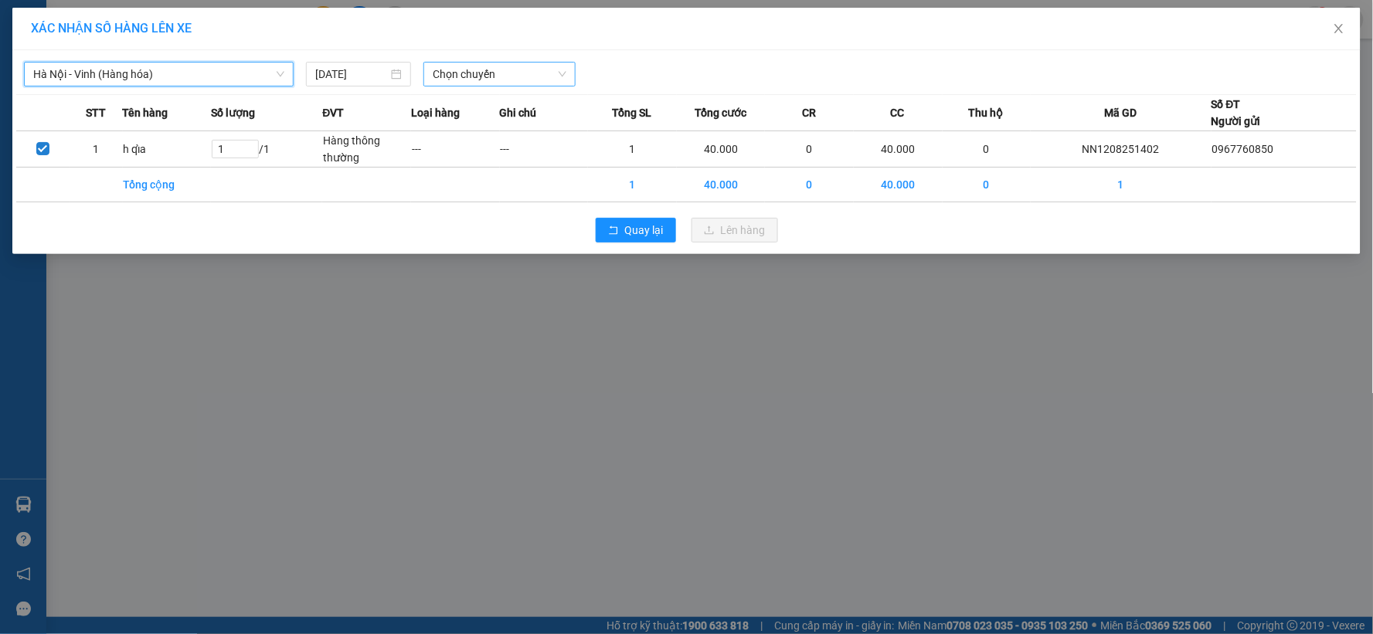
click at [471, 73] on span "Chọn chuyến" at bounding box center [500, 74] width 134 height 23
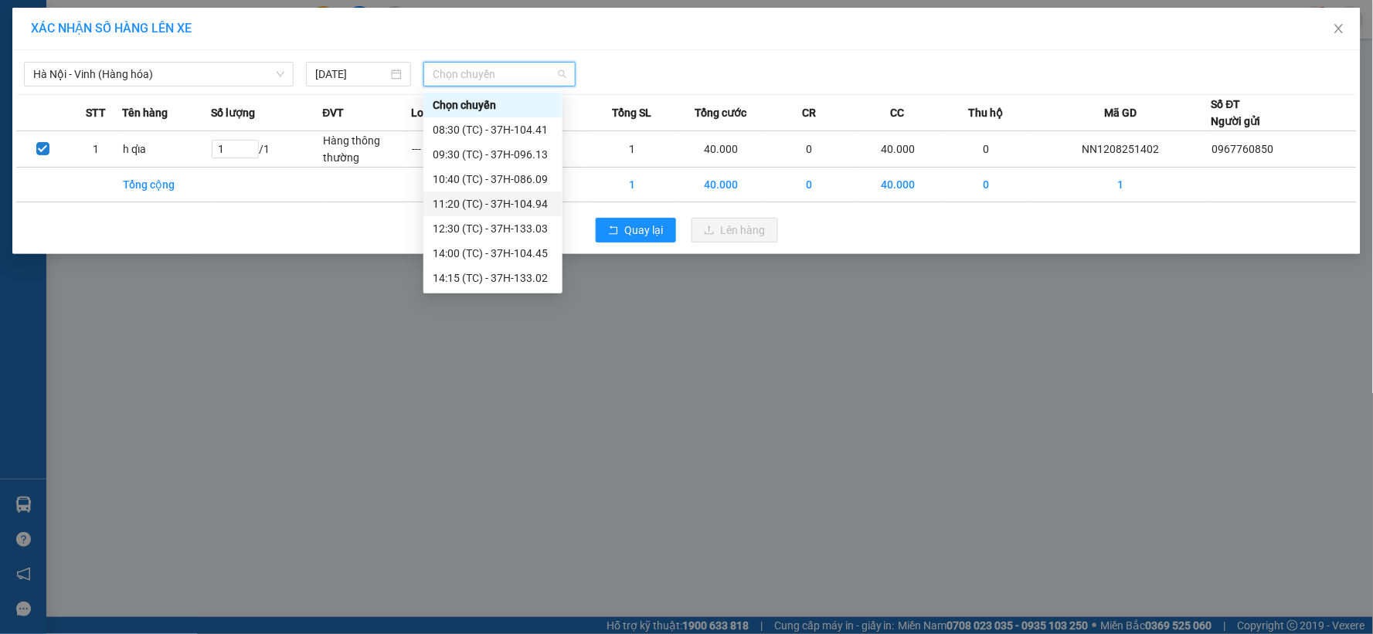
scroll to position [198, 0]
click at [537, 206] on div "22:47 (TC) - 37H-104.73" at bounding box center [493, 204] width 121 height 17
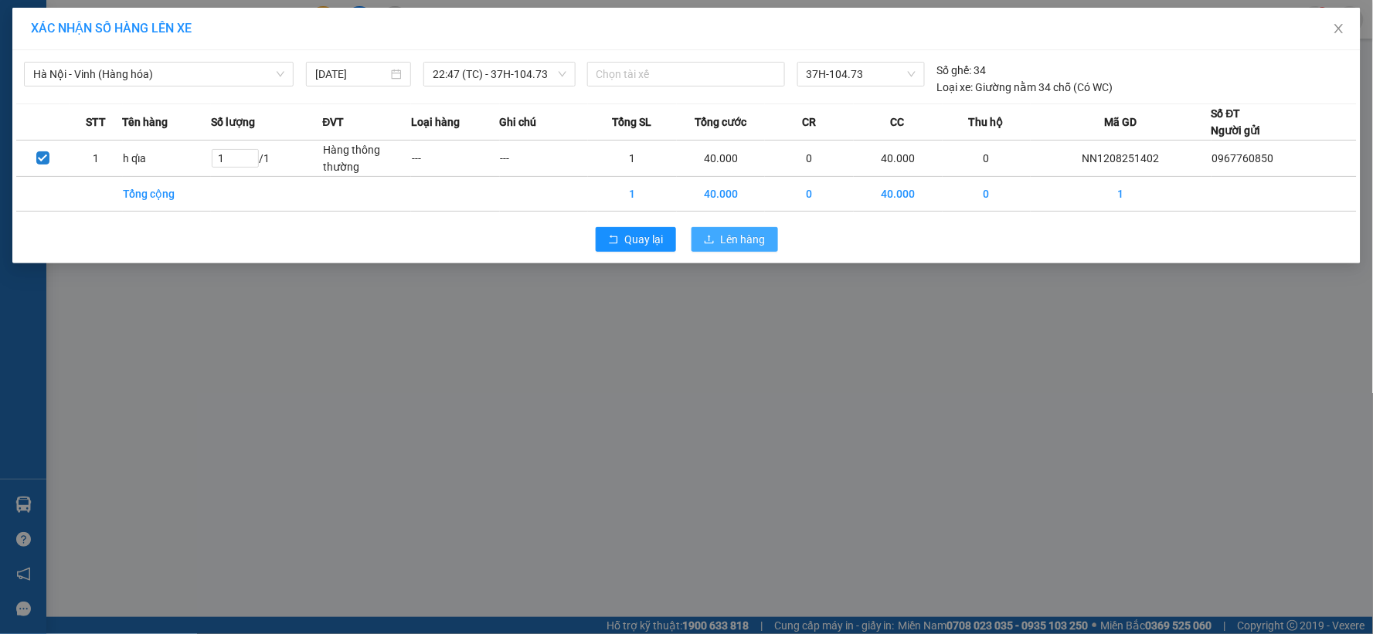
drag, startPoint x: 729, startPoint y: 243, endPoint x: 666, endPoint y: 253, distance: 63.5
click at [727, 241] on span "Lên hàng" at bounding box center [743, 239] width 45 height 17
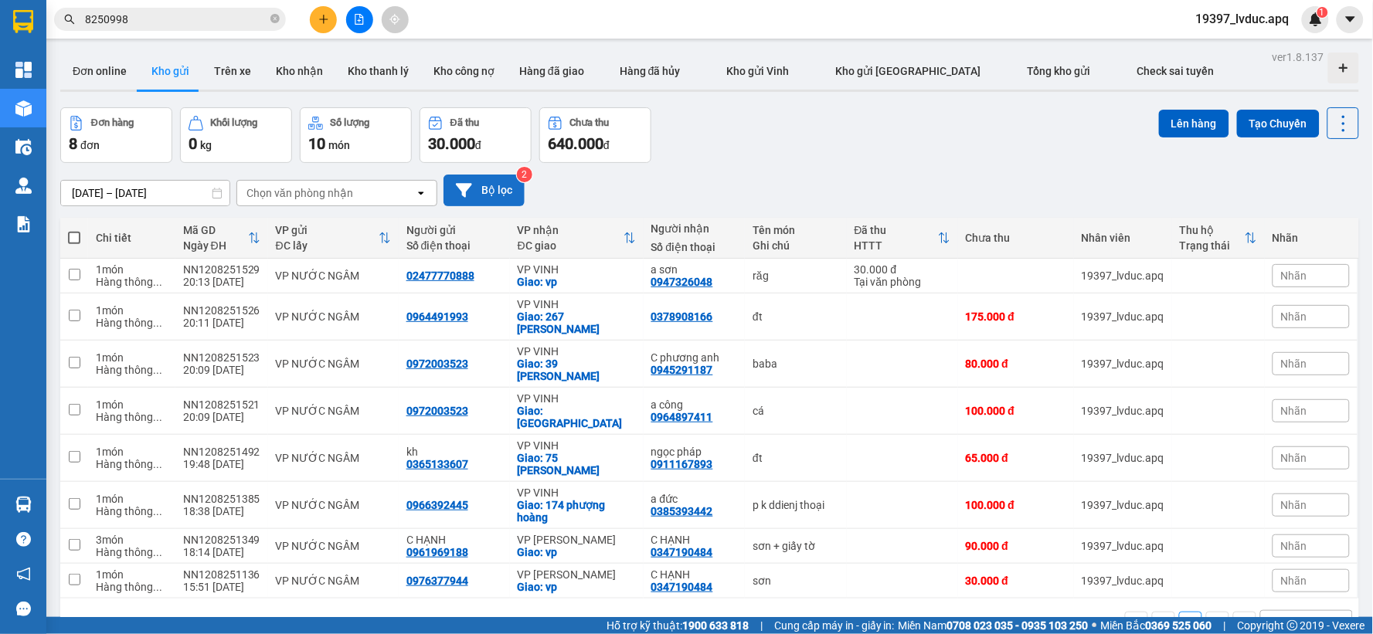
click at [500, 193] on button "Bộ lọc" at bounding box center [484, 191] width 81 height 32
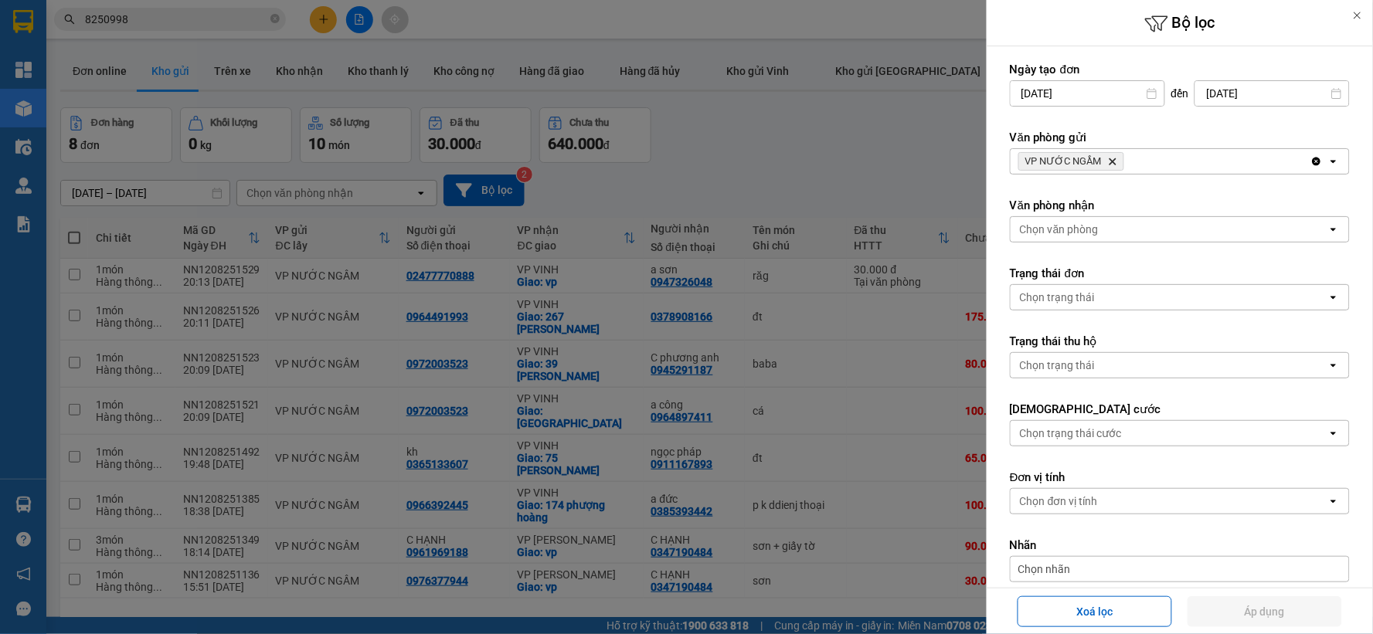
click at [1113, 160] on icon "VP NƯỚC NGẦM, close by backspace" at bounding box center [1113, 161] width 7 height 7
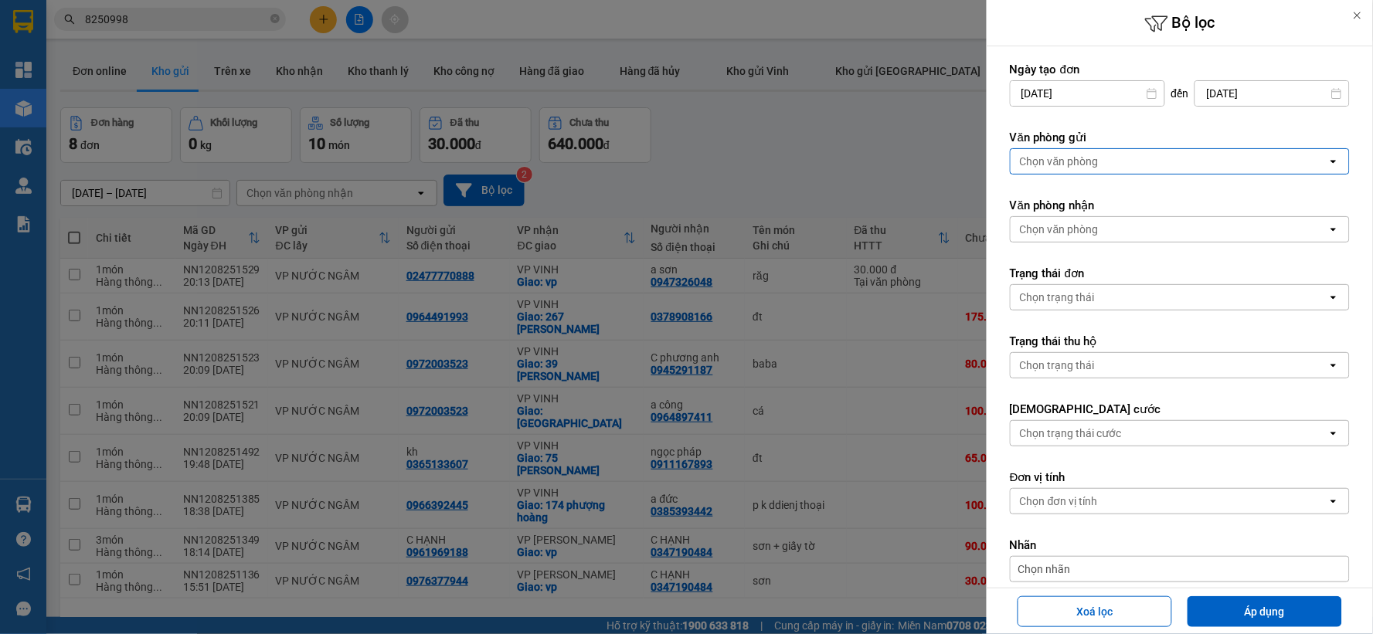
click at [1114, 160] on div "Chọn văn phòng" at bounding box center [1169, 161] width 317 height 25
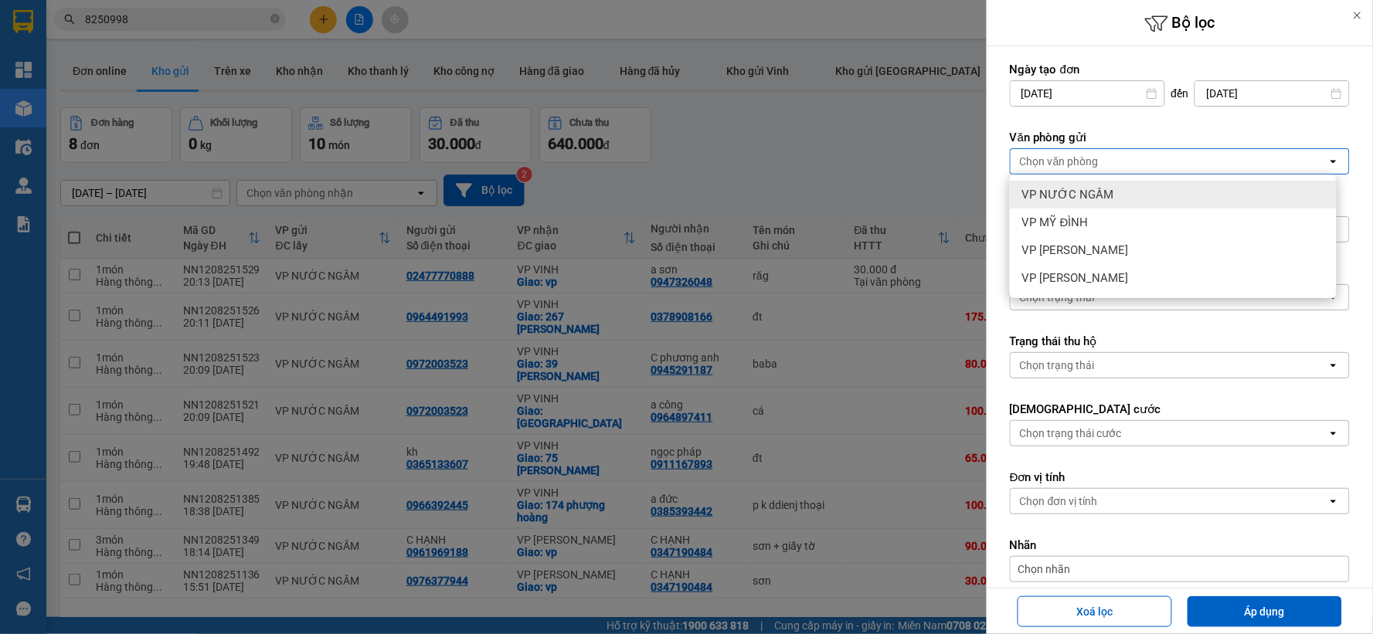
drag, startPoint x: 1114, startPoint y: 192, endPoint x: 1148, endPoint y: 168, distance: 42.2
click at [1117, 192] on div "VP NƯỚC NGẦM" at bounding box center [1173, 195] width 327 height 28
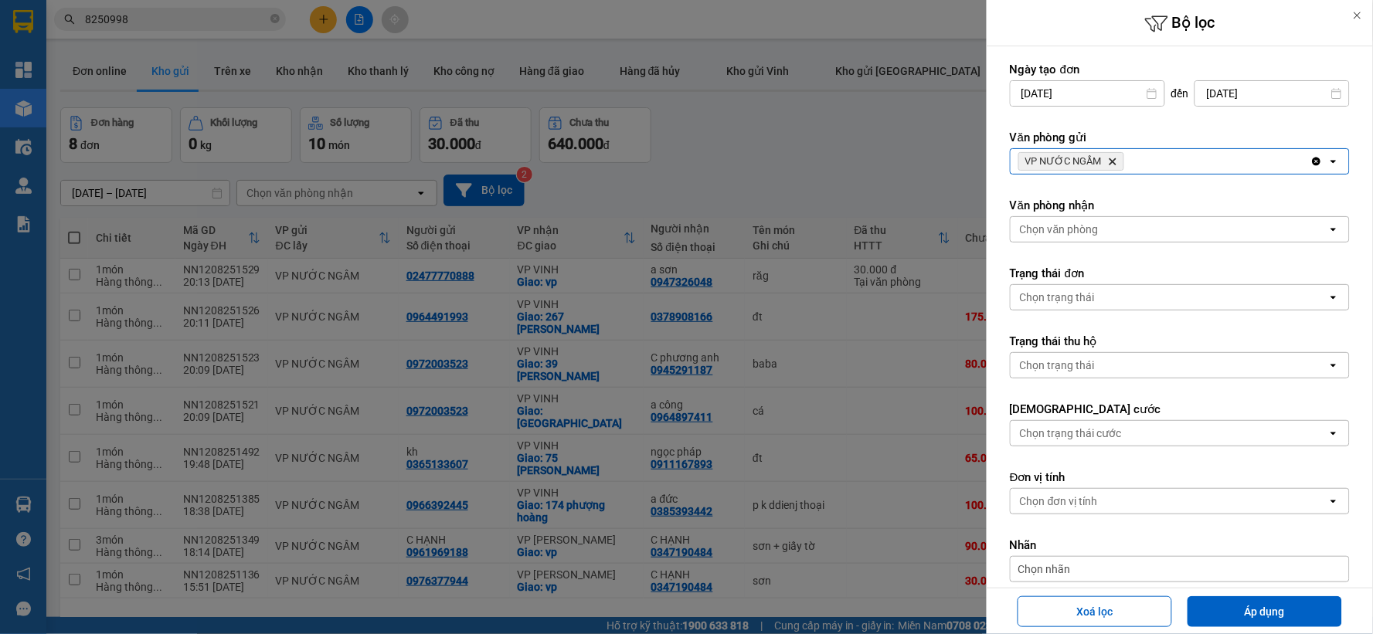
click at [1154, 164] on div "VP NƯỚC NGẦM Delete" at bounding box center [1161, 161] width 300 height 25
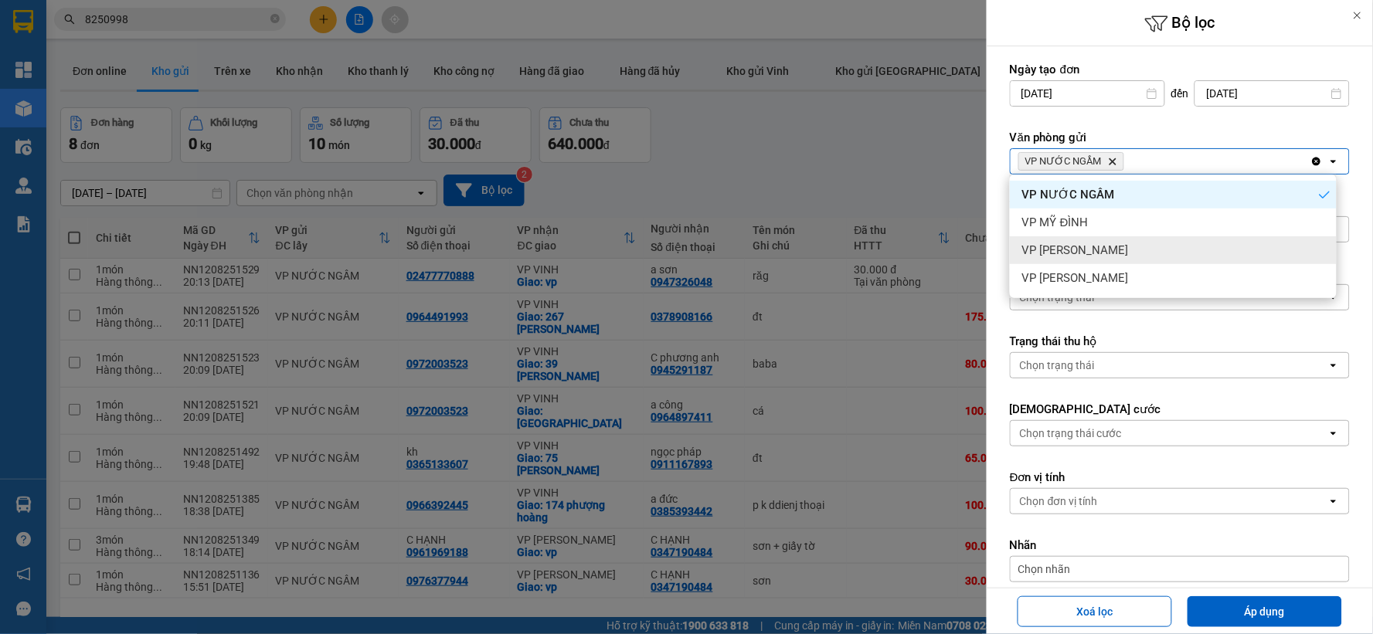
click at [1121, 242] on div "VP [PERSON_NAME]" at bounding box center [1173, 250] width 327 height 28
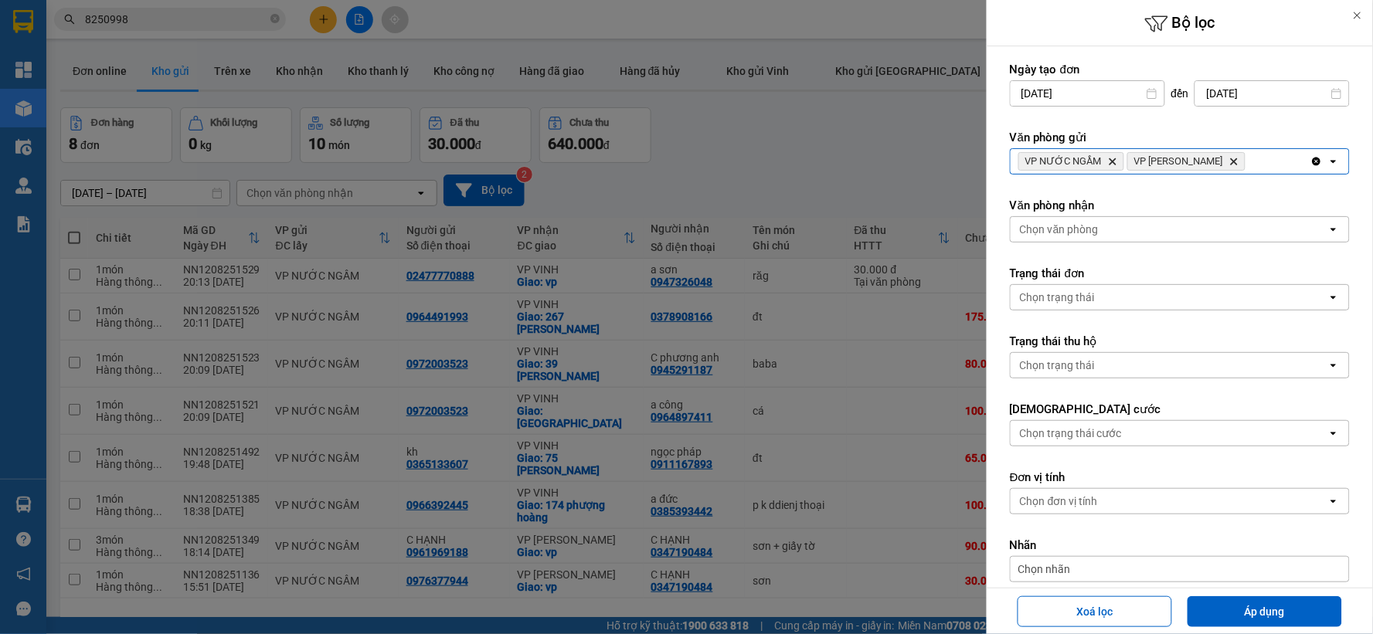
click at [1188, 166] on span "VP [PERSON_NAME]" at bounding box center [1178, 161] width 89 height 12
click at [1225, 159] on div "VP NƯỚC NGẦM Delete VP NGỌC HỒI Delete" at bounding box center [1161, 161] width 300 height 25
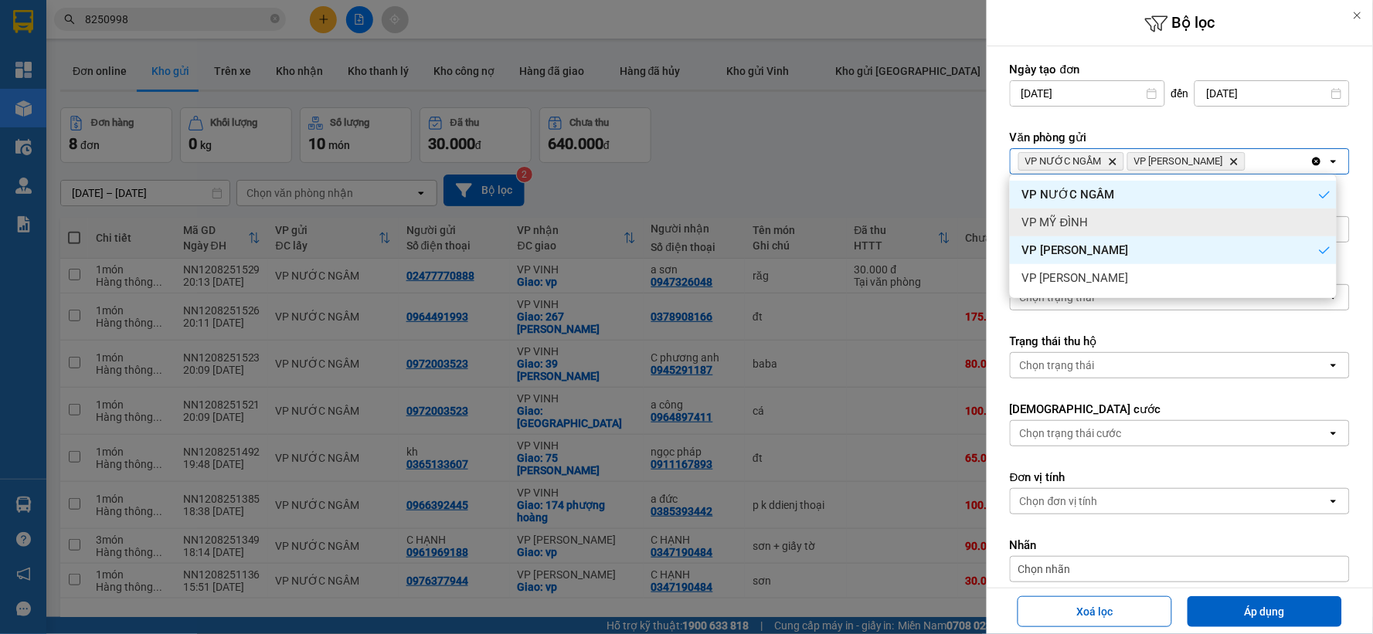
drag, startPoint x: 1176, startPoint y: 214, endPoint x: 1218, endPoint y: 176, distance: 56.3
click at [1177, 214] on div "VP MỸ ĐÌNH" at bounding box center [1173, 223] width 327 height 28
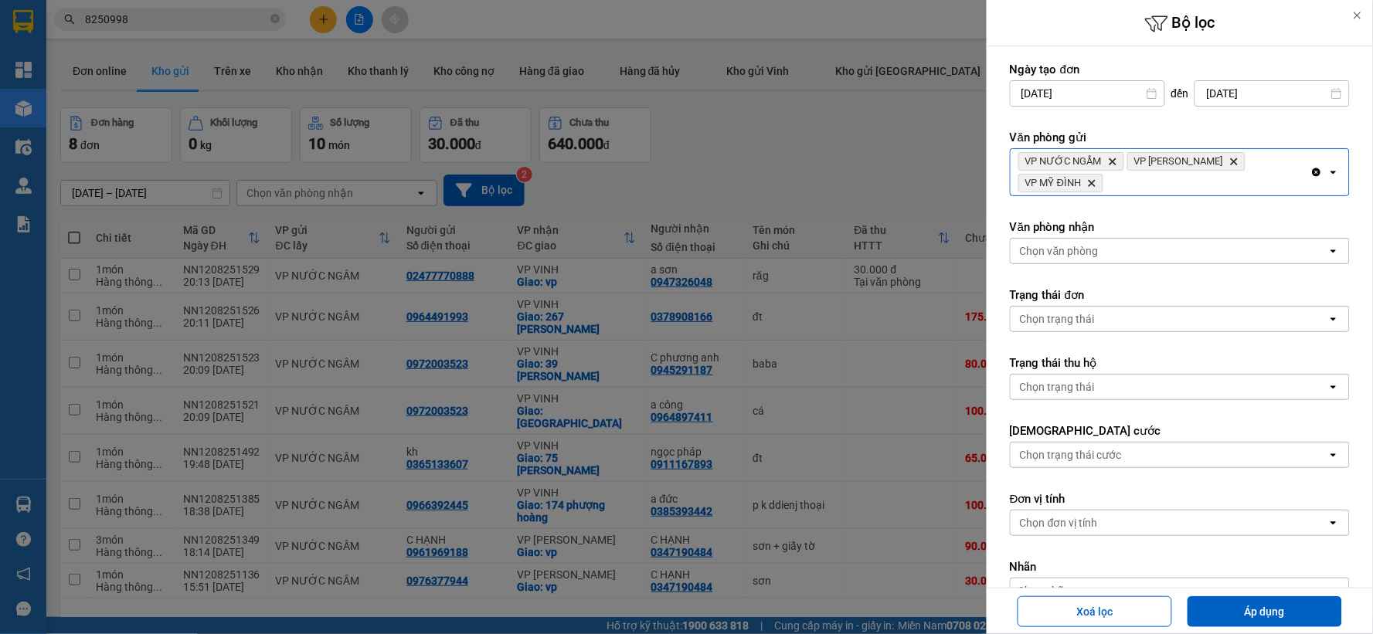
click at [1241, 167] on div "VP NƯỚC NGẦM Delete VP NGỌC HỒI Delete VP MỸ ĐÌNH Delete" at bounding box center [1161, 172] width 300 height 46
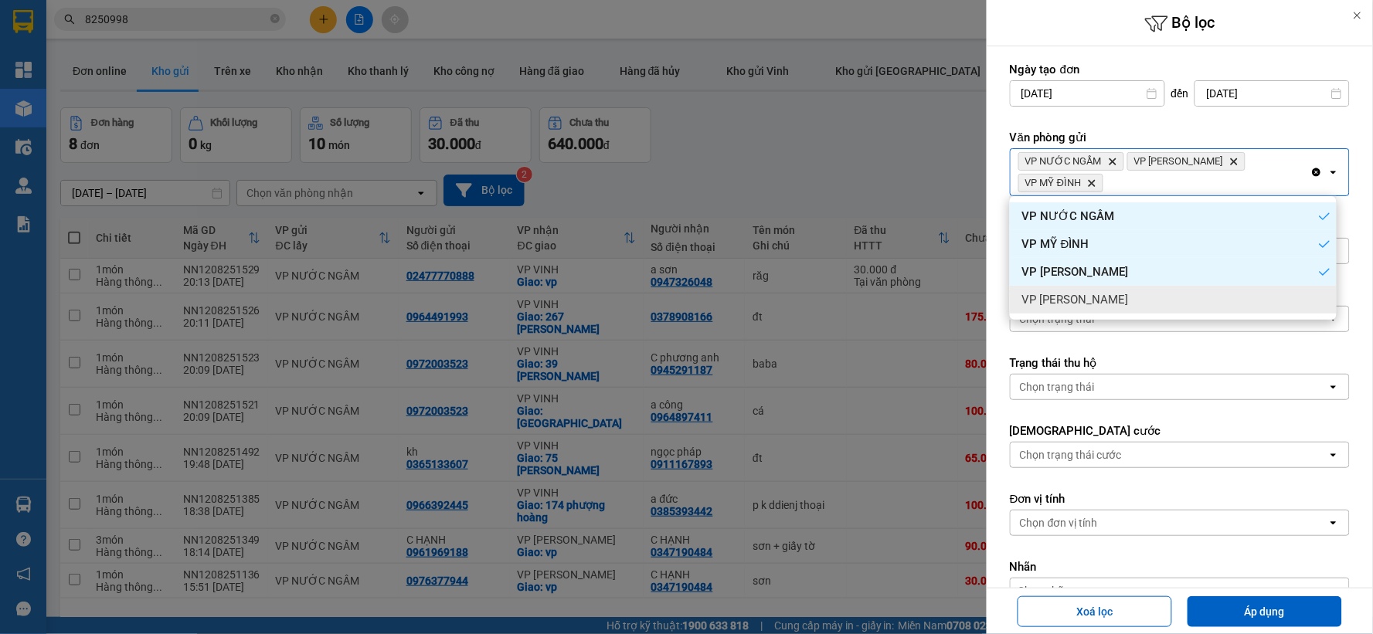
click at [1148, 305] on div "VP [PERSON_NAME]" at bounding box center [1173, 300] width 327 height 28
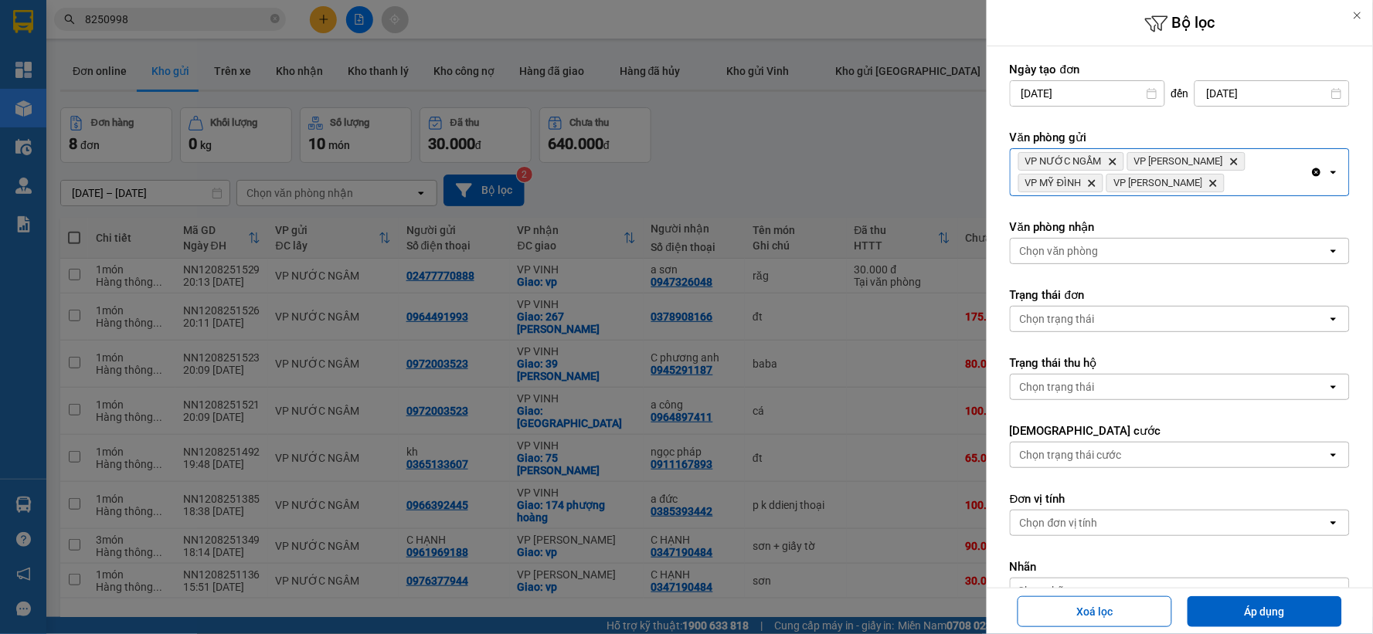
click at [1157, 250] on div "Chọn văn phòng" at bounding box center [1169, 251] width 317 height 25
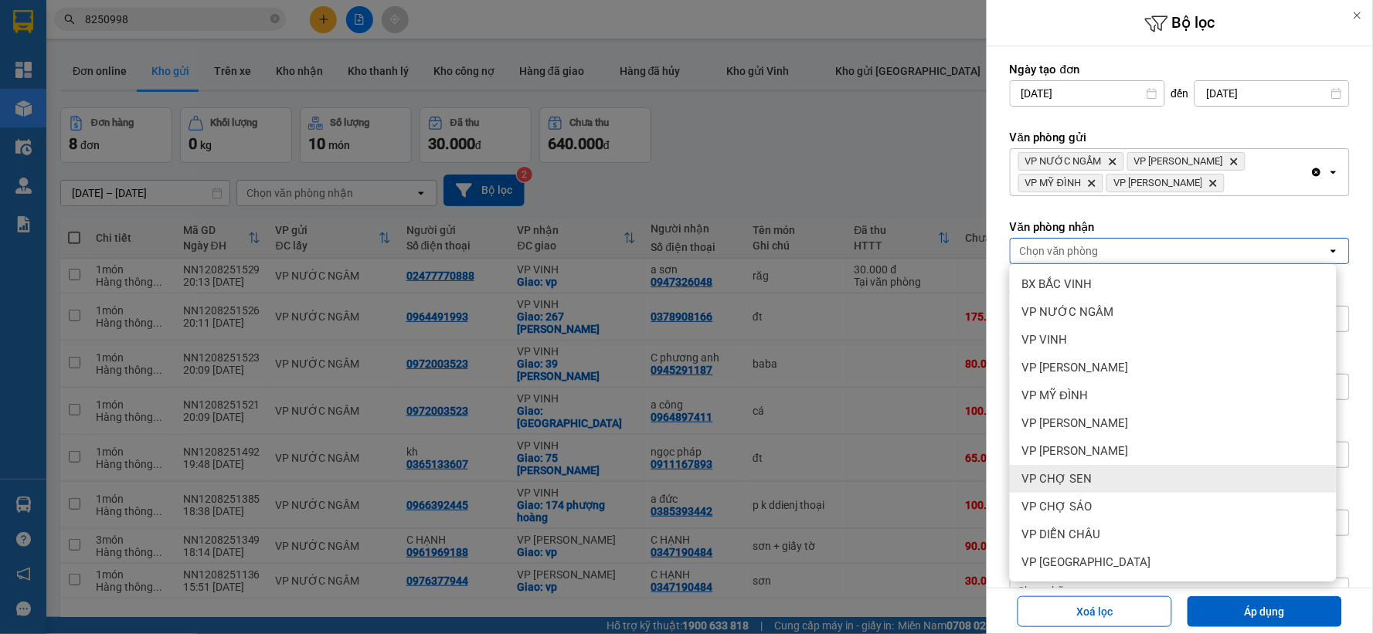
click at [1151, 474] on div "VP CHỢ SEN" at bounding box center [1173, 479] width 327 height 28
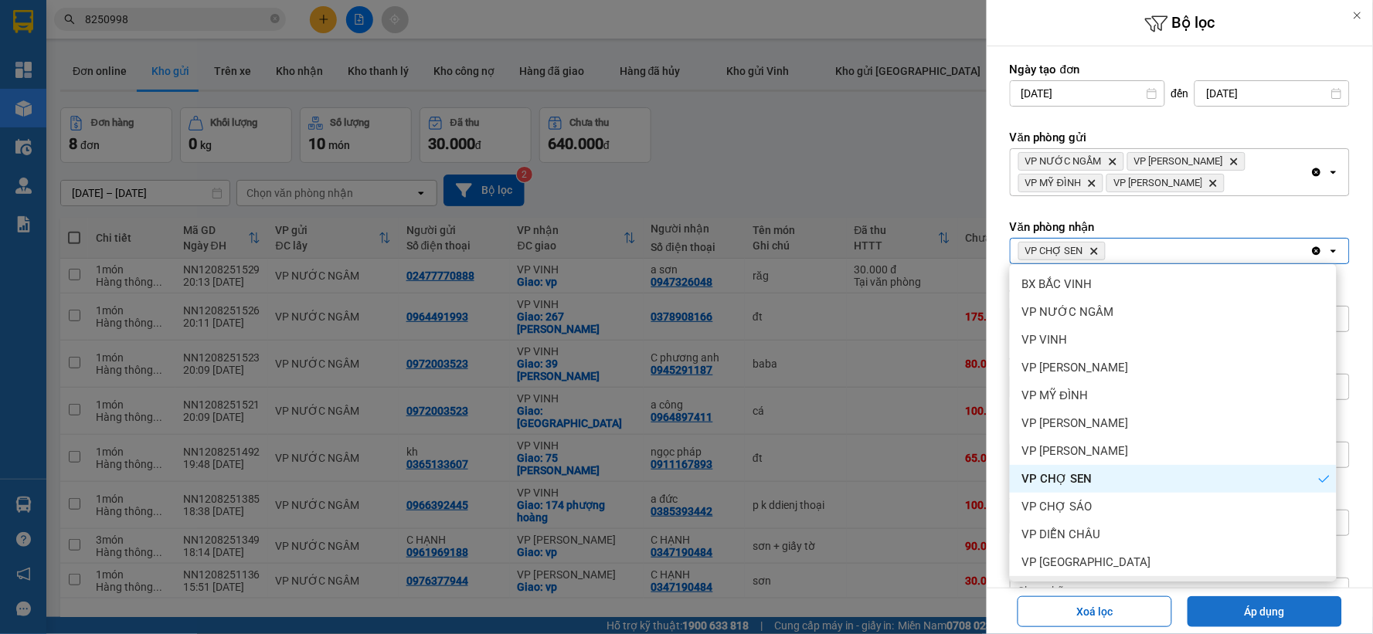
click at [1239, 601] on button "Áp dụng" at bounding box center [1265, 612] width 155 height 31
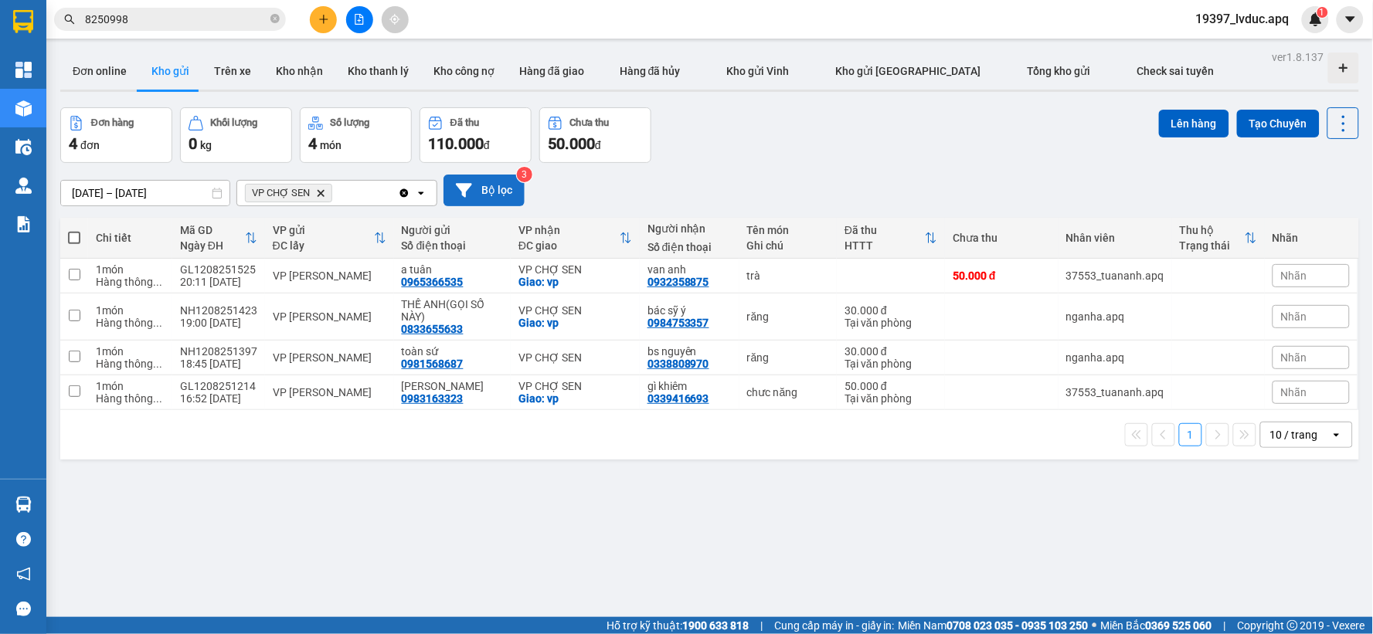
click at [510, 194] on button "Bộ lọc" at bounding box center [484, 191] width 81 height 32
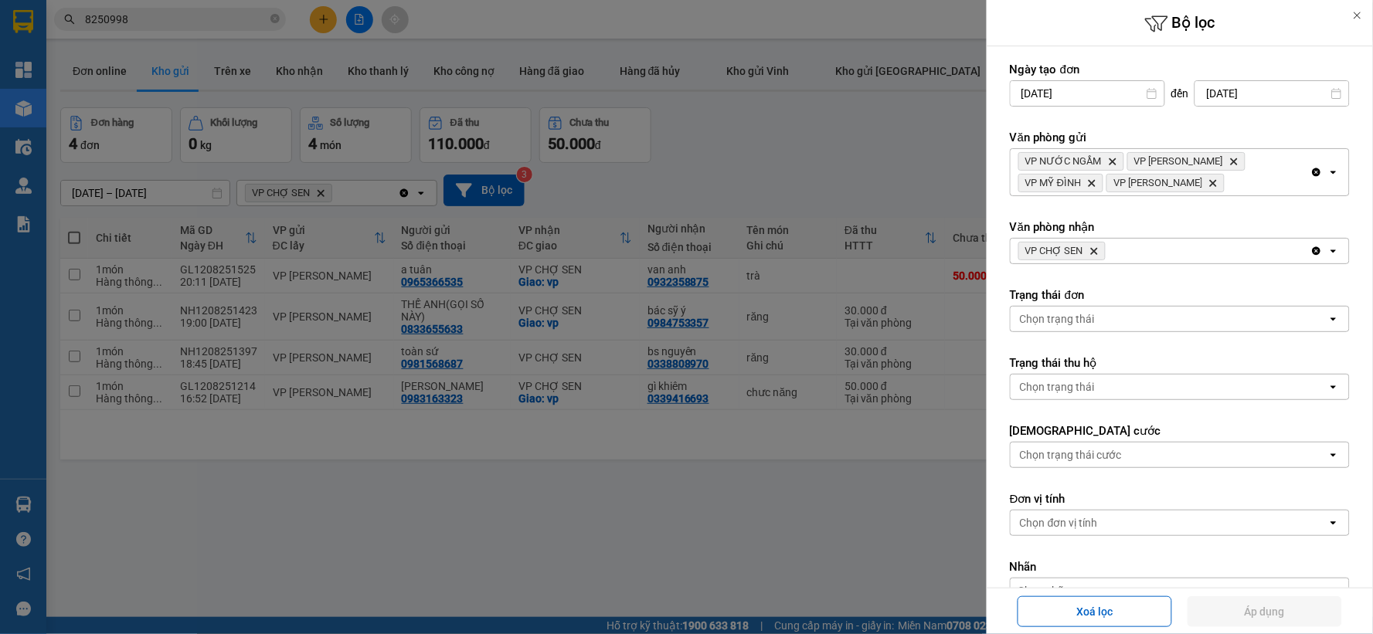
click at [1093, 250] on icon "Delete" at bounding box center [1094, 251] width 9 height 9
click at [1093, 250] on div "Chọn văn phòng" at bounding box center [1059, 250] width 79 height 15
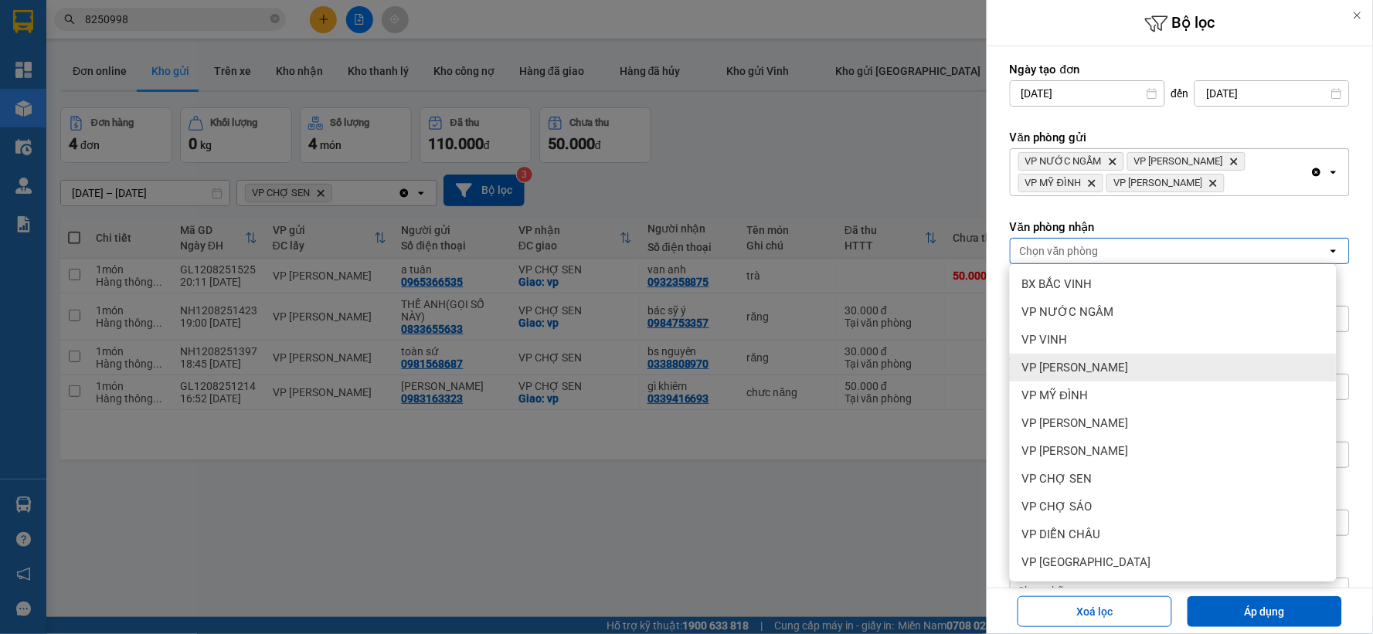
click at [1109, 364] on span "VP [PERSON_NAME]" at bounding box center [1075, 367] width 107 height 15
click at [1222, 610] on button "Áp dụng" at bounding box center [1265, 612] width 155 height 31
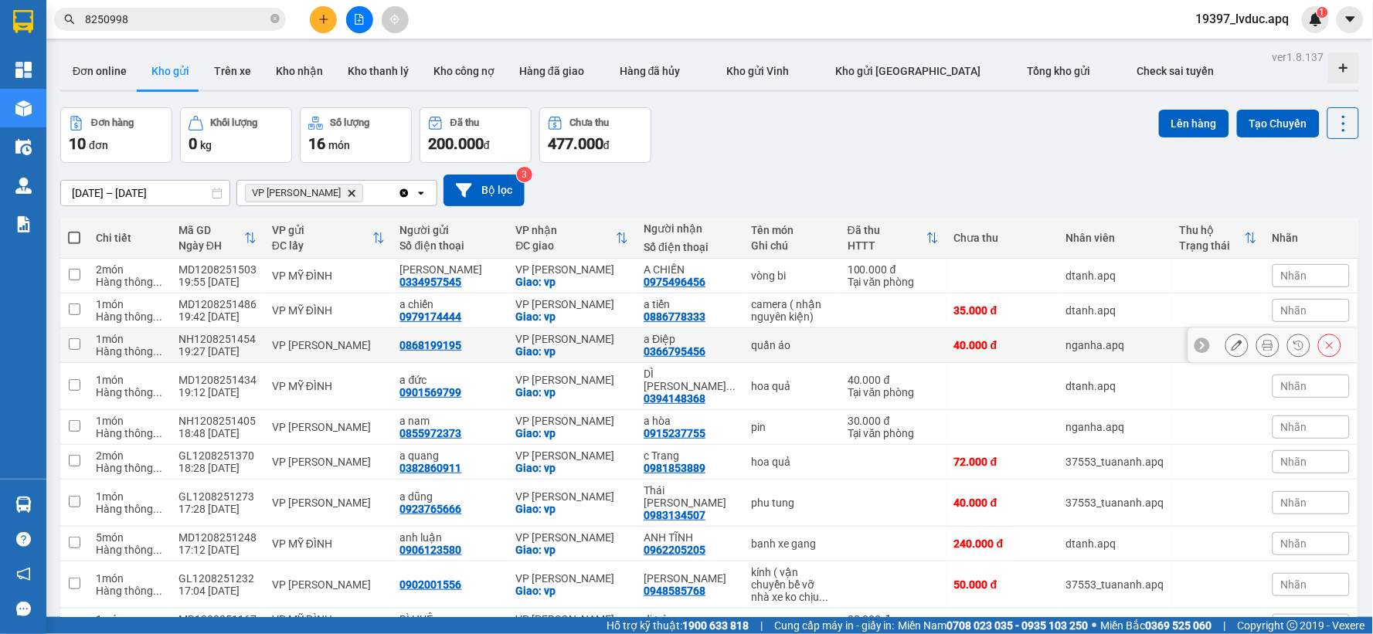
scroll to position [71, 0]
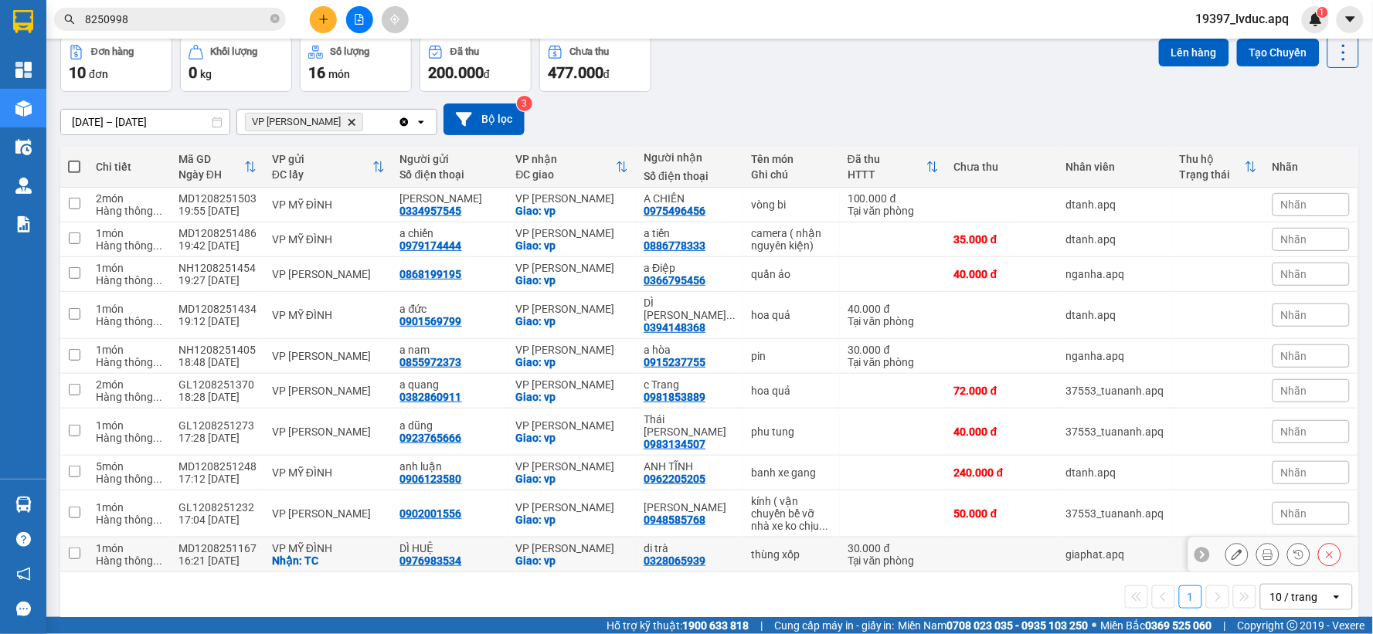
click at [585, 542] on div "VP [PERSON_NAME]" at bounding box center [572, 548] width 113 height 12
checkbox input "true"
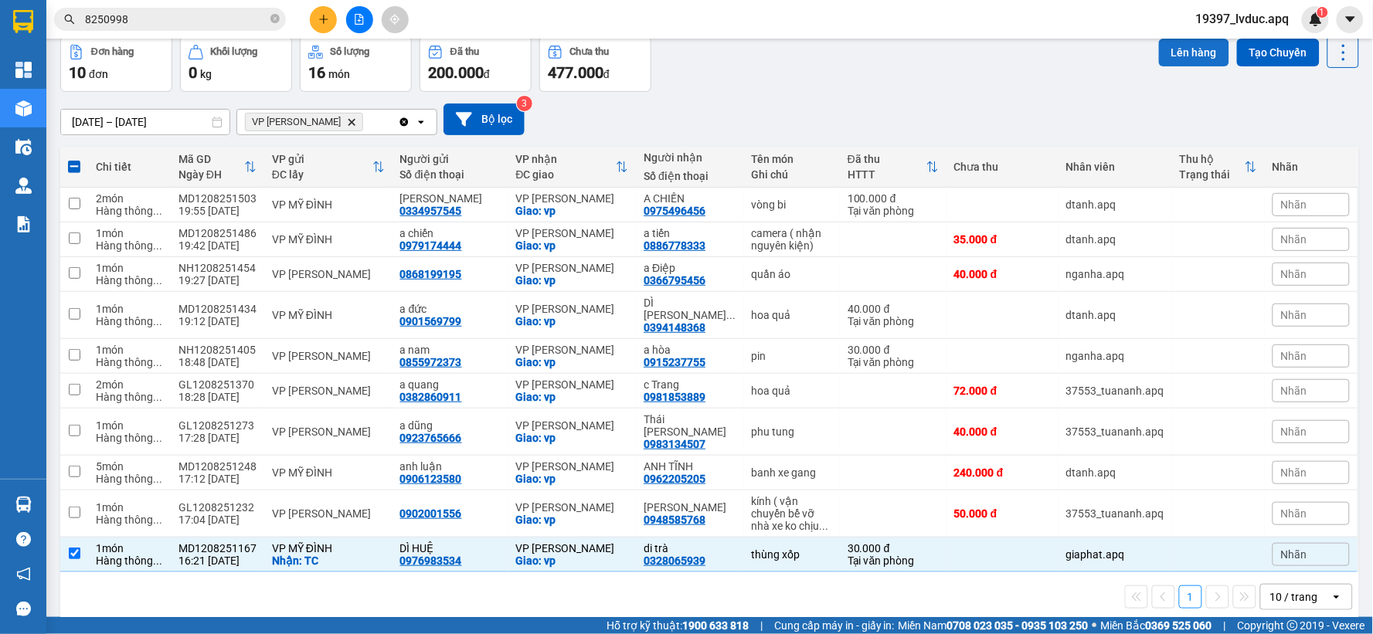
click at [1159, 55] on button "Lên hàng" at bounding box center [1194, 53] width 70 height 28
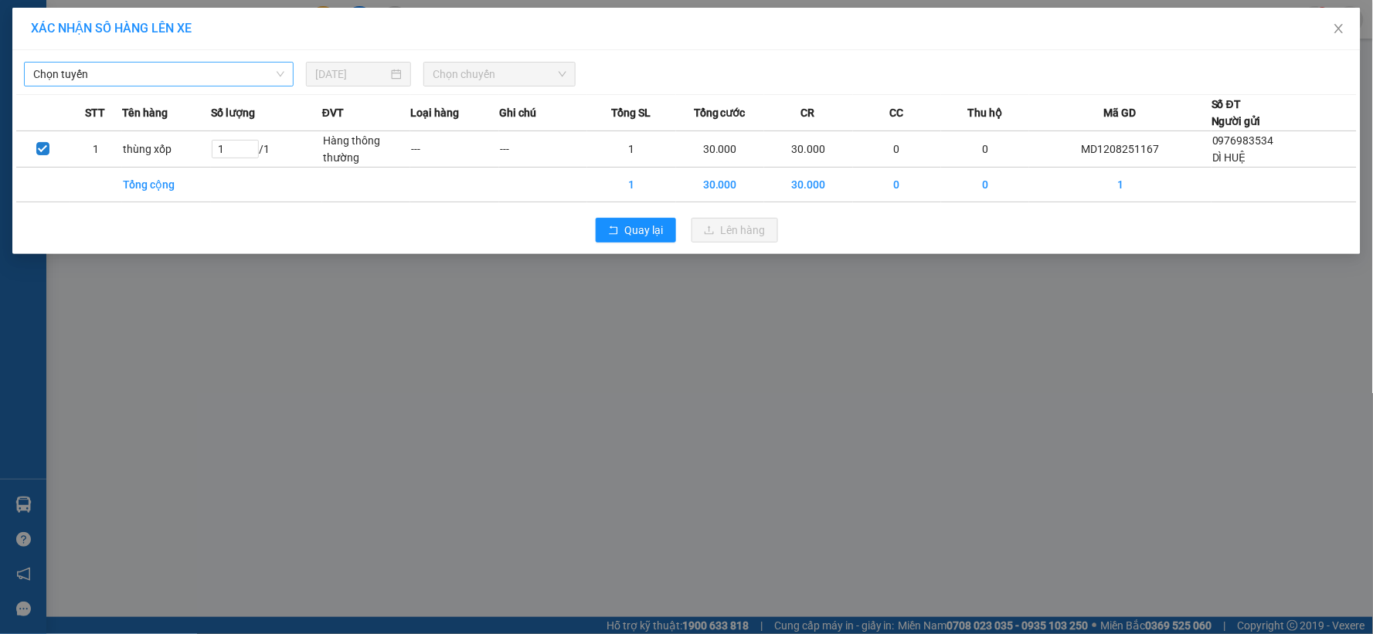
click at [214, 81] on span "Chọn tuyến" at bounding box center [158, 74] width 251 height 23
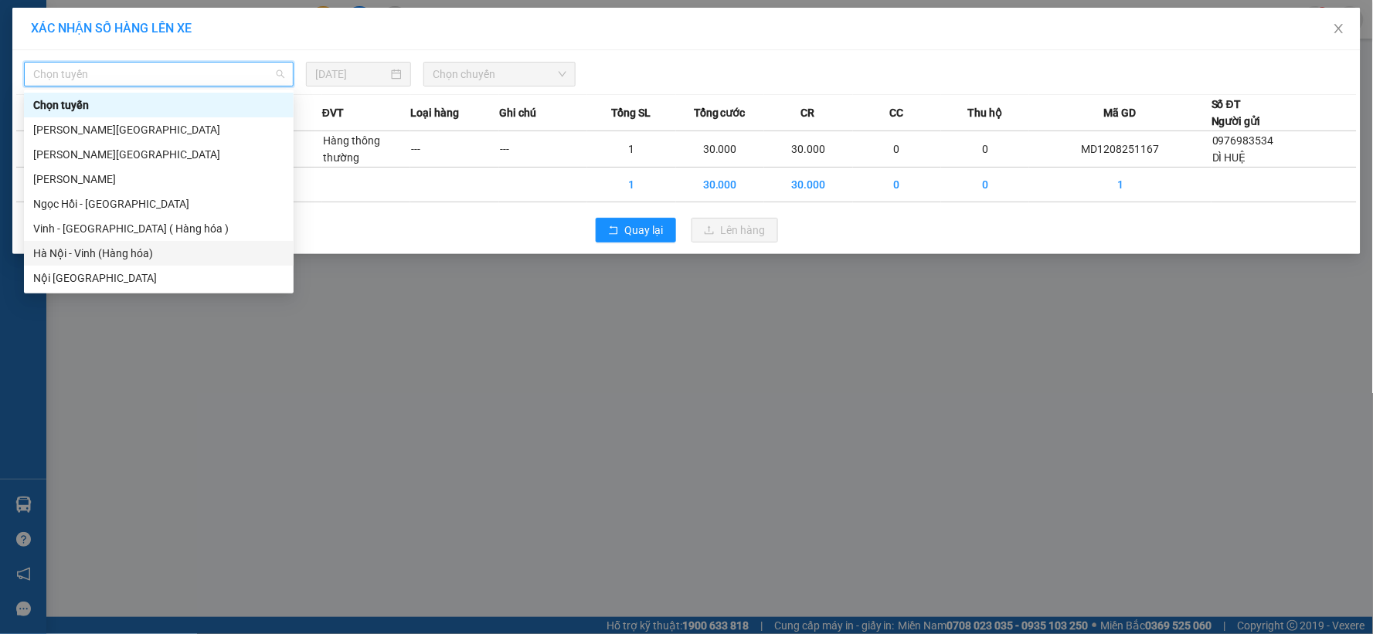
click at [175, 258] on div "Hà Nội - Vinh (Hàng hóa)" at bounding box center [158, 253] width 251 height 17
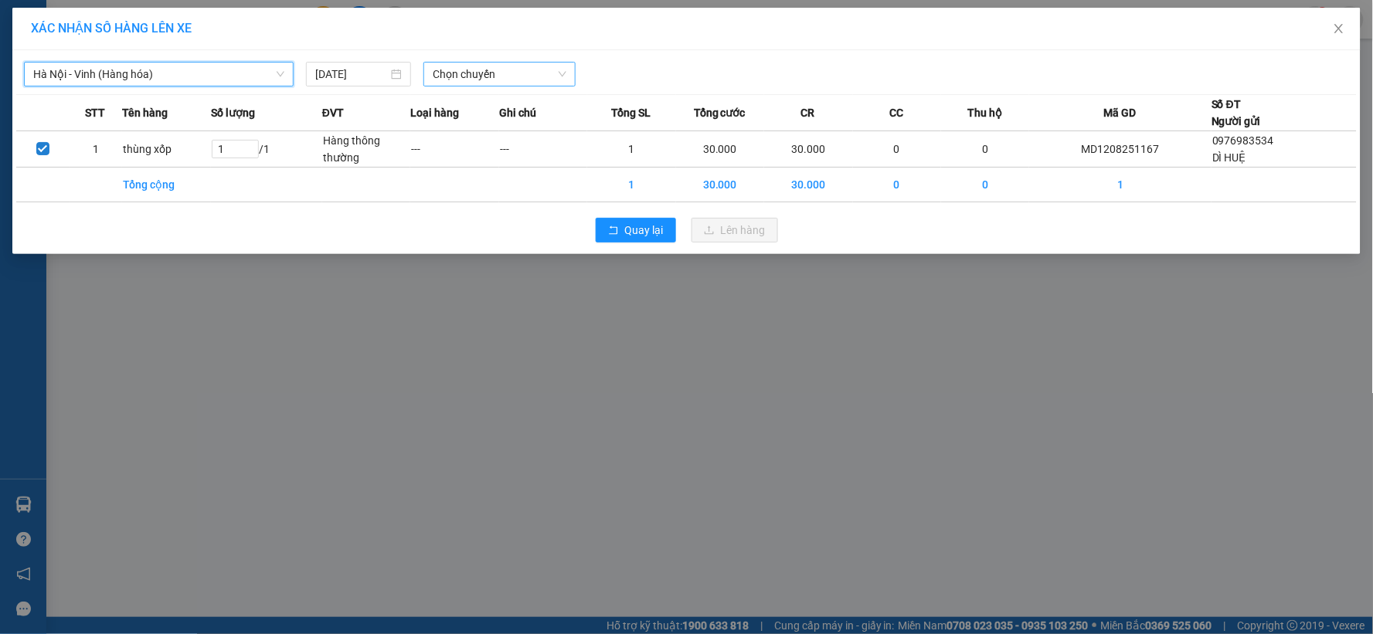
click at [477, 80] on span "Chọn chuyến" at bounding box center [500, 74] width 134 height 23
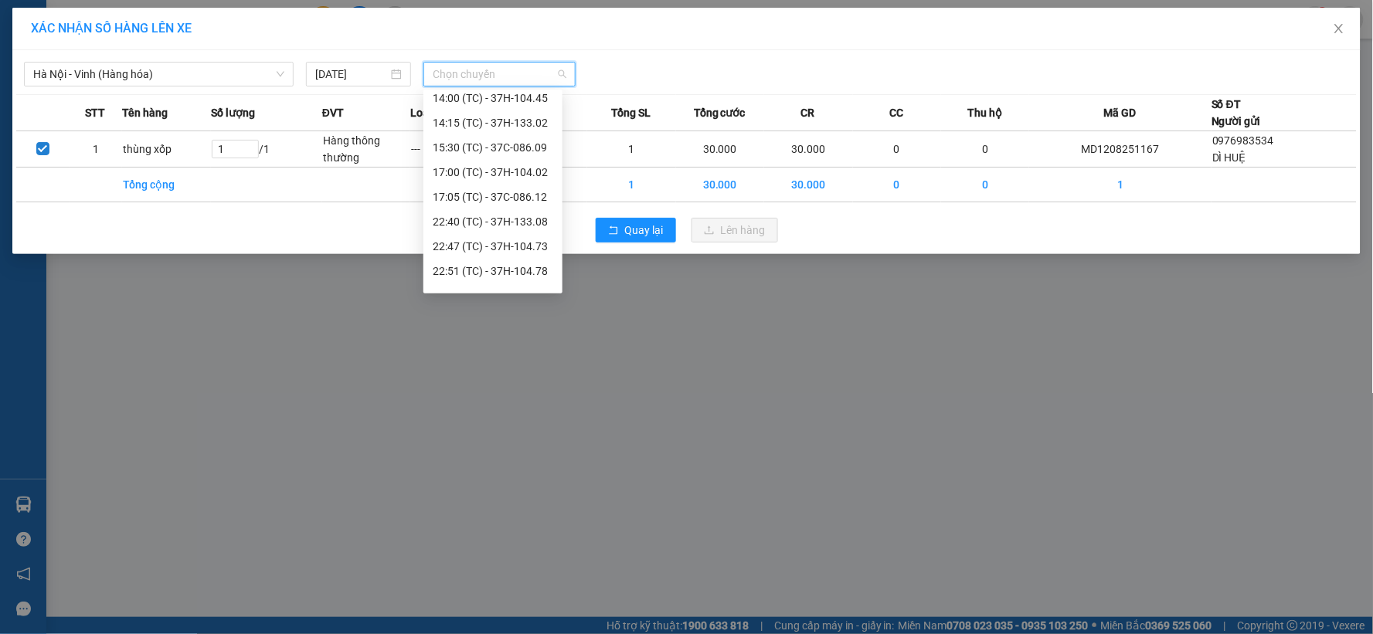
scroll to position [198, 0]
click at [468, 271] on div "23:08 (TC)" at bounding box center [493, 278] width 121 height 17
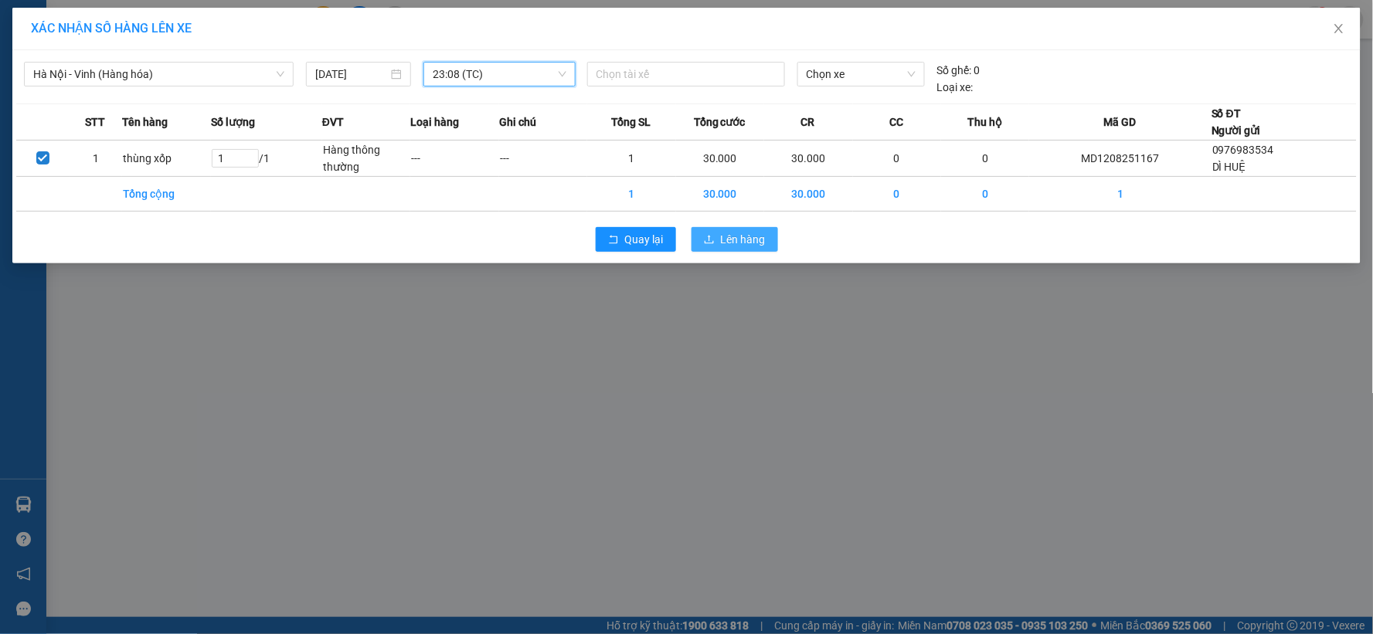
click at [699, 233] on button "Lên hàng" at bounding box center [735, 239] width 87 height 25
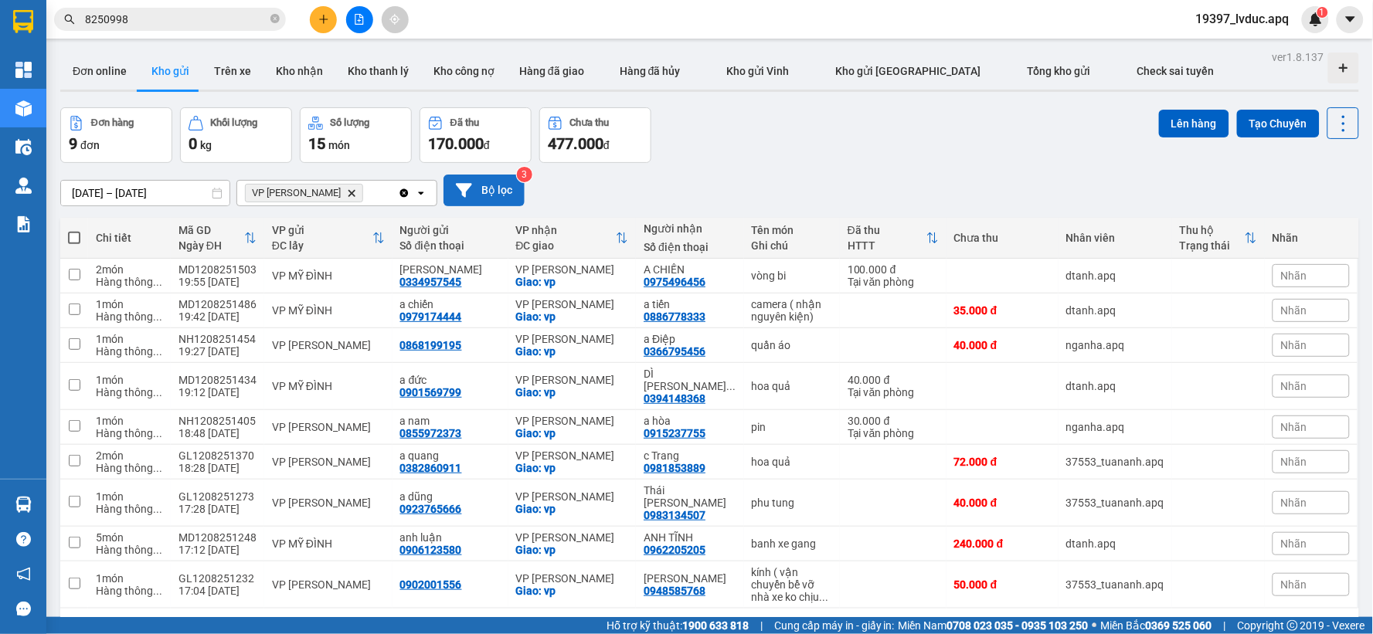
click at [499, 192] on button "Bộ lọc" at bounding box center [484, 191] width 81 height 32
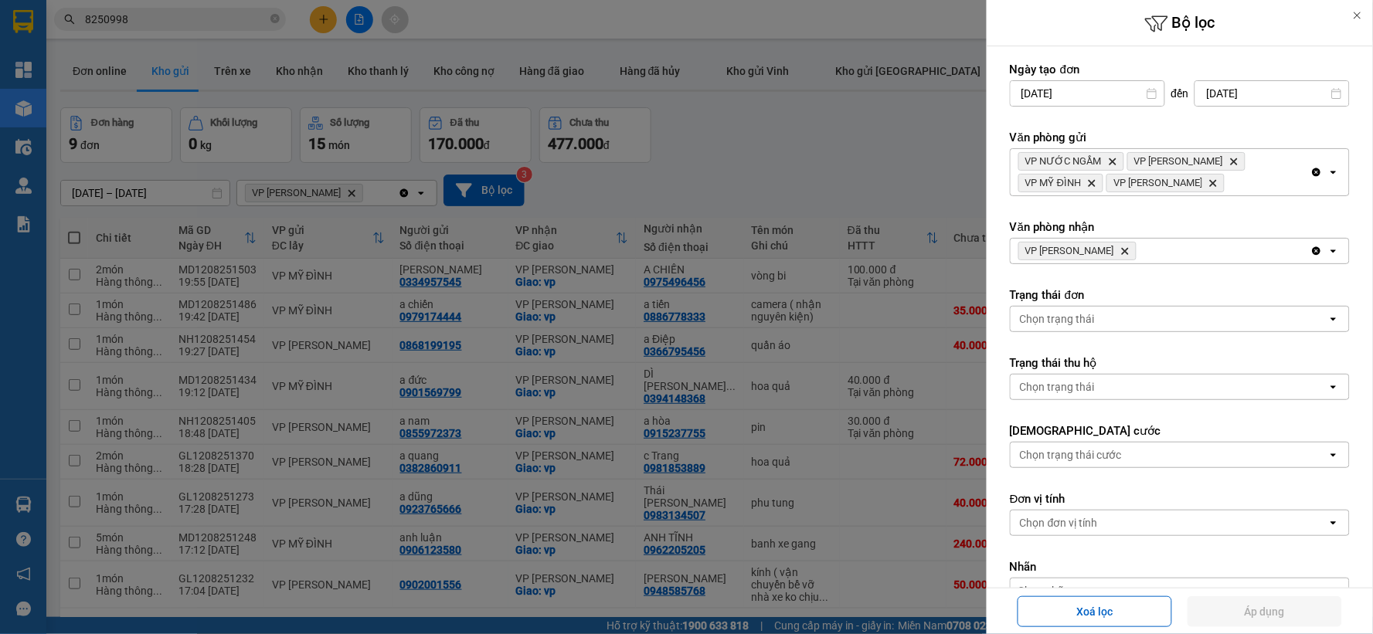
click at [1130, 247] on icon "Delete" at bounding box center [1124, 251] width 9 height 9
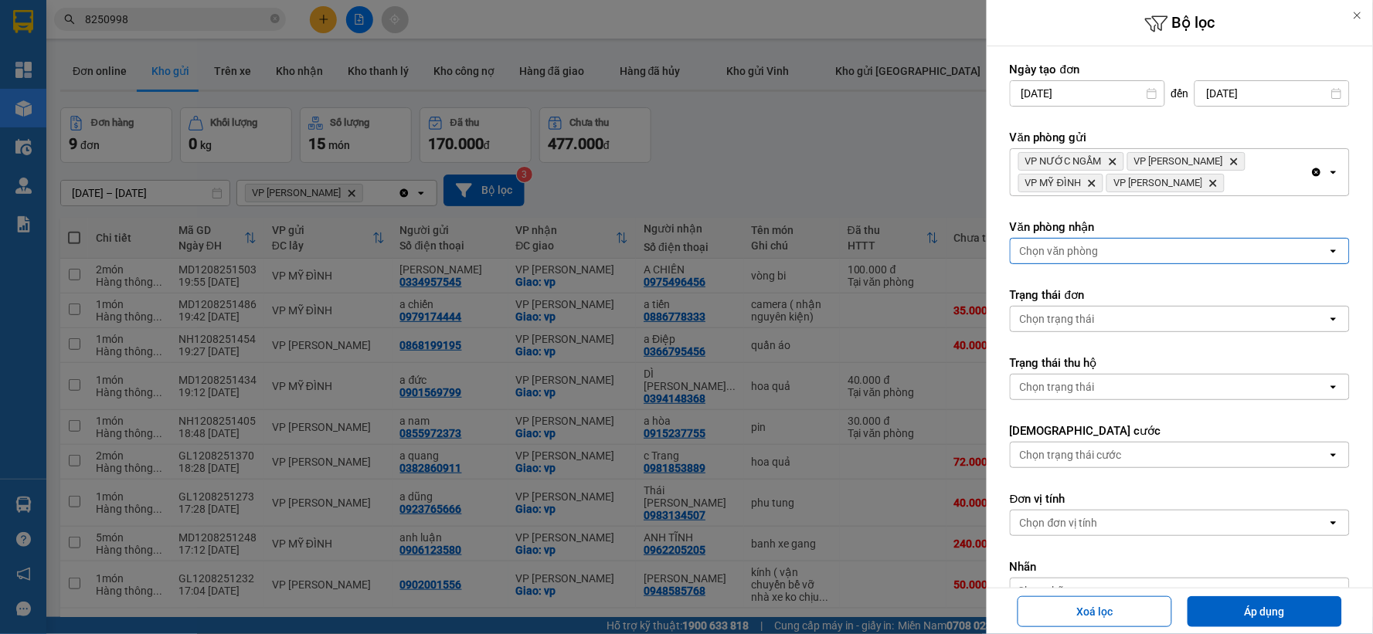
click at [1129, 248] on div "Chọn văn phòng" at bounding box center [1169, 251] width 317 height 25
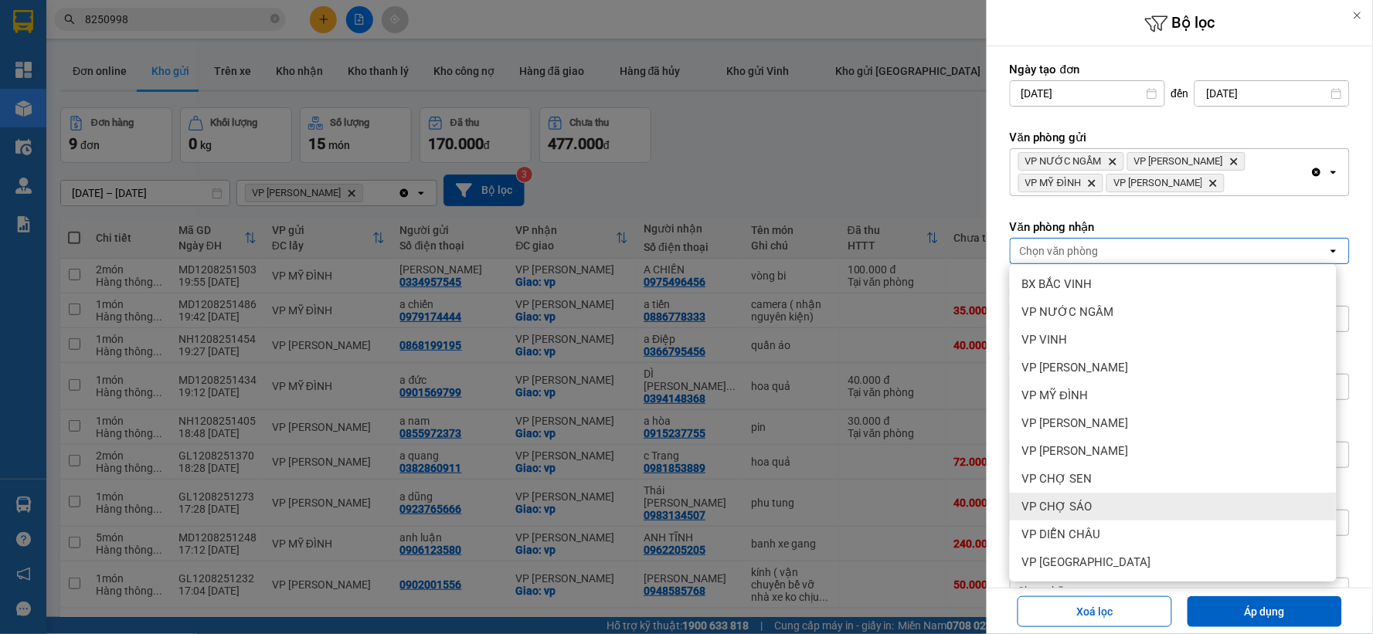
click at [1086, 508] on span "VP CHỢ SÁO" at bounding box center [1057, 506] width 70 height 15
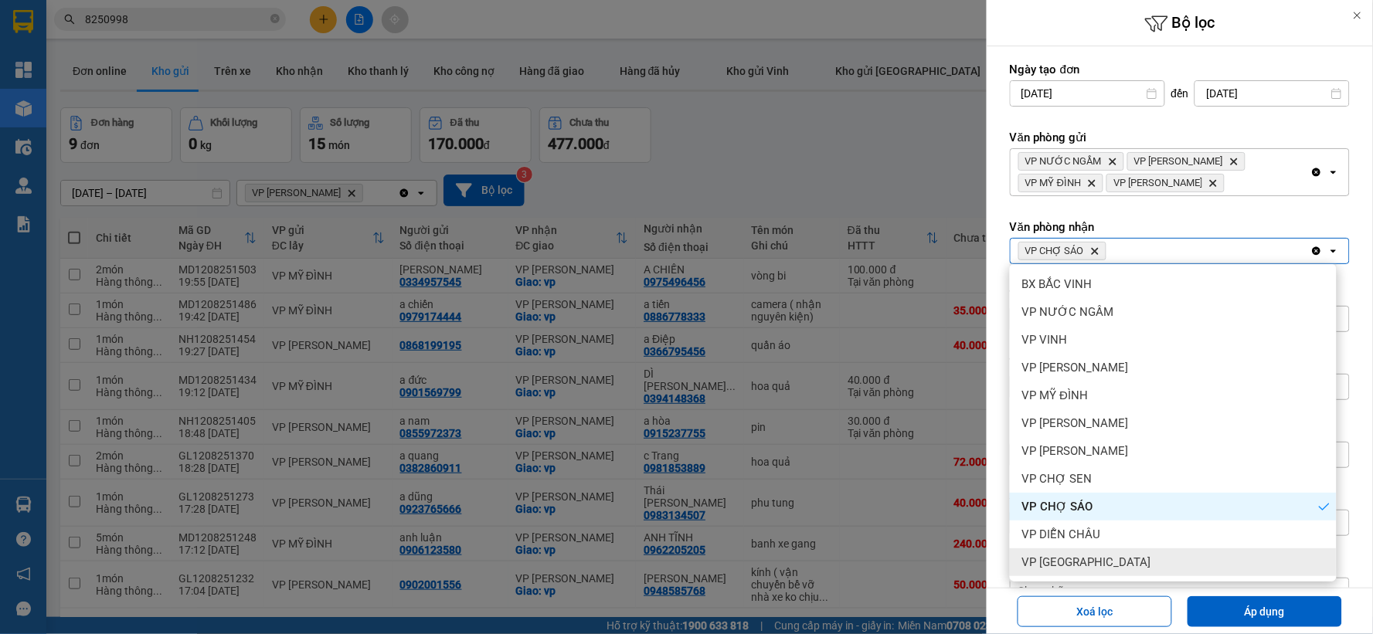
click at [1210, 599] on button "Áp dụng" at bounding box center [1265, 612] width 155 height 31
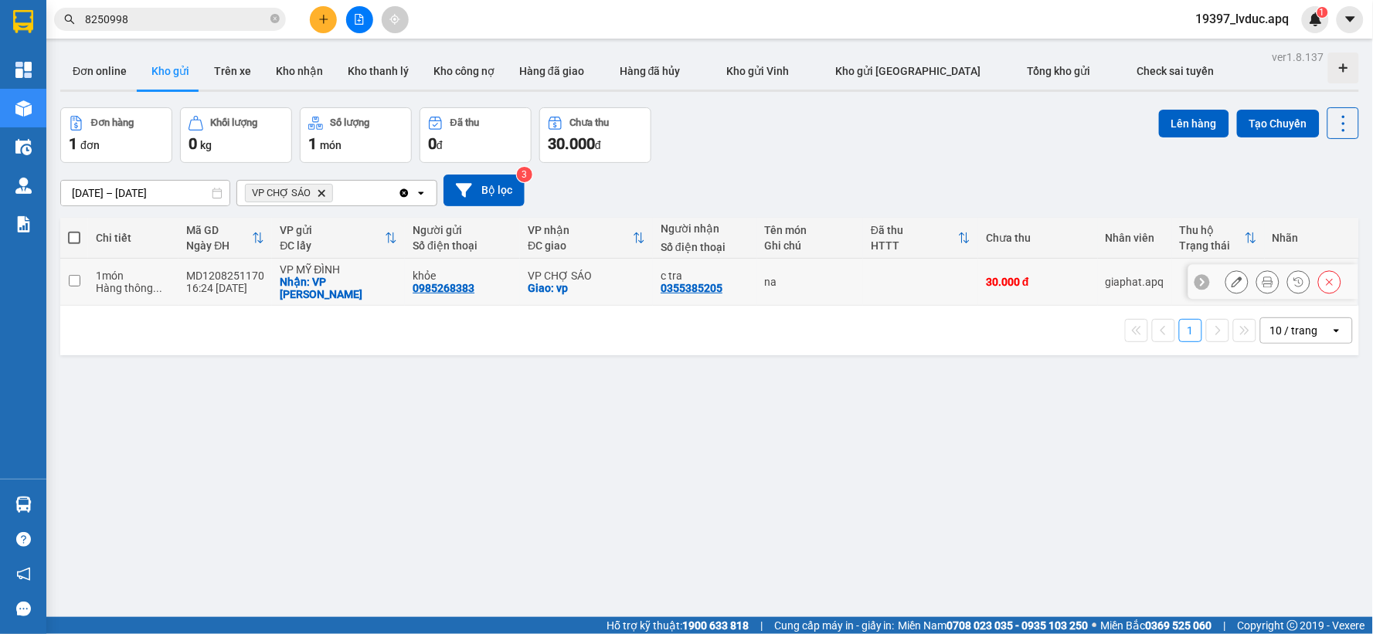
click at [645, 260] on td "VP CHỢ SÁO Giao: vp" at bounding box center [586, 282] width 133 height 47
checkbox input "true"
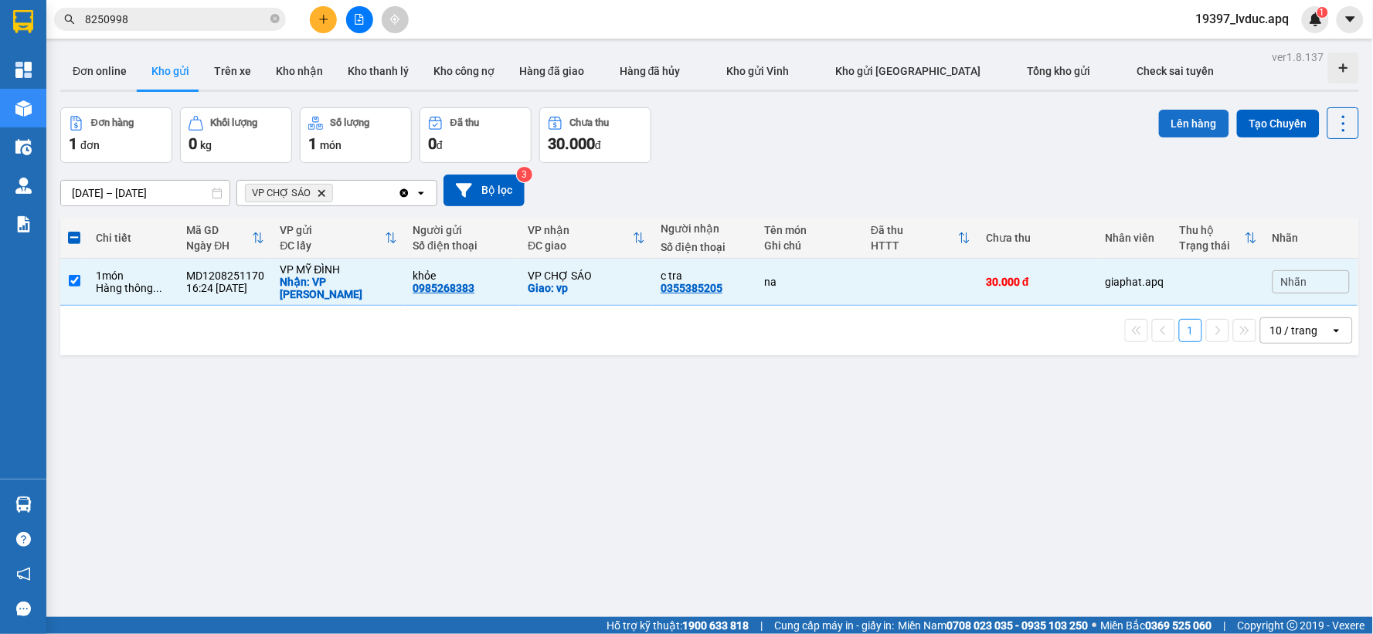
click at [1176, 120] on button "Lên hàng" at bounding box center [1194, 124] width 70 height 28
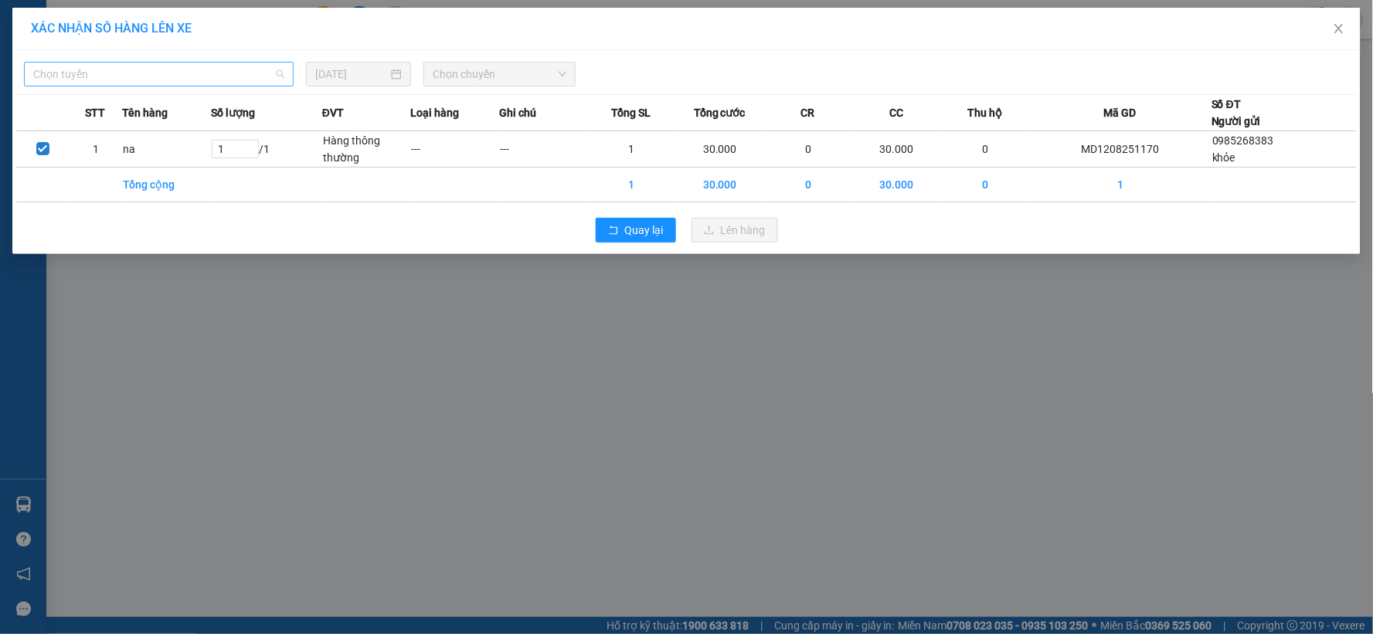
click at [141, 66] on span "Chọn tuyến" at bounding box center [158, 74] width 251 height 23
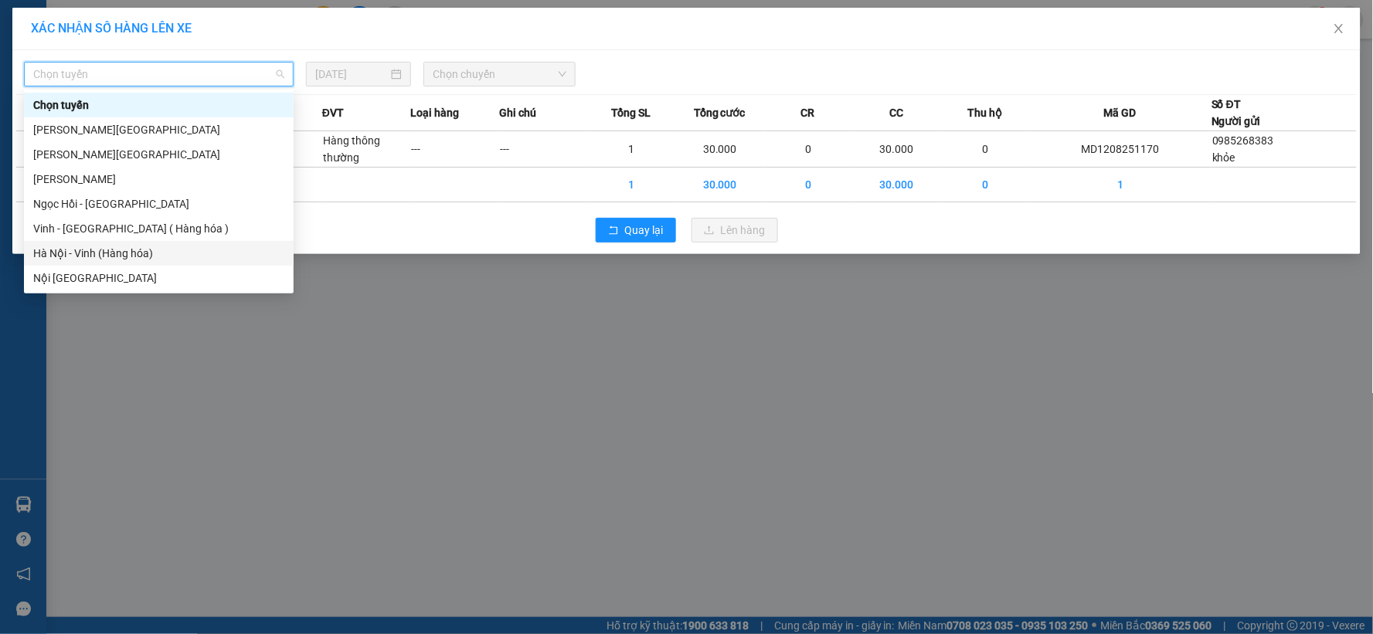
click at [142, 253] on div "Hà Nội - Vinh (Hàng hóa)" at bounding box center [158, 253] width 251 height 17
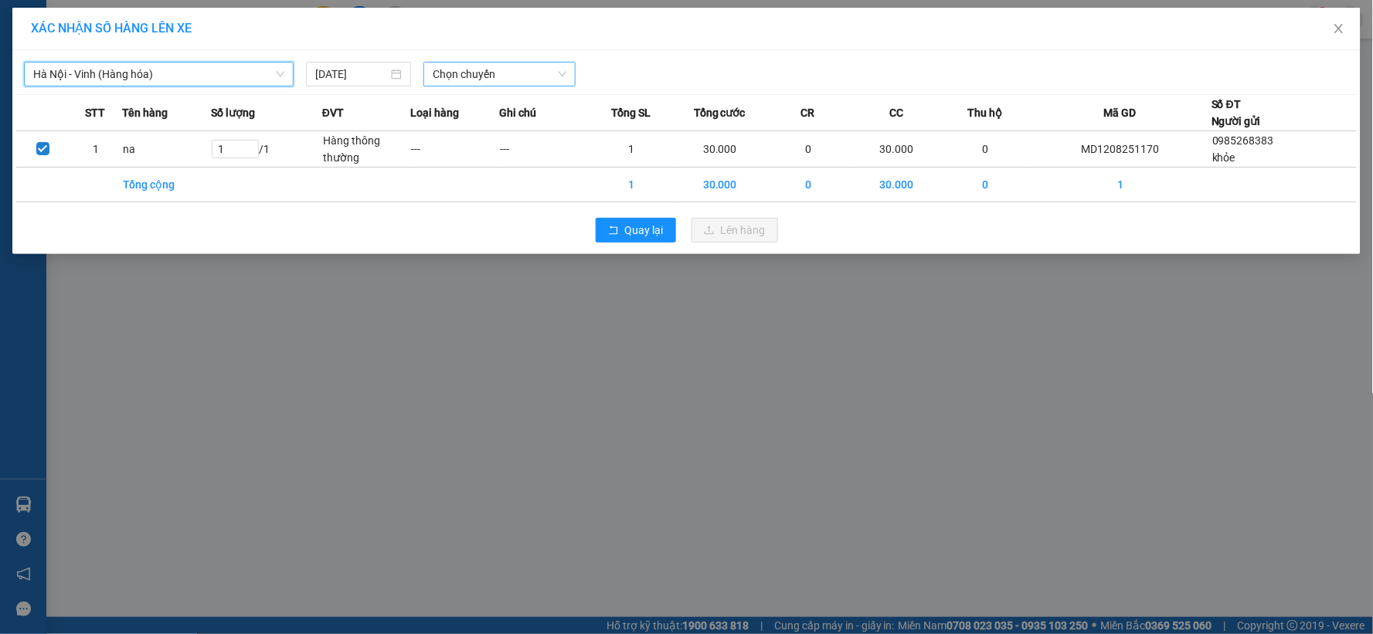
click at [549, 73] on span "Chọn chuyến" at bounding box center [500, 74] width 134 height 23
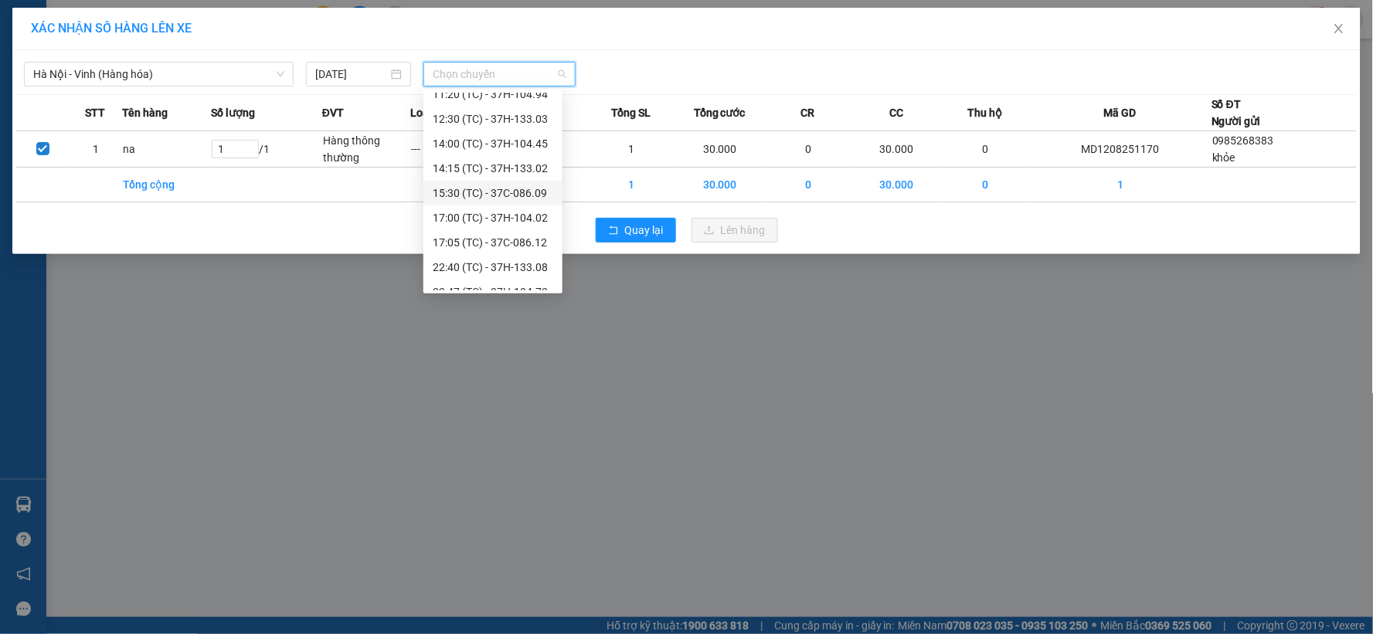
scroll to position [198, 0]
click at [476, 274] on div "23:08 (TC)" at bounding box center [493, 278] width 121 height 17
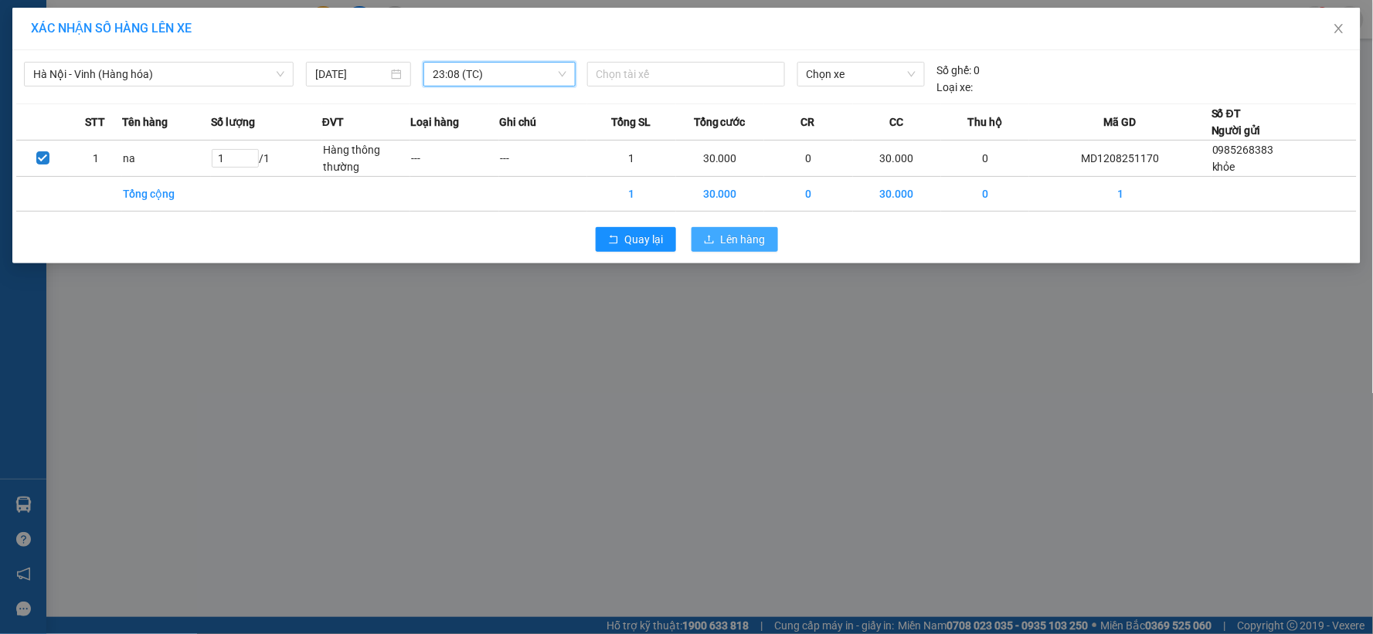
click at [755, 240] on span "Lên hàng" at bounding box center [743, 239] width 45 height 17
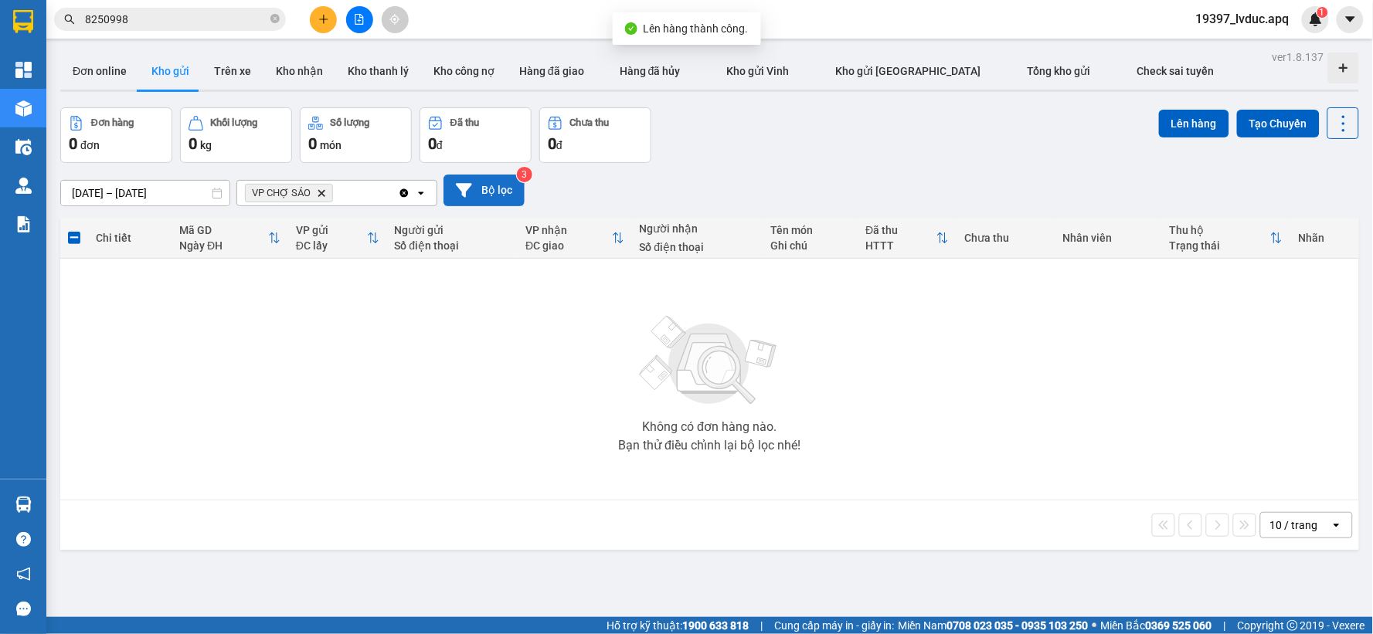
click at [475, 195] on button "Bộ lọc" at bounding box center [484, 191] width 81 height 32
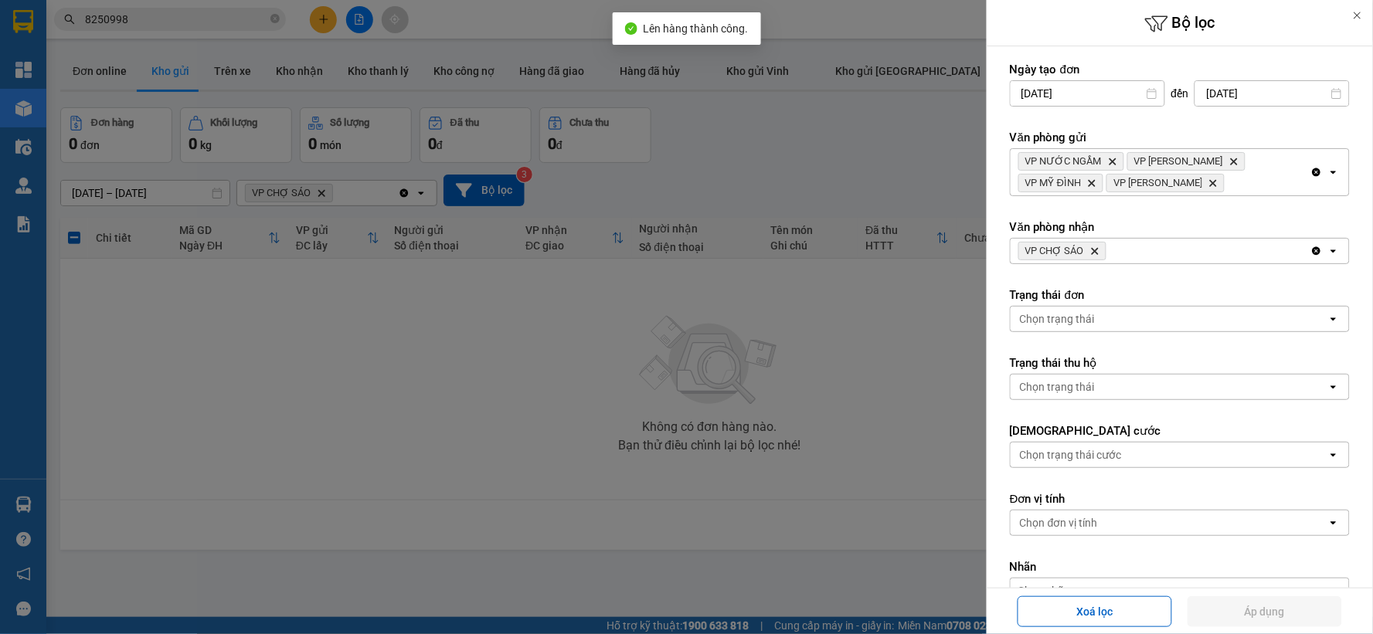
click at [1091, 250] on icon "Delete" at bounding box center [1094, 251] width 9 height 9
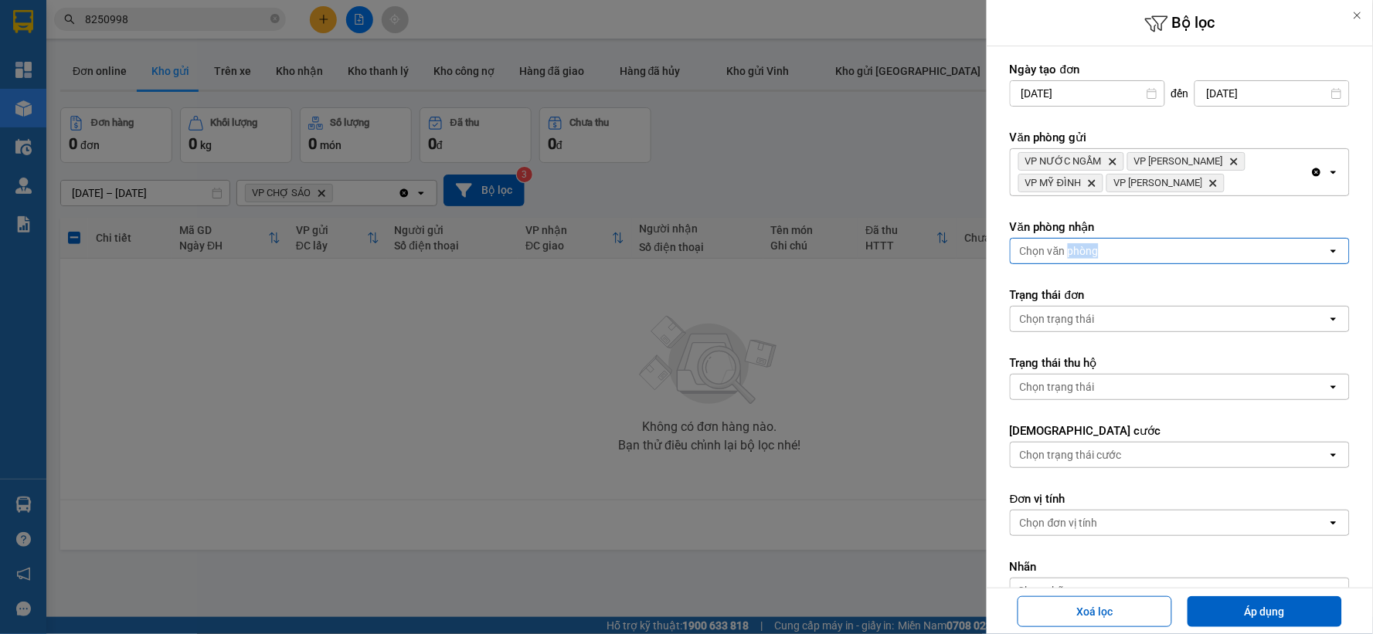
click at [1092, 250] on div "Chọn văn phòng" at bounding box center [1059, 250] width 79 height 15
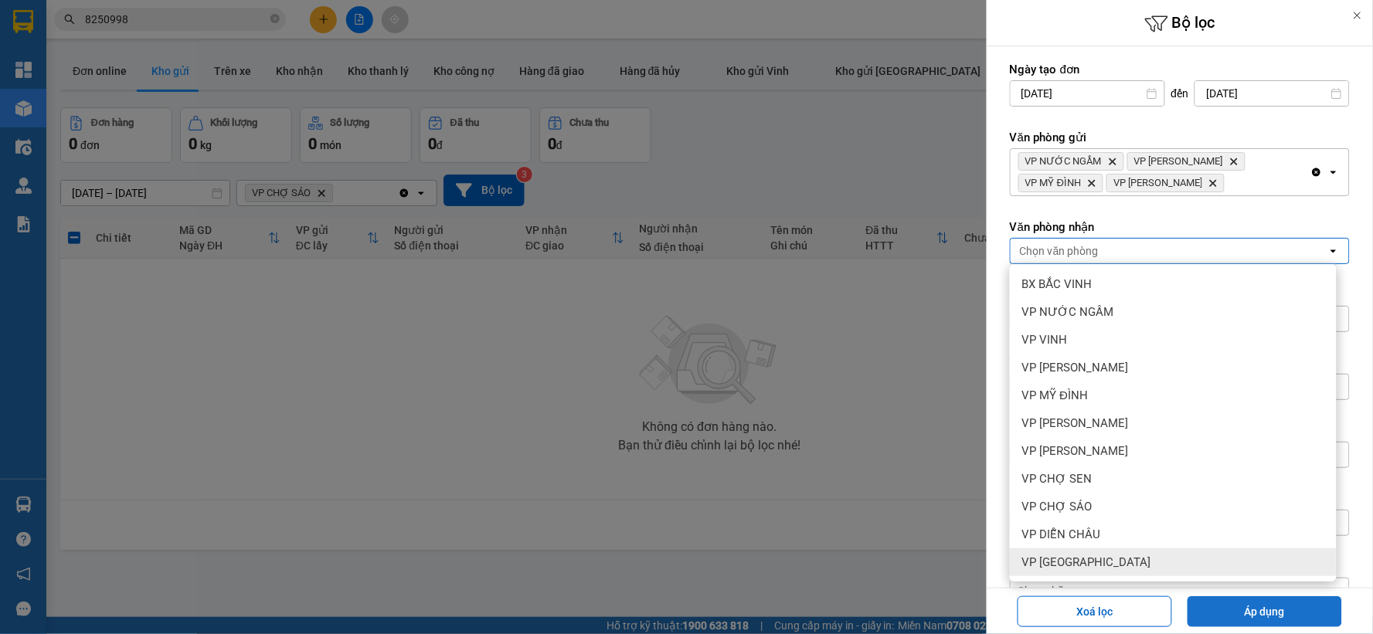
drag, startPoint x: 1069, startPoint y: 558, endPoint x: 1193, endPoint y: 600, distance: 130.7
click at [1070, 558] on span "VP [GEOGRAPHIC_DATA]" at bounding box center [1086, 562] width 129 height 15
click at [1206, 601] on button "Áp dụng" at bounding box center [1265, 612] width 155 height 31
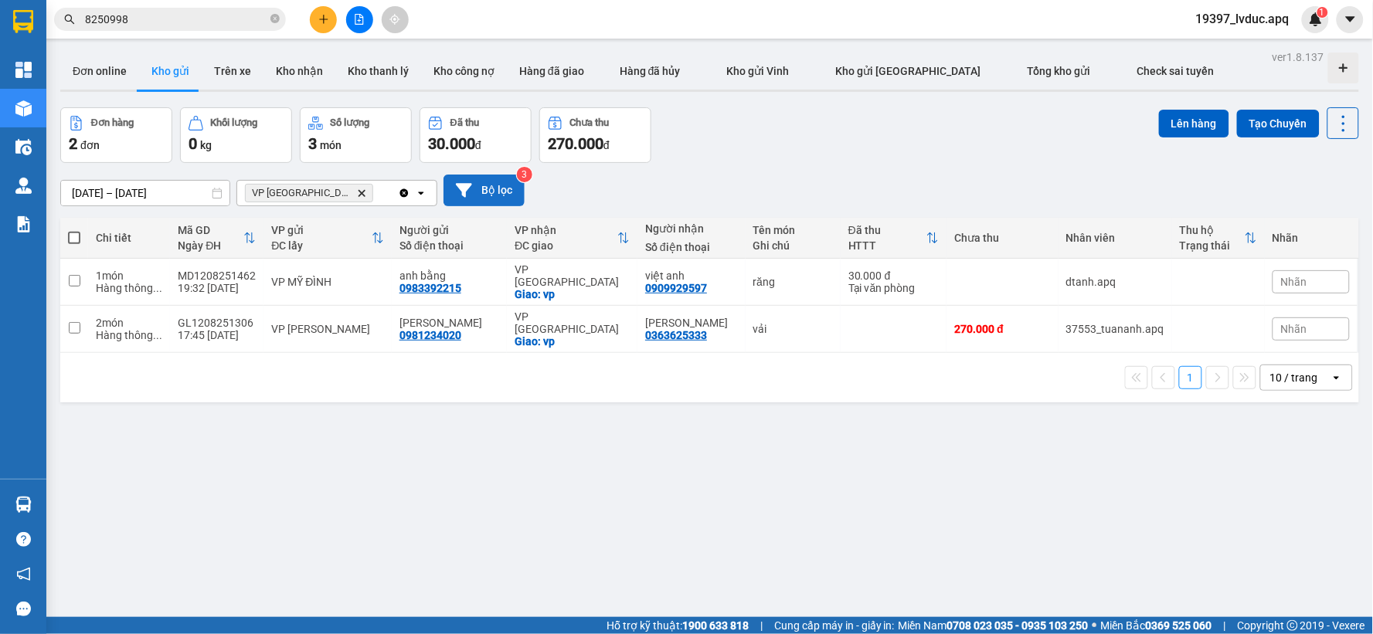
click at [491, 182] on button "Bộ lọc" at bounding box center [484, 191] width 81 height 32
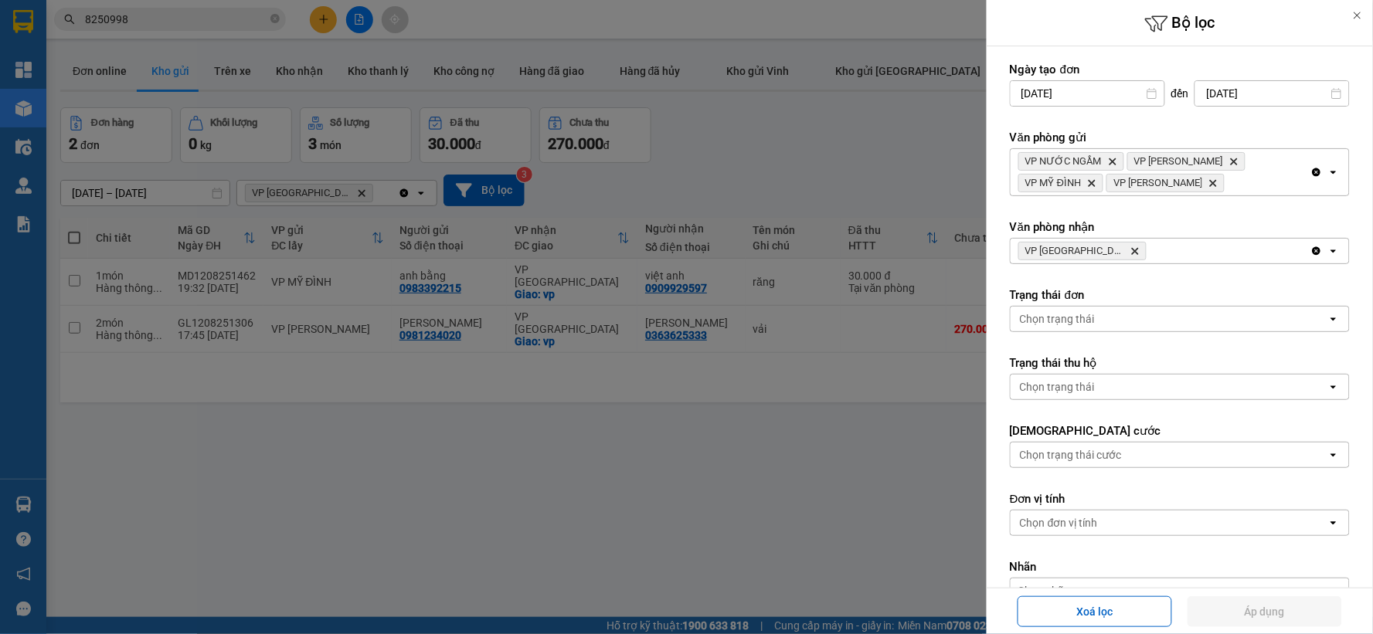
click at [1132, 250] on icon "VP Cầu Yên Xuân, close by backspace" at bounding box center [1135, 251] width 7 height 7
click at [1116, 250] on div "Chọn văn phòng" at bounding box center [1169, 251] width 317 height 25
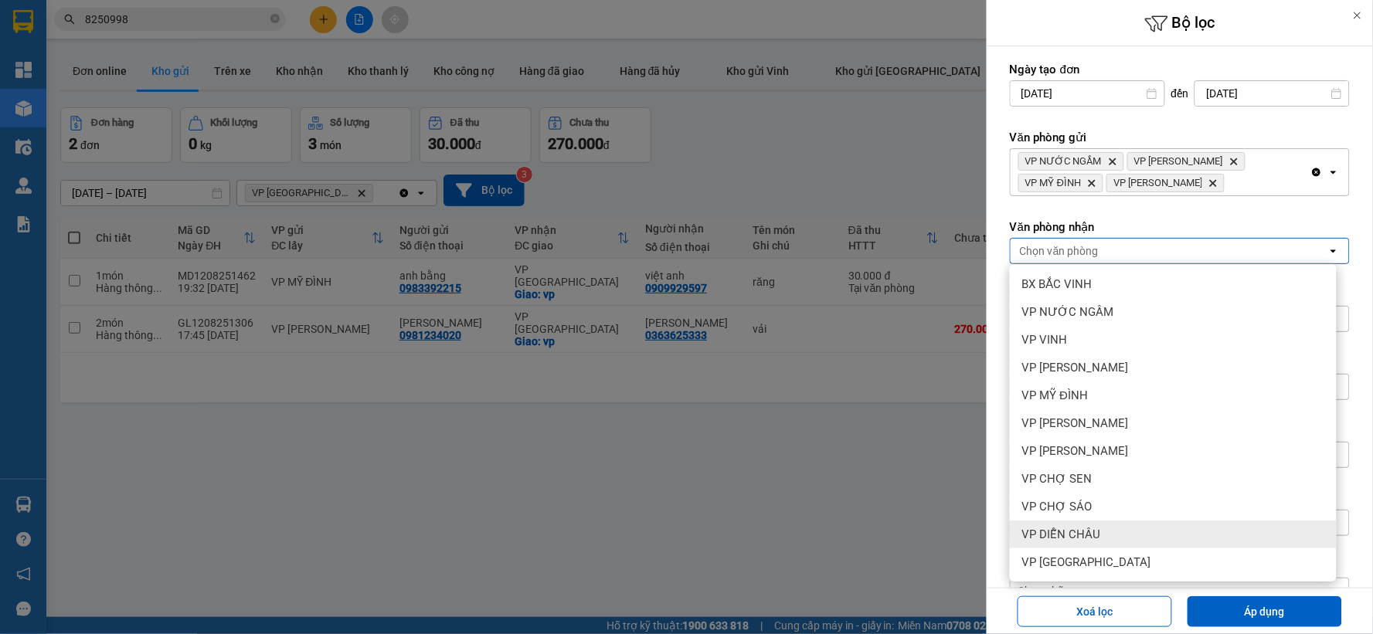
click at [1114, 529] on div "VP DIỄN CHÂU" at bounding box center [1173, 535] width 327 height 28
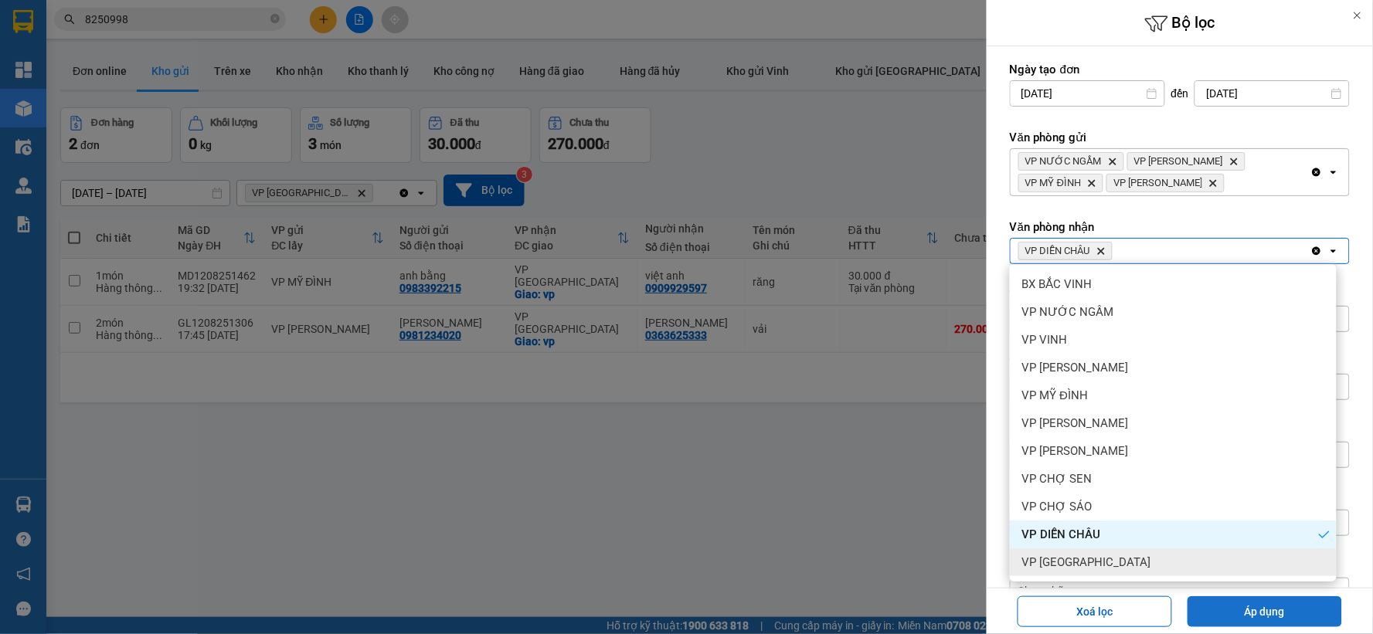
click at [1241, 613] on button "Áp dụng" at bounding box center [1265, 612] width 155 height 31
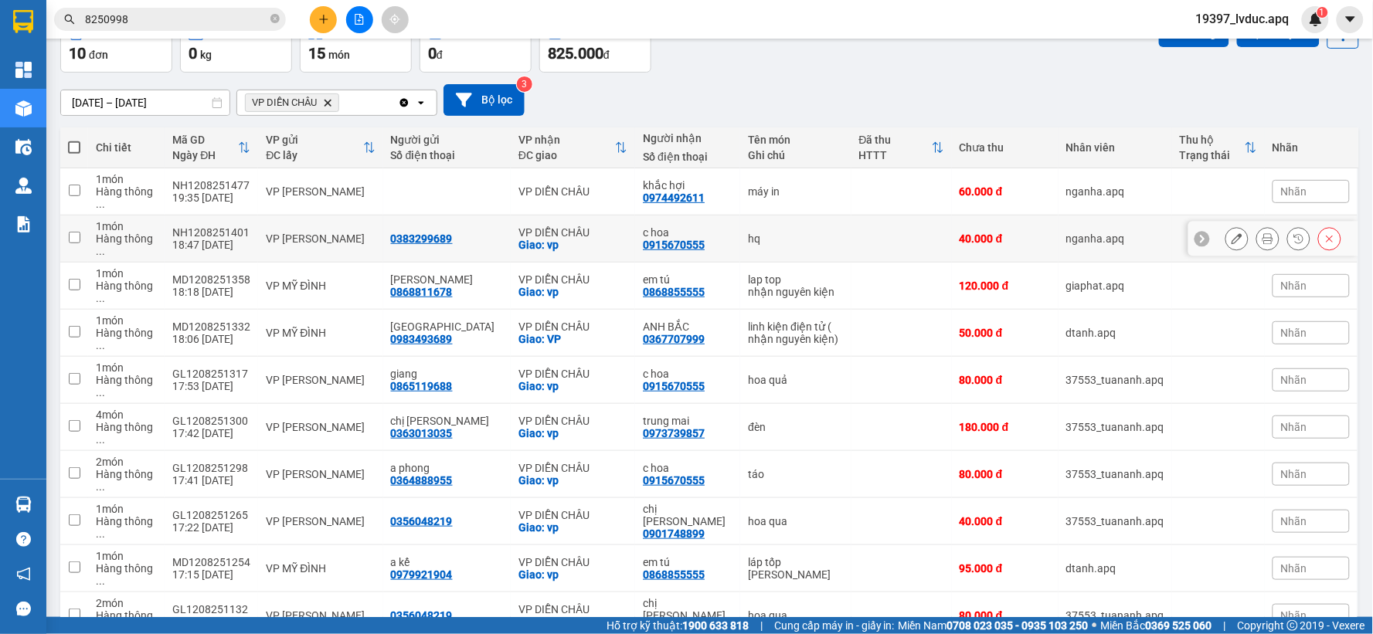
scroll to position [5, 0]
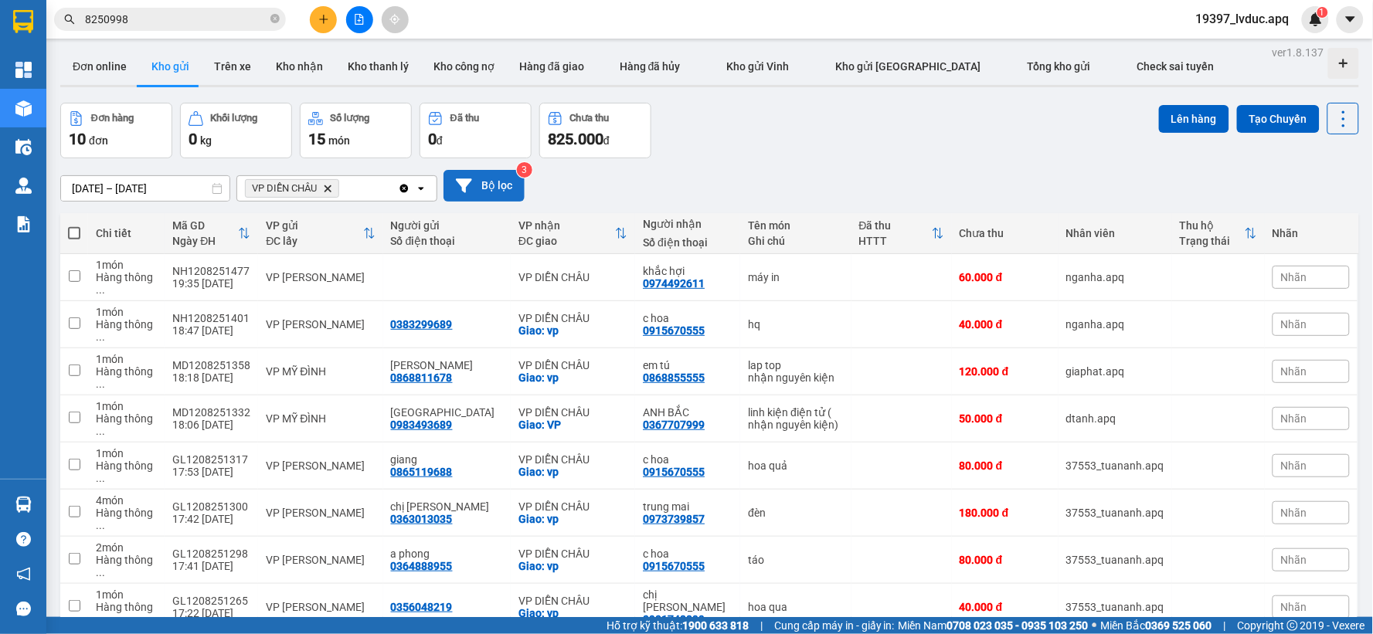
click at [472, 185] on button "Bộ lọc" at bounding box center [484, 186] width 81 height 32
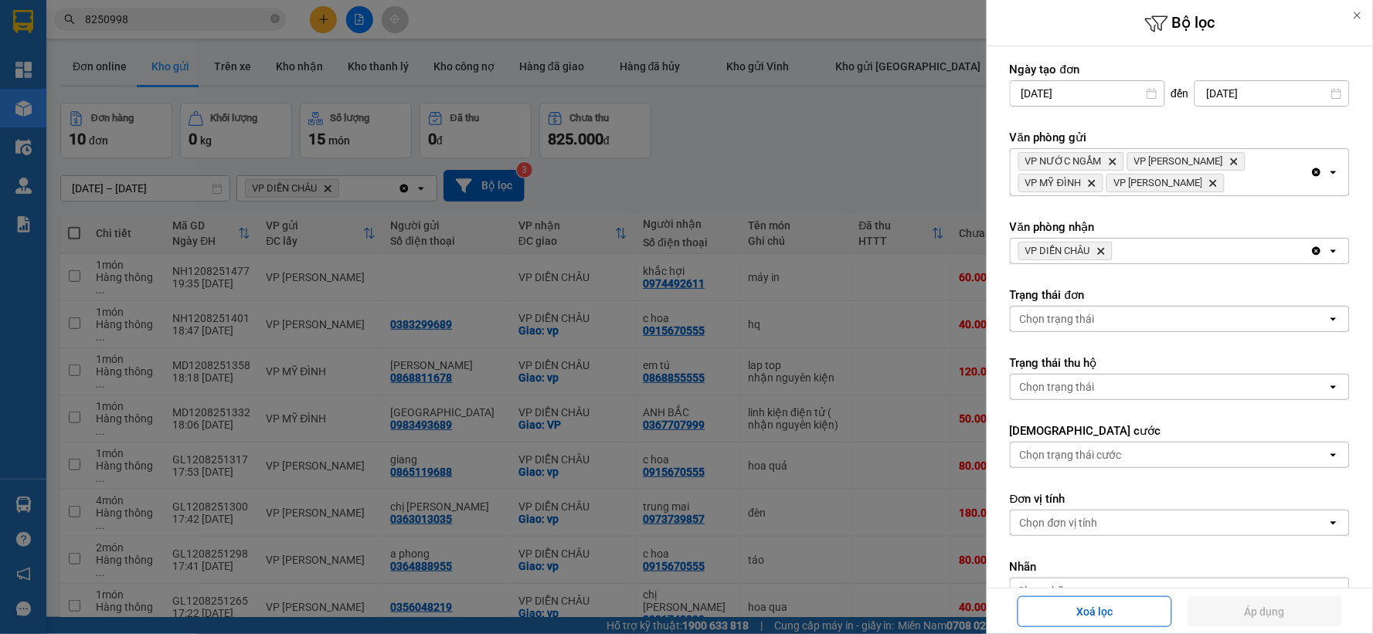
click at [1103, 252] on icon "VP DIỄN CHÂU, close by backspace" at bounding box center [1101, 251] width 7 height 7
click at [1103, 252] on div "Chọn văn phòng" at bounding box center [1169, 251] width 317 height 25
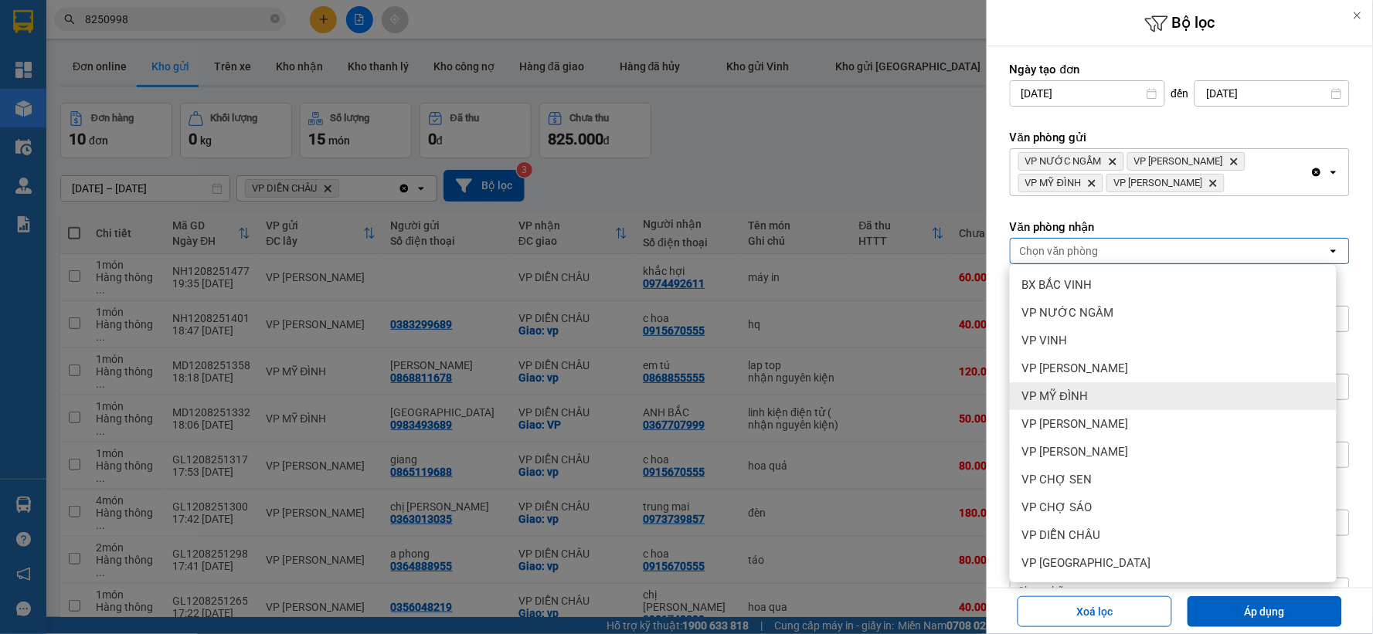
scroll to position [167, 0]
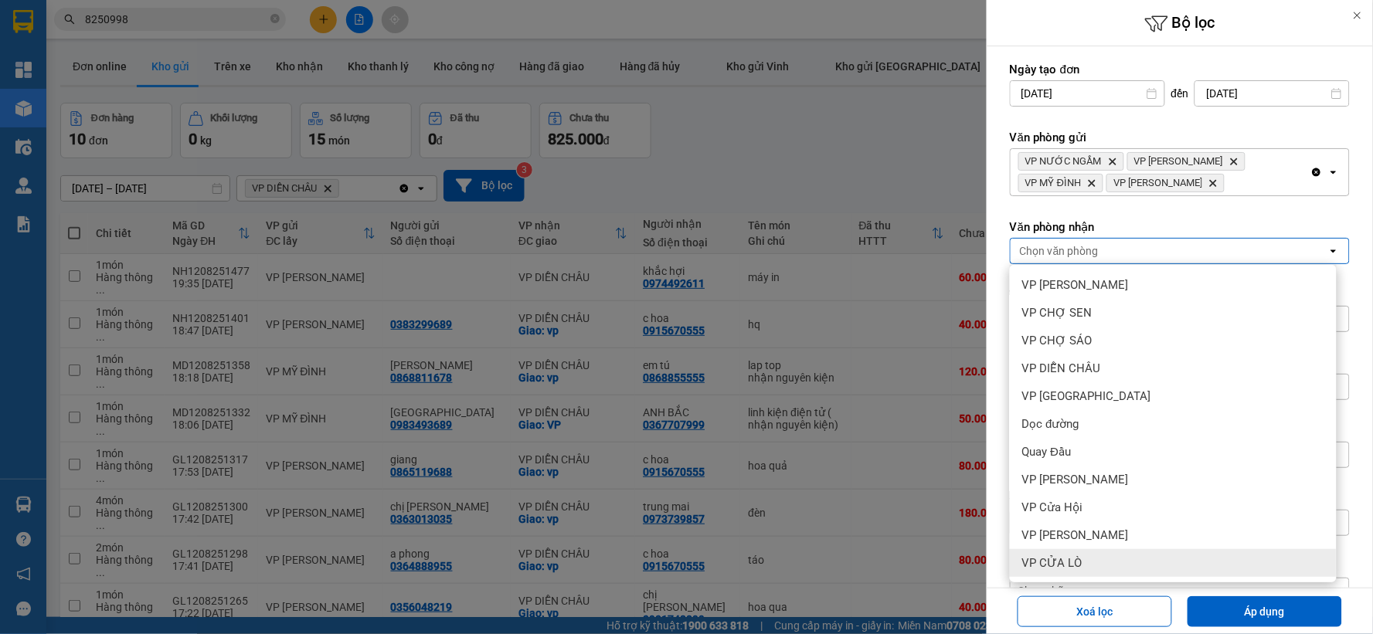
click at [1073, 563] on span "VP CỬA LÒ" at bounding box center [1052, 563] width 60 height 15
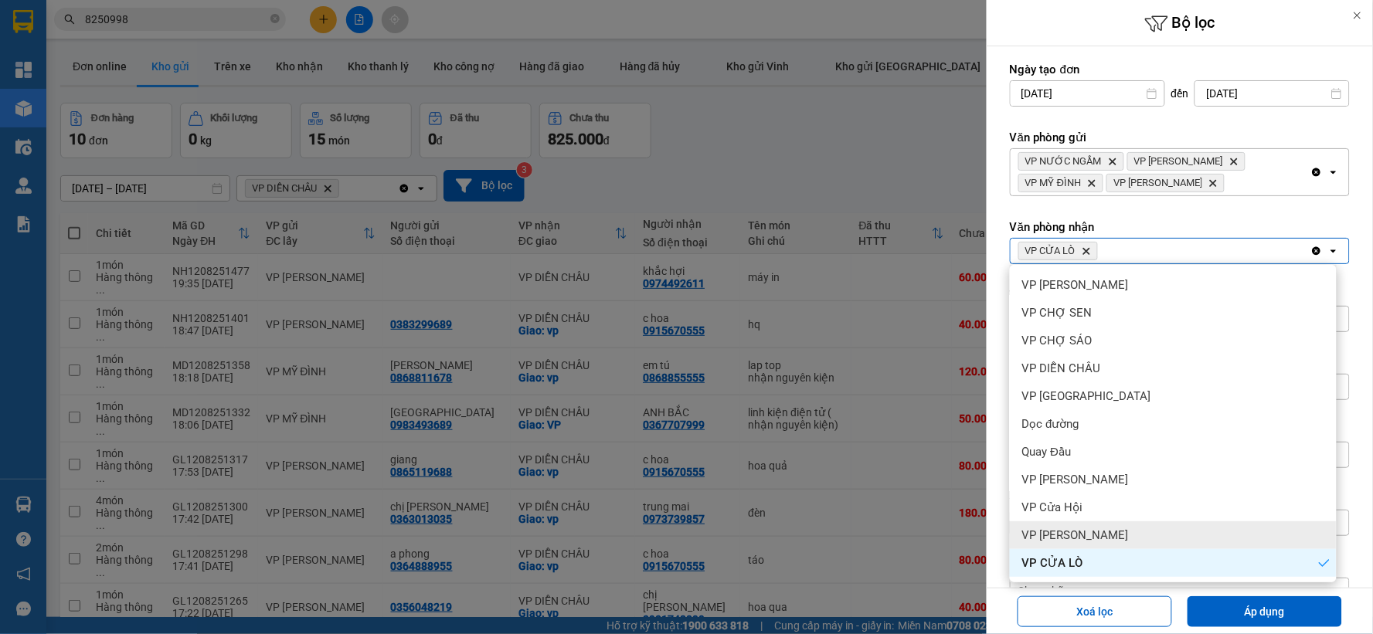
click at [1084, 537] on span "VP [PERSON_NAME]" at bounding box center [1075, 535] width 107 height 15
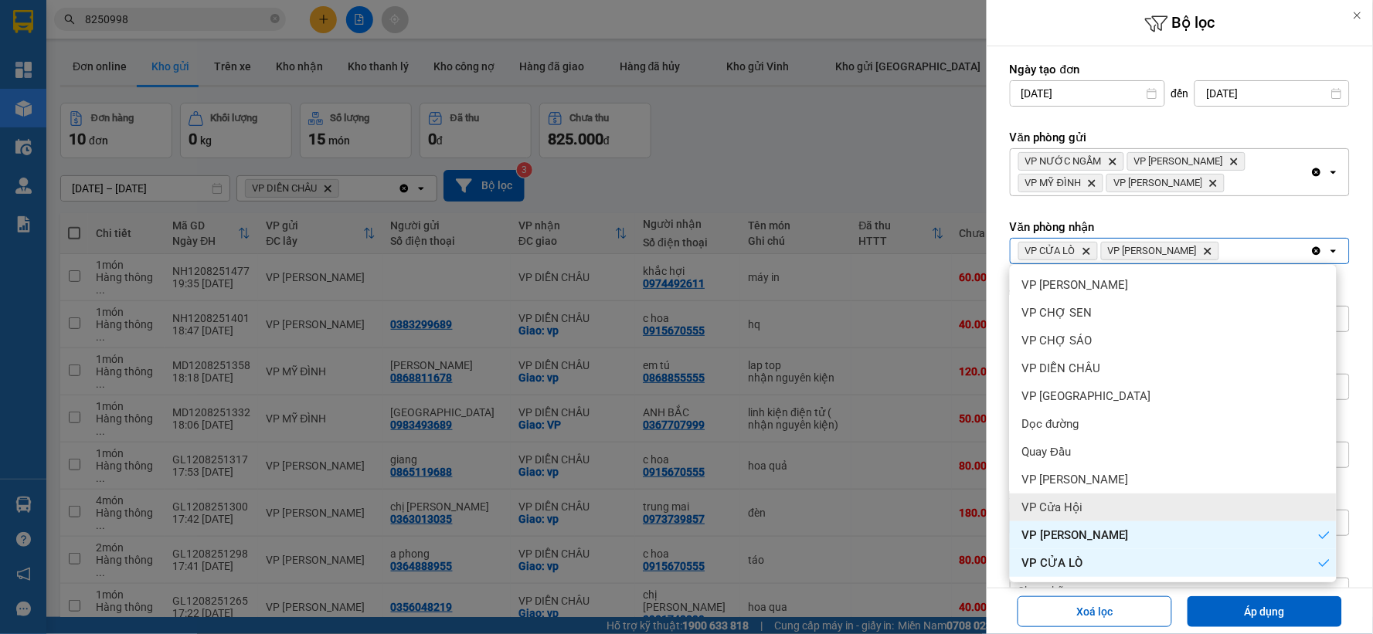
click at [1085, 510] on div "VP Cửa Hội" at bounding box center [1173, 508] width 327 height 28
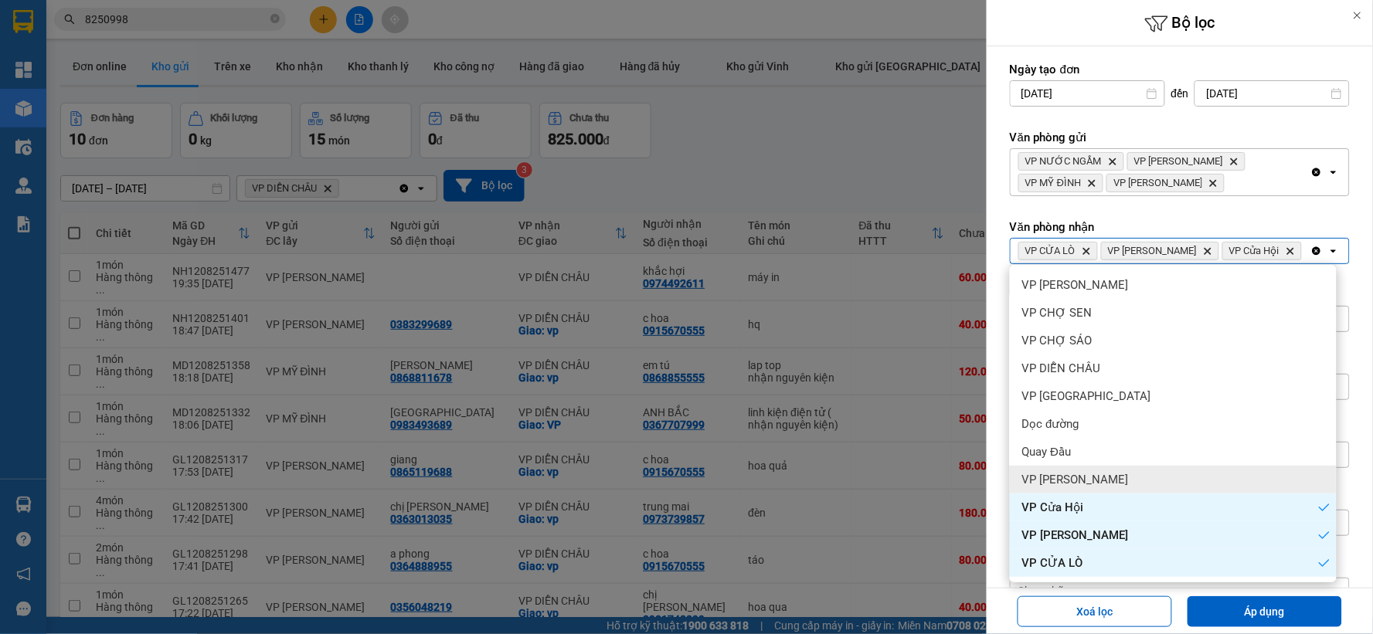
click at [1093, 481] on div "VP [PERSON_NAME]" at bounding box center [1173, 480] width 327 height 28
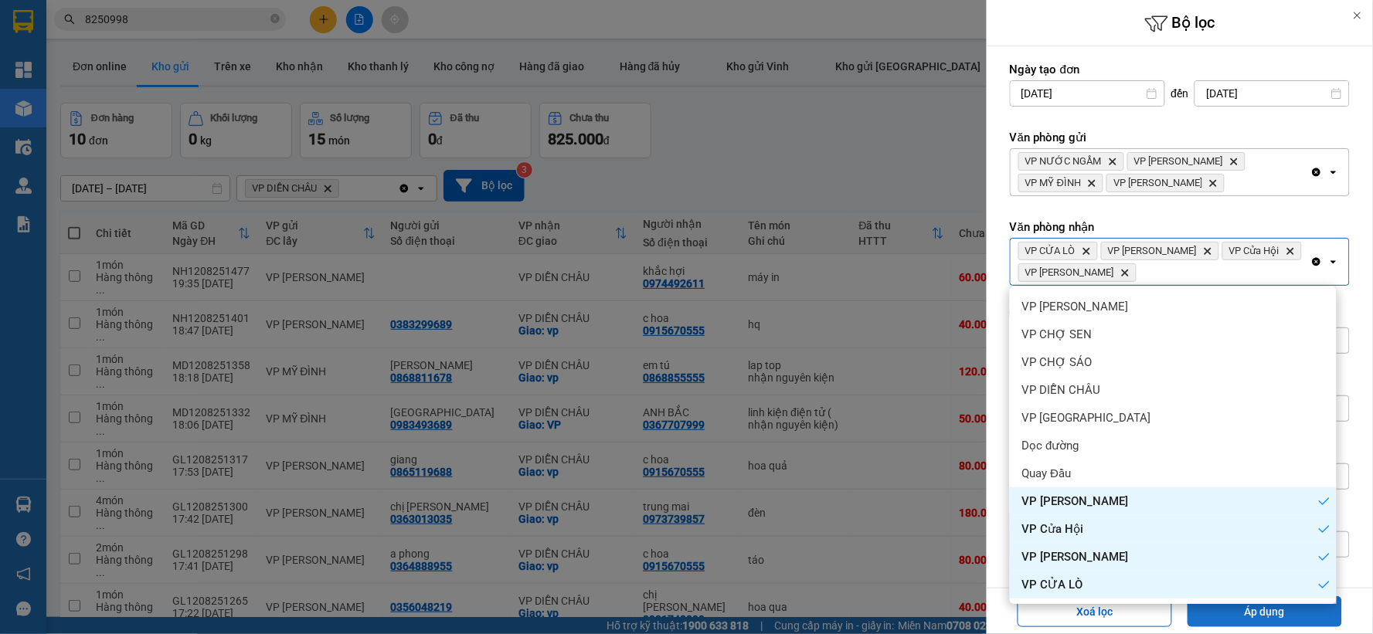
click at [1207, 612] on button "Áp dụng" at bounding box center [1265, 612] width 155 height 31
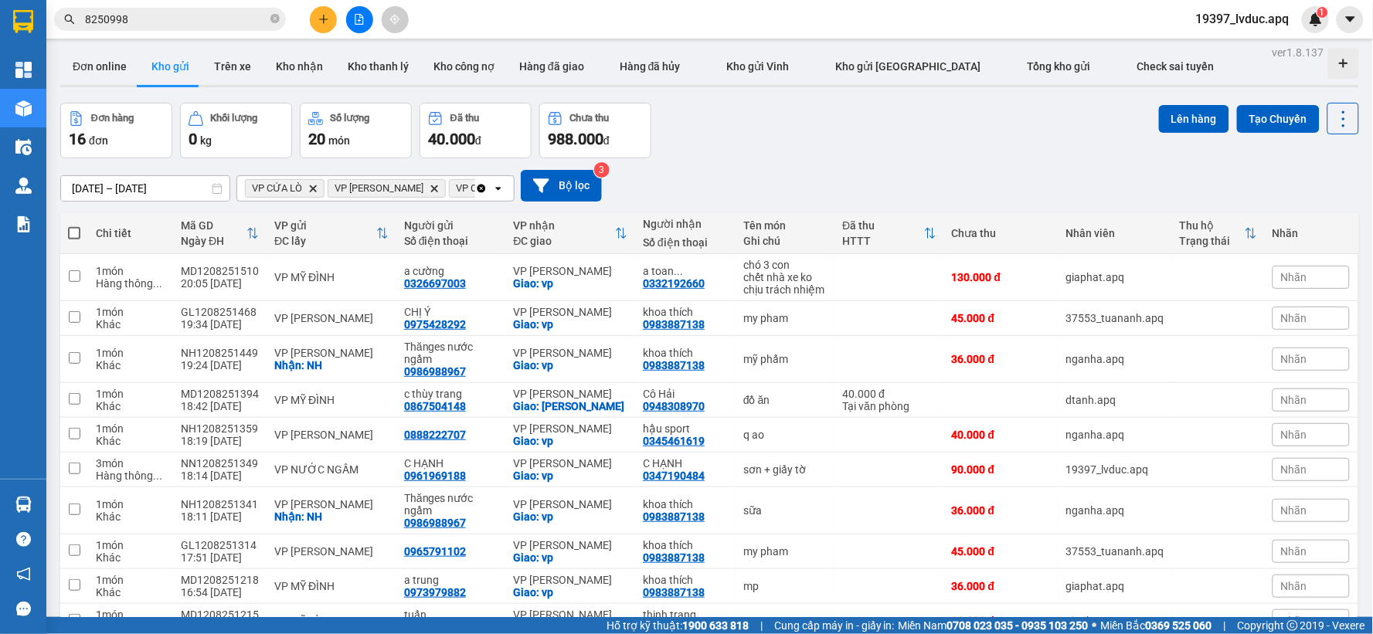
click at [991, 151] on div "Đơn hàng 16 đơn Khối lượng 0 kg Số lượng 20 món Đã thu 40.000 đ Chưa thu 988.00…" at bounding box center [709, 131] width 1299 height 56
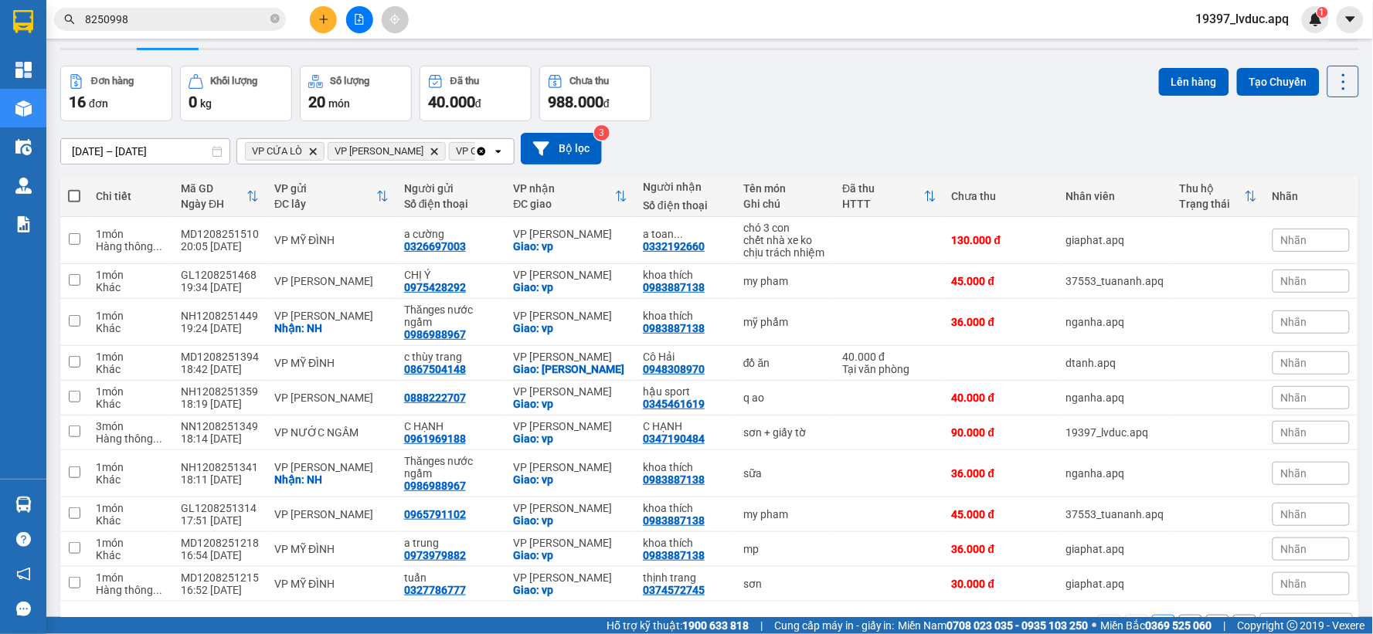
scroll to position [0, 0]
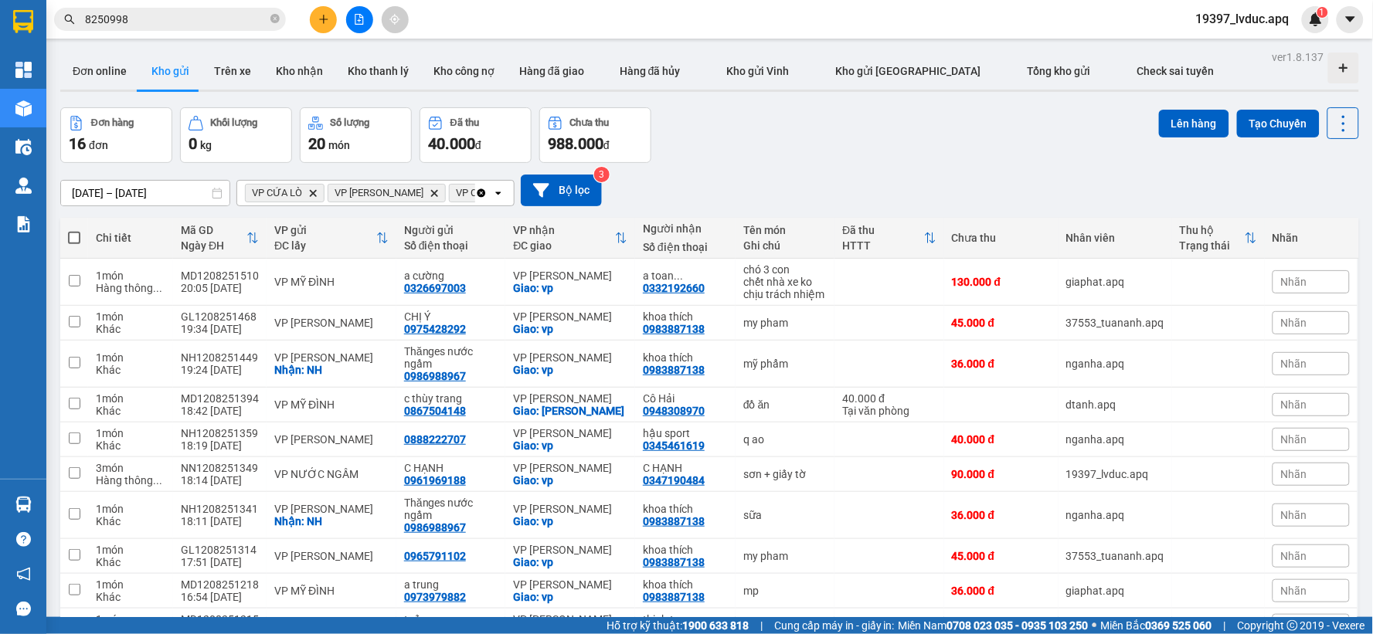
click at [763, 147] on div "Đơn hàng 16 đơn Khối lượng 0 kg Số lượng 20 món Đã thu 40.000 đ Chưa thu 988.00…" at bounding box center [709, 135] width 1299 height 56
drag, startPoint x: 763, startPoint y: 147, endPoint x: 750, endPoint y: 151, distance: 13.0
click at [750, 151] on div "Đơn hàng 16 đơn Khối lượng 0 kg Số lượng 20 món Đã thu 40.000 đ Chưa thu 988.00…" at bounding box center [709, 135] width 1299 height 56
drag, startPoint x: 750, startPoint y: 151, endPoint x: 723, endPoint y: 158, distance: 28.9
click at [723, 158] on div "Đơn hàng 16 đơn Khối lượng 0 kg Số lượng 20 món Đã thu 40.000 đ Chưa thu 988.00…" at bounding box center [709, 135] width 1299 height 56
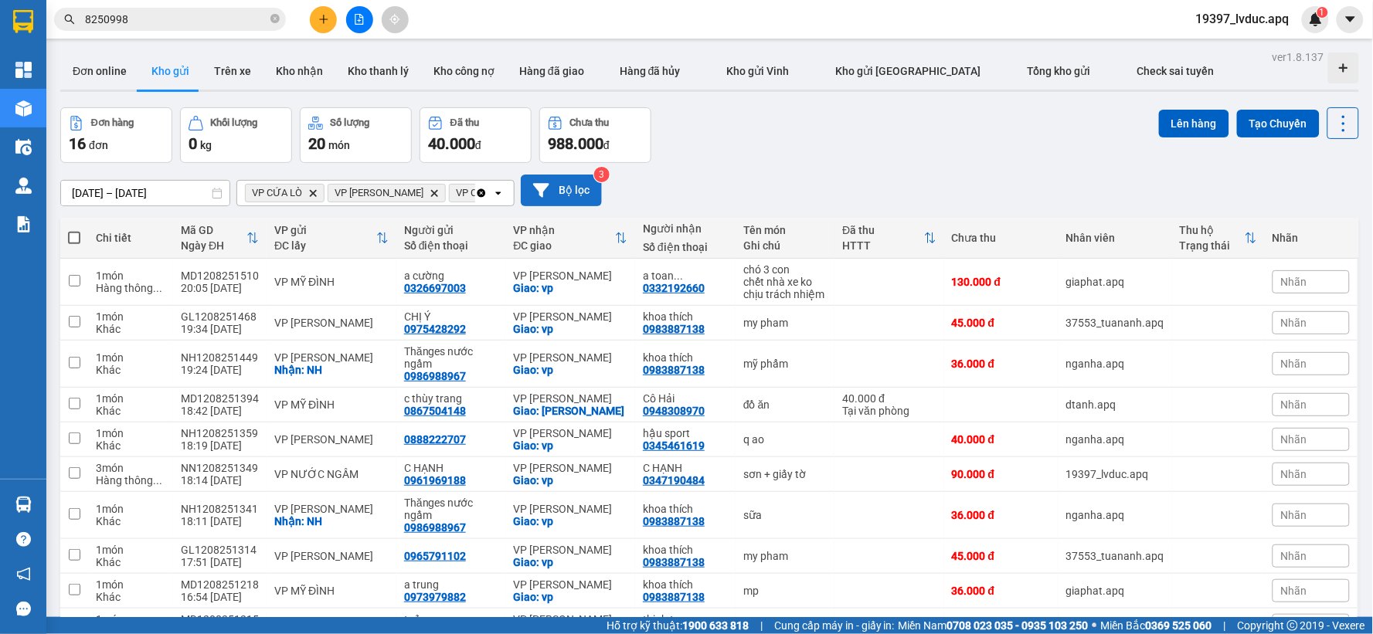
click at [576, 198] on button "Bộ lọc" at bounding box center [561, 191] width 81 height 32
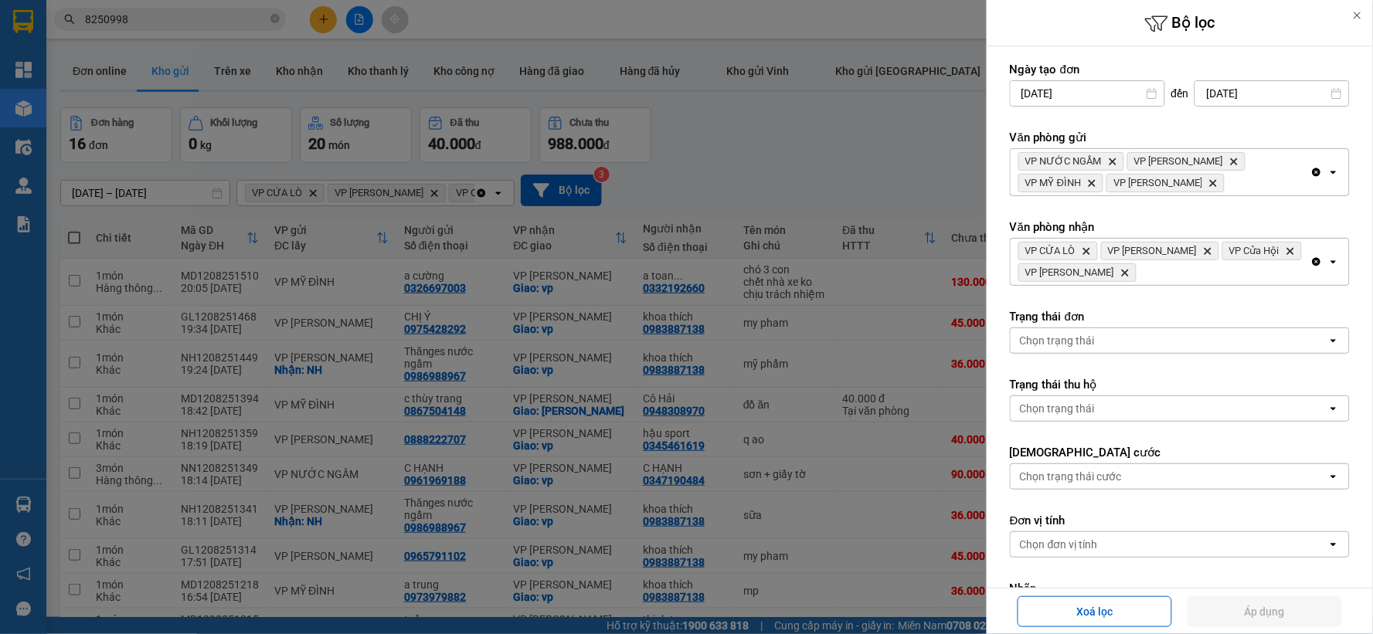
click at [1313, 263] on icon "Clear all" at bounding box center [1317, 262] width 9 height 9
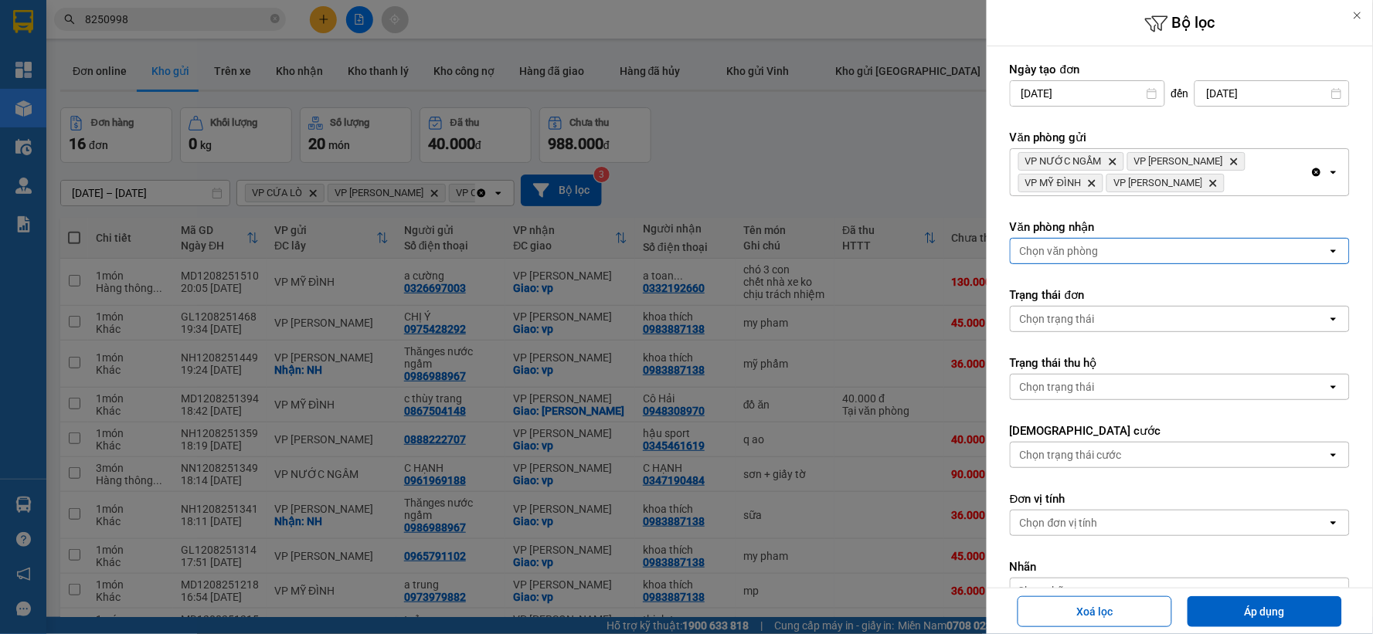
click at [1313, 174] on icon "Clear all" at bounding box center [1317, 172] width 9 height 9
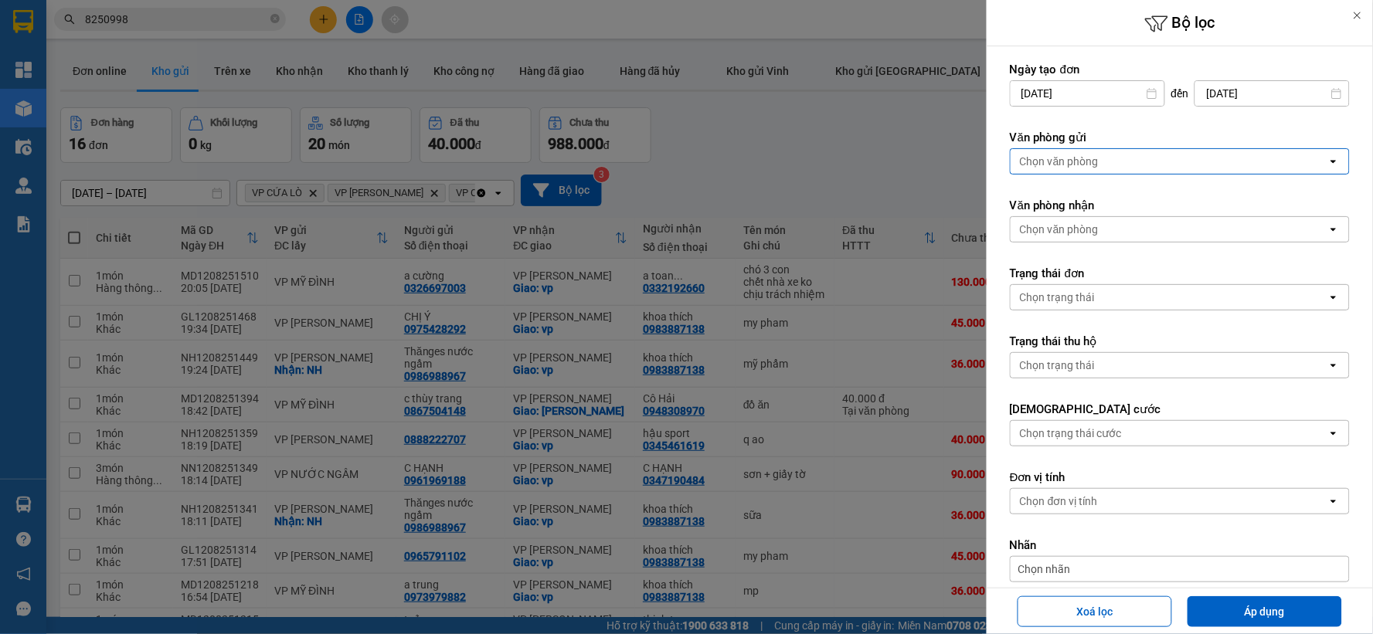
click at [900, 160] on div at bounding box center [686, 317] width 1373 height 634
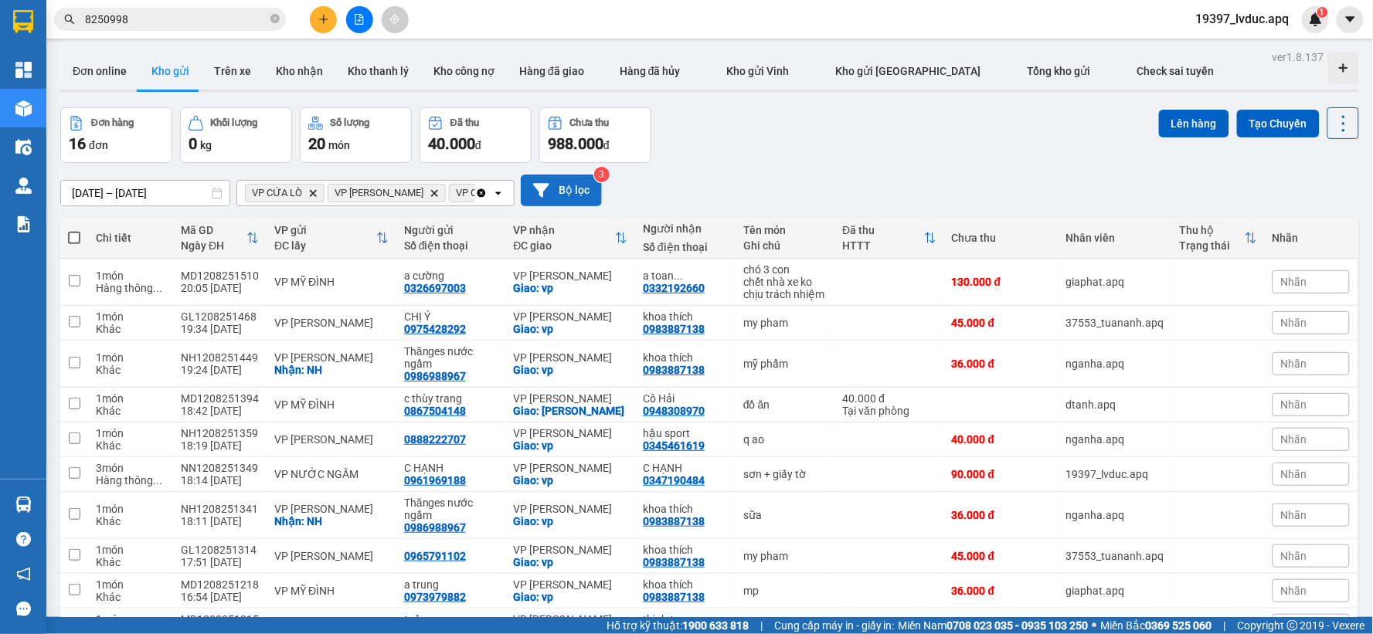
click at [572, 184] on button "Bộ lọc" at bounding box center [561, 191] width 81 height 32
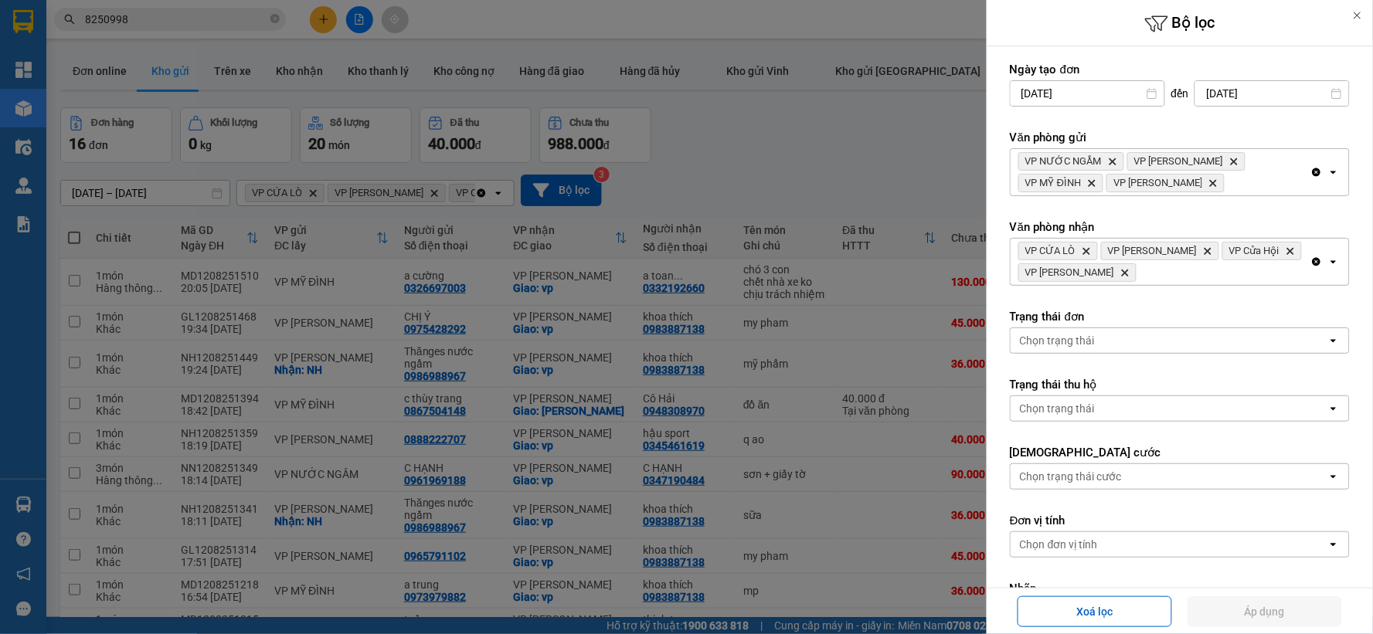
drag, startPoint x: 1300, startPoint y: 261, endPoint x: 1286, endPoint y: 257, distance: 14.7
click at [1311, 260] on icon "Clear all" at bounding box center [1317, 262] width 12 height 12
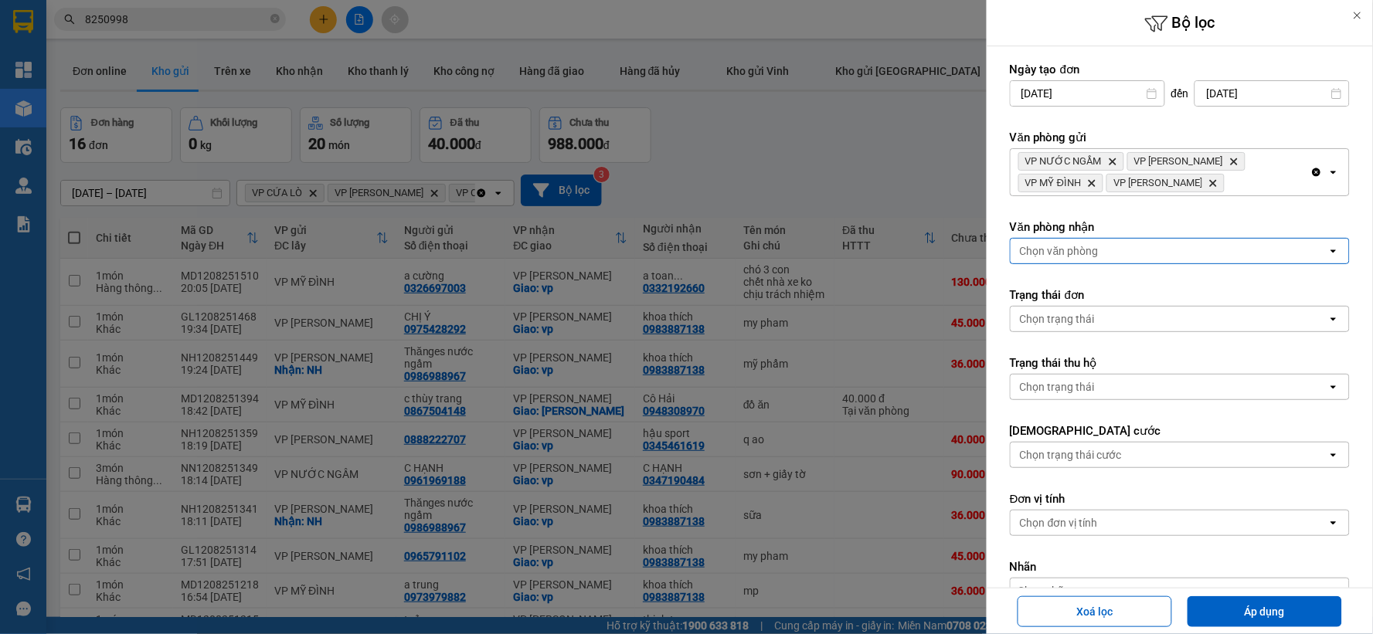
click at [1255, 255] on div "Chọn văn phòng" at bounding box center [1169, 251] width 317 height 25
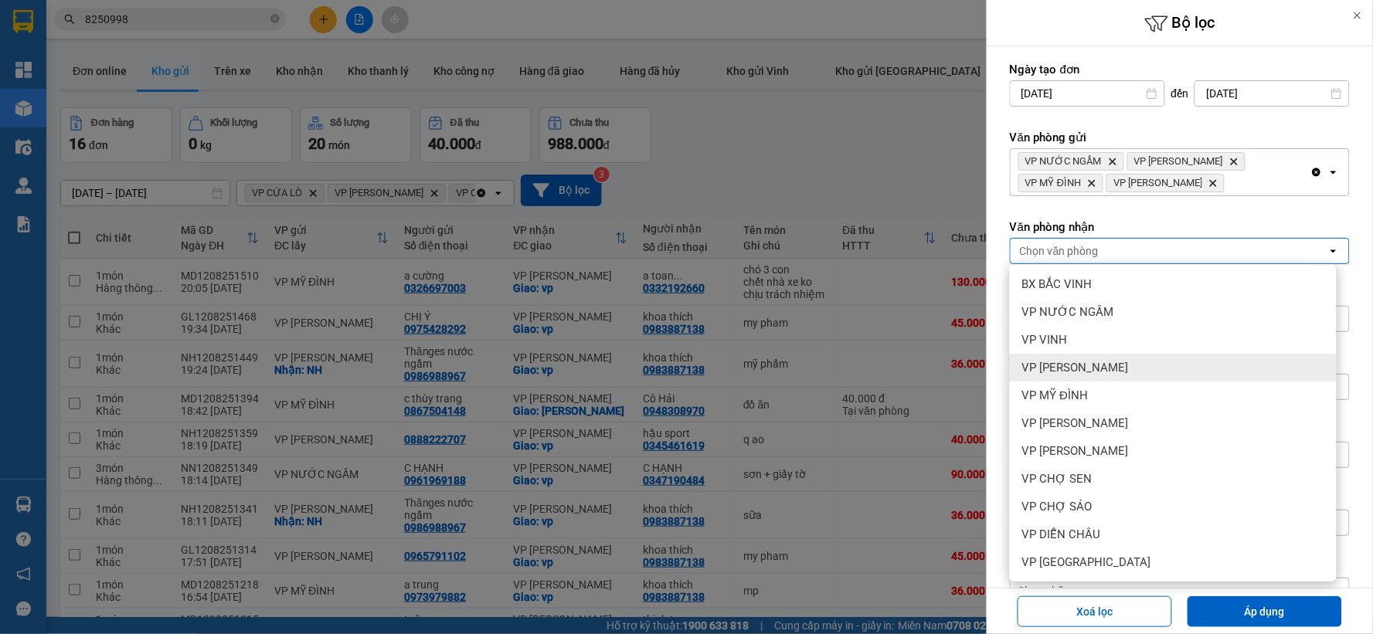
click at [1170, 377] on div "VP [PERSON_NAME]" at bounding box center [1173, 368] width 327 height 28
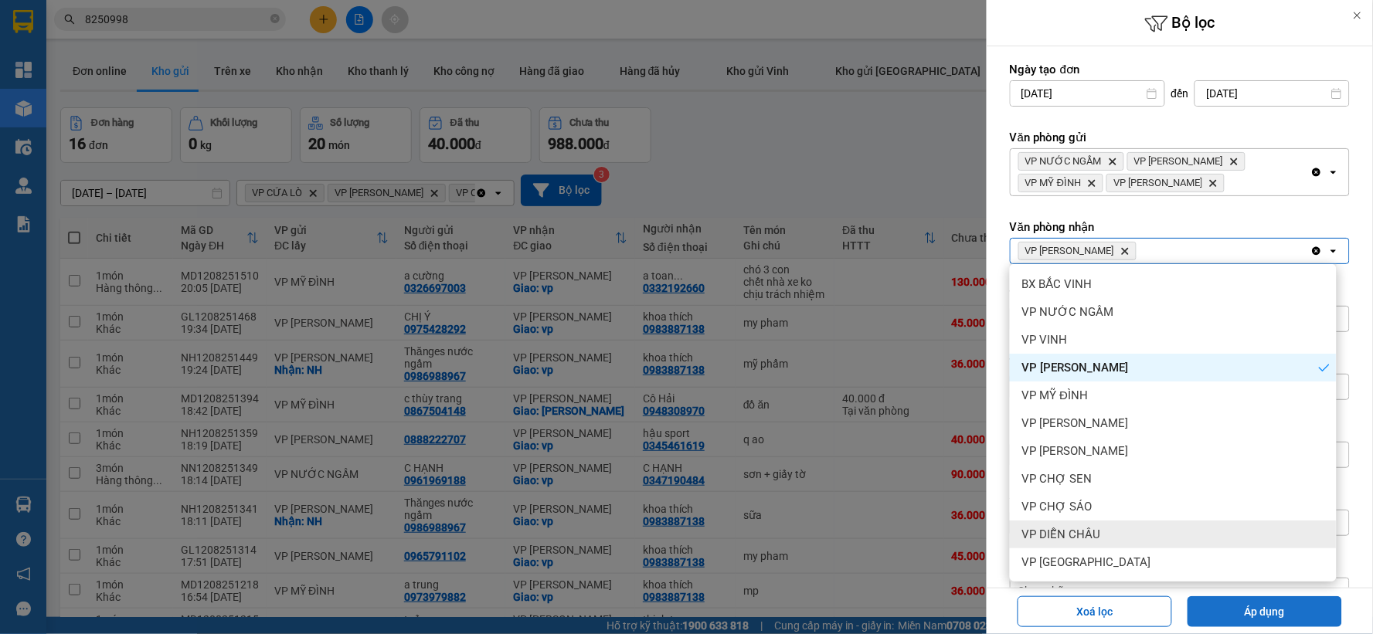
click at [1290, 615] on button "Áp dụng" at bounding box center [1265, 612] width 155 height 31
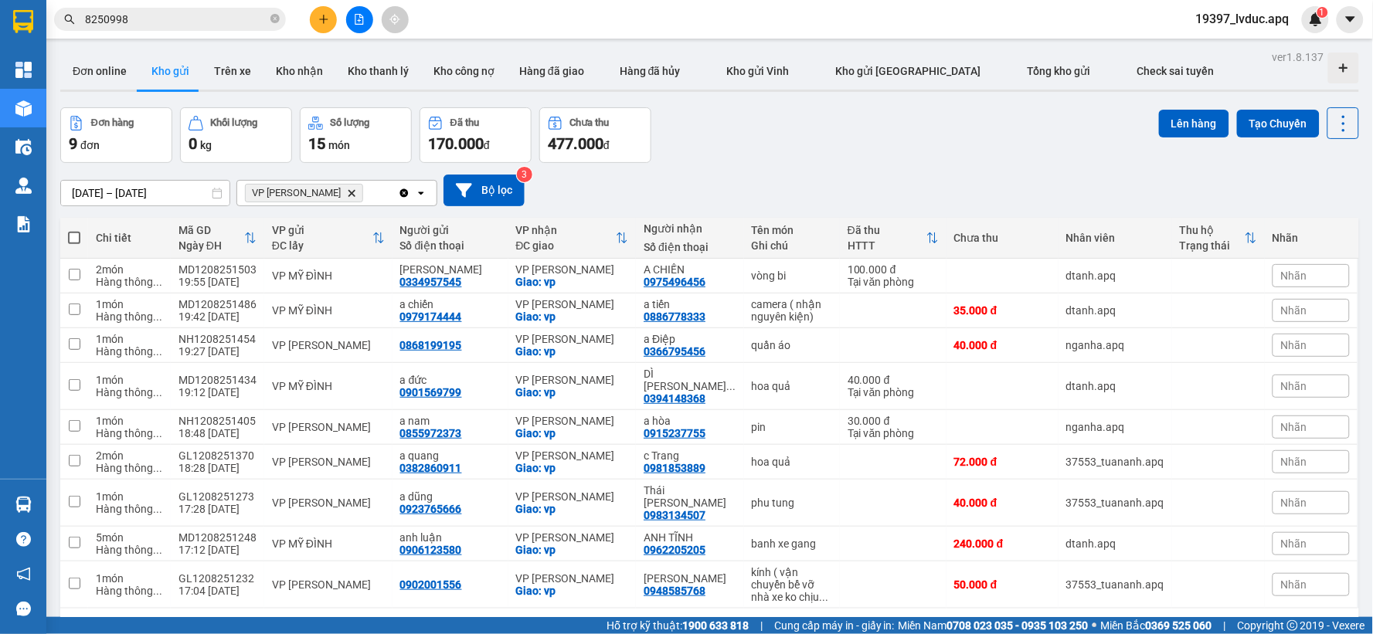
click at [711, 129] on div "Đơn hàng 9 đơn Khối lượng 0 kg Số lượng 15 món Đã thu 170.000 đ Chưa thu 477.00…" at bounding box center [709, 135] width 1299 height 56
click at [853, 128] on div "Đơn hàng 9 đơn Khối lượng 0 kg Số lượng 15 món Đã thu 170.000 đ Chưa thu 477.00…" at bounding box center [709, 135] width 1299 height 56
drag, startPoint x: 853, startPoint y: 128, endPoint x: 780, endPoint y: 153, distance: 77.0
click at [780, 153] on div "Đơn hàng 9 đơn Khối lượng 0 kg Số lượng 15 món Đã thu 170.000 đ Chưa thu 477.00…" at bounding box center [709, 135] width 1299 height 56
